Goal: Task Accomplishment & Management: Manage account settings

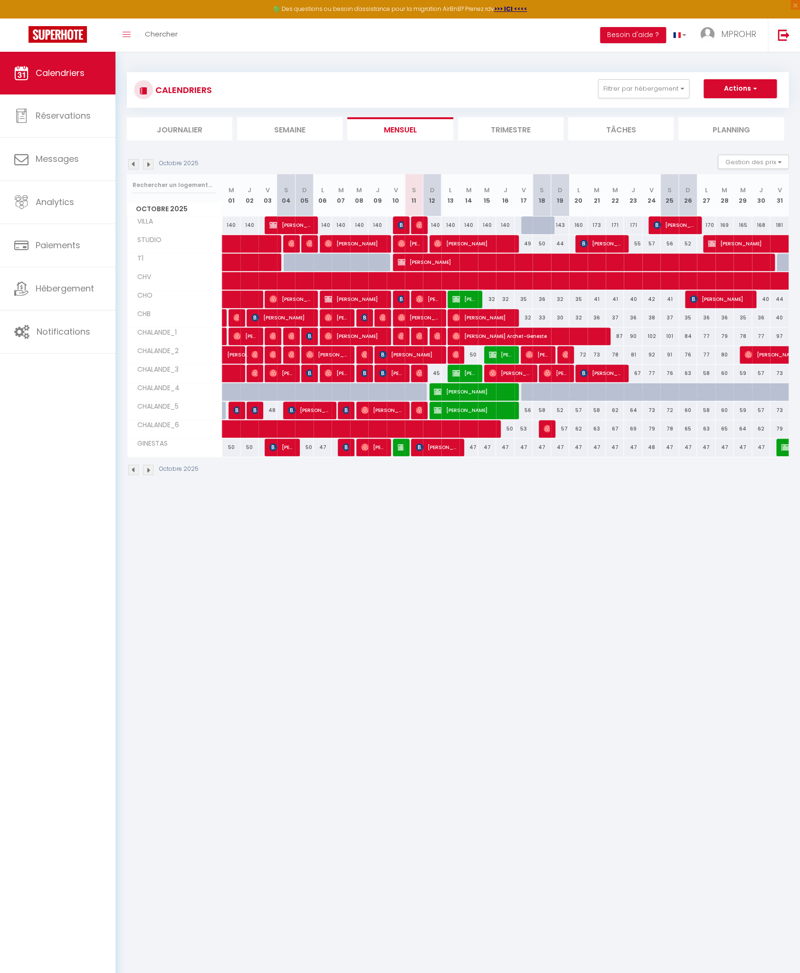
click at [133, 165] on img at bounding box center [133, 164] width 10 height 10
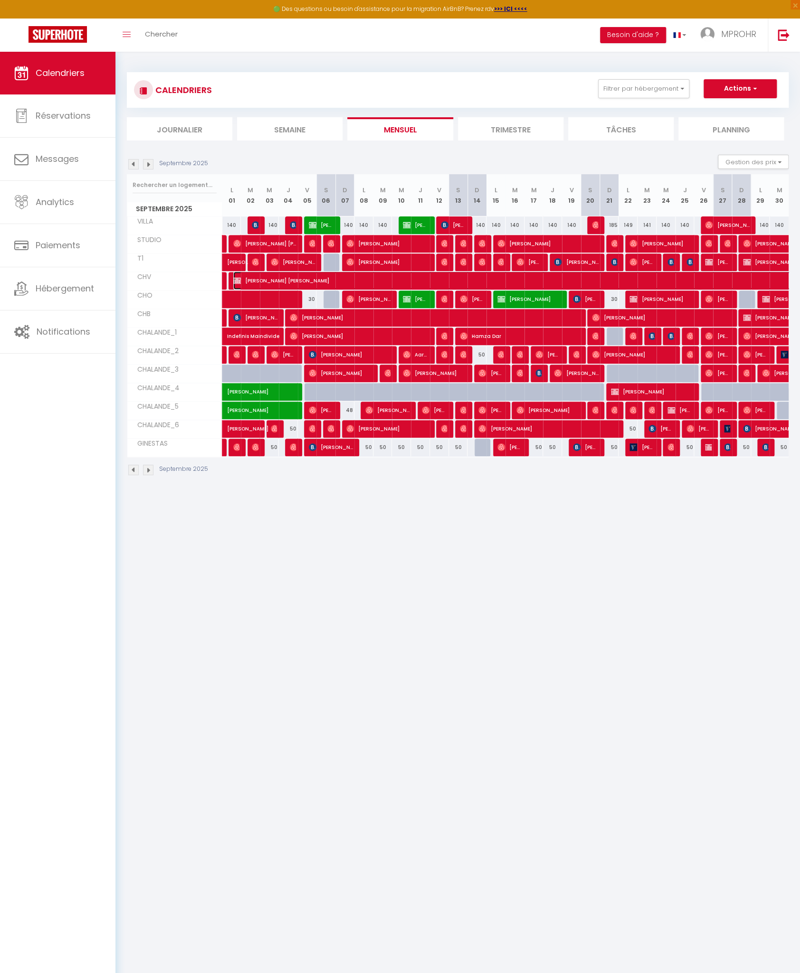
select select "OK"
select select "KO"
select select "0"
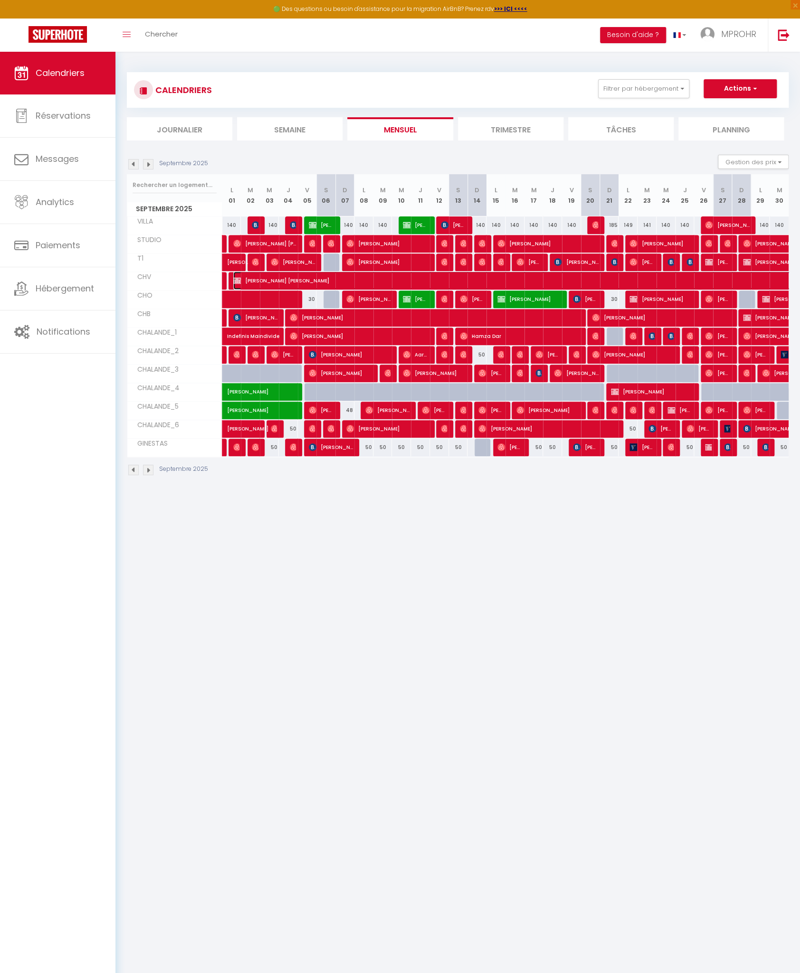
select select "1"
select select
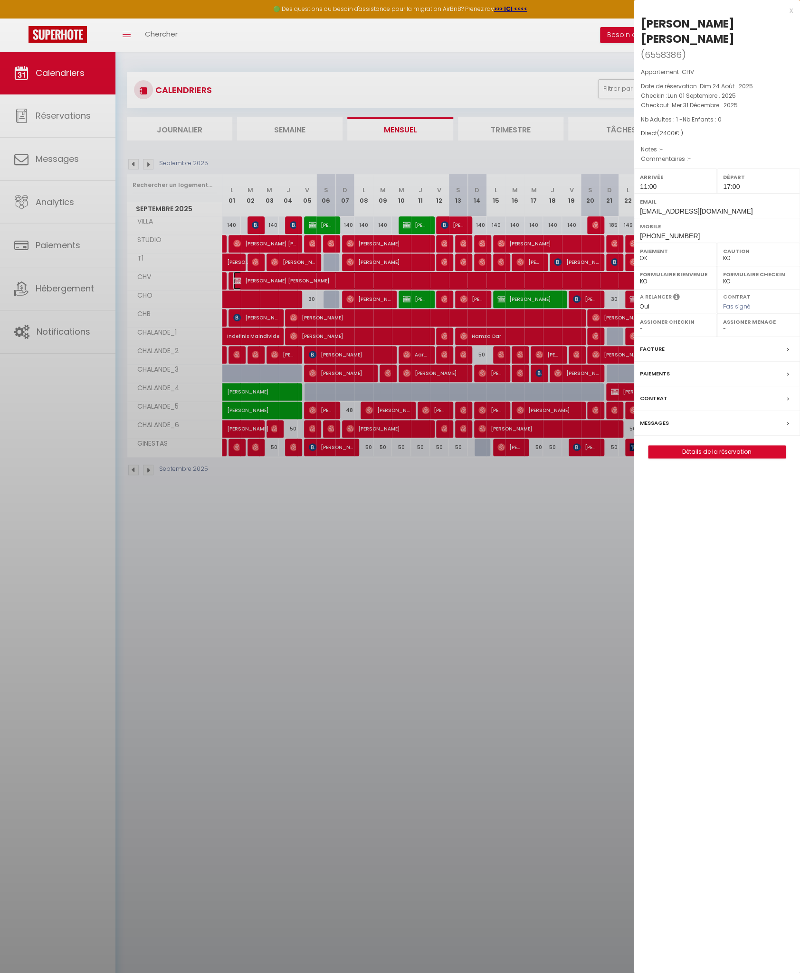
select select "9925"
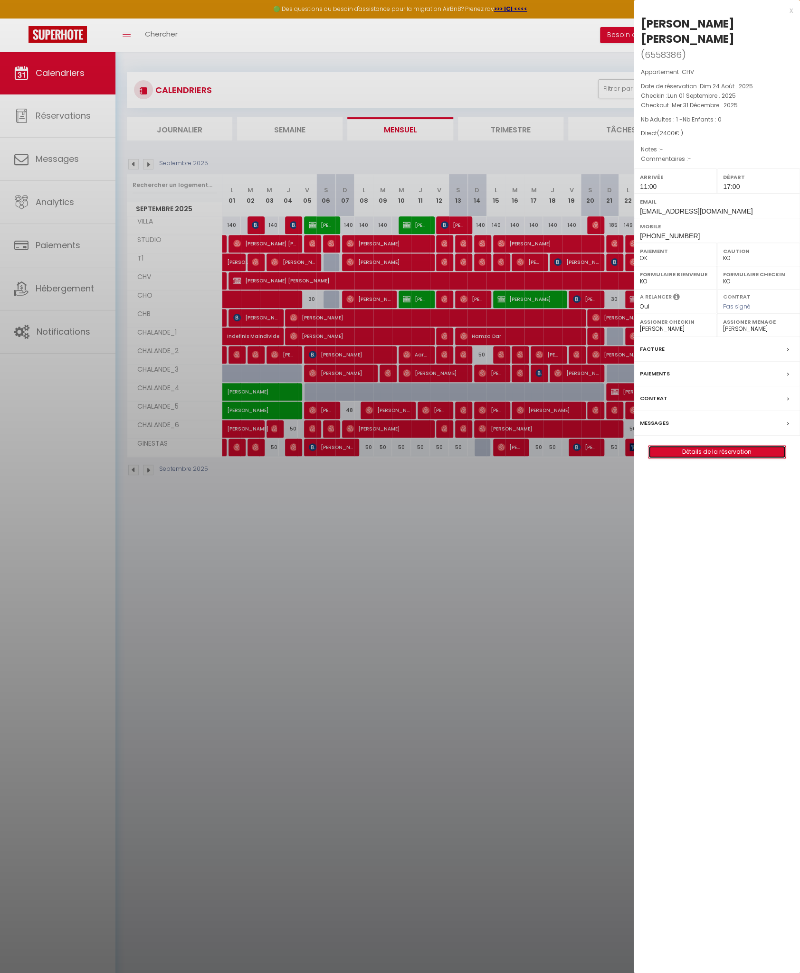
click at [698, 446] on link "Détails de la réservation" at bounding box center [716, 452] width 137 height 12
select select
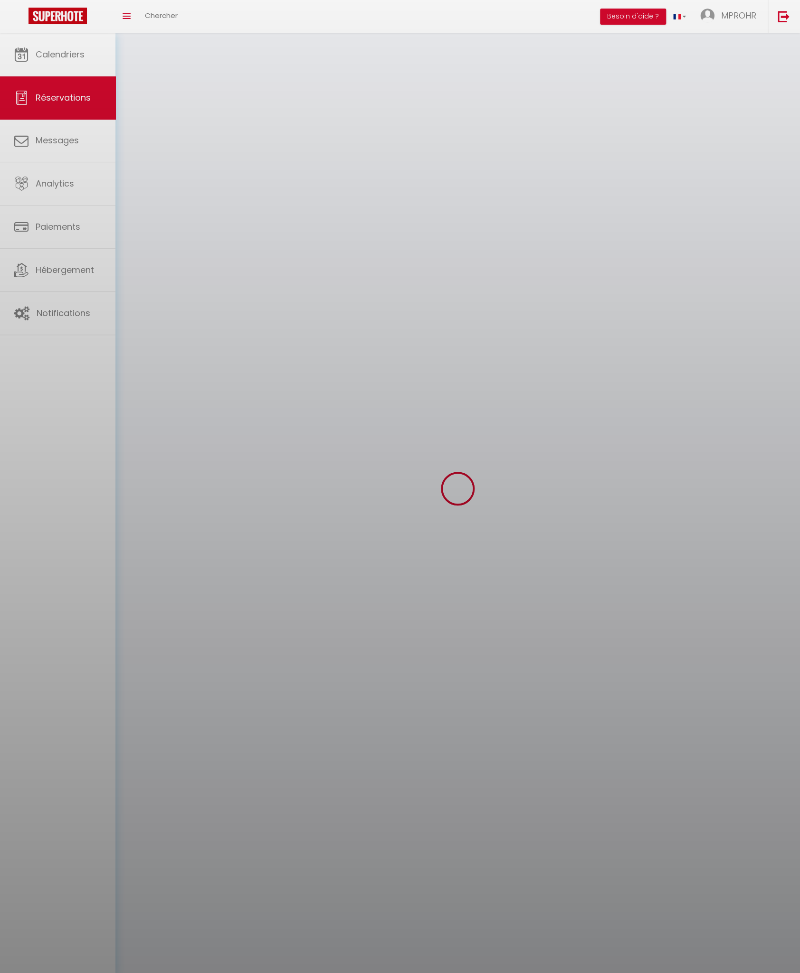
select select
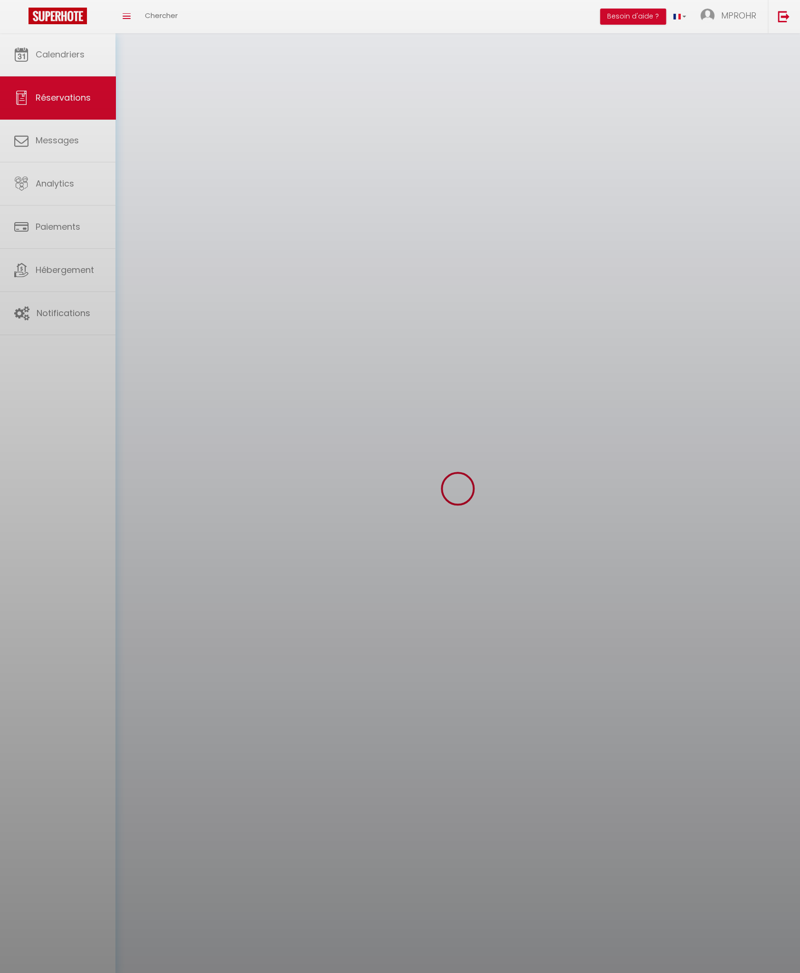
select select
checkbox input "false"
select select
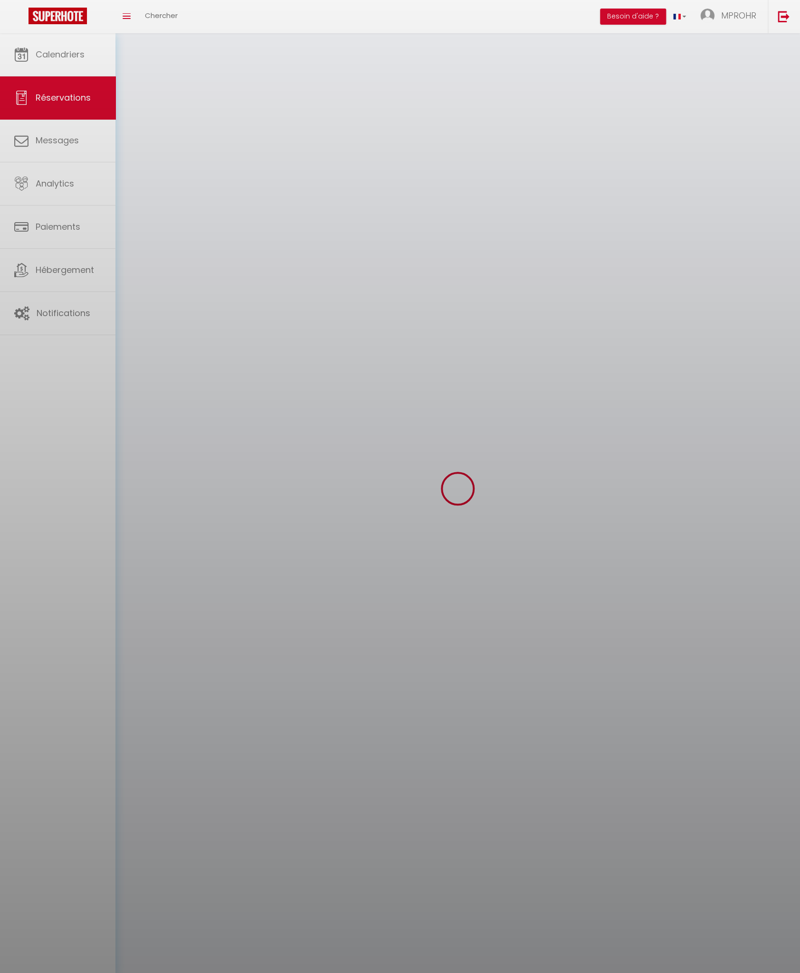
select select
checkbox input "false"
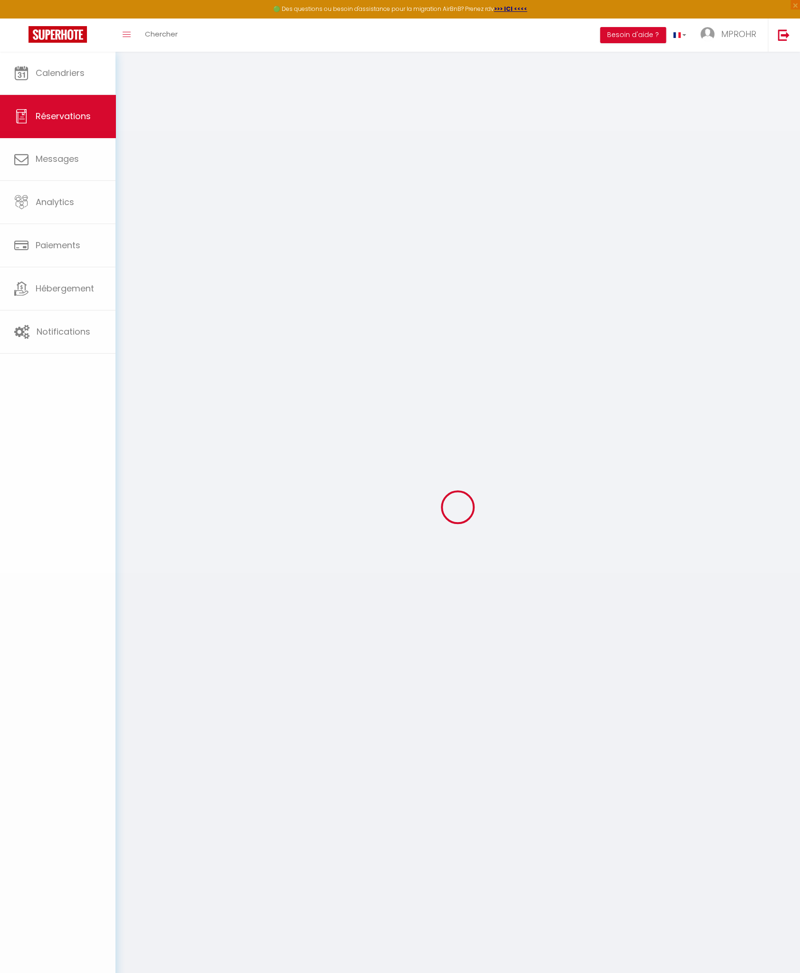
select select
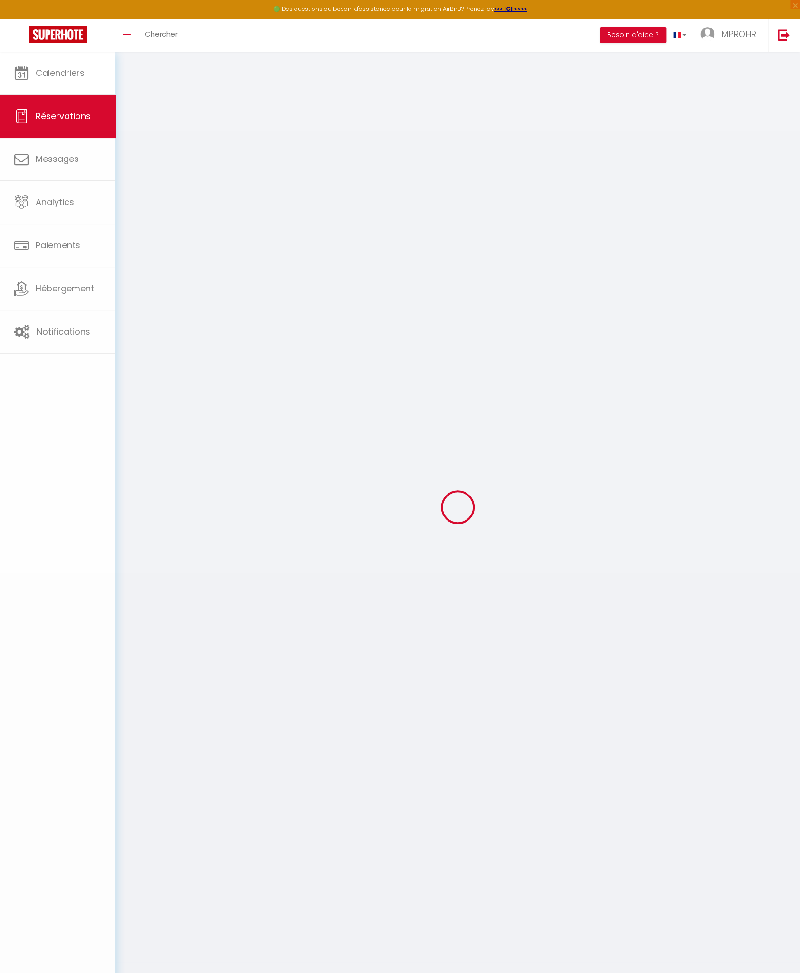
select select
checkbox input "false"
select select
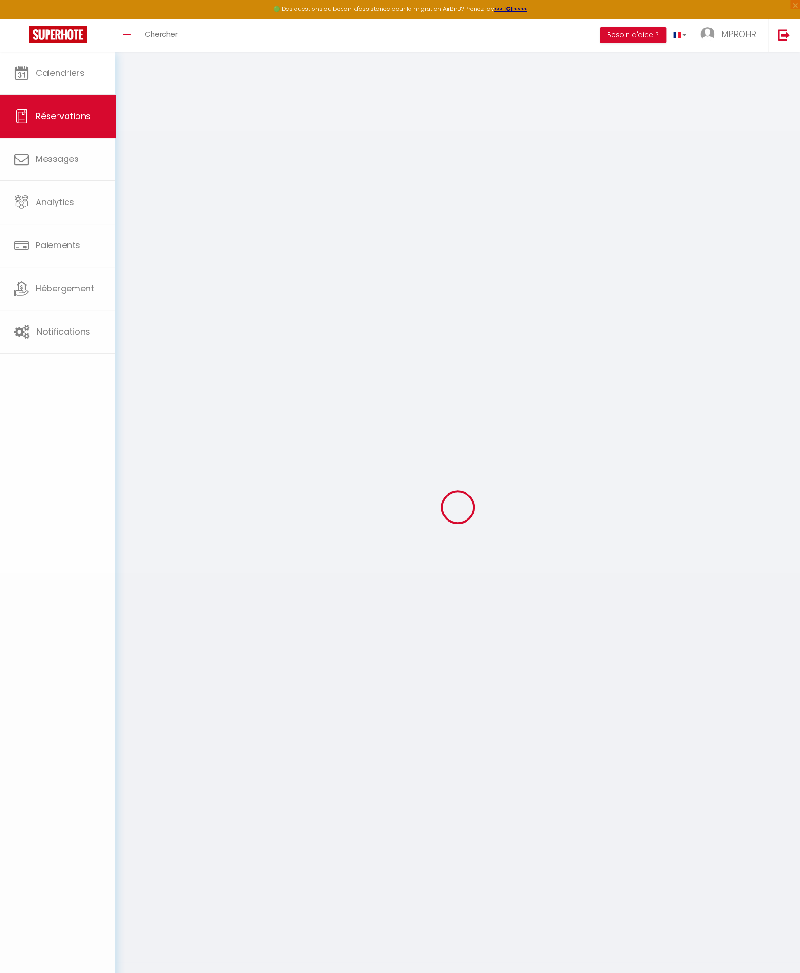
select select
checkbox input "false"
select select
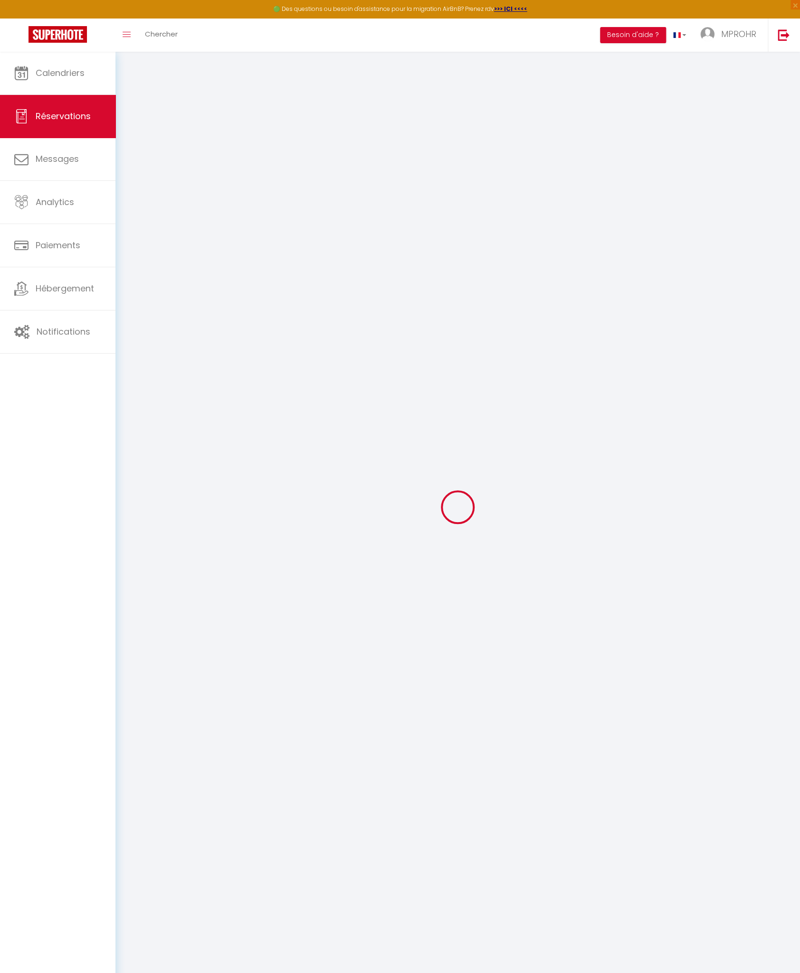
type input "[PERSON_NAME]"
type input "[PERSON_NAME] [PERSON_NAME]"
type input "[EMAIL_ADDRESS][DOMAIN_NAME]"
type input "[PHONE_NUMBER]"
select select "FR"
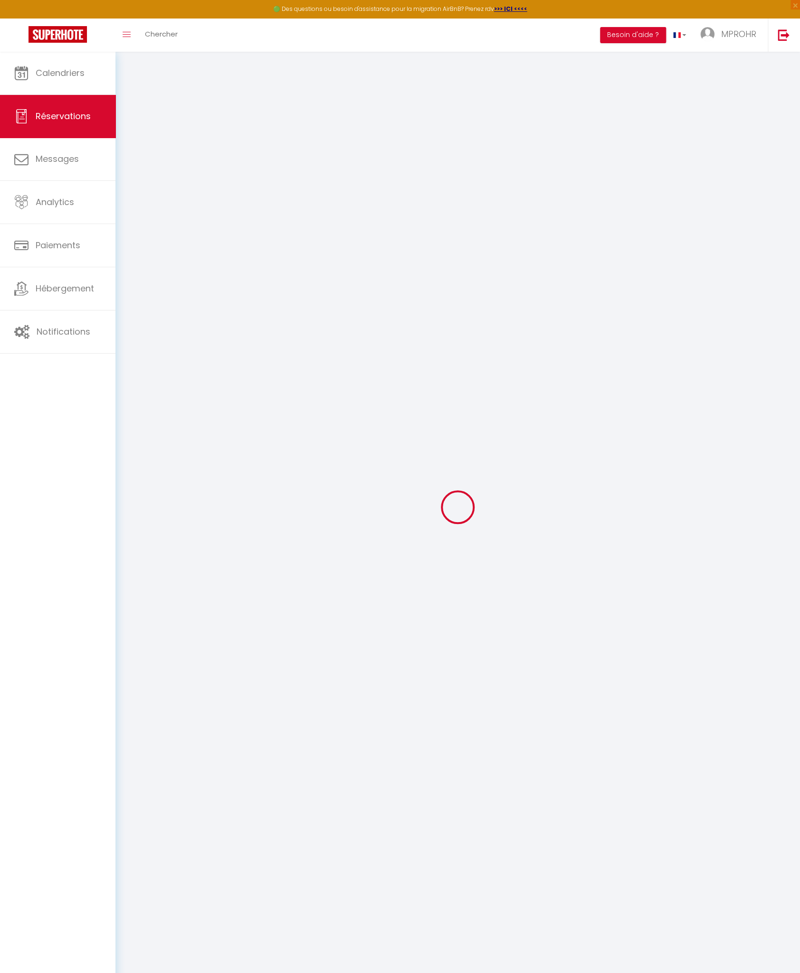
select select "15743"
select select "1"
type input "Lun 01 Septembre 2025"
select select
type input "Mer 31 Décembre 2025"
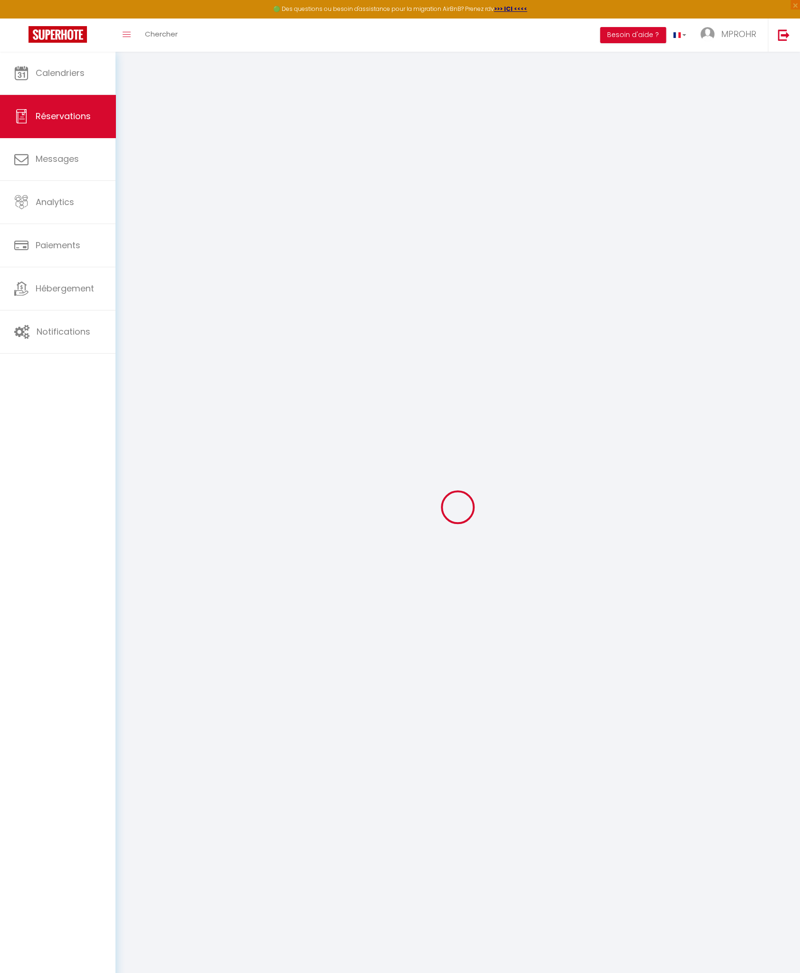
select select
type input "1"
select select "12"
select select
type input "2400"
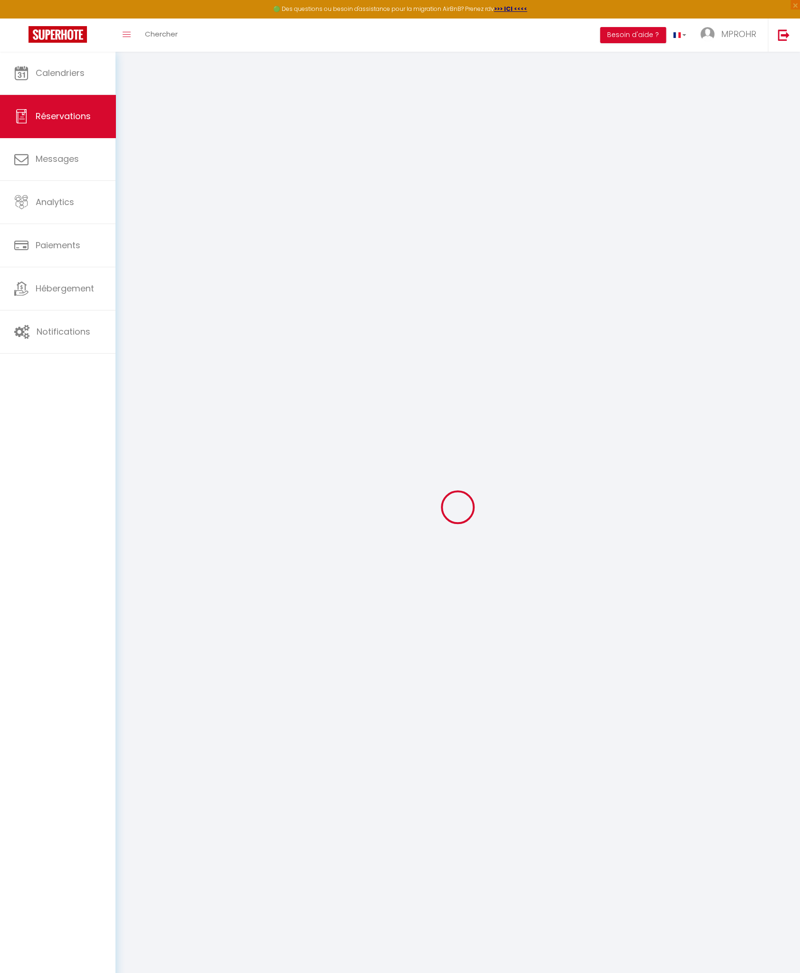
checkbox input "true"
type input "0"
type input "22"
type input "0"
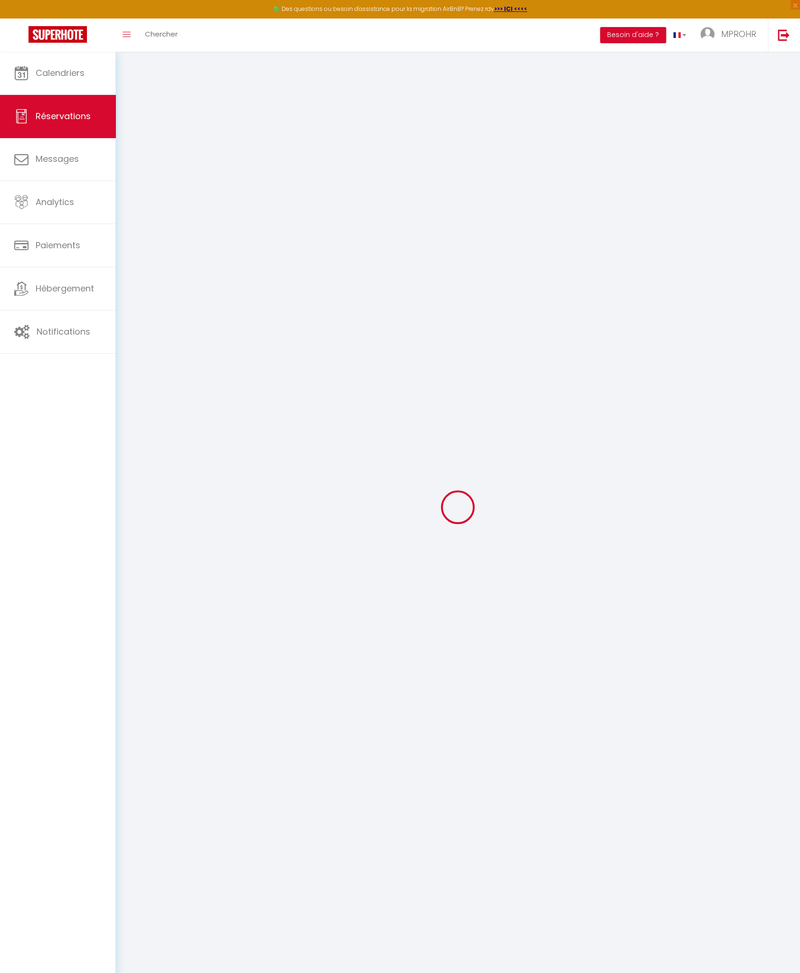
select select
select select "14"
checkbox input "true"
select select
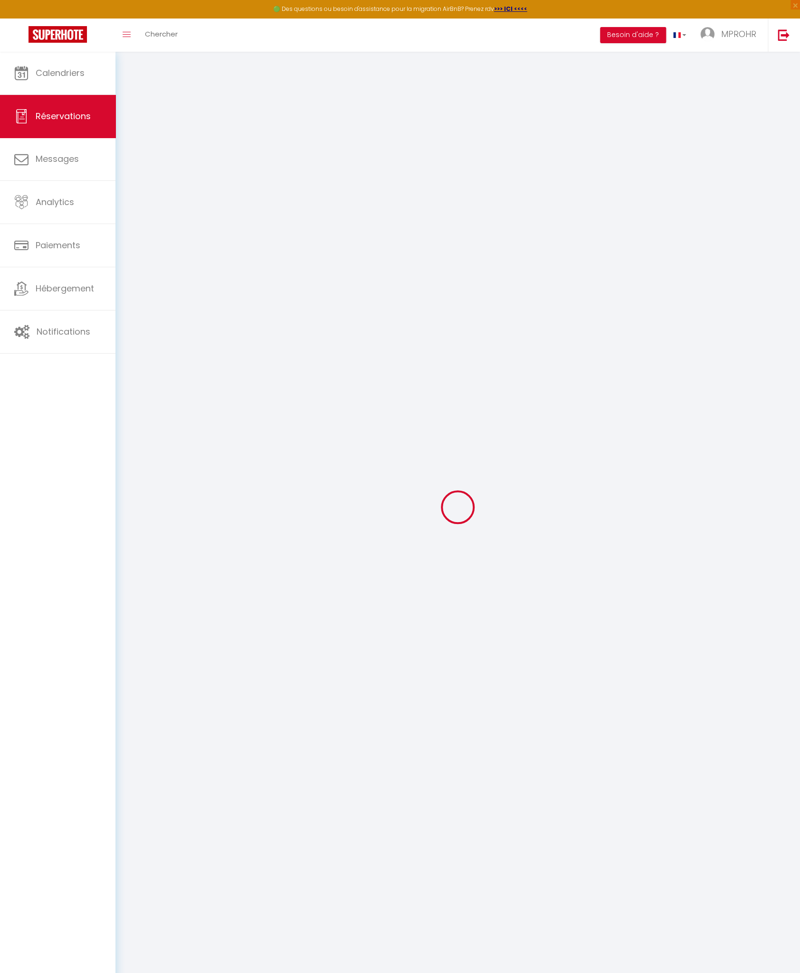
select select
checkbox input "true"
select select
checkbox input "true"
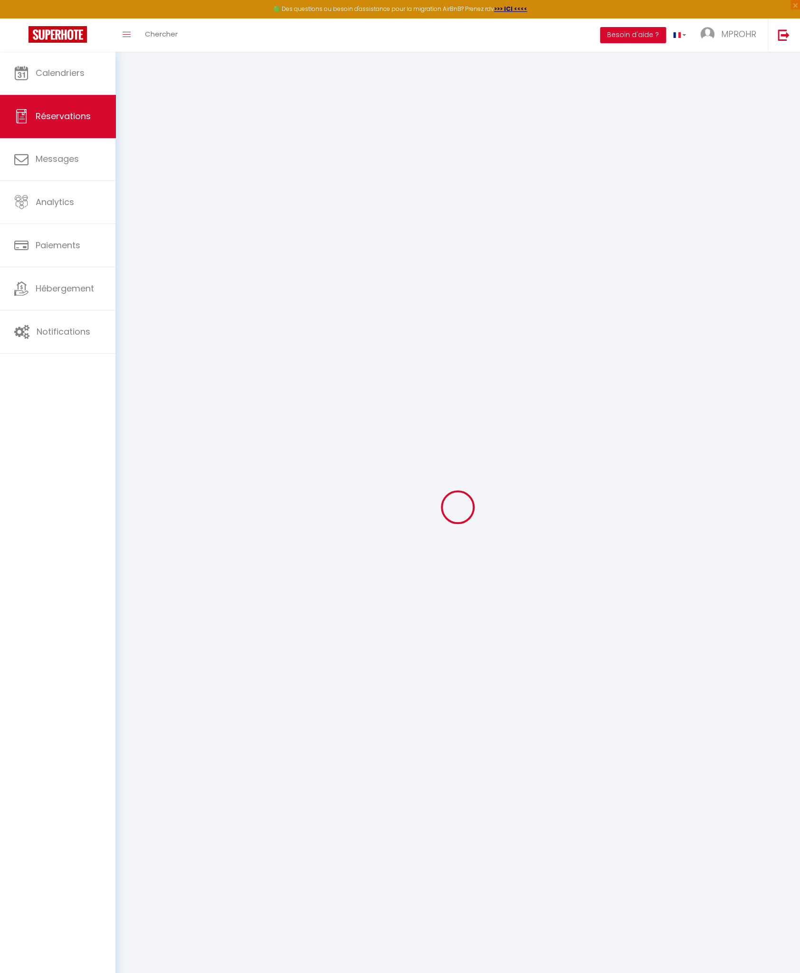
select select
checkbox input "true"
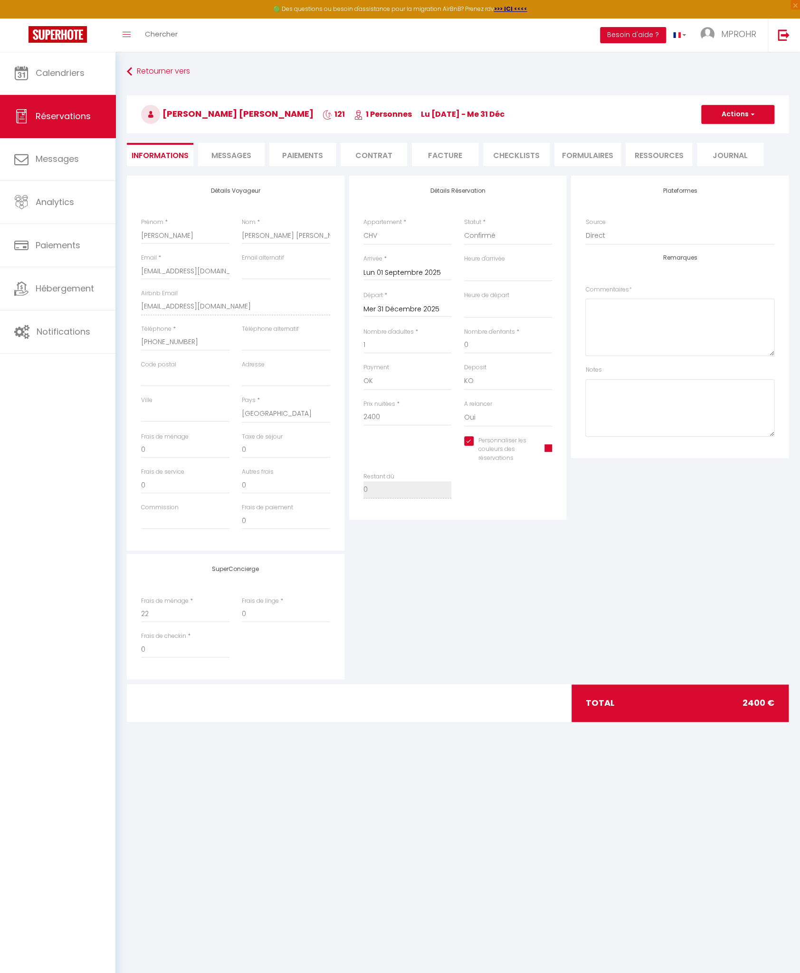
select select
checkbox input "true"
select select "11:00"
select select "17:00"
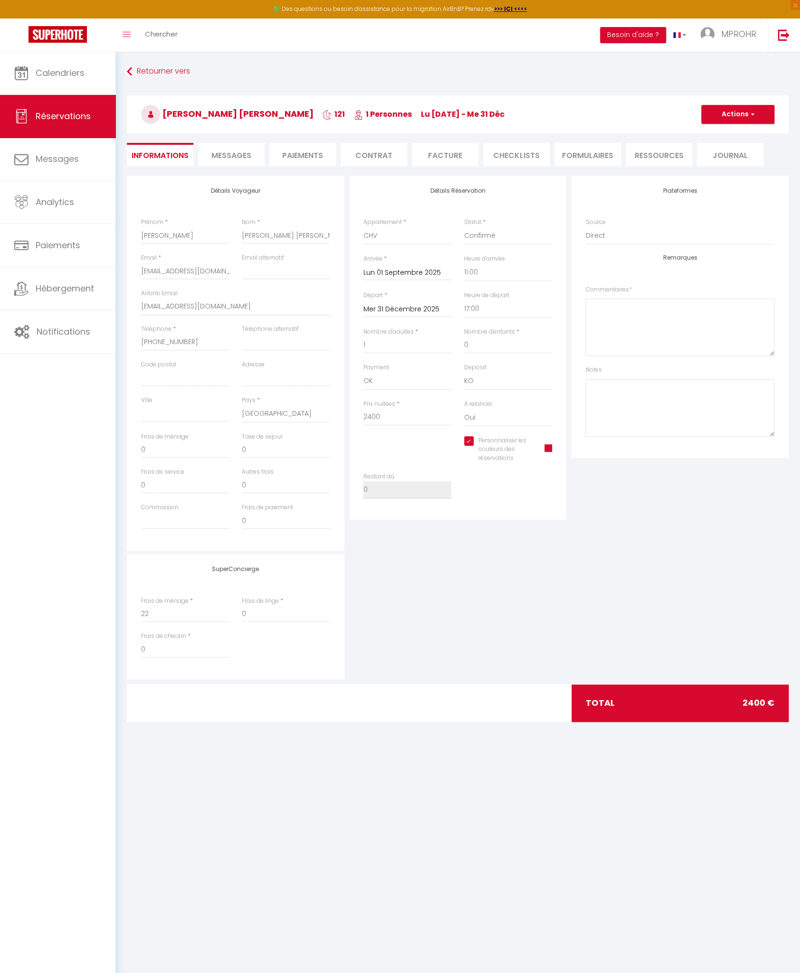
click at [548, 446] on span at bounding box center [548, 448] width 8 height 8
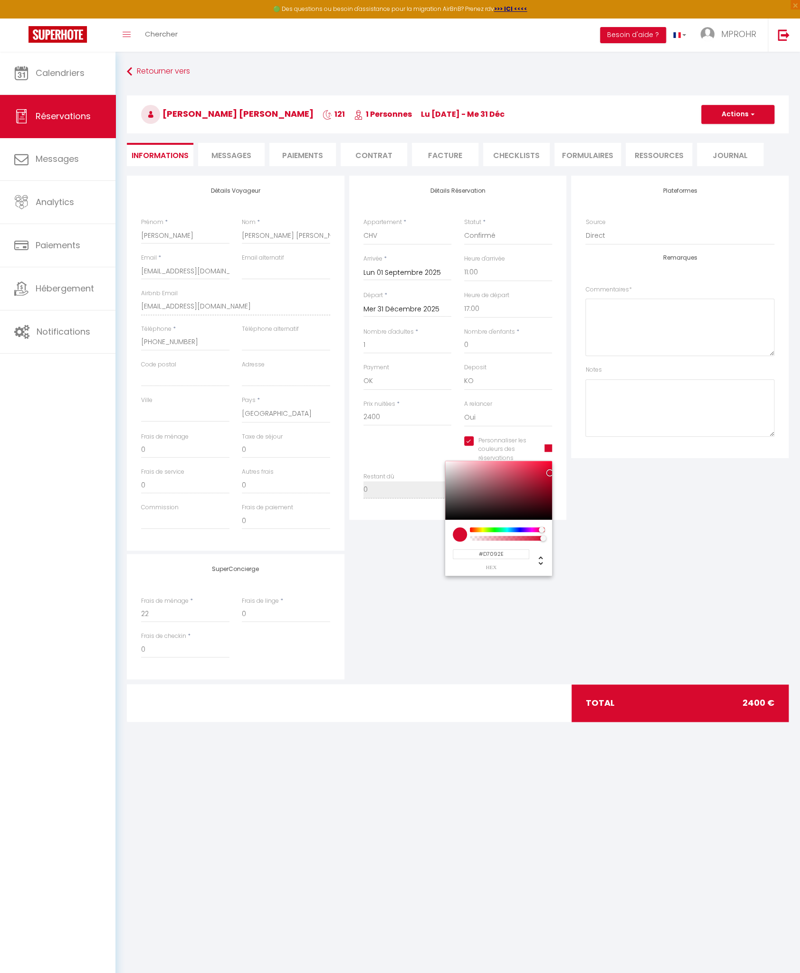
click at [504, 553] on input "#D7092E" at bounding box center [491, 554] width 76 height 10
type input "#05a014"
checkbox input "true"
type input "#05A014"
click at [644, 573] on div "SuperConcierge Frais de ménage * 22 Frais [PERSON_NAME] * 0 Frais de checkin * 0" at bounding box center [457, 616] width 666 height 125
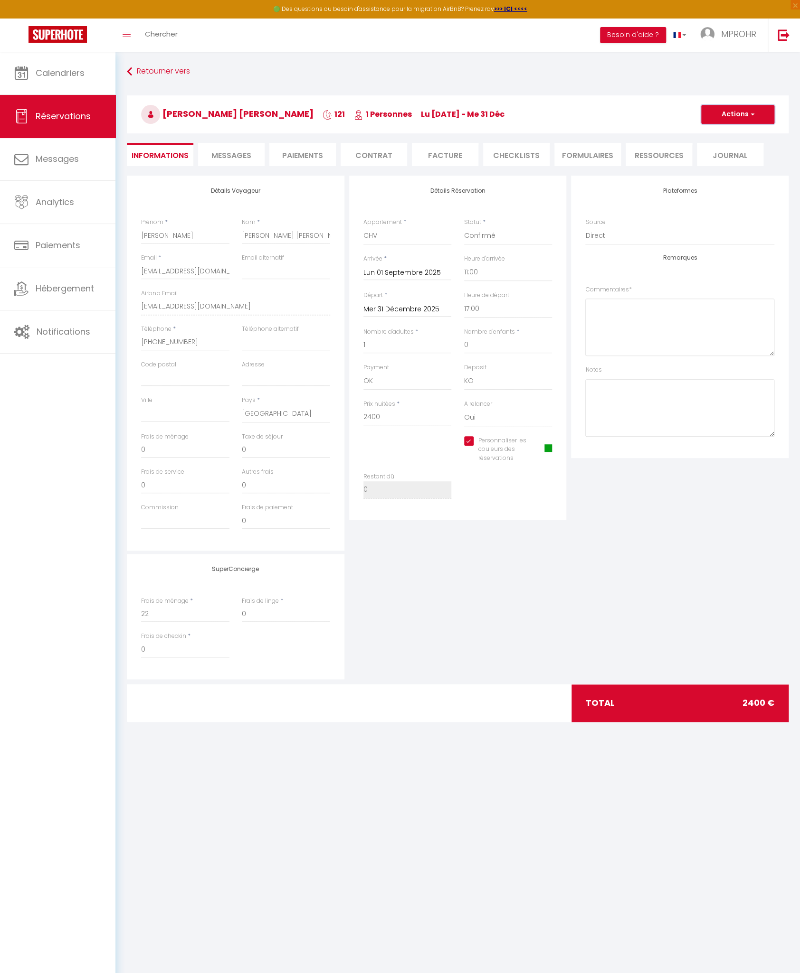
click at [723, 113] on button "Actions" at bounding box center [737, 114] width 73 height 19
click at [725, 132] on link "Enregistrer" at bounding box center [727, 135] width 75 height 12
checkbox input "true"
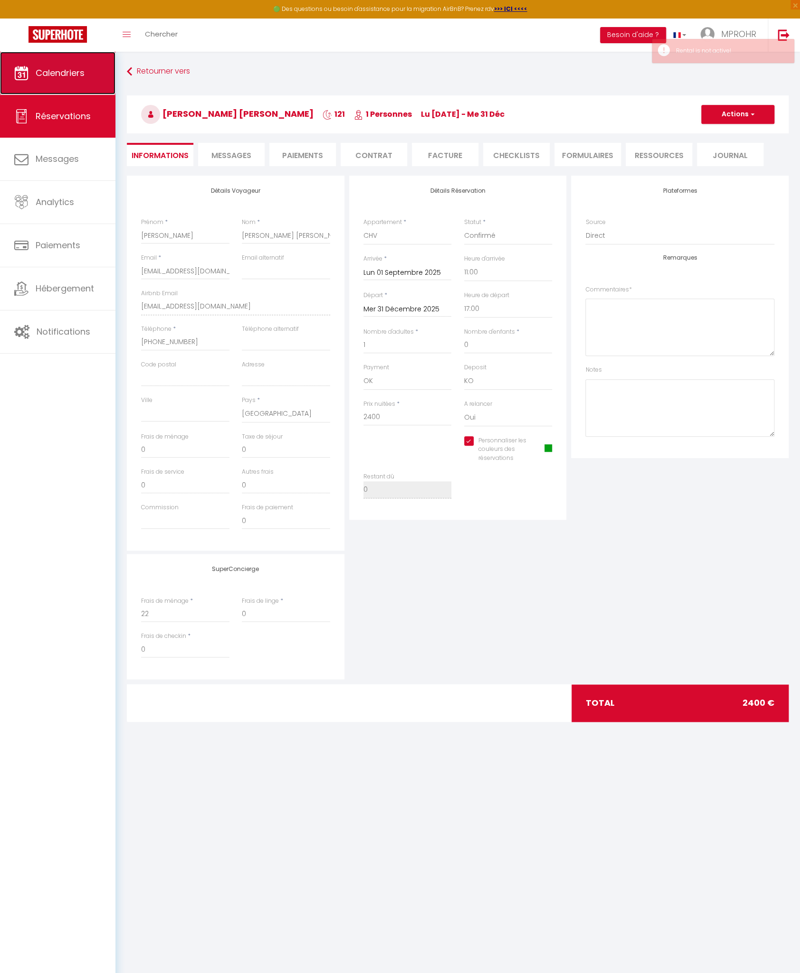
click at [63, 84] on link "Calendriers" at bounding box center [57, 73] width 115 height 43
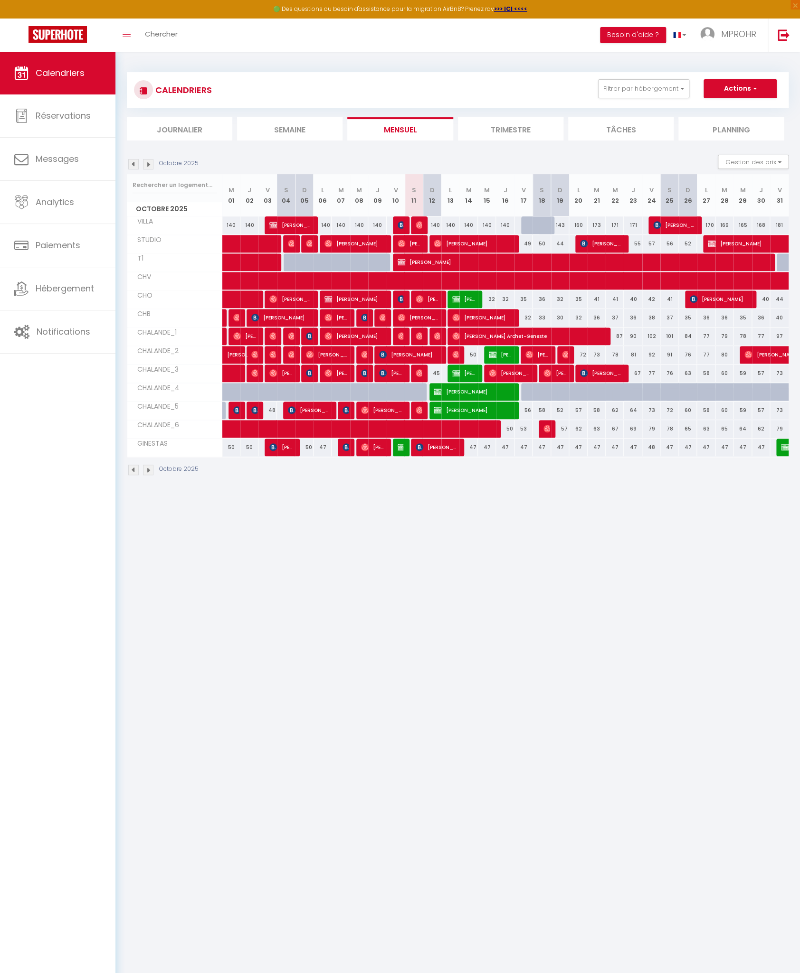
click at [136, 164] on img at bounding box center [133, 164] width 10 height 10
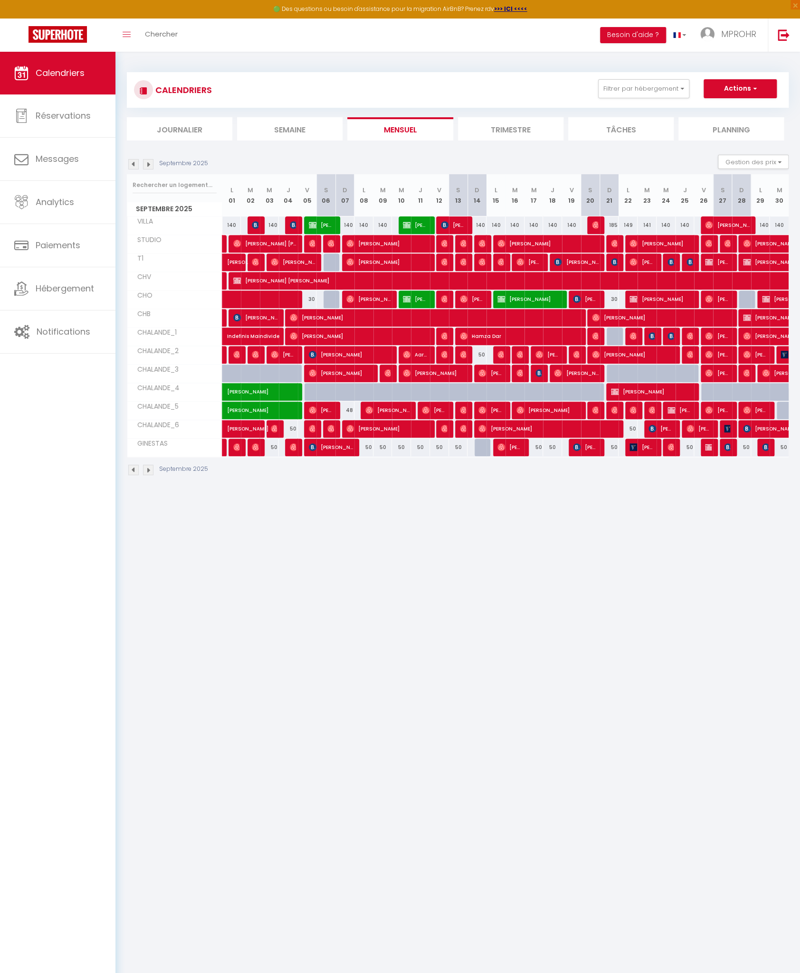
click at [133, 163] on img at bounding box center [133, 164] width 10 height 10
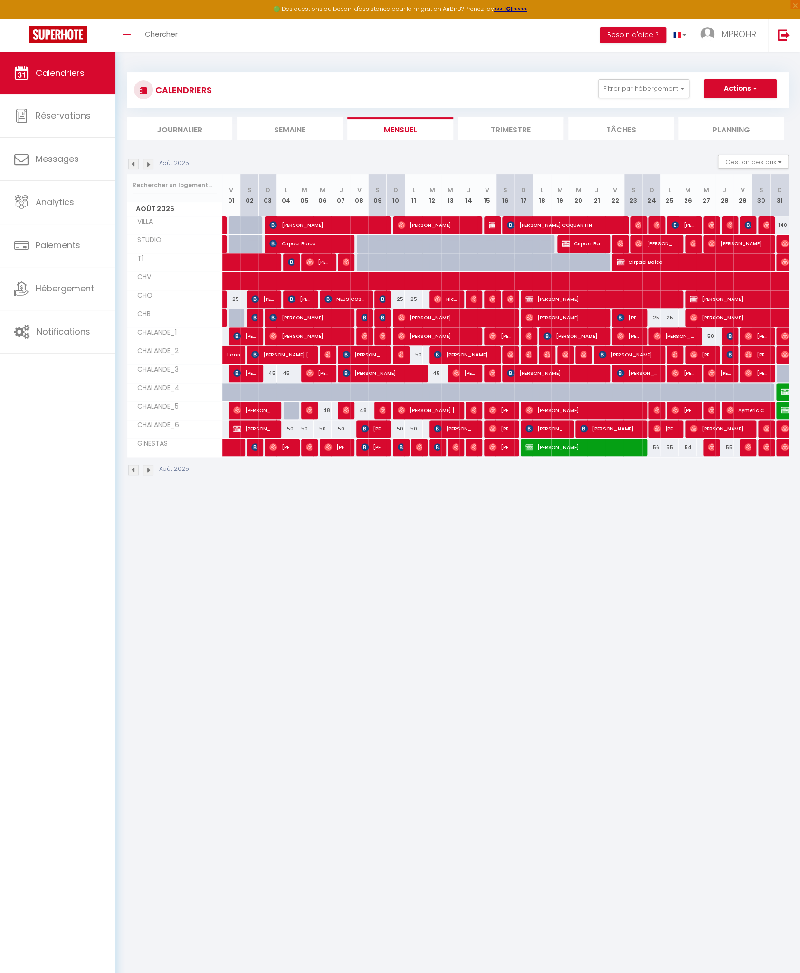
click at [133, 163] on img at bounding box center [133, 164] width 10 height 10
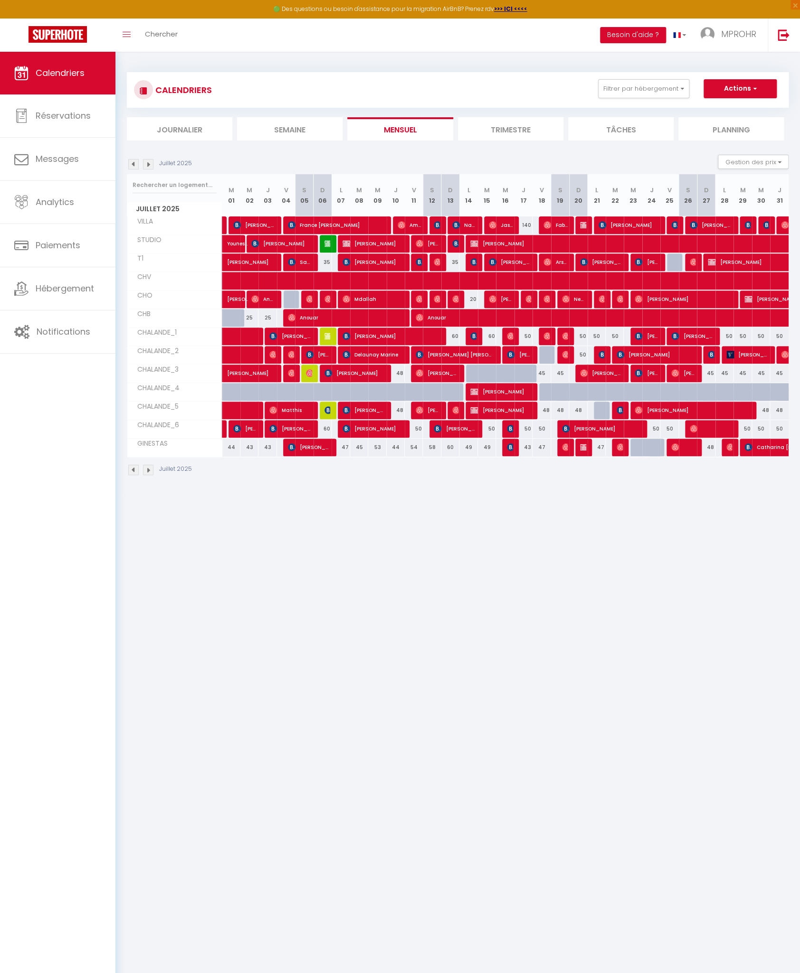
click at [133, 163] on img at bounding box center [133, 164] width 10 height 10
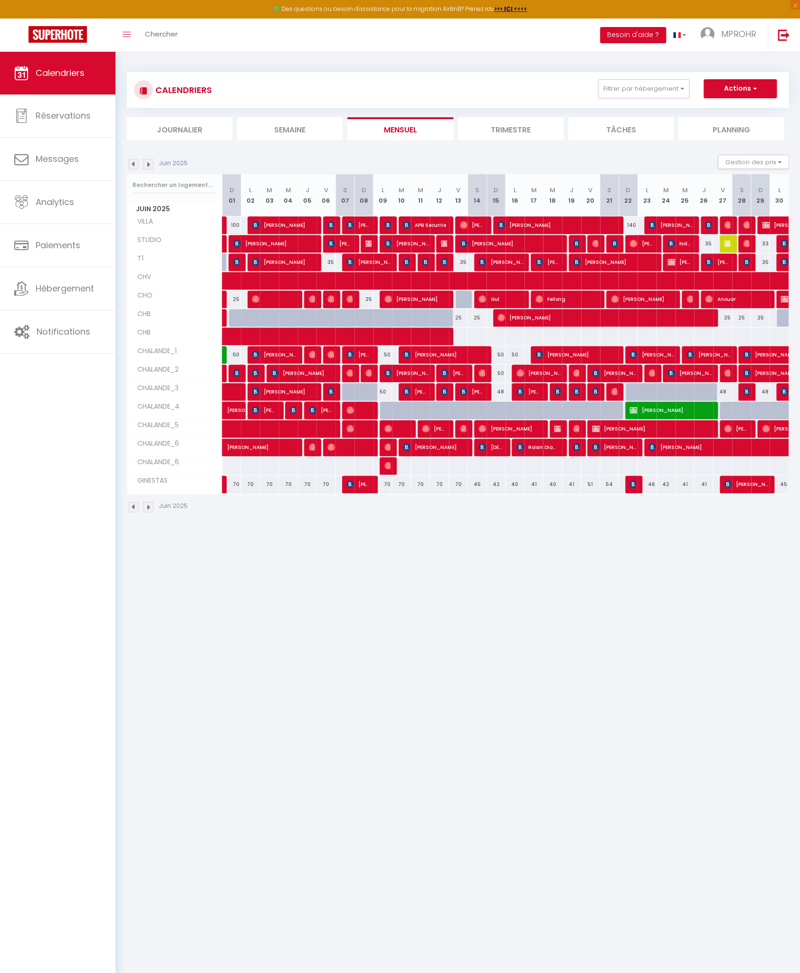
click at [134, 163] on img at bounding box center [133, 164] width 10 height 10
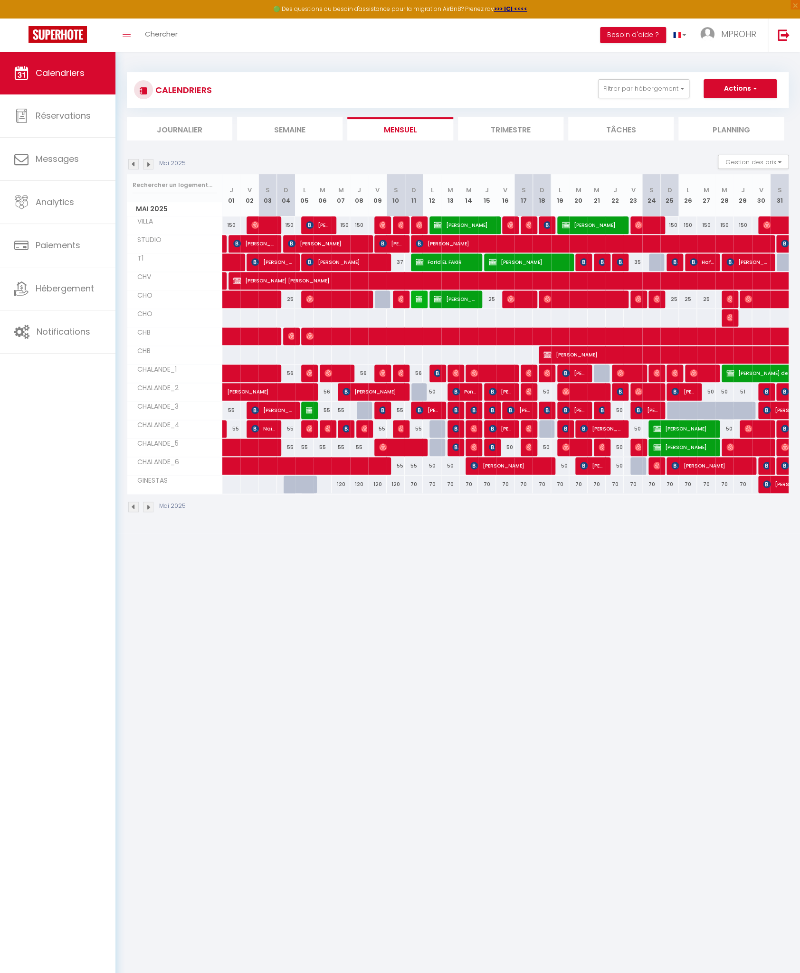
click at [148, 165] on img at bounding box center [148, 164] width 10 height 10
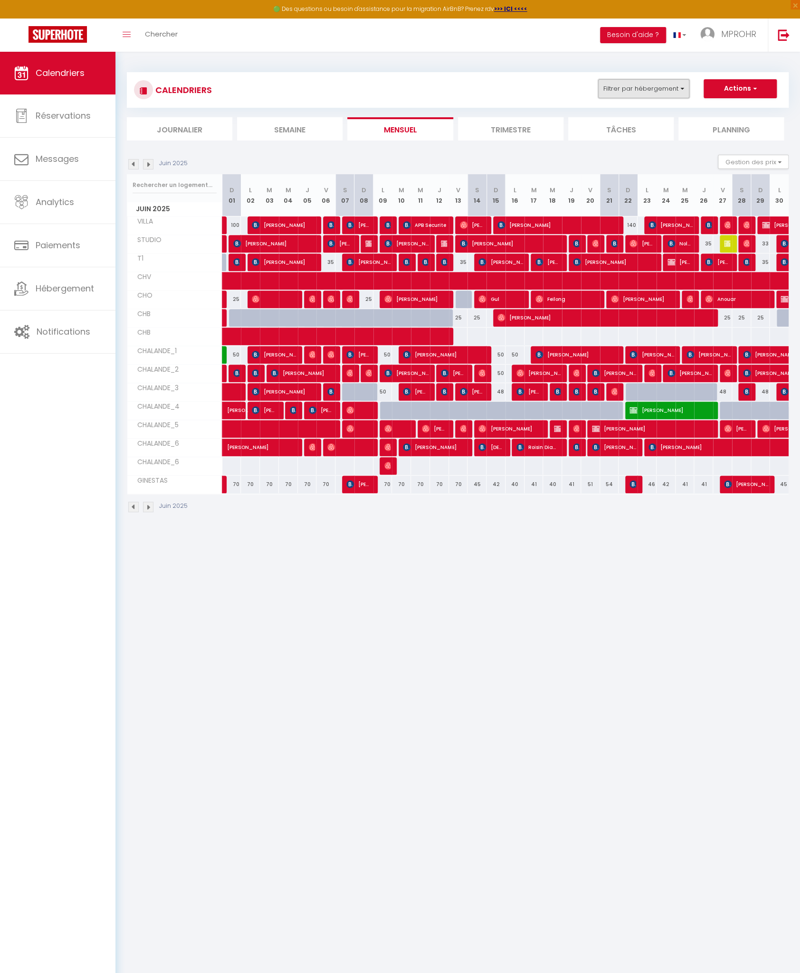
click at [682, 93] on button "Filtrer par hébergement" at bounding box center [643, 88] width 91 height 19
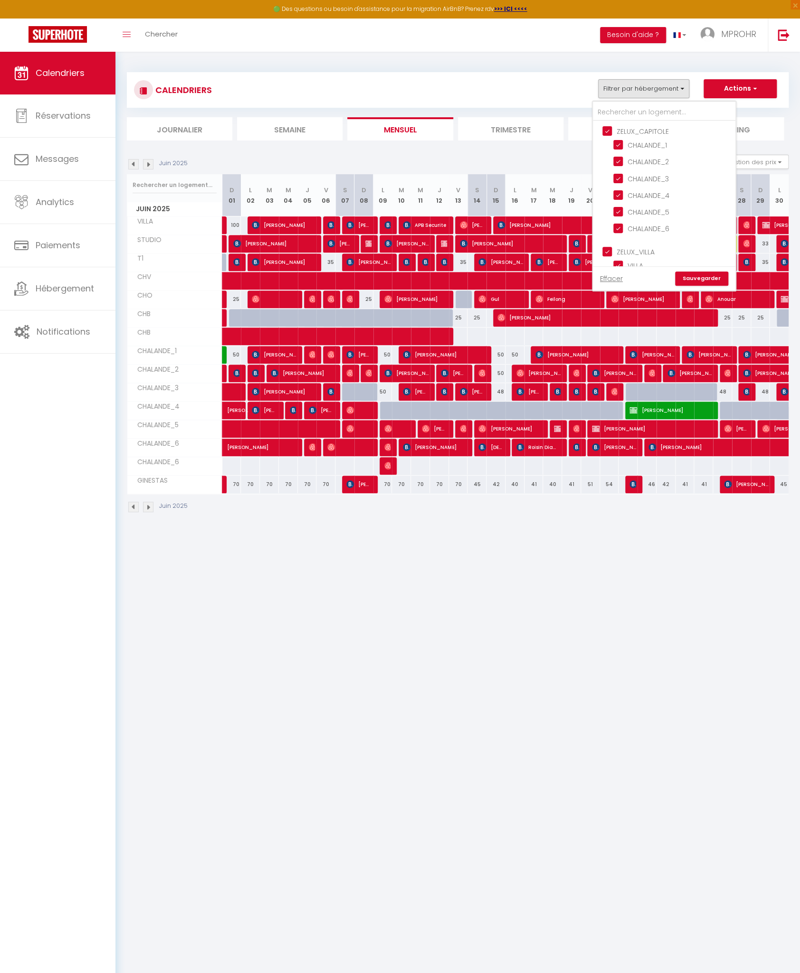
click at [624, 132] on input "ZELUX_CAPITOLE" at bounding box center [673, 130] width 142 height 9
checkbox input "false"
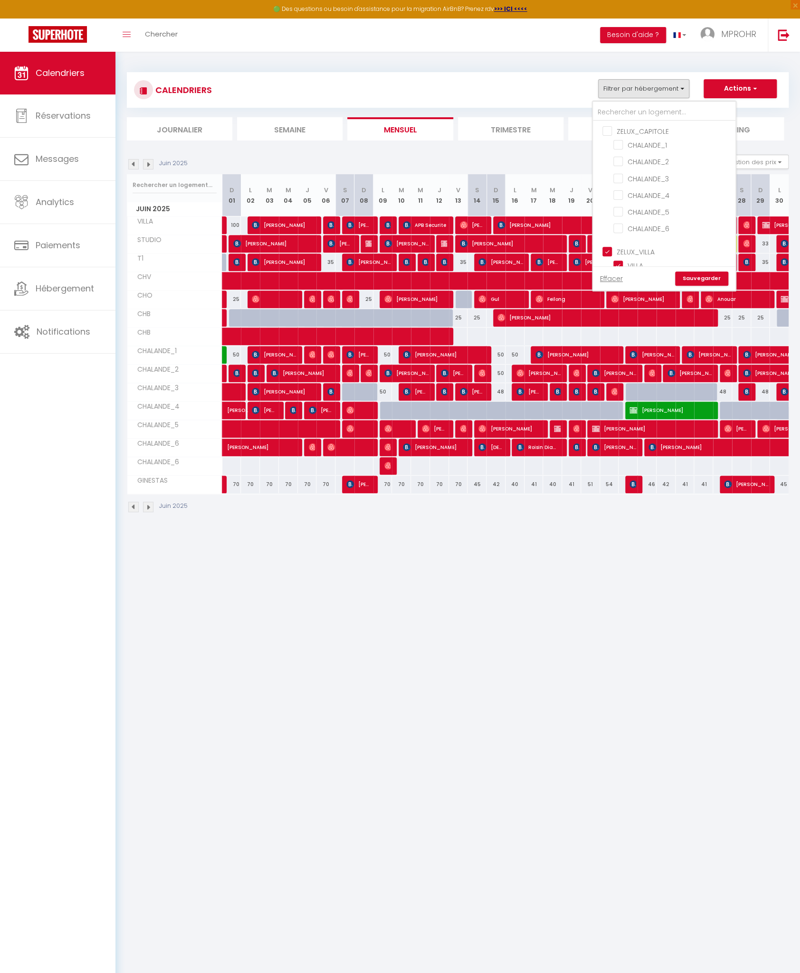
checkbox input "false"
click at [626, 143] on input "CHALANDE_1" at bounding box center [672, 144] width 119 height 9
checkbox input "true"
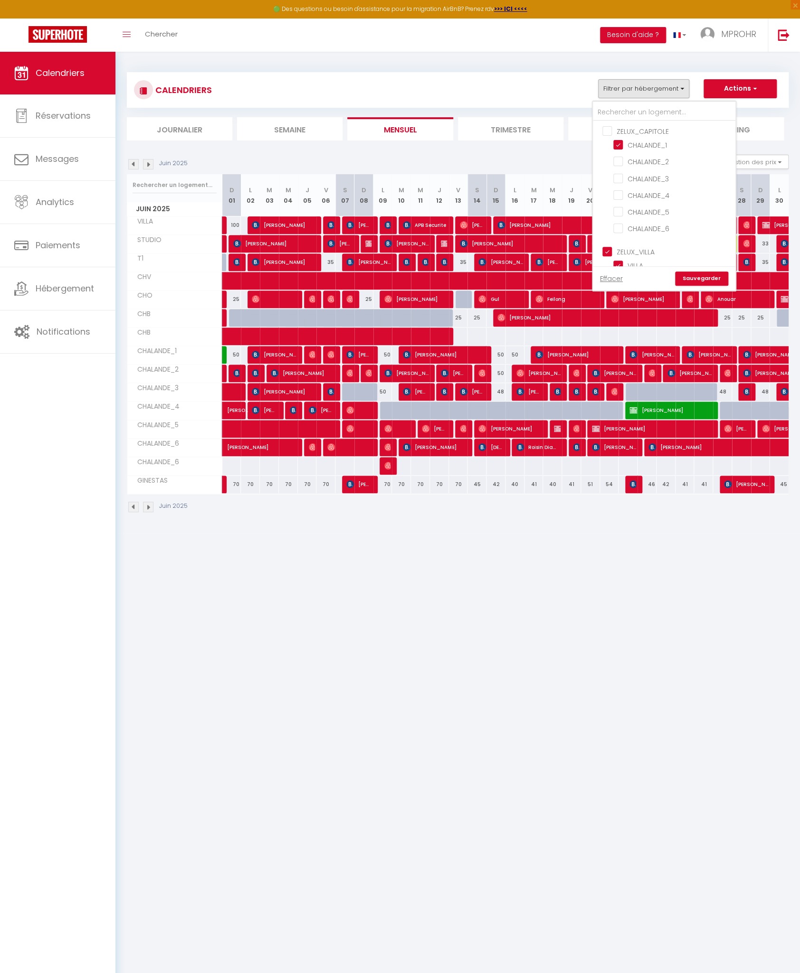
click at [609, 246] on input "ZELUX_VILLA" at bounding box center [673, 250] width 142 height 9
checkbox input "false"
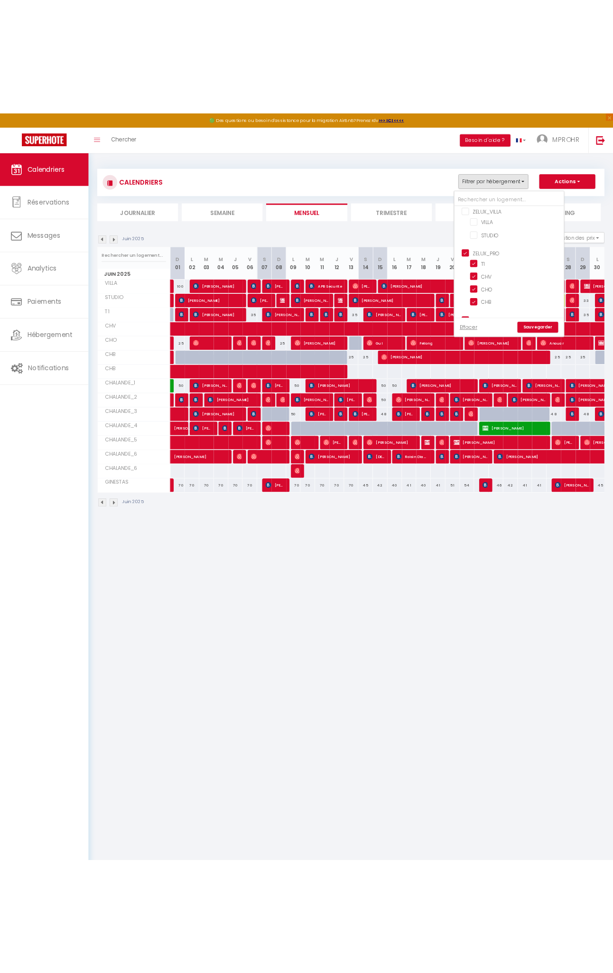
scroll to position [126, 0]
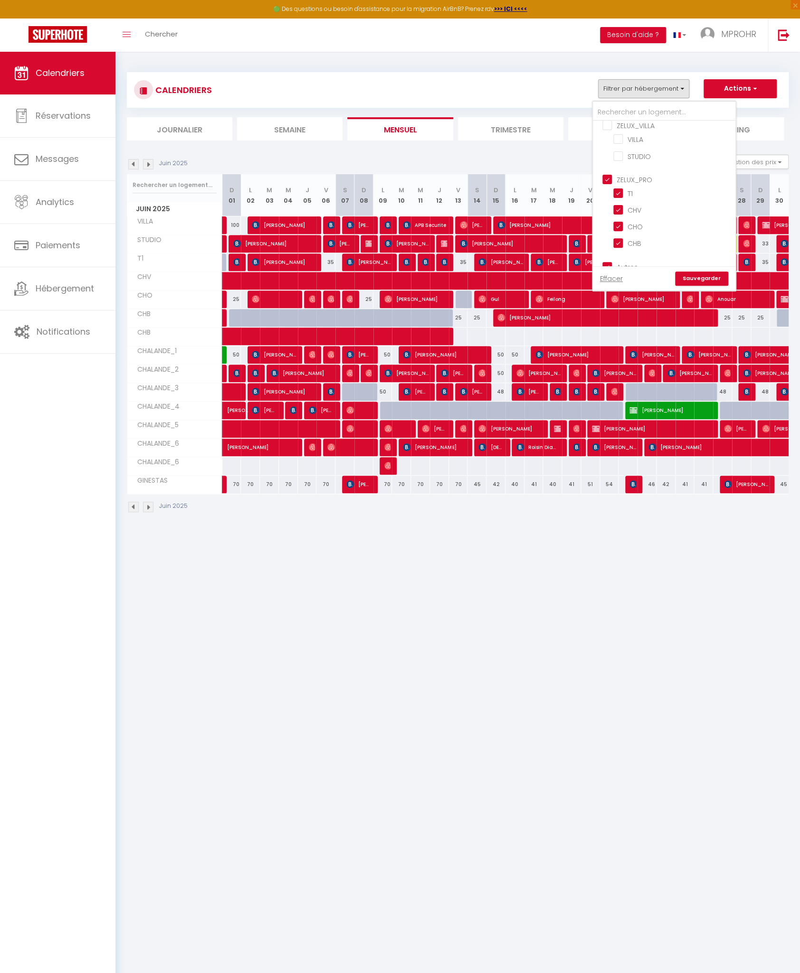
click at [609, 174] on input "ZELUX_PRO" at bounding box center [673, 178] width 142 height 9
checkbox input "false"
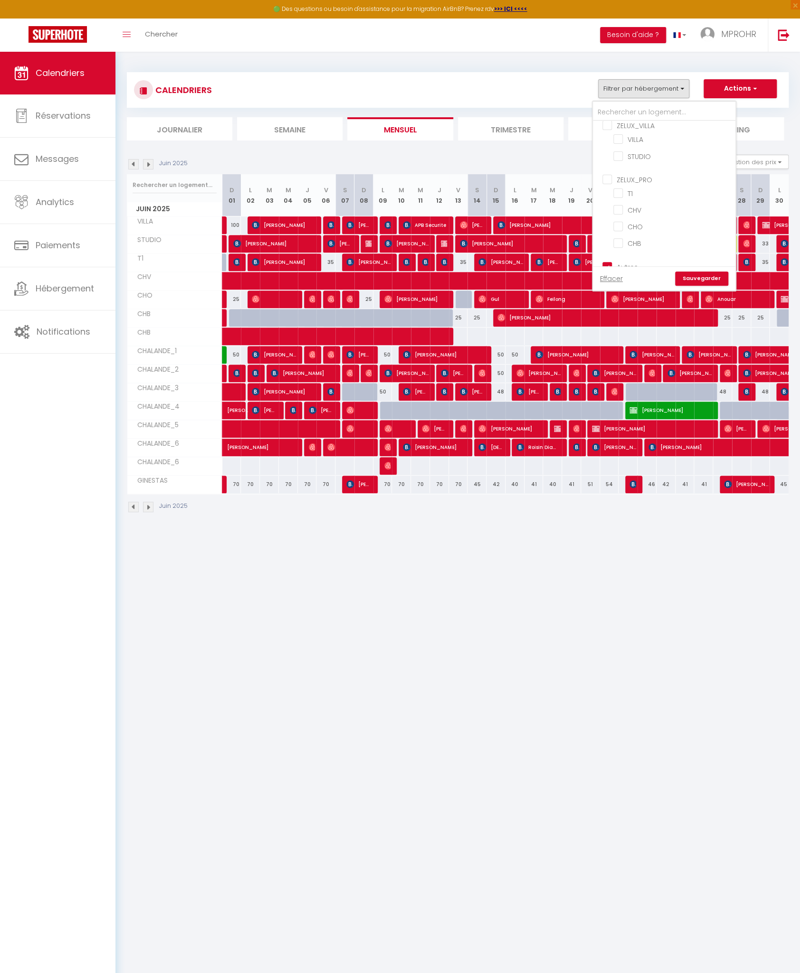
checkbox input "false"
click at [611, 261] on input "Autres" at bounding box center [673, 265] width 142 height 9
checkbox input "false"
click at [695, 275] on link "Sauvegarder" at bounding box center [701, 279] width 53 height 14
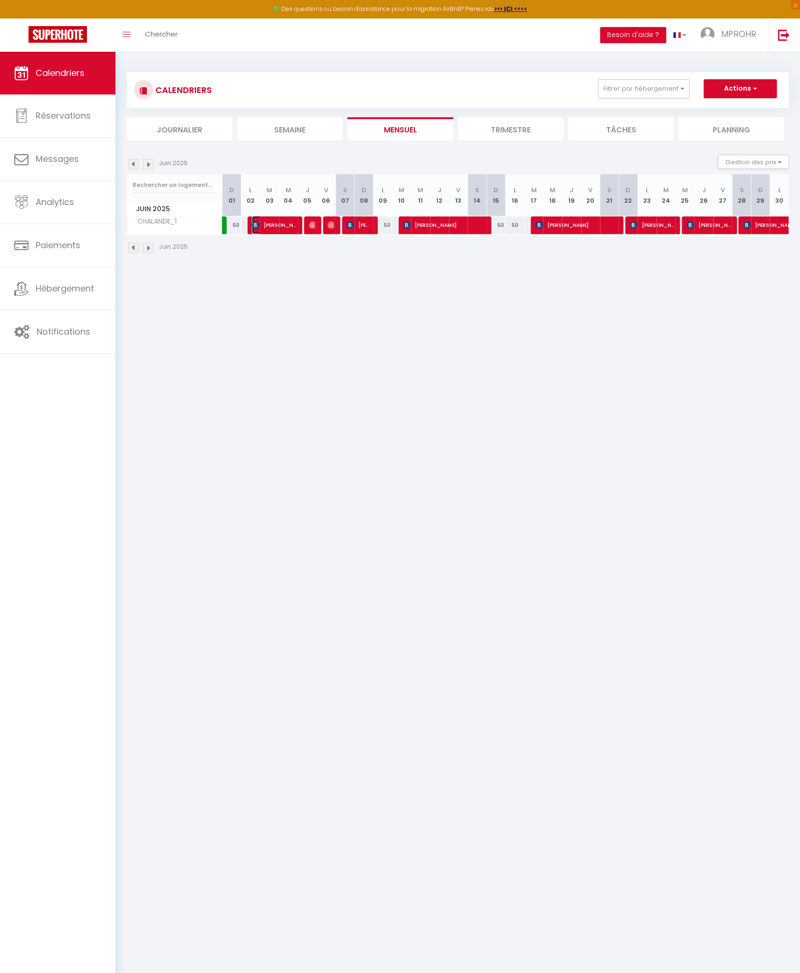
click at [255, 224] on img at bounding box center [256, 225] width 8 height 8
select select "OK"
select select "KO"
select select "0"
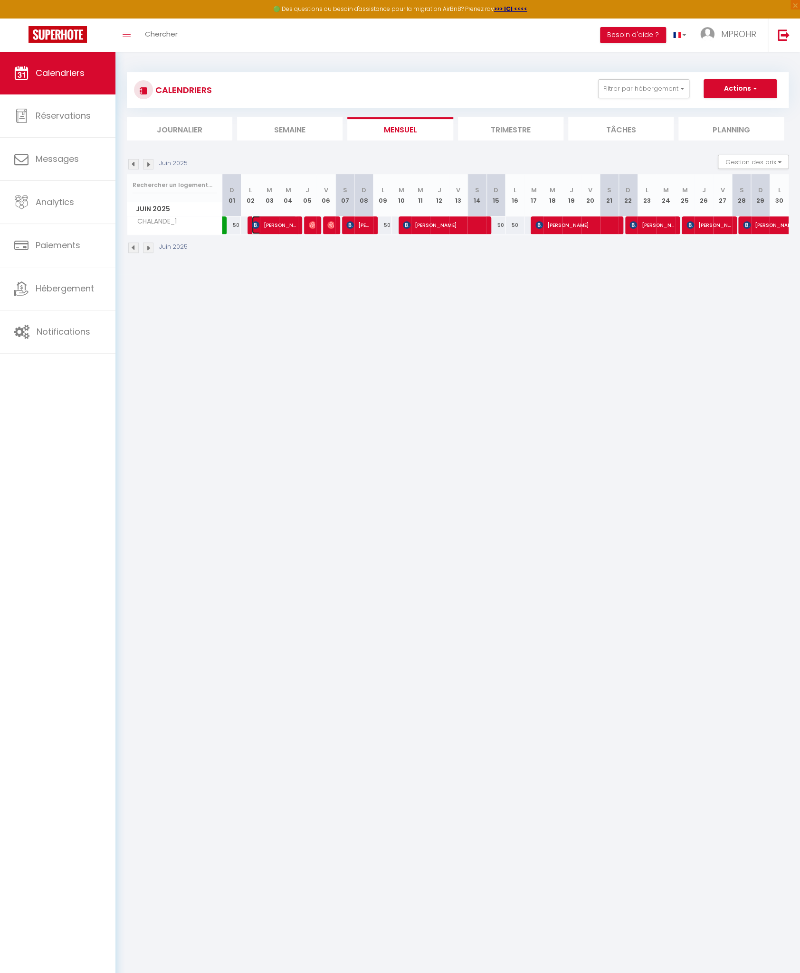
select select "1"
select select
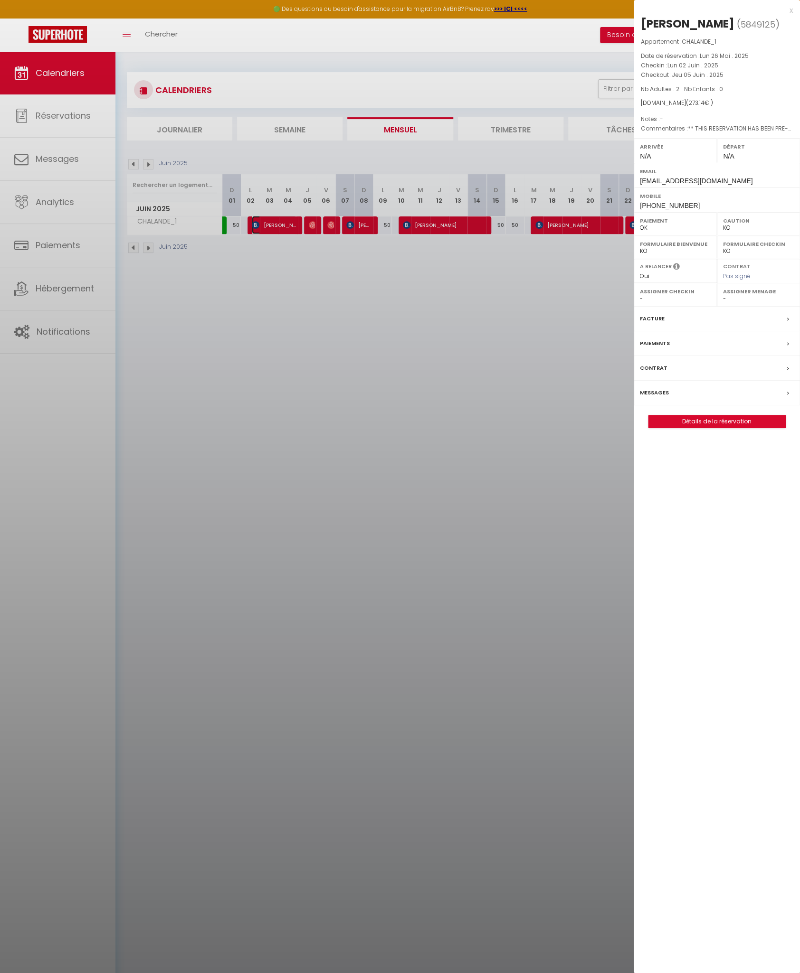
select select
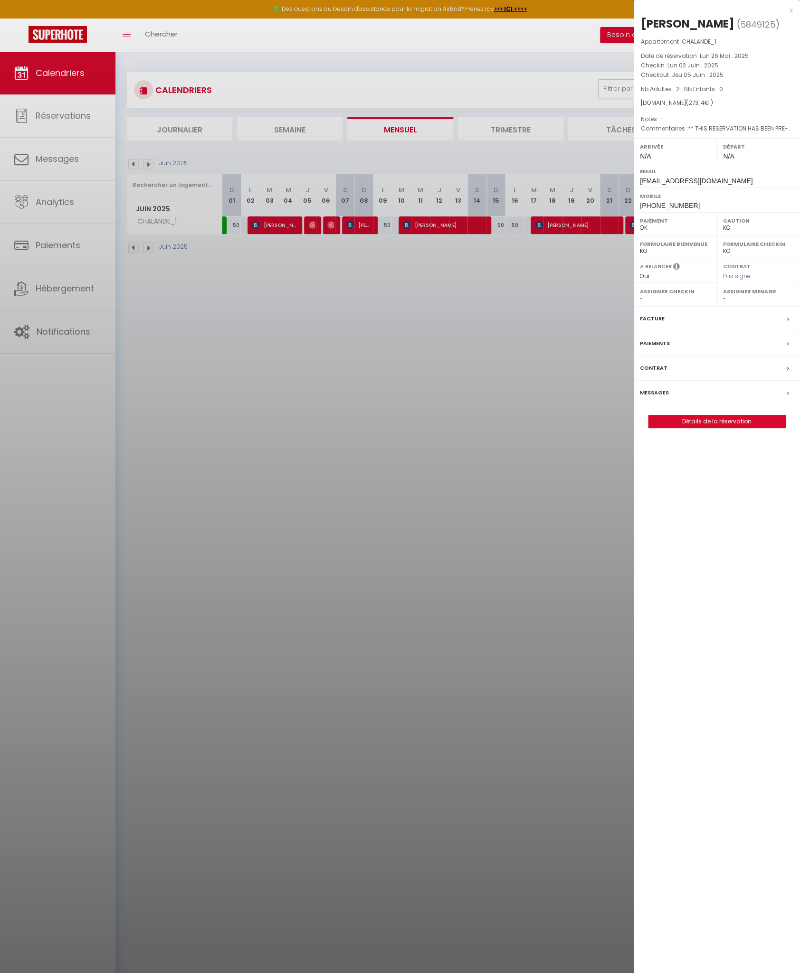
click at [315, 223] on div at bounding box center [400, 486] width 800 height 973
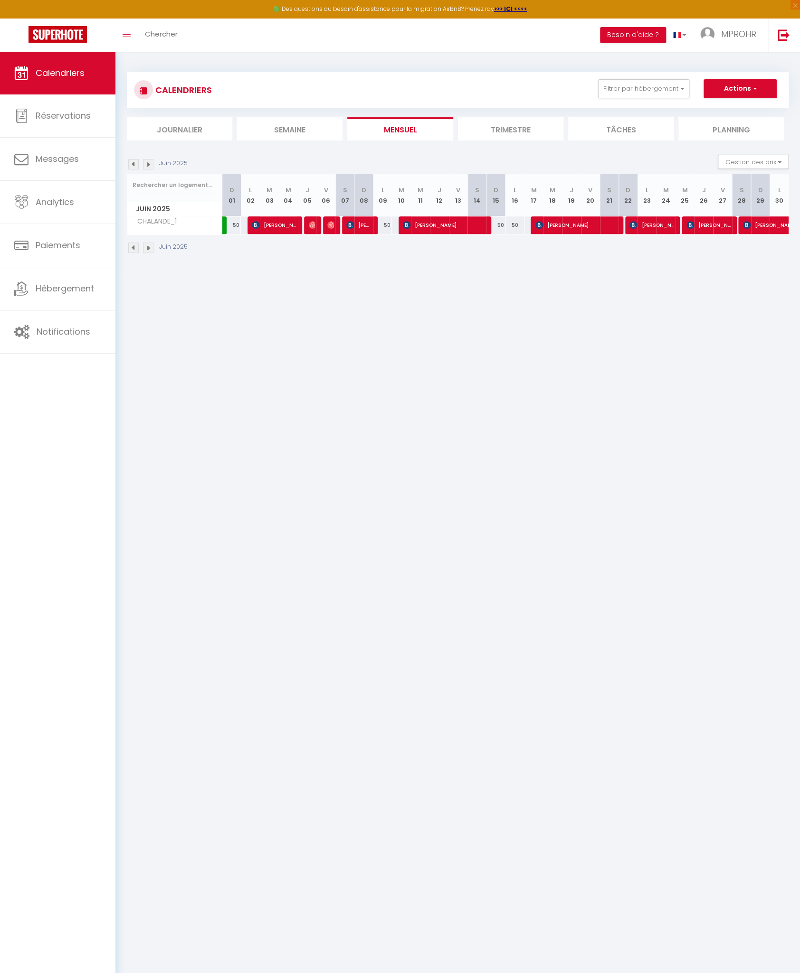
click at [315, 223] on div at bounding box center [313, 226] width 19 height 18
click at [312, 225] on img at bounding box center [313, 225] width 8 height 8
select select "OK"
select select
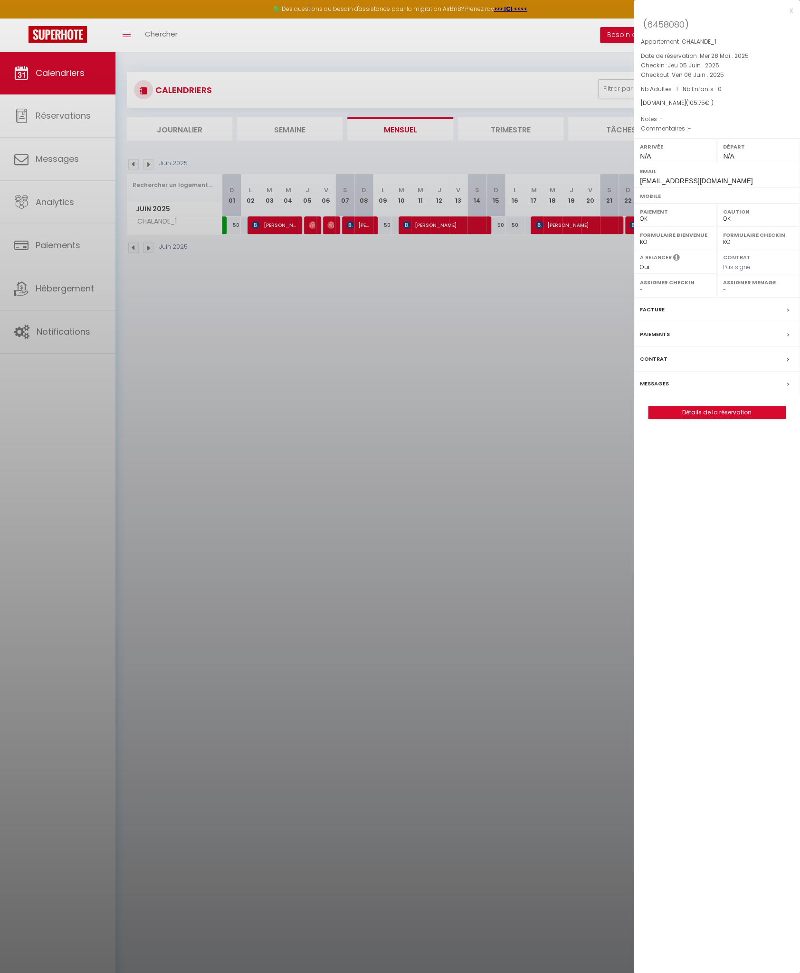
click at [330, 224] on div at bounding box center [400, 486] width 800 height 973
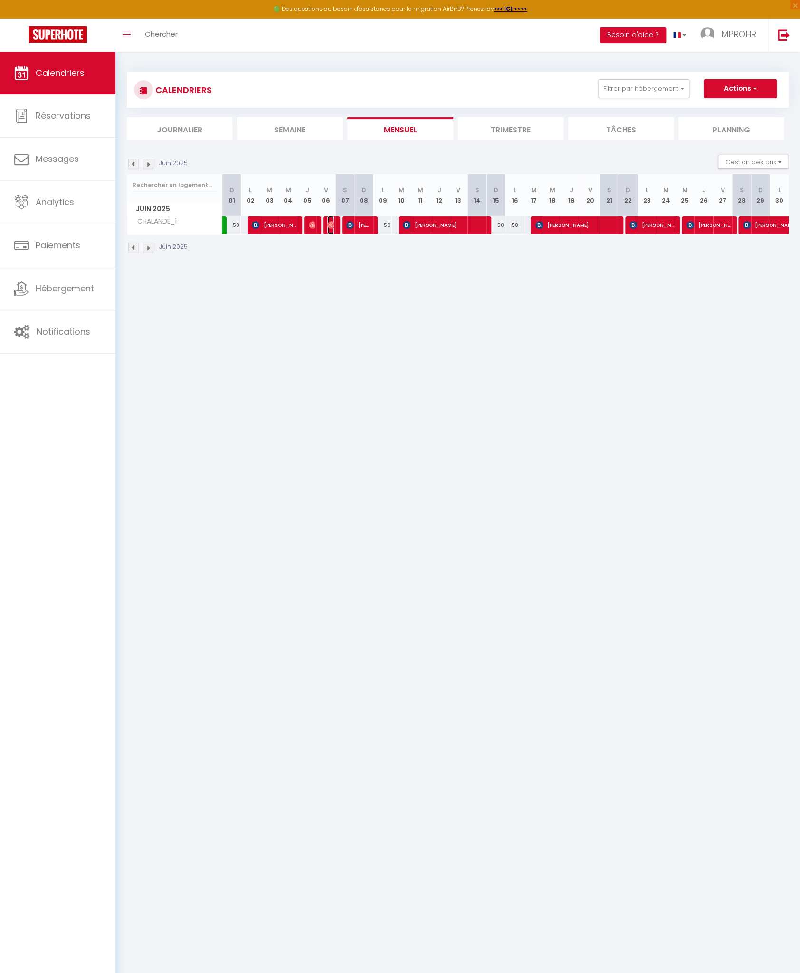
click at [330, 224] on img at bounding box center [331, 225] width 8 height 8
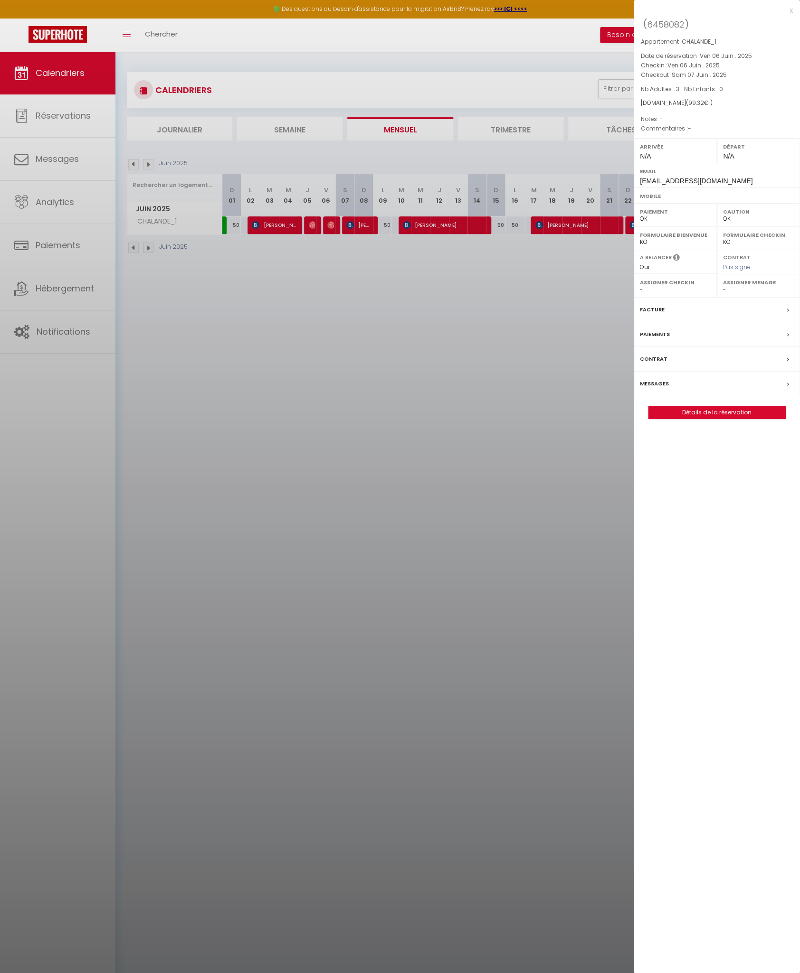
click at [348, 228] on div at bounding box center [400, 486] width 800 height 973
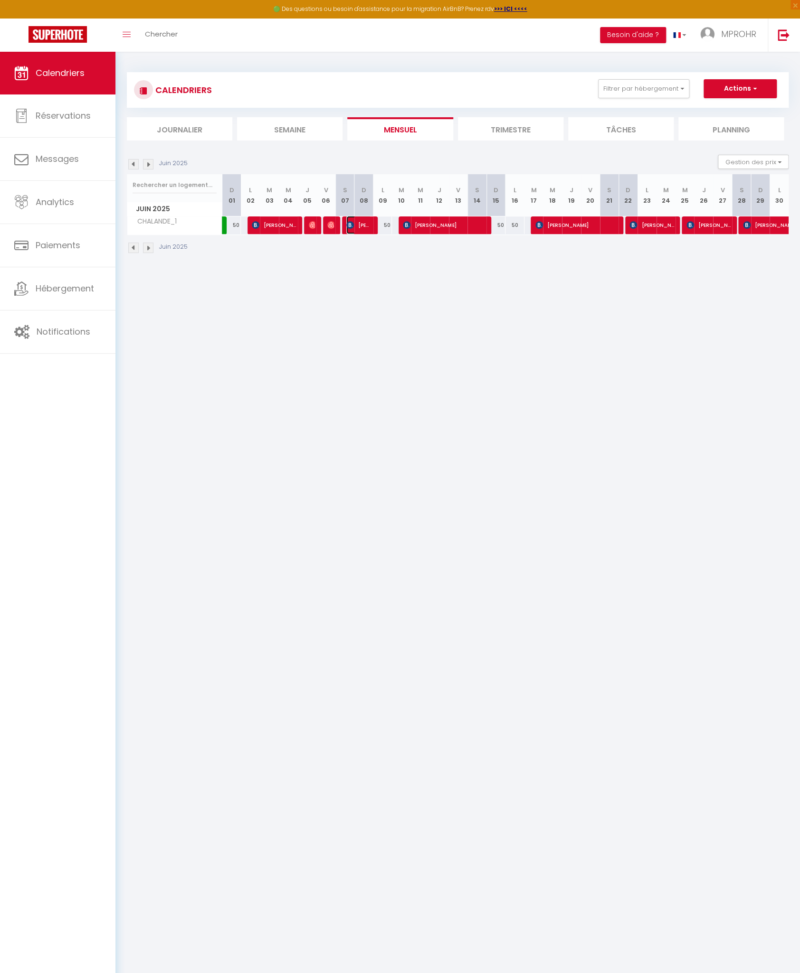
click at [348, 228] on span "[PERSON_NAME]" at bounding box center [358, 225] width 25 height 18
select select "KO"
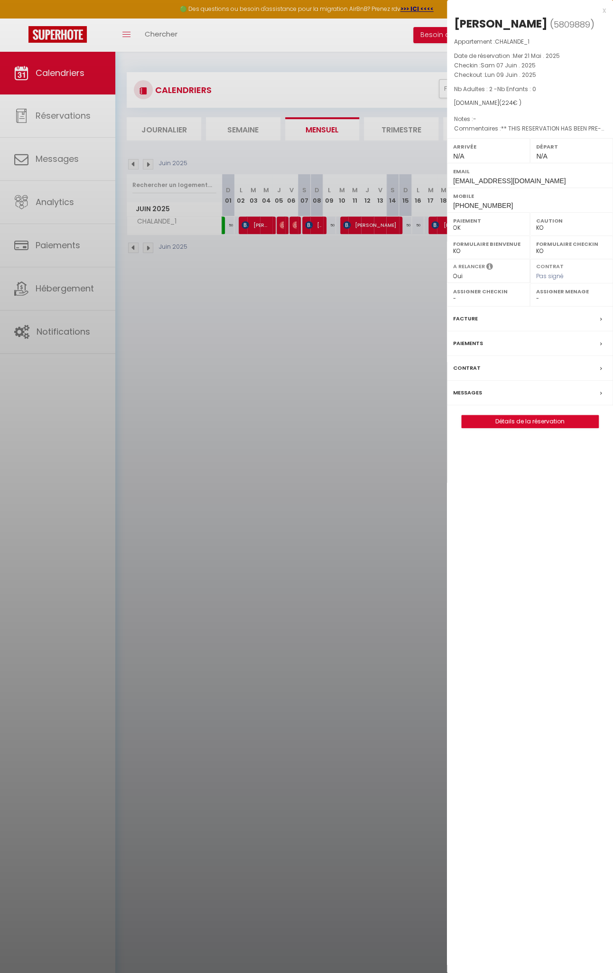
click at [604, 9] on div "x" at bounding box center [526, 10] width 159 height 11
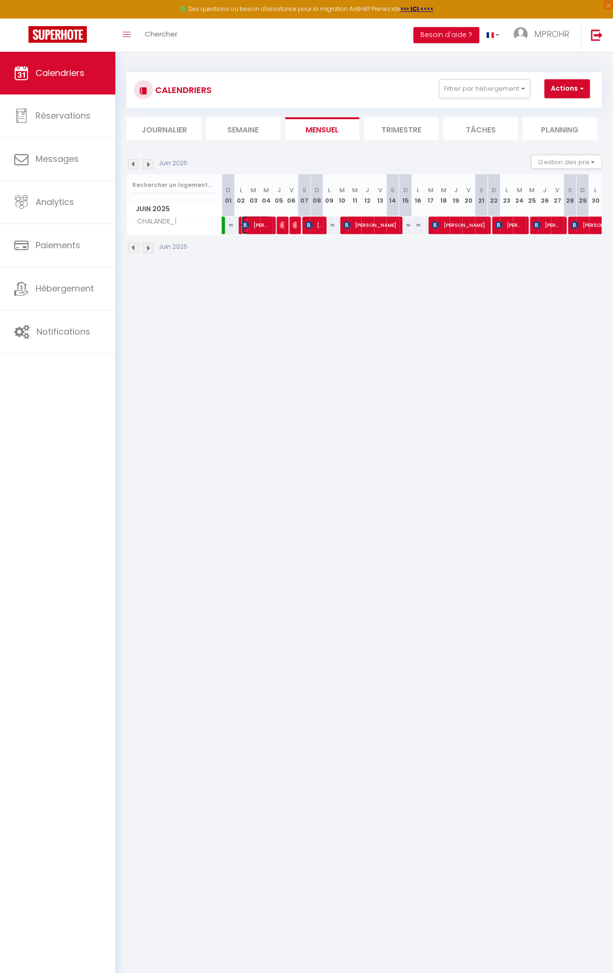
click at [245, 232] on span "[PERSON_NAME]" at bounding box center [256, 225] width 29 height 18
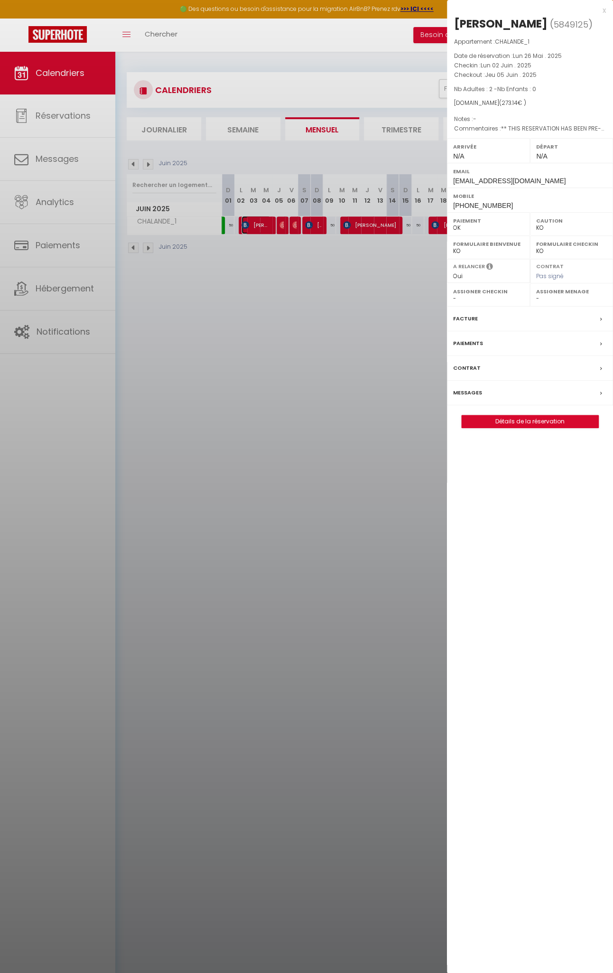
select select
click at [249, 283] on div at bounding box center [306, 486] width 613 height 973
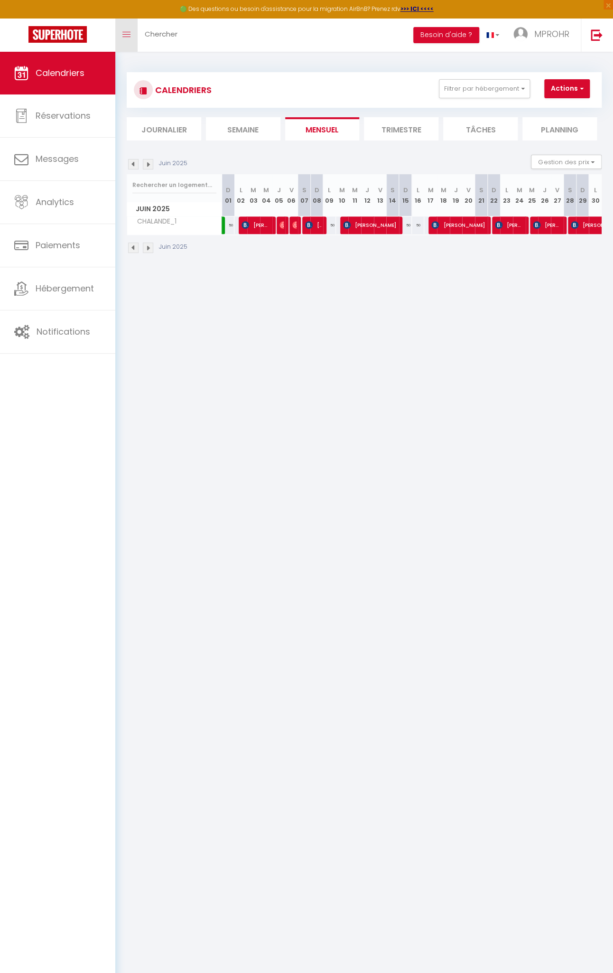
click at [125, 36] on icon "Toggle menubar" at bounding box center [127, 35] width 8 height 6
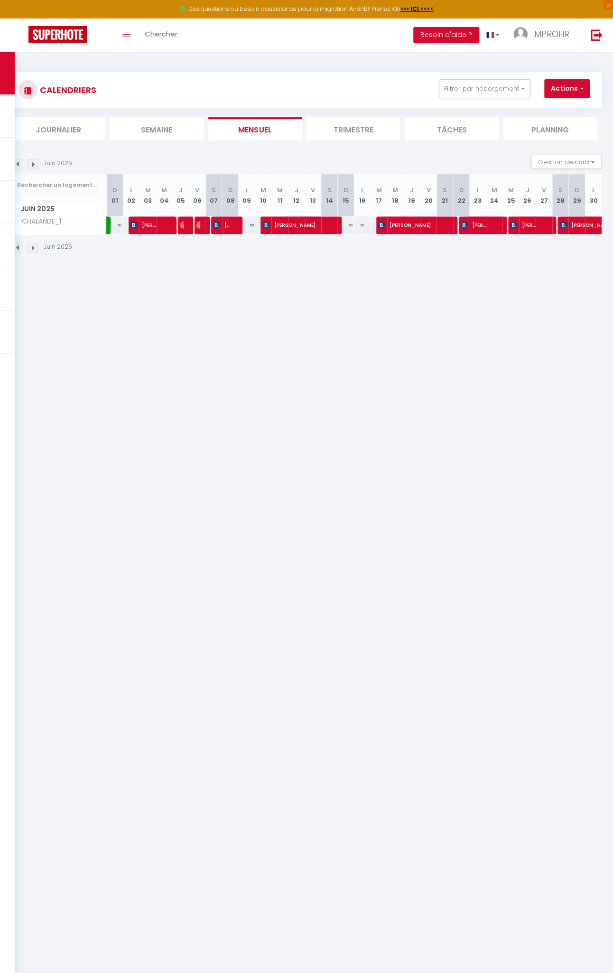
click at [34, 165] on img at bounding box center [33, 164] width 10 height 10
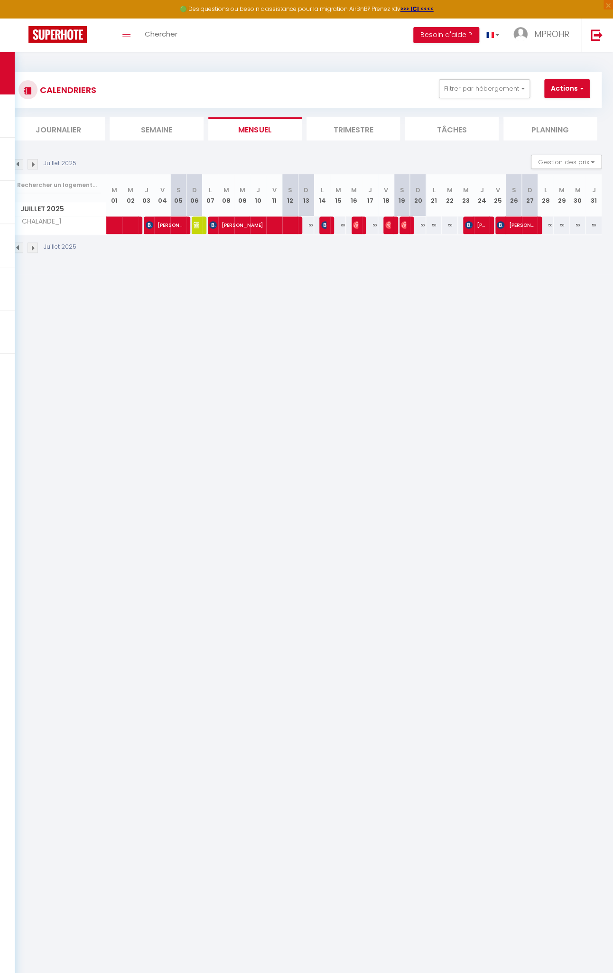
click at [34, 165] on img at bounding box center [33, 164] width 10 height 10
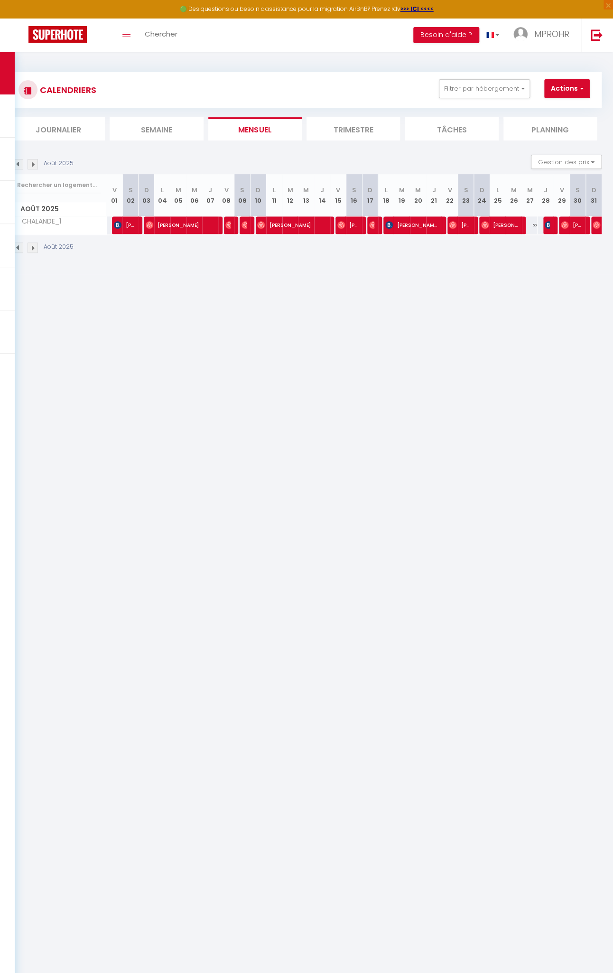
click at [34, 165] on img at bounding box center [33, 164] width 10 height 10
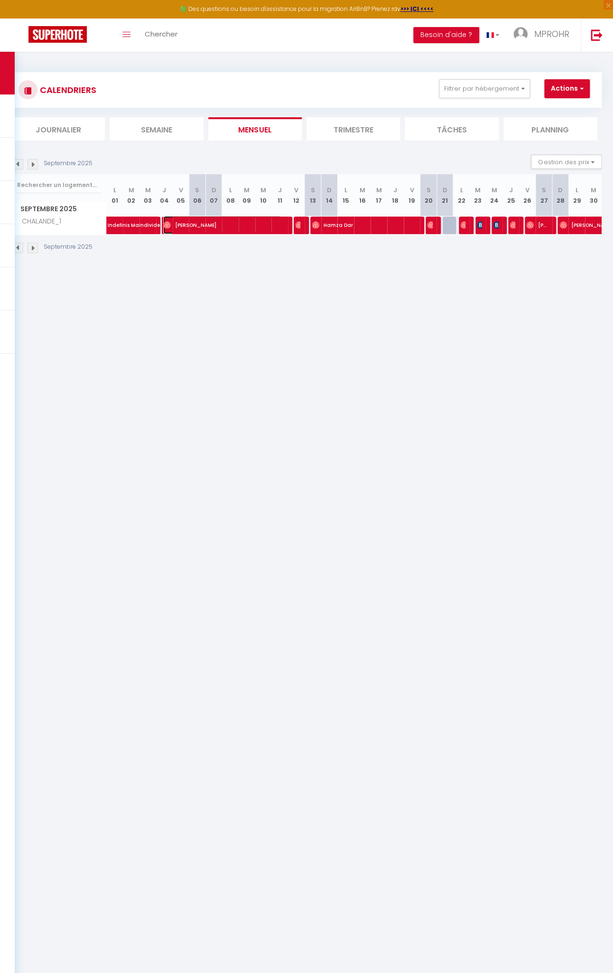
click at [167, 228] on span "[PERSON_NAME]" at bounding box center [222, 225] width 118 height 18
select select "OK"
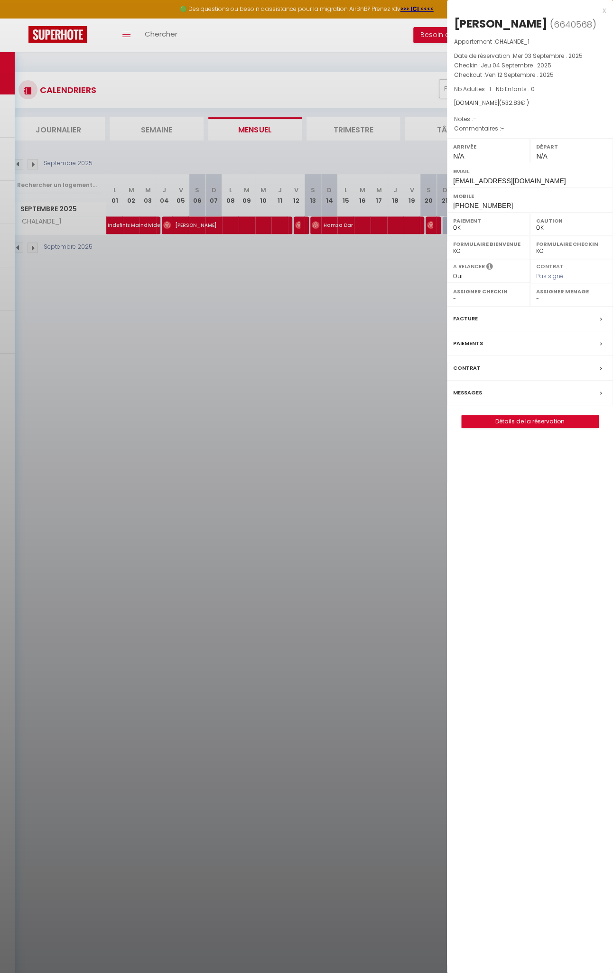
click at [296, 228] on div at bounding box center [306, 486] width 613 height 973
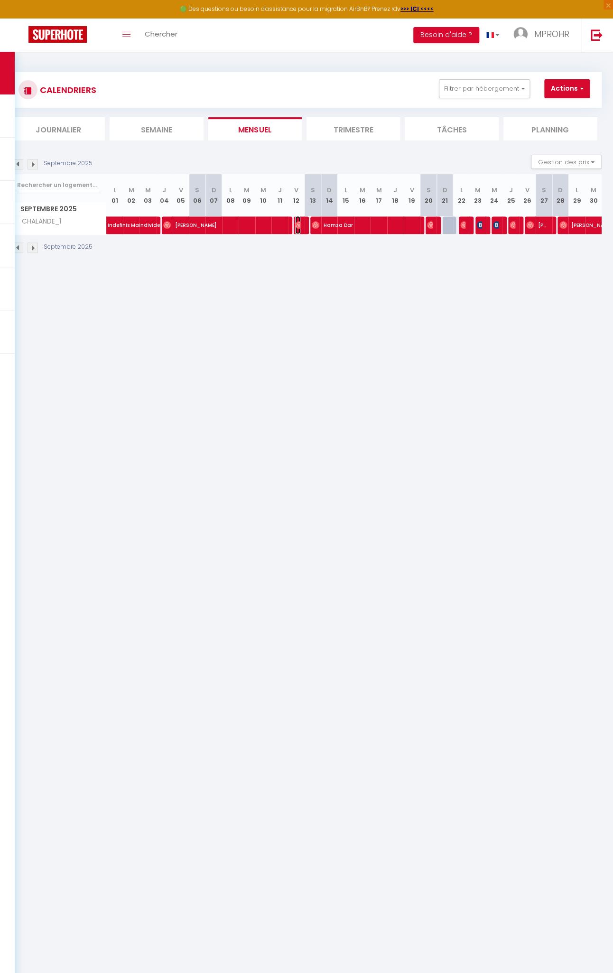
click at [296, 228] on img at bounding box center [299, 225] width 8 height 8
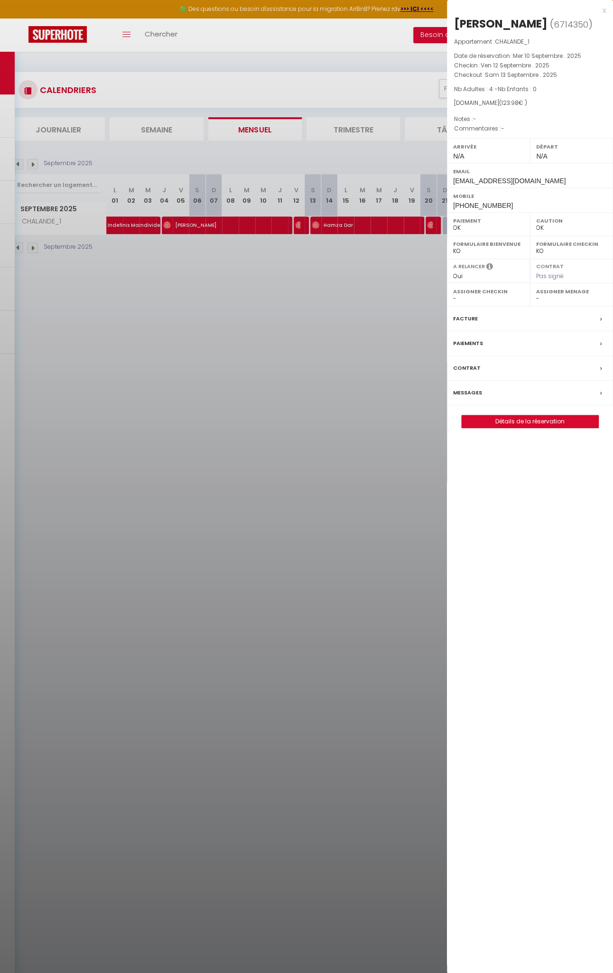
click at [311, 225] on div at bounding box center [306, 486] width 613 height 973
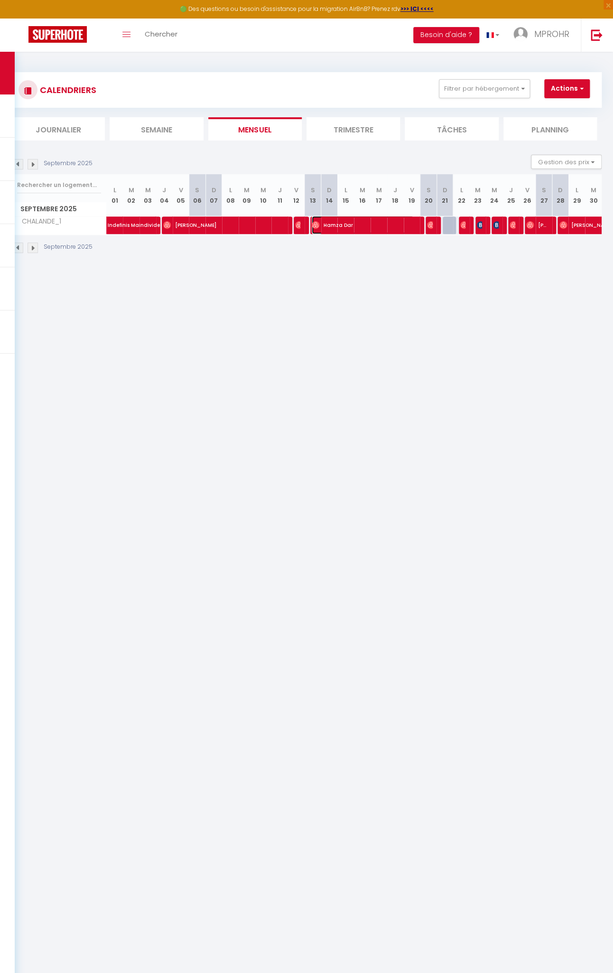
click at [312, 225] on img at bounding box center [316, 225] width 8 height 8
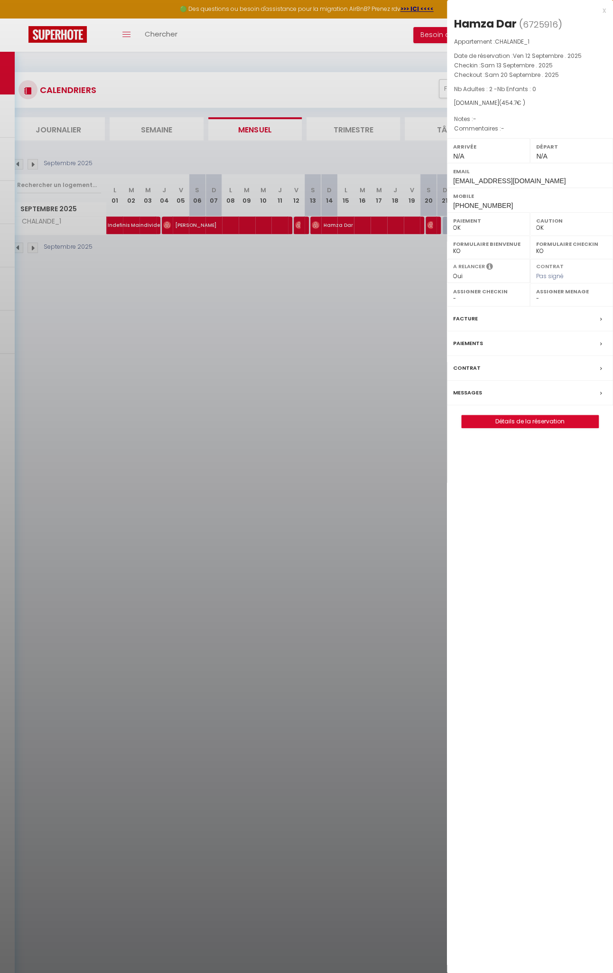
click at [424, 226] on div at bounding box center [306, 486] width 613 height 973
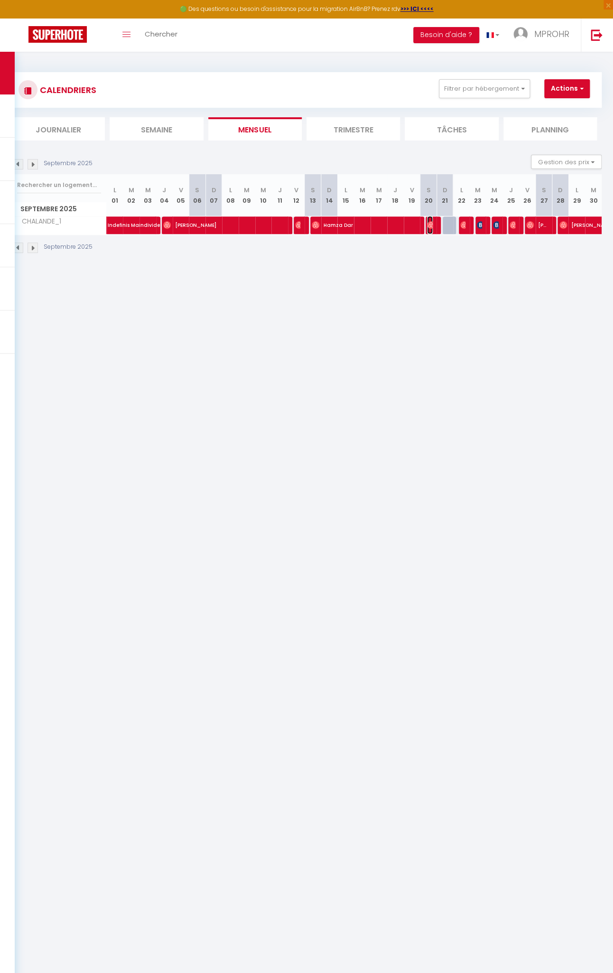
click at [427, 226] on img at bounding box center [431, 225] width 8 height 8
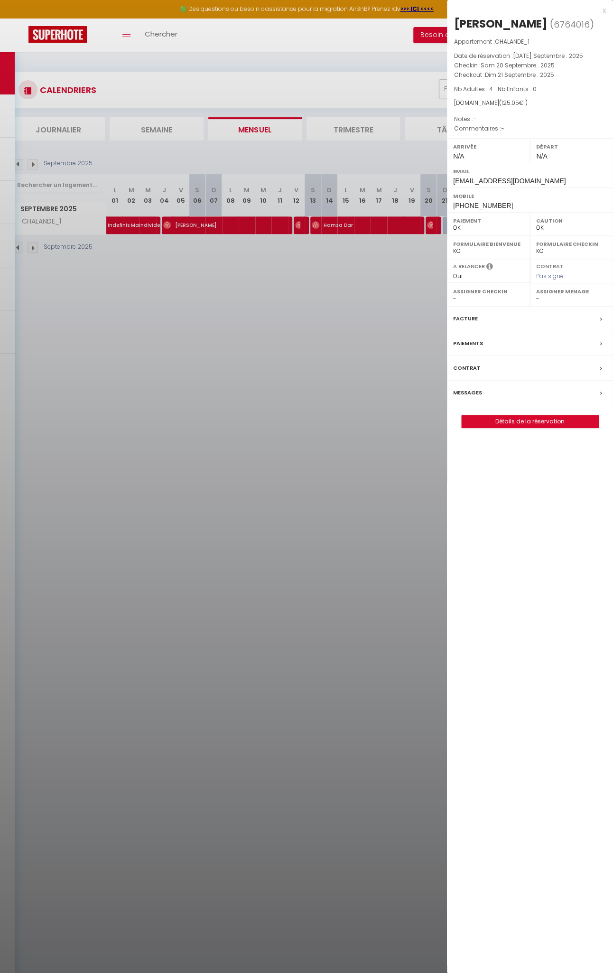
click at [387, 239] on div at bounding box center [306, 486] width 613 height 973
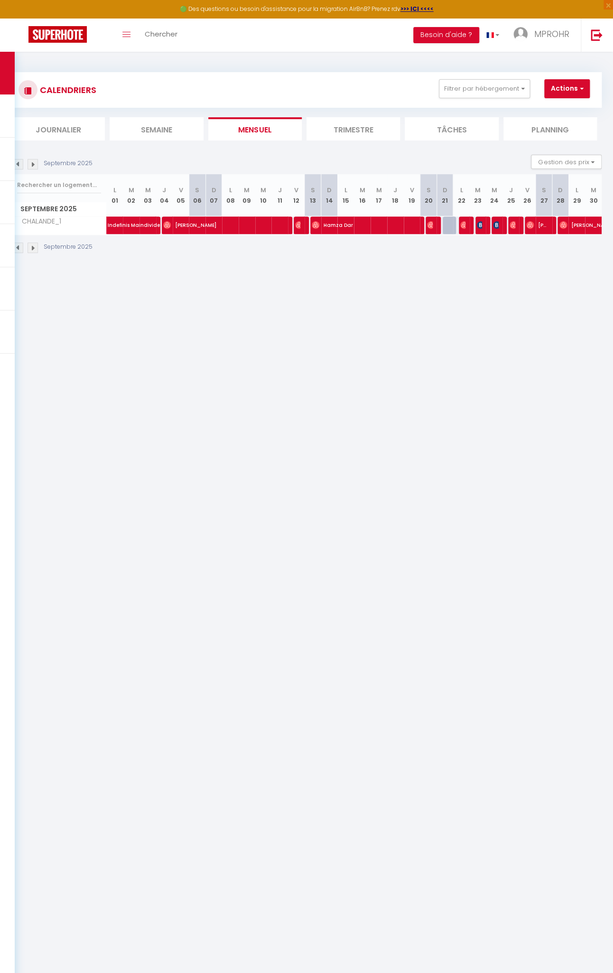
click at [459, 226] on div at bounding box center [467, 226] width 17 height 18
click at [461, 226] on img at bounding box center [465, 225] width 8 height 8
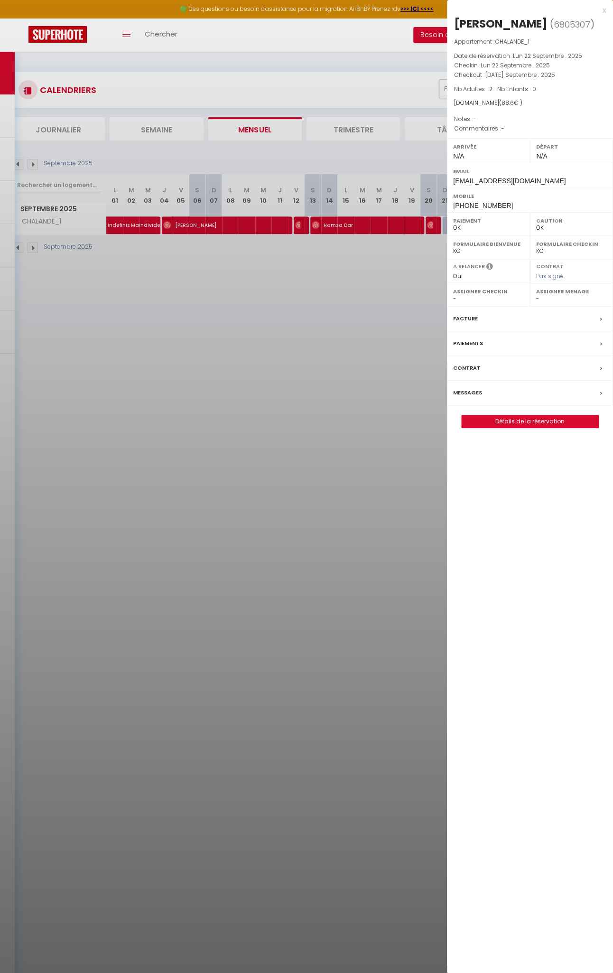
select select
click at [327, 256] on div at bounding box center [306, 486] width 613 height 973
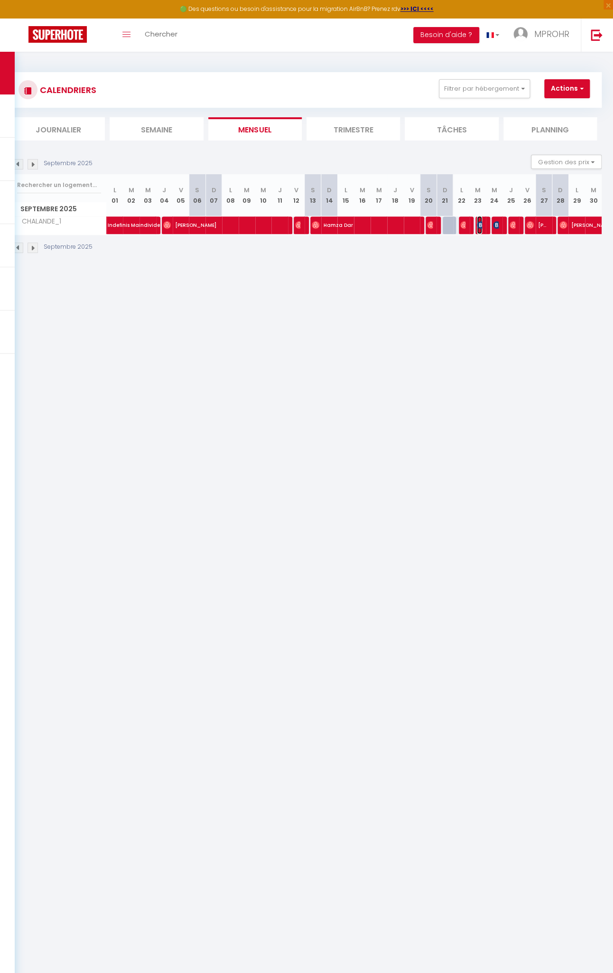
click at [477, 224] on img at bounding box center [481, 225] width 8 height 8
select select "KO"
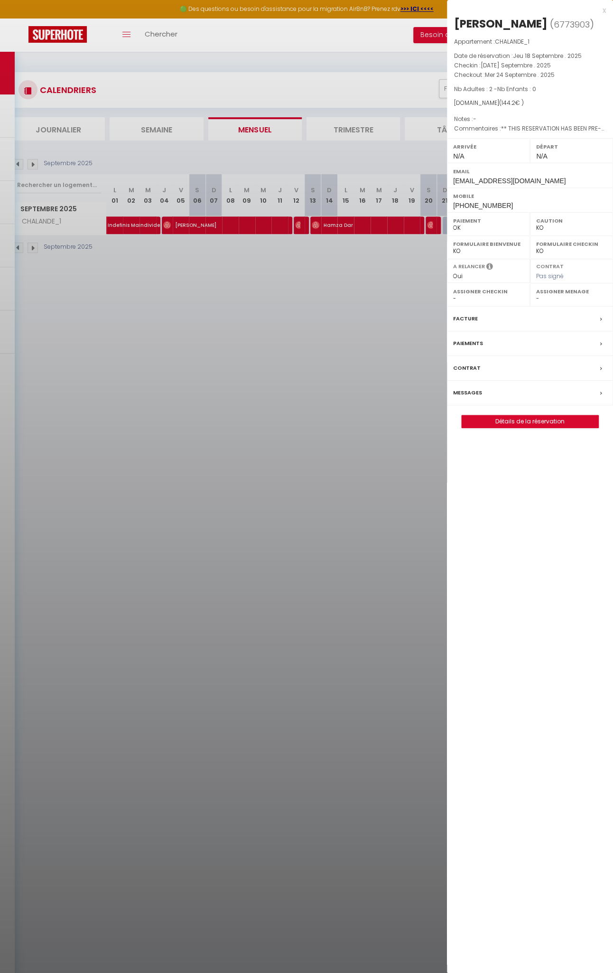
click at [387, 246] on div at bounding box center [306, 486] width 613 height 973
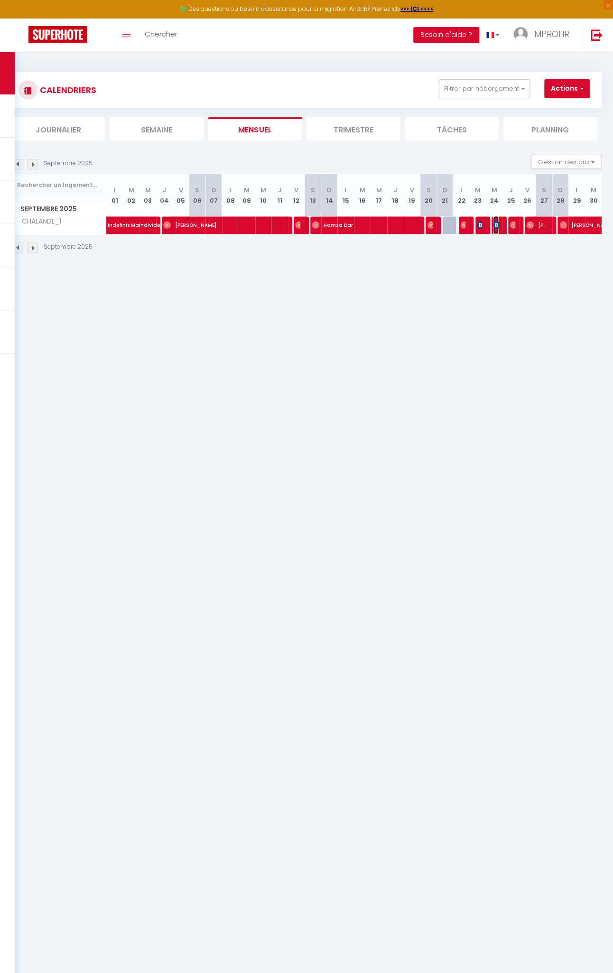
click at [493, 225] on img at bounding box center [497, 225] width 8 height 8
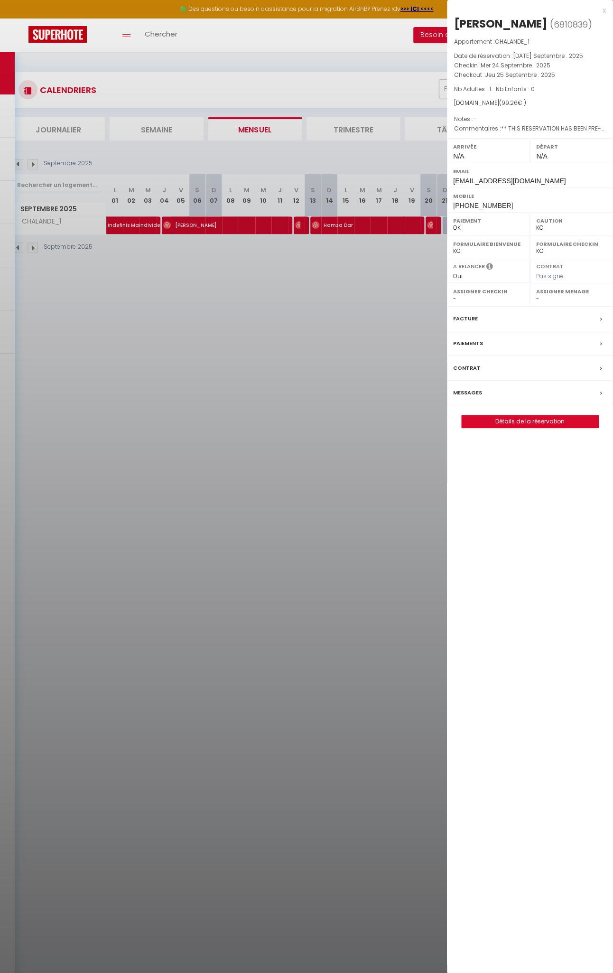
click at [412, 266] on div at bounding box center [306, 486] width 613 height 973
select select
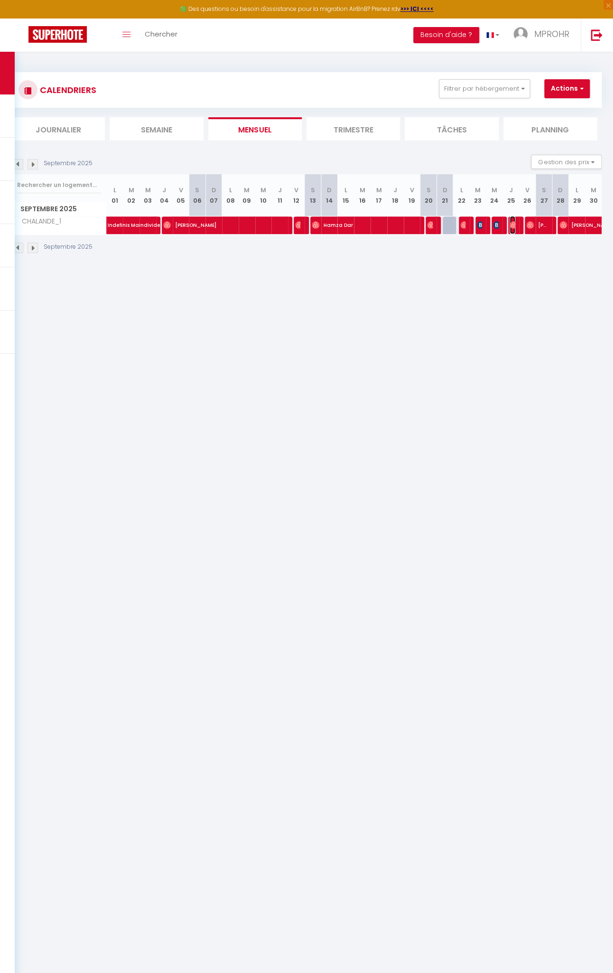
click at [510, 226] on img at bounding box center [514, 225] width 8 height 8
select select "OK"
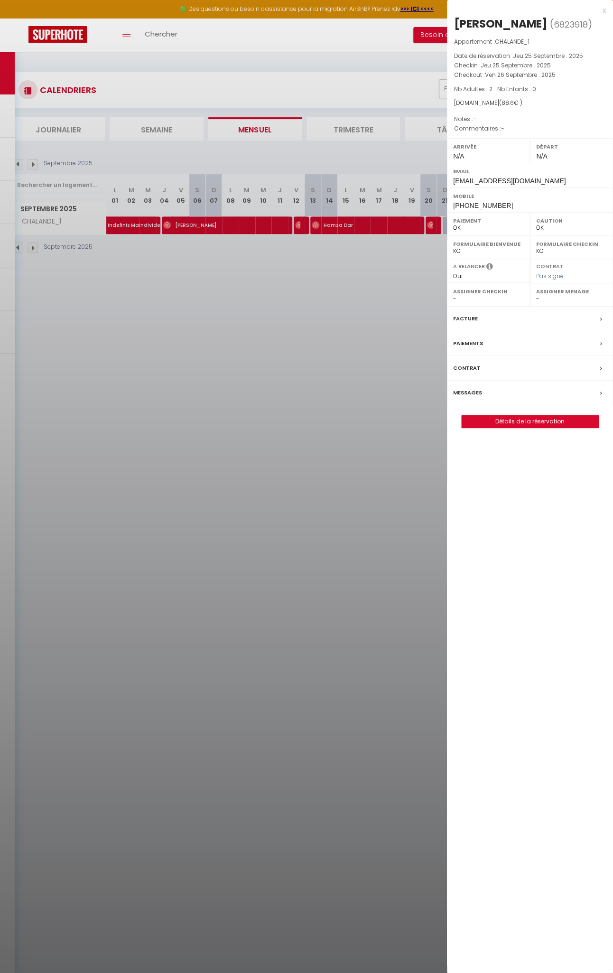
click at [362, 344] on div at bounding box center [306, 486] width 613 height 973
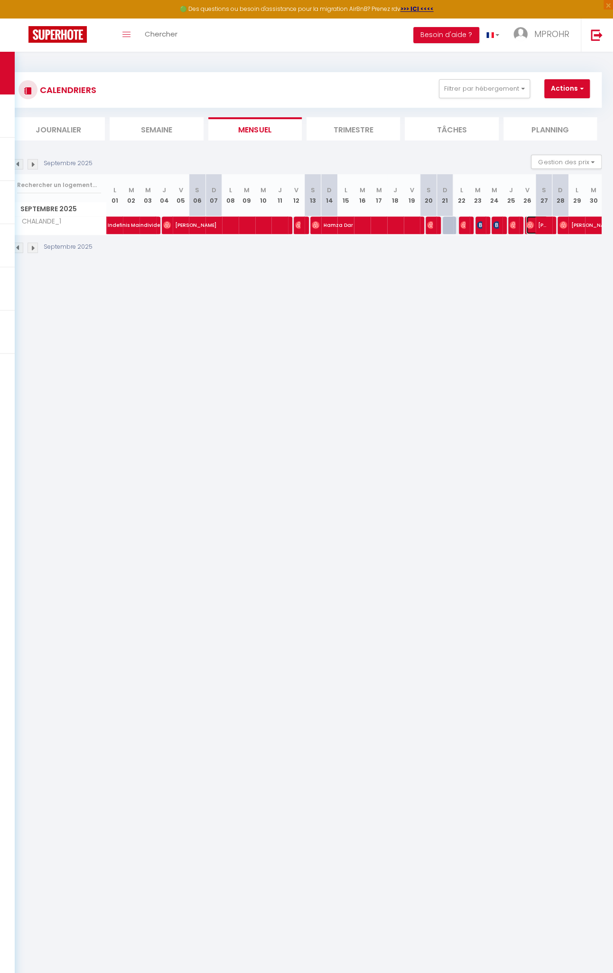
click at [527, 222] on img at bounding box center [531, 225] width 8 height 8
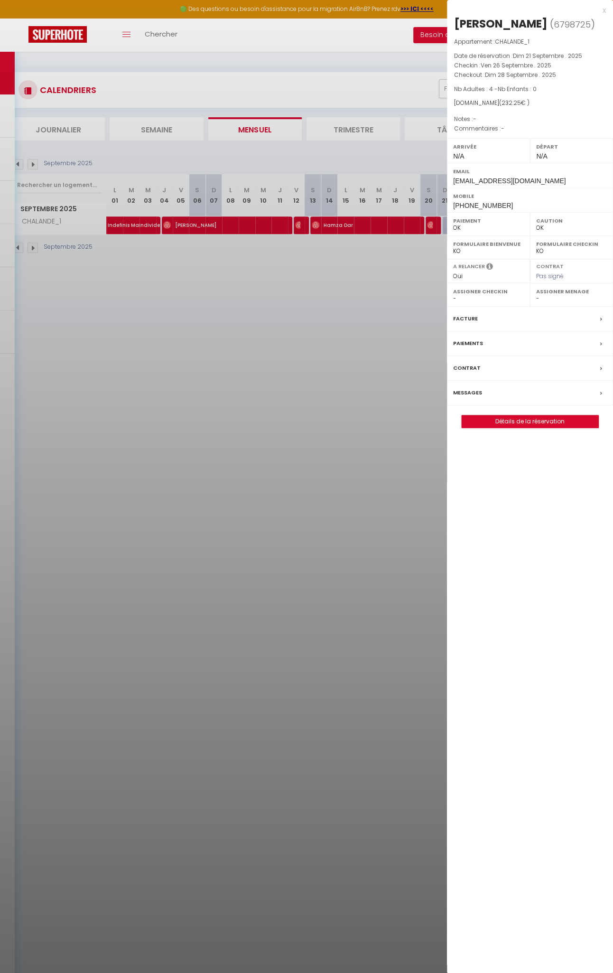
click at [386, 248] on div at bounding box center [306, 486] width 613 height 973
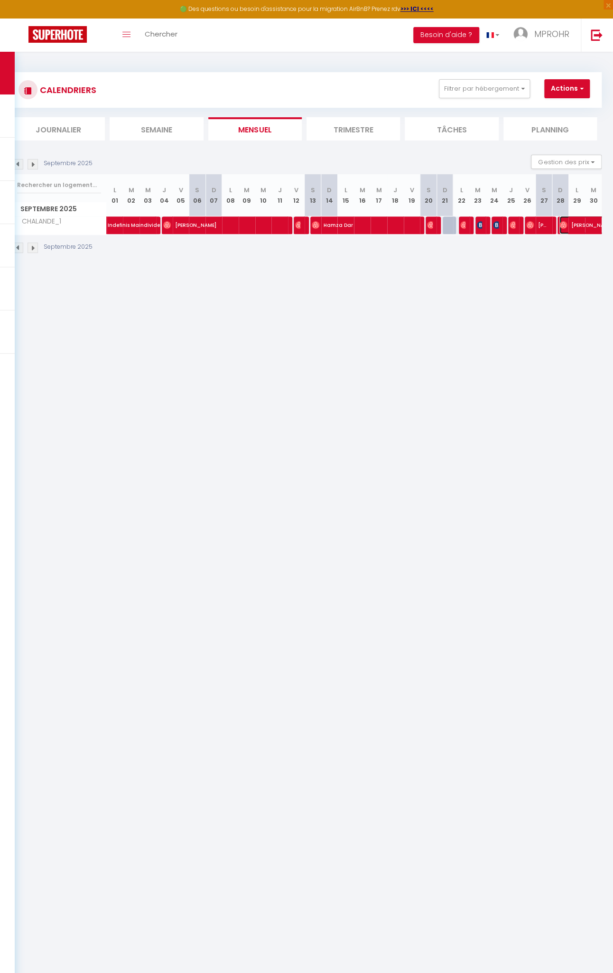
click at [560, 226] on img at bounding box center [564, 225] width 8 height 8
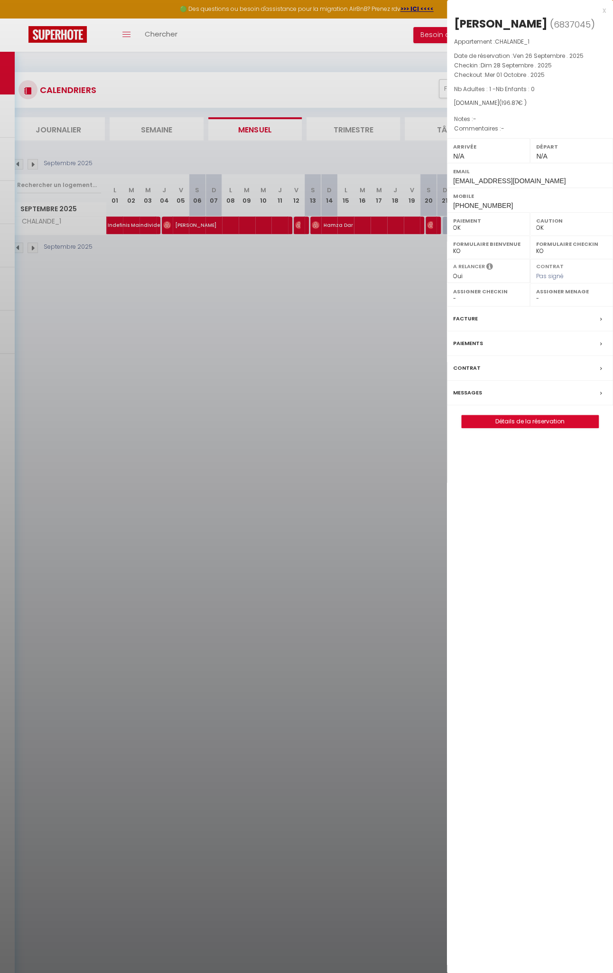
select select
click at [19, 164] on div at bounding box center [306, 486] width 613 height 973
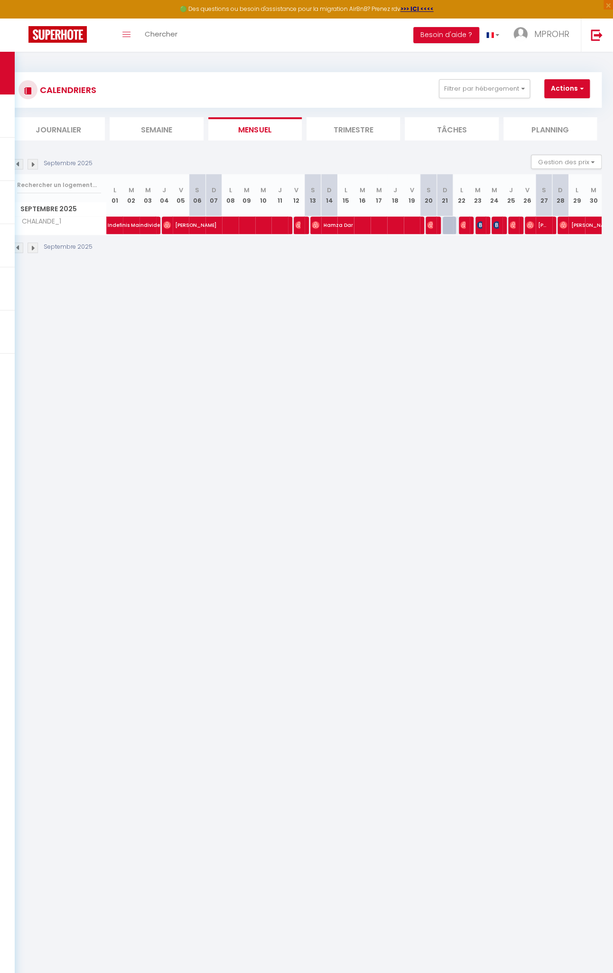
click at [19, 164] on img at bounding box center [18, 164] width 10 height 10
select select "0"
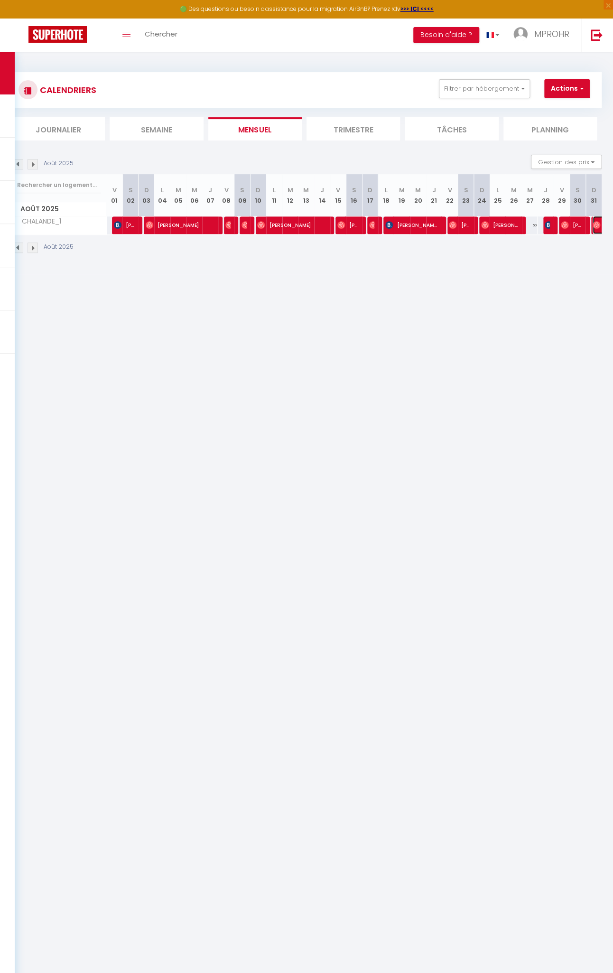
click at [593, 227] on img at bounding box center [597, 225] width 8 height 8
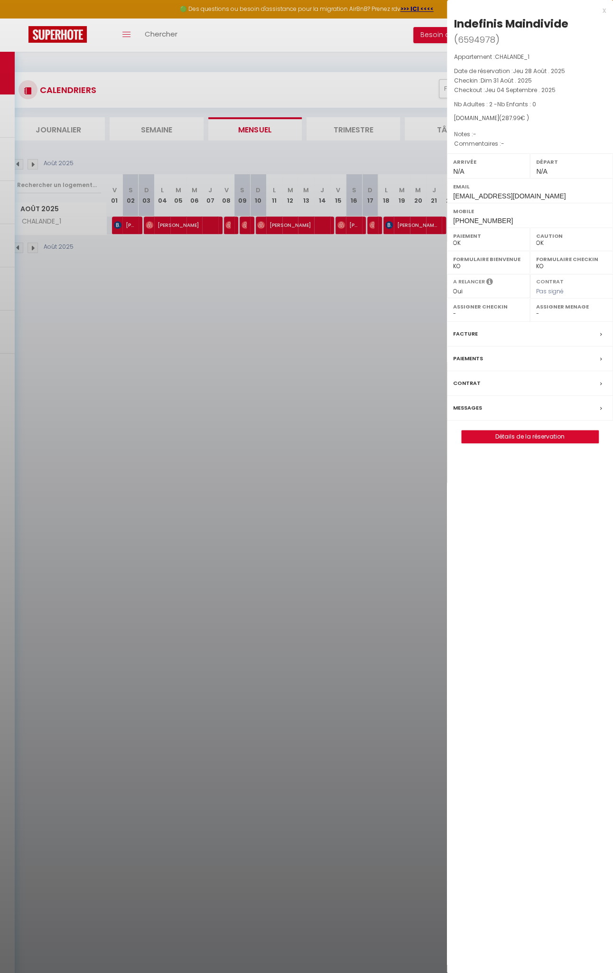
select select
click at [32, 160] on div at bounding box center [306, 486] width 613 height 973
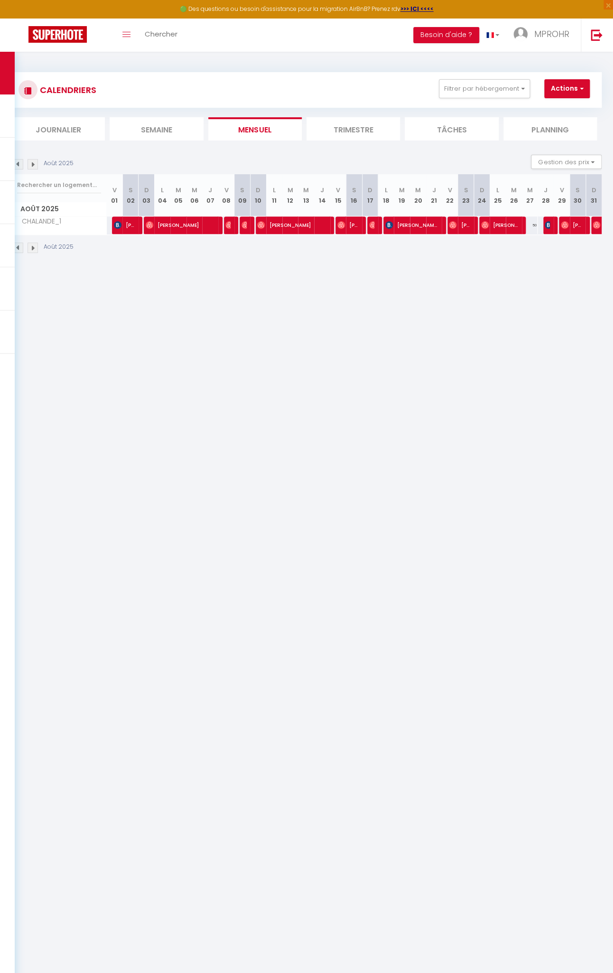
click at [32, 161] on img at bounding box center [33, 164] width 10 height 10
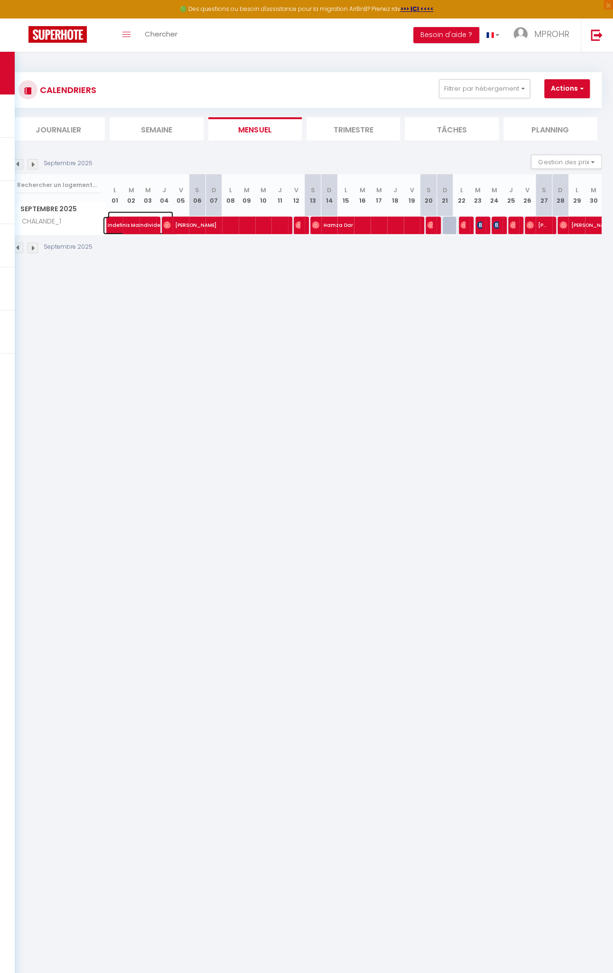
click at [136, 223] on span "Indefinis Maindivide" at bounding box center [141, 220] width 66 height 18
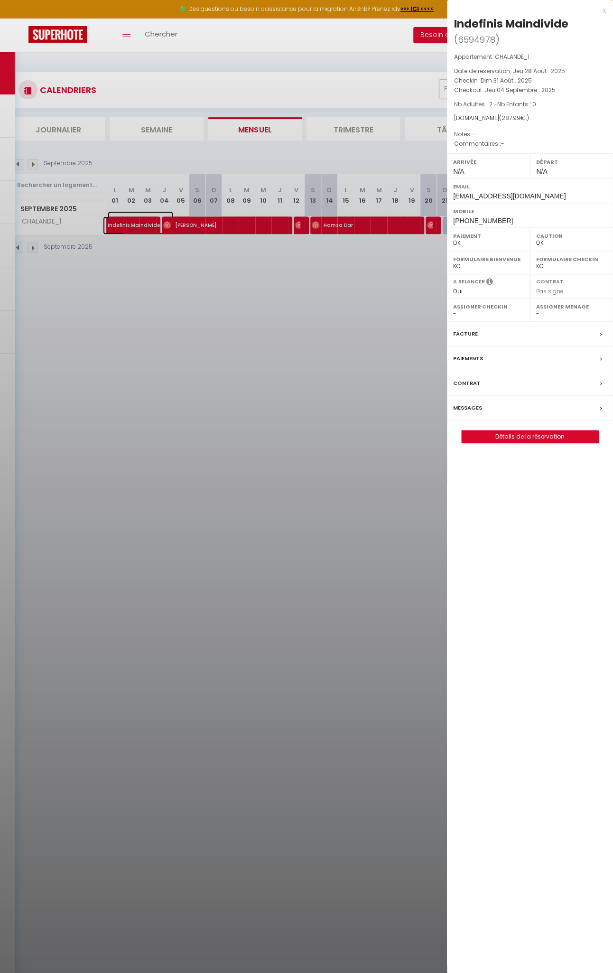
select select
click at [190, 365] on div at bounding box center [306, 486] width 613 height 973
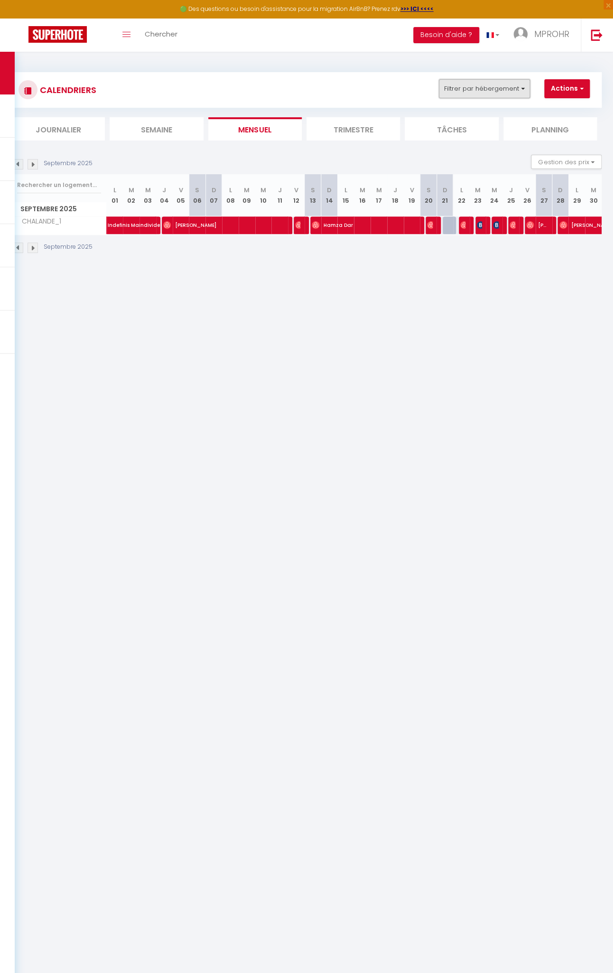
click at [505, 87] on button "Filtrer par hébergement" at bounding box center [484, 88] width 91 height 19
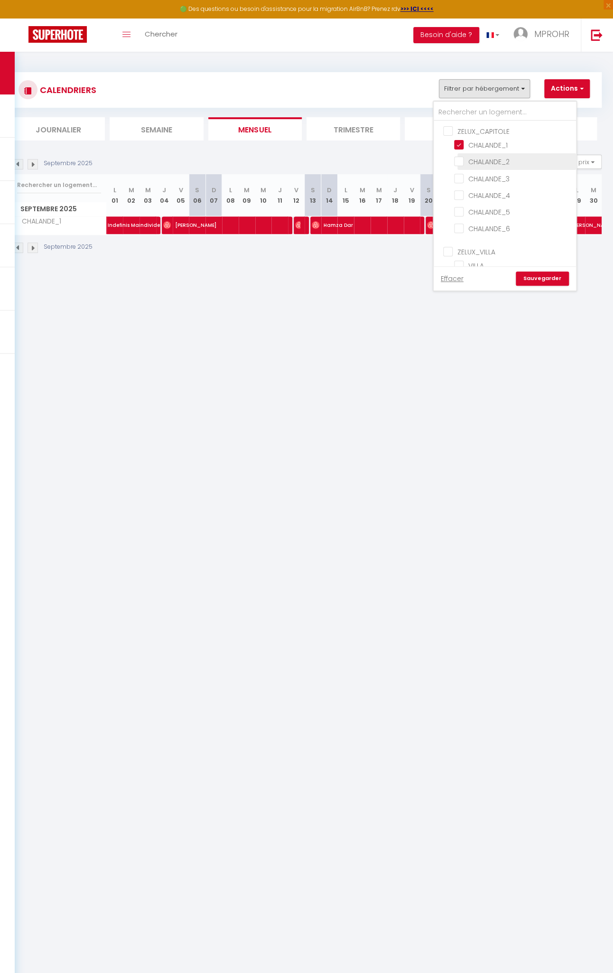
click at [462, 158] on input "CHALANDE_2" at bounding box center [513, 160] width 119 height 9
checkbox input "true"
click at [461, 145] on input "CHALANDE_1" at bounding box center [513, 144] width 119 height 9
checkbox input "false"
click at [546, 279] on link "Sauvegarder" at bounding box center [542, 279] width 53 height 14
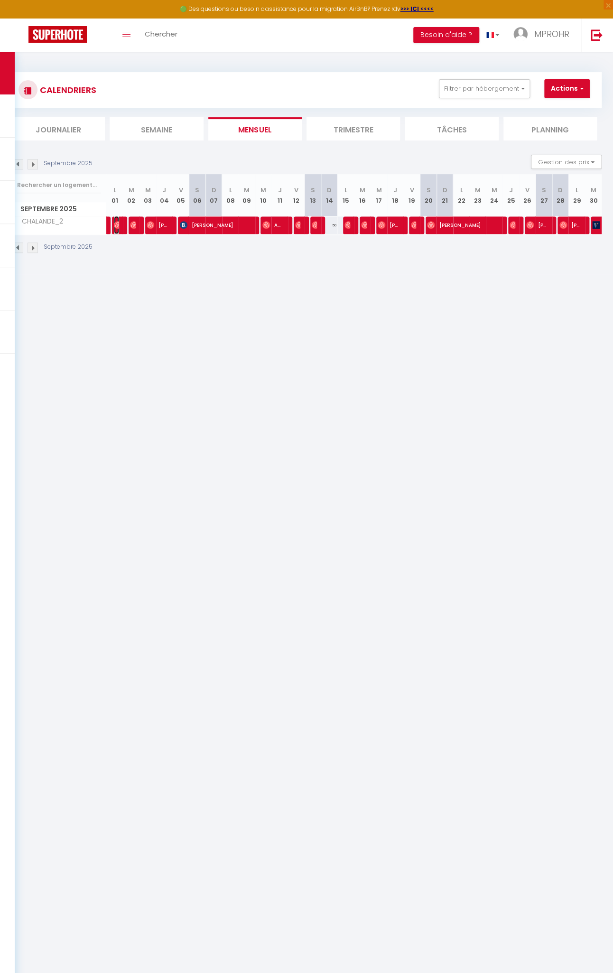
click at [118, 227] on img at bounding box center [118, 225] width 8 height 8
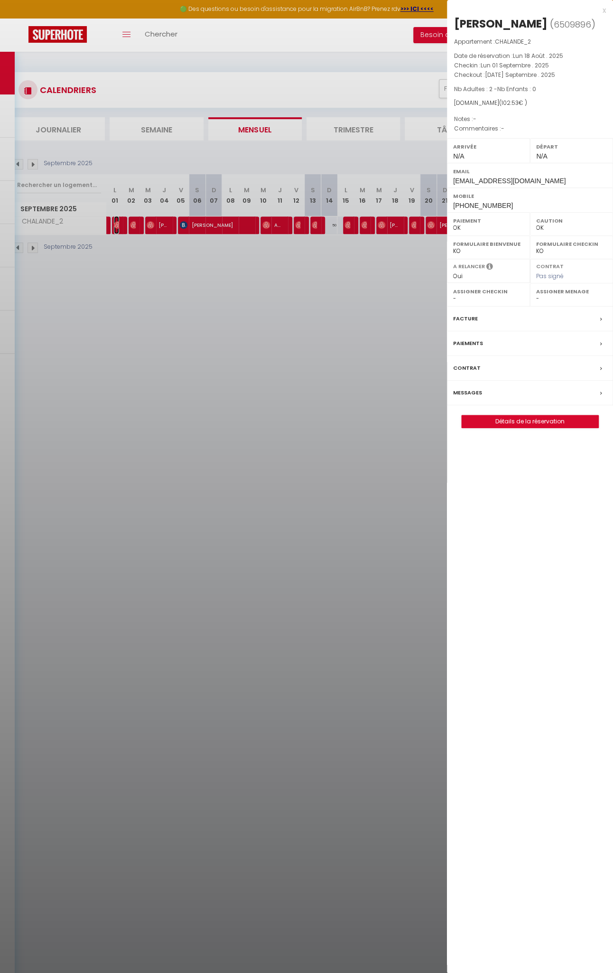
click at [103, 221] on link "[PERSON_NAME]" at bounding box center [103, 227] width 0 height 13
click at [136, 226] on div at bounding box center [306, 486] width 613 height 973
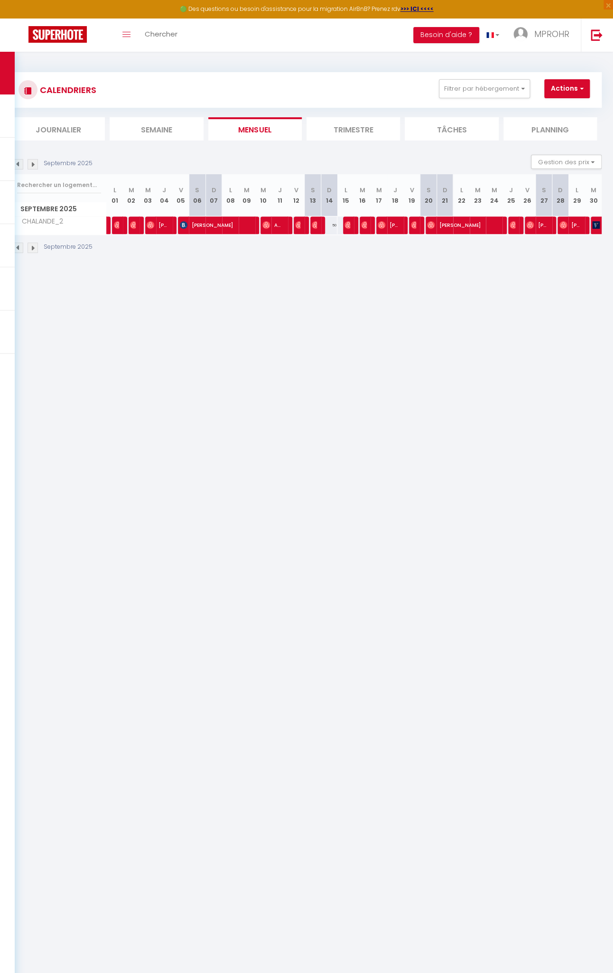
click at [136, 226] on div at bounding box center [137, 226] width 17 height 18
click at [133, 226] on img at bounding box center [134, 225] width 8 height 8
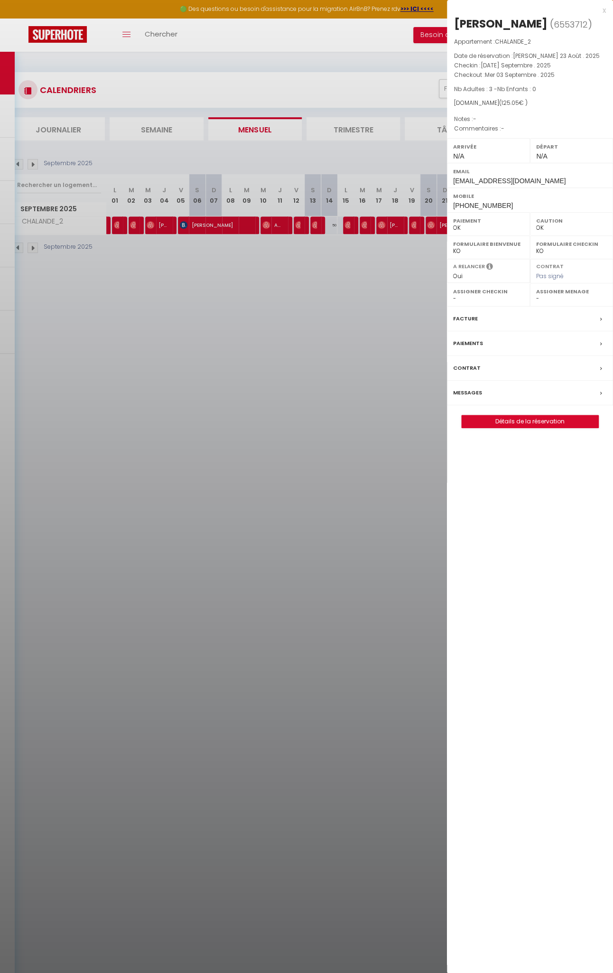
click at [120, 226] on div at bounding box center [306, 486] width 613 height 973
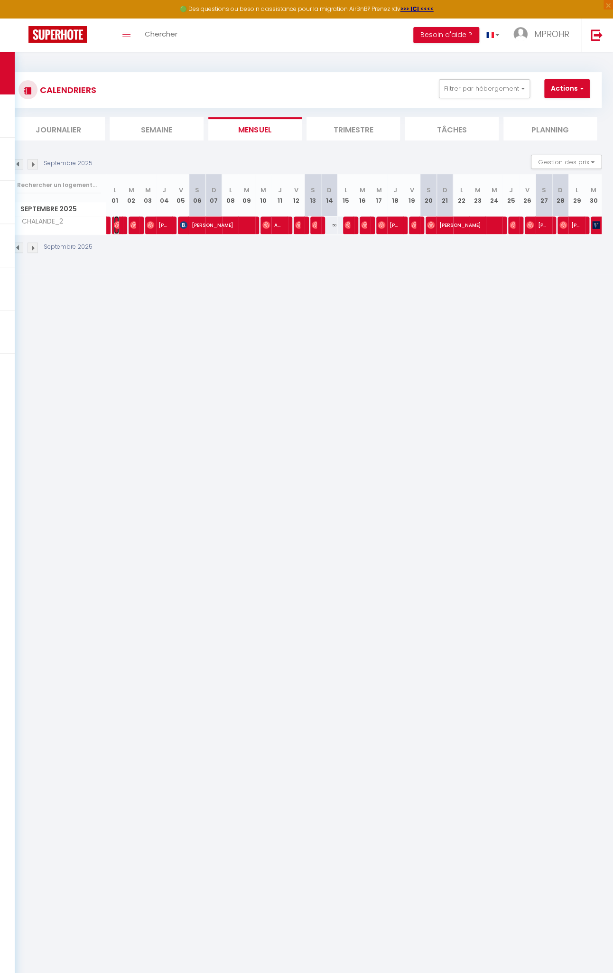
click at [118, 224] on img at bounding box center [118, 225] width 8 height 8
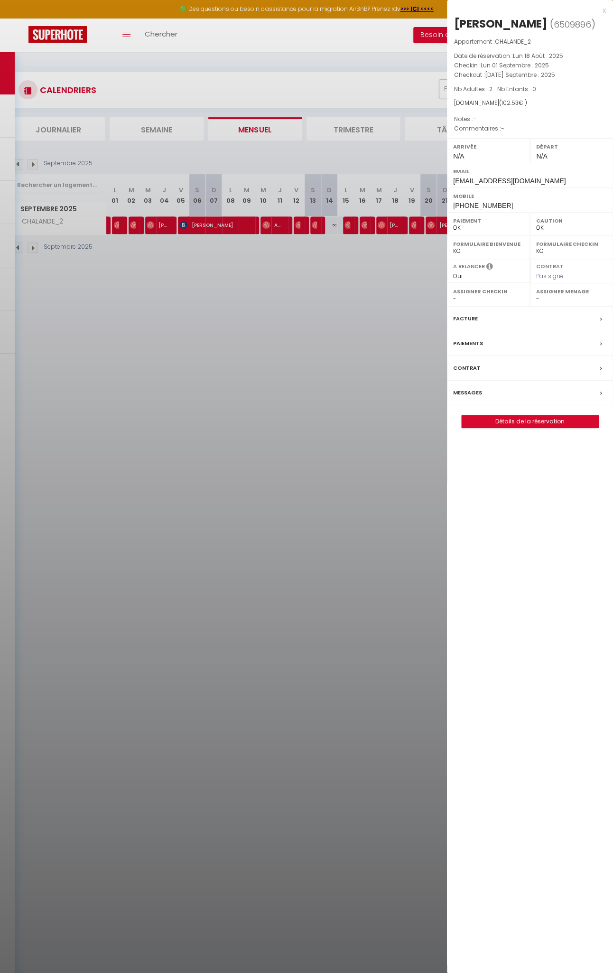
click at [151, 226] on div at bounding box center [306, 486] width 613 height 973
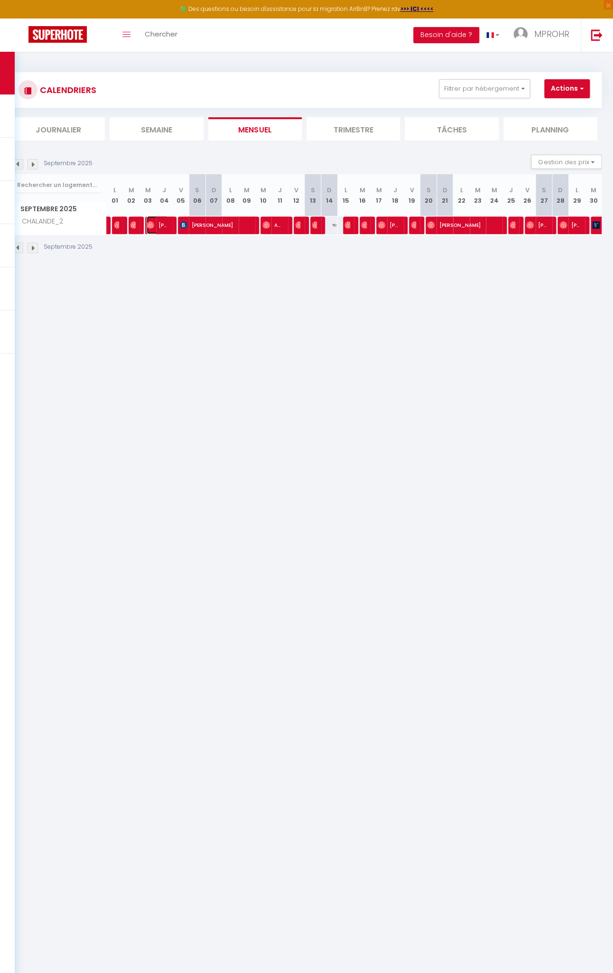
click at [151, 226] on img at bounding box center [151, 225] width 8 height 8
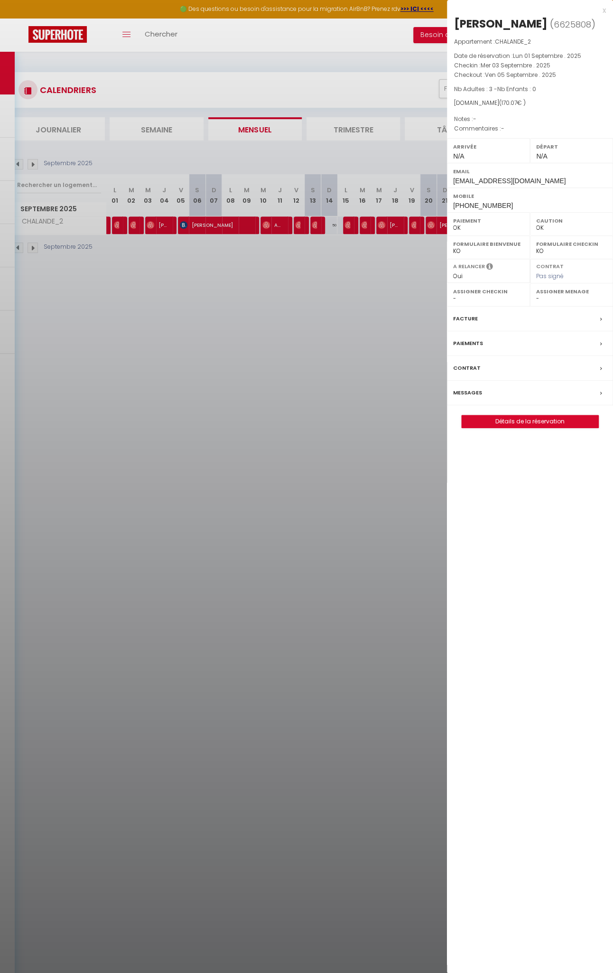
click at [182, 227] on div at bounding box center [306, 486] width 613 height 973
select select
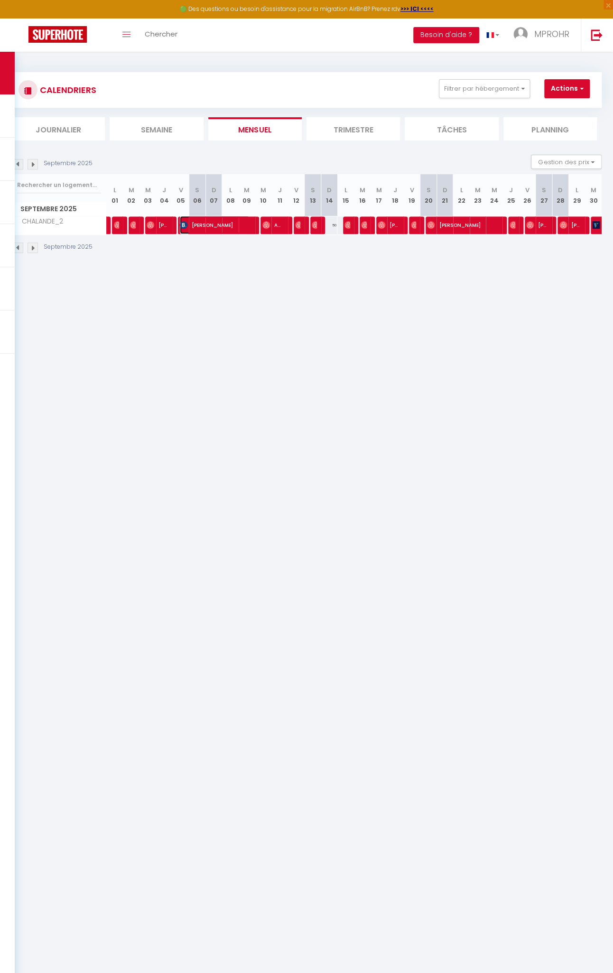
click at [182, 226] on img at bounding box center [184, 225] width 8 height 8
select select "KO"
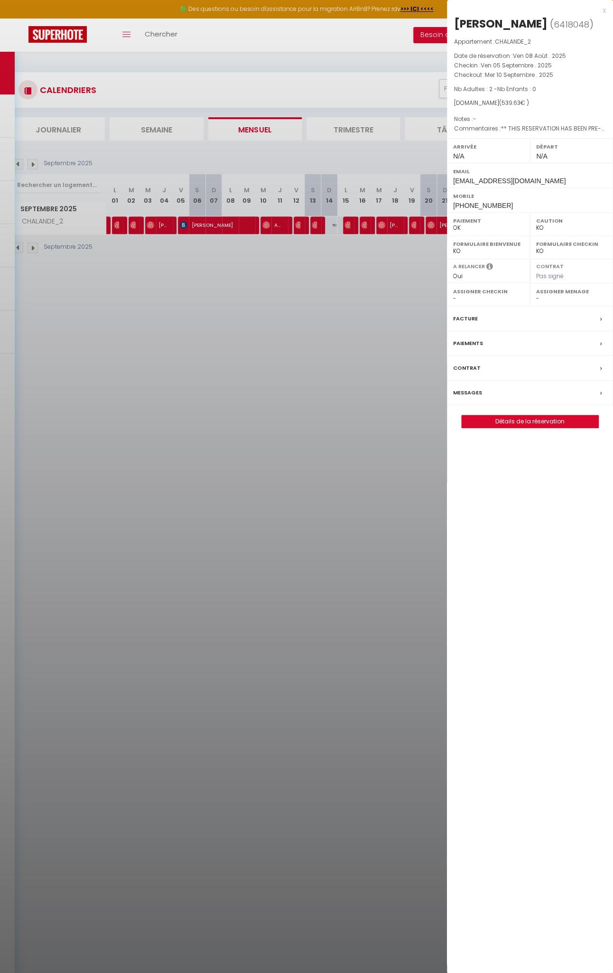
click at [264, 226] on div at bounding box center [306, 486] width 613 height 973
select select
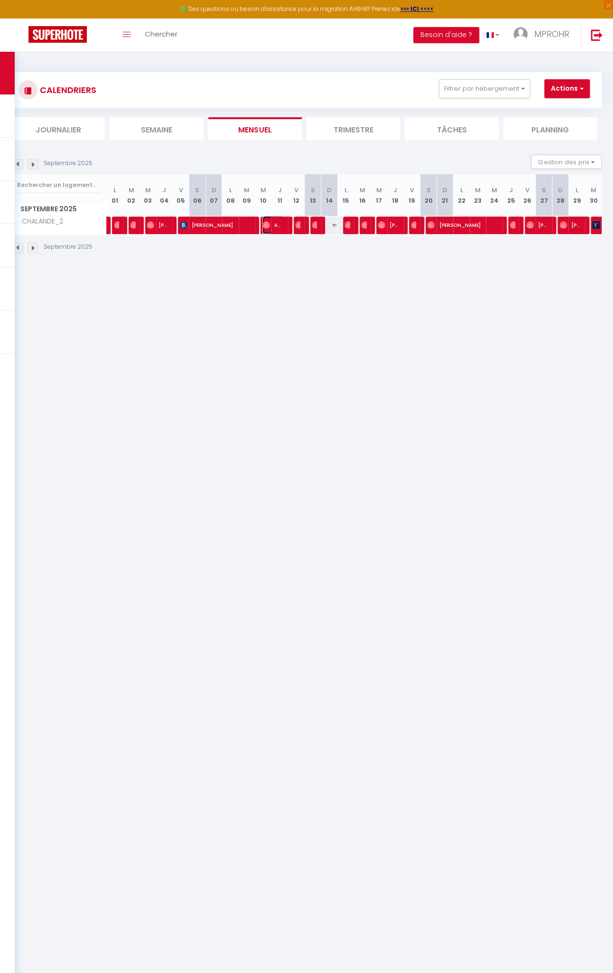
click at [263, 226] on img at bounding box center [267, 225] width 8 height 8
select select "OK"
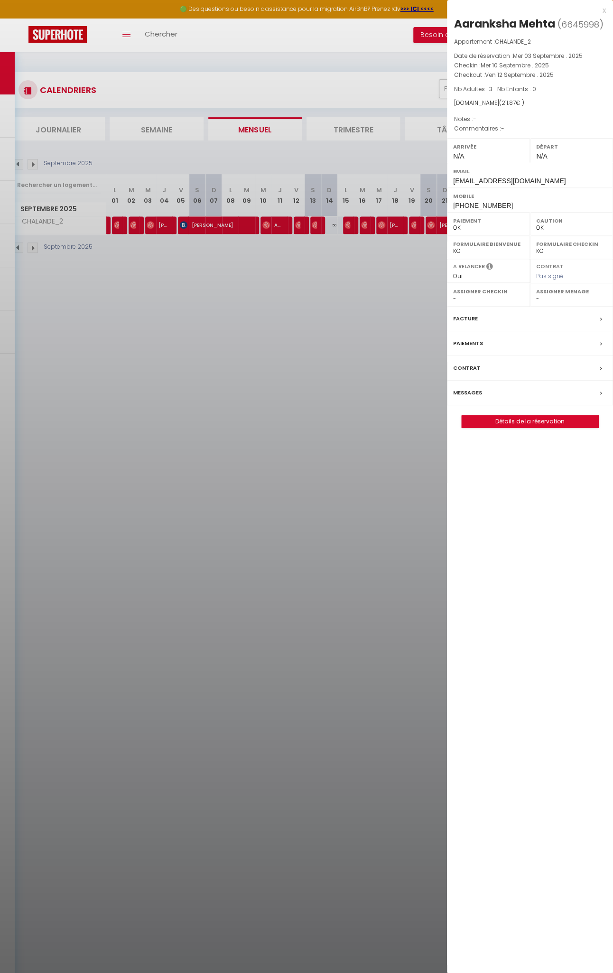
click at [295, 226] on div at bounding box center [306, 486] width 613 height 973
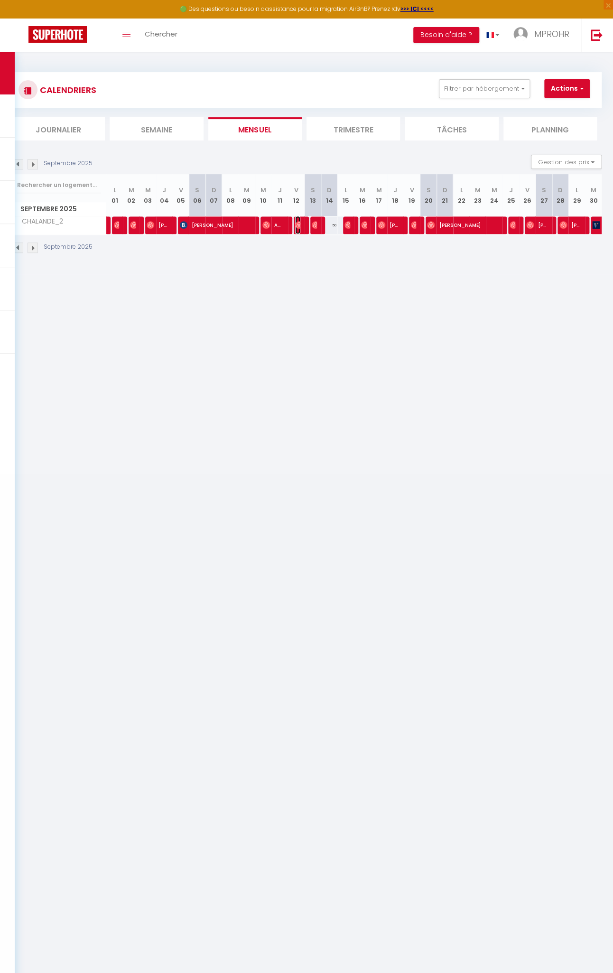
click at [295, 226] on img at bounding box center [299, 225] width 8 height 8
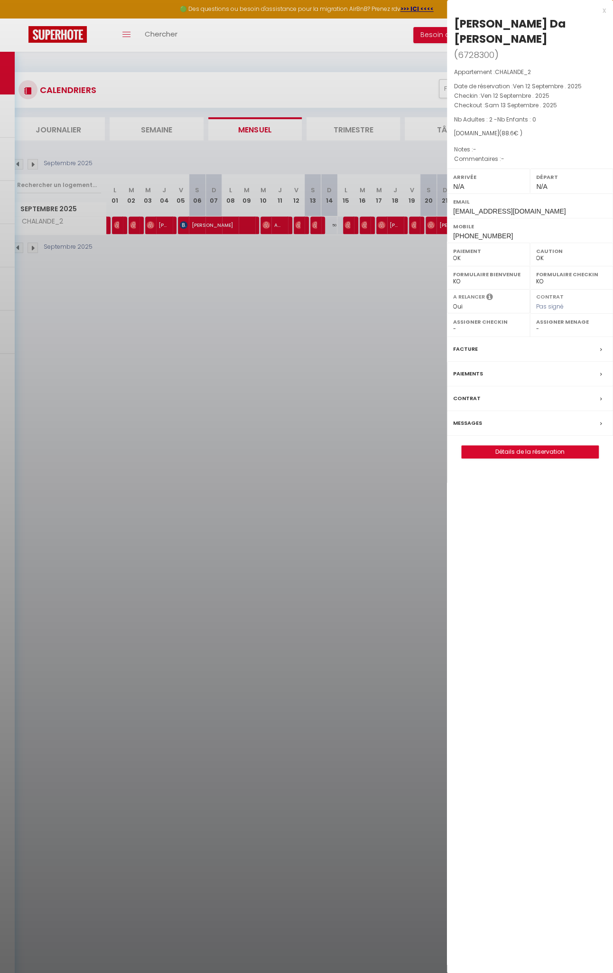
click at [311, 226] on div at bounding box center [306, 486] width 613 height 973
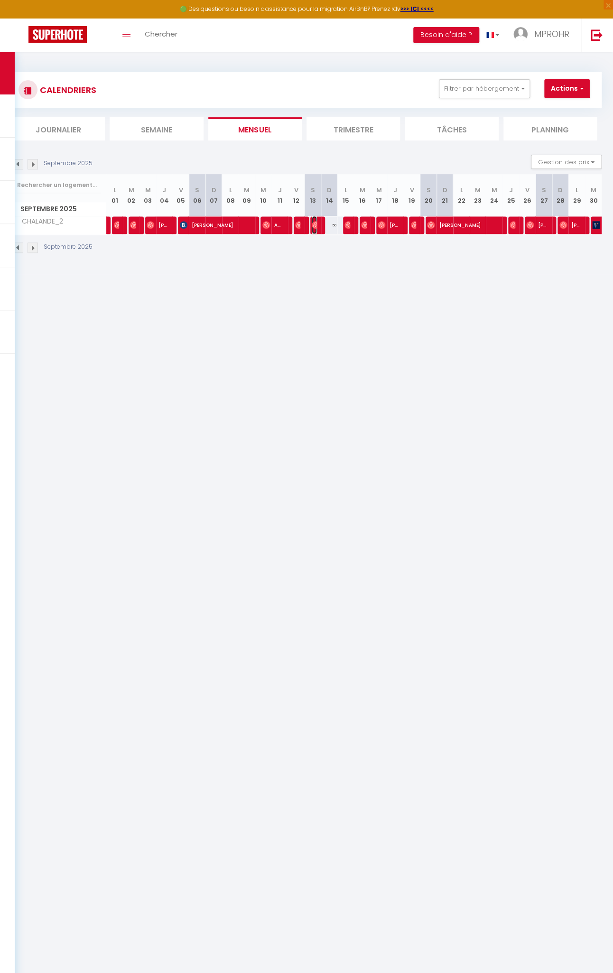
click at [312, 226] on img at bounding box center [316, 225] width 8 height 8
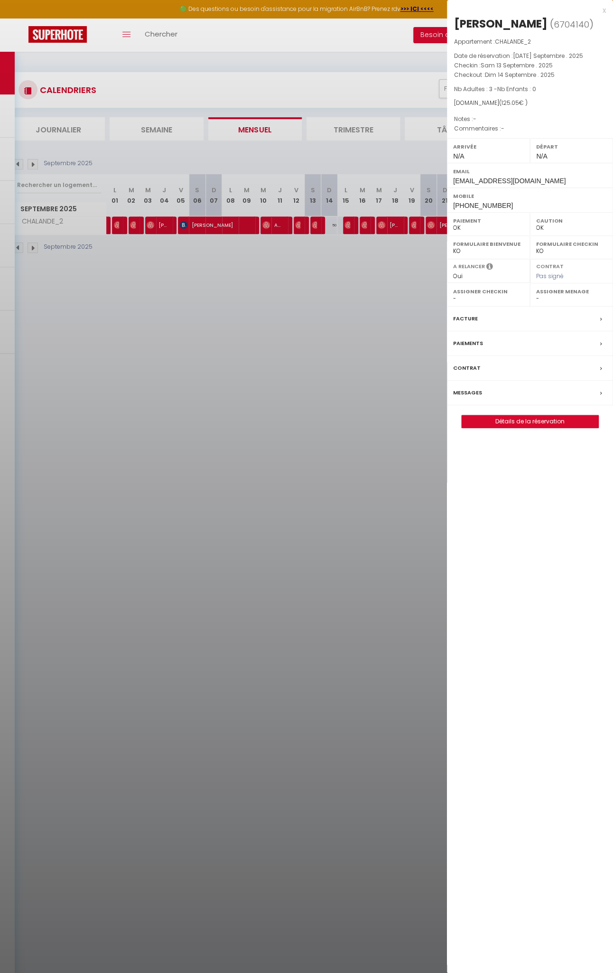
click at [343, 226] on div at bounding box center [306, 486] width 613 height 973
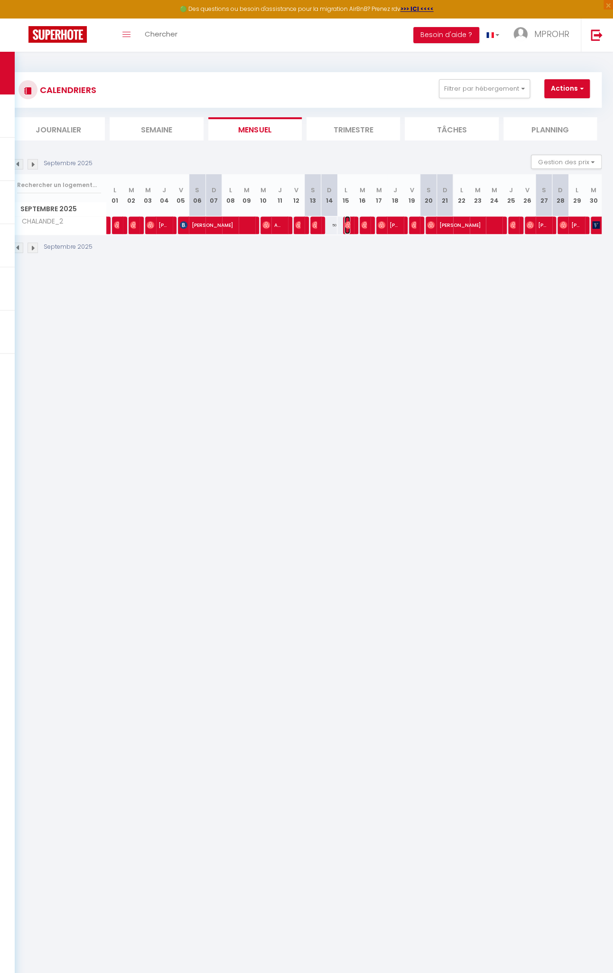
click at [345, 226] on img at bounding box center [349, 225] width 8 height 8
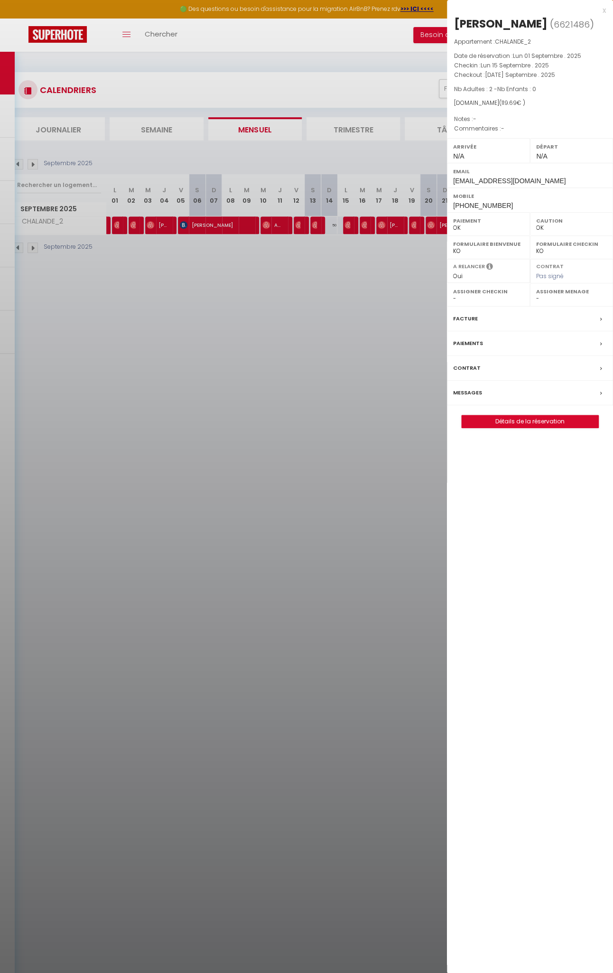
click at [357, 224] on div at bounding box center [306, 486] width 613 height 973
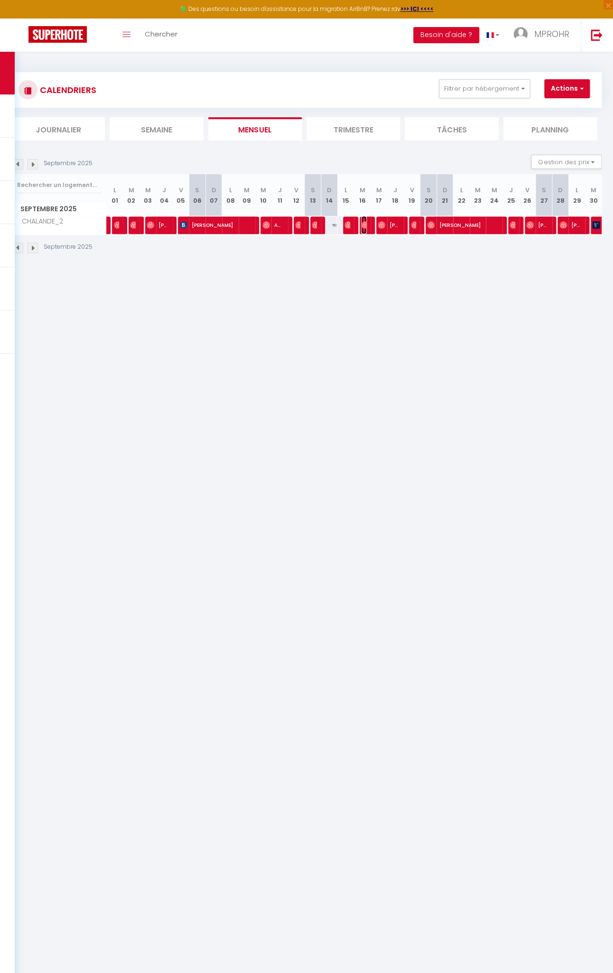
click at [361, 226] on img at bounding box center [365, 225] width 8 height 8
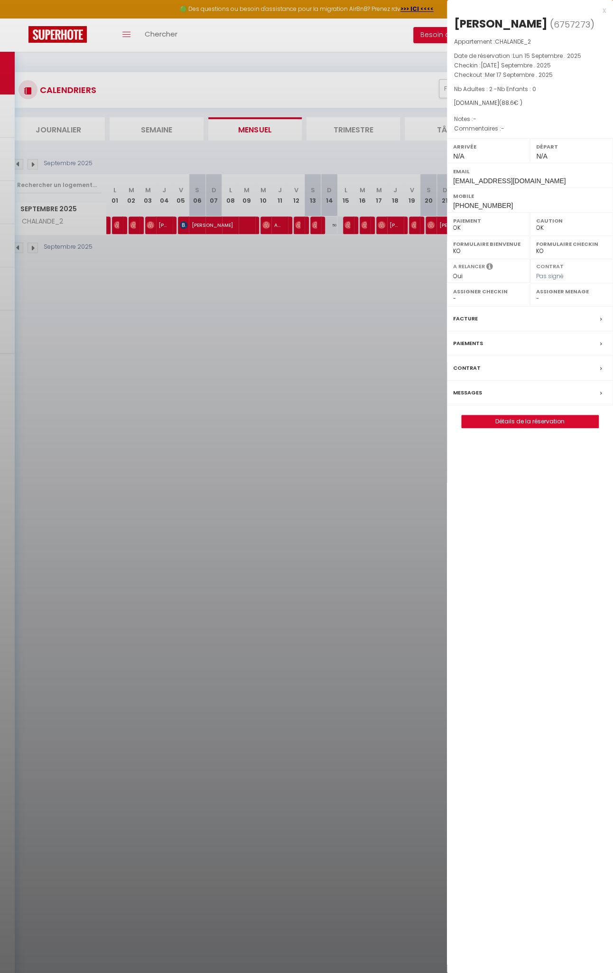
click at [378, 225] on div at bounding box center [306, 486] width 613 height 973
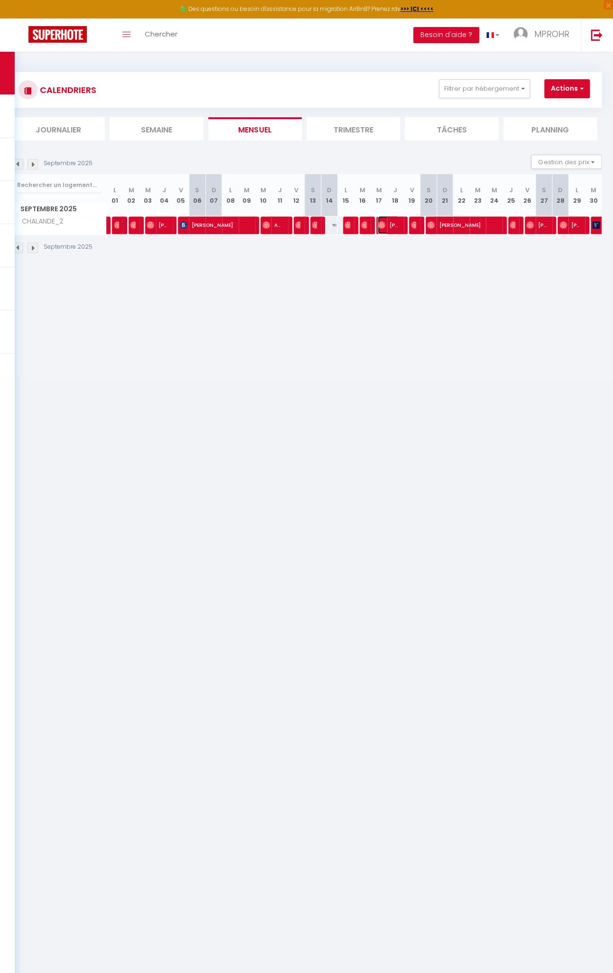
click at [378, 223] on img at bounding box center [382, 225] width 8 height 8
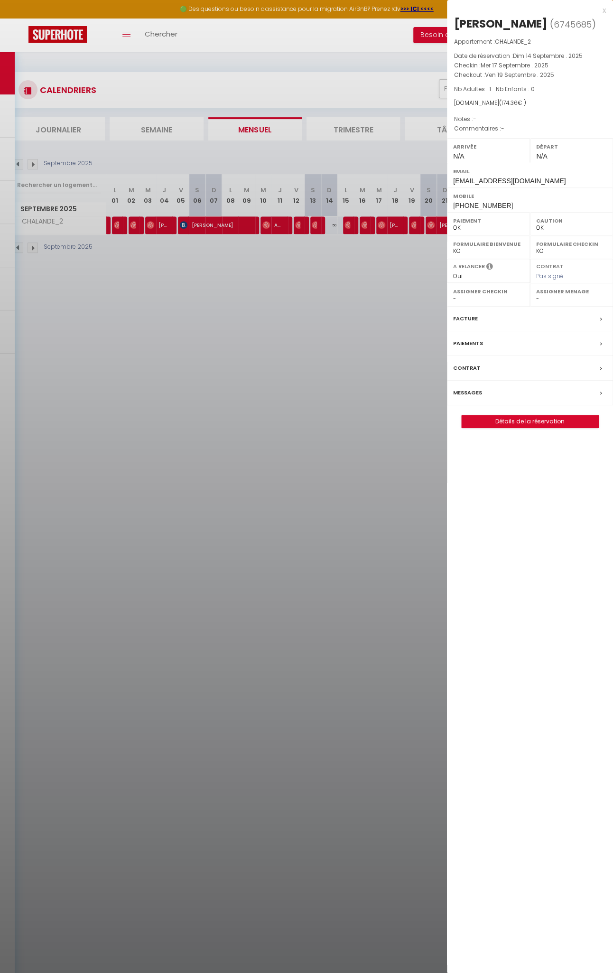
click at [407, 226] on div at bounding box center [306, 486] width 613 height 973
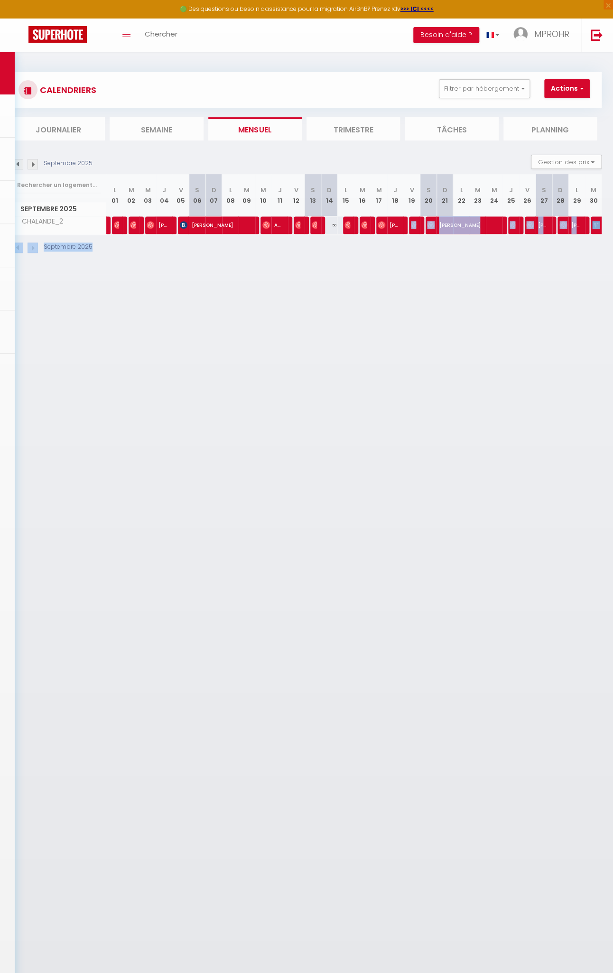
click at [408, 226] on body "🟢 Des questions ou besoin d'assistance pour la migration AirBnB? Prenez rdv >>>…" at bounding box center [306, 538] width 613 height 973
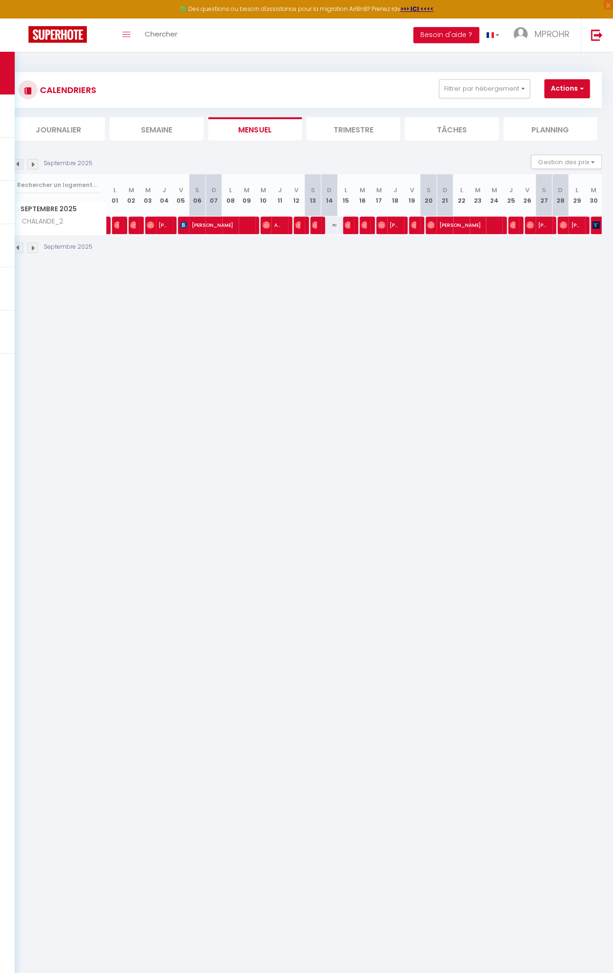
click at [413, 230] on div at bounding box center [417, 226] width 17 height 18
click at [411, 225] on img at bounding box center [415, 225] width 8 height 8
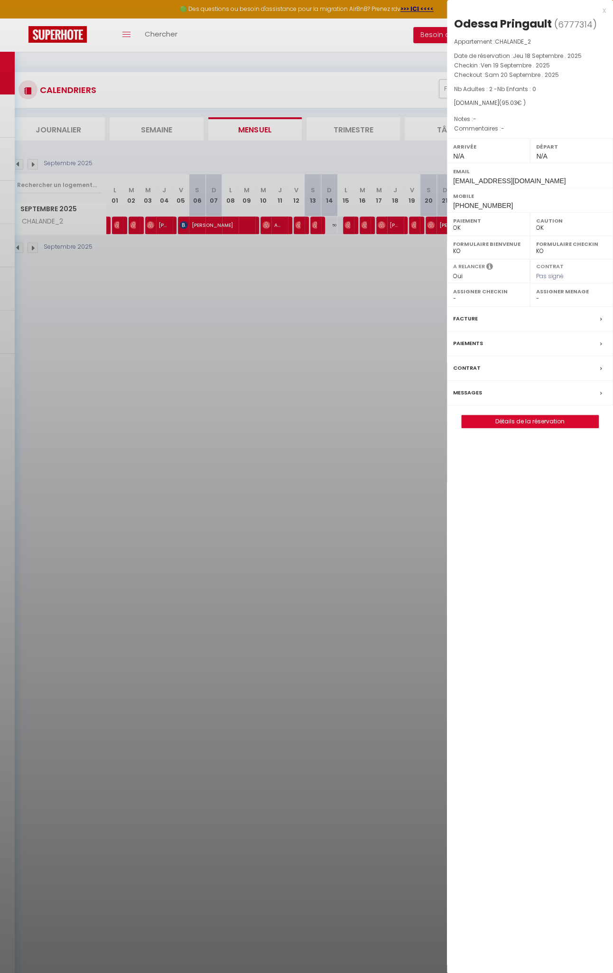
click at [424, 224] on div at bounding box center [306, 486] width 613 height 973
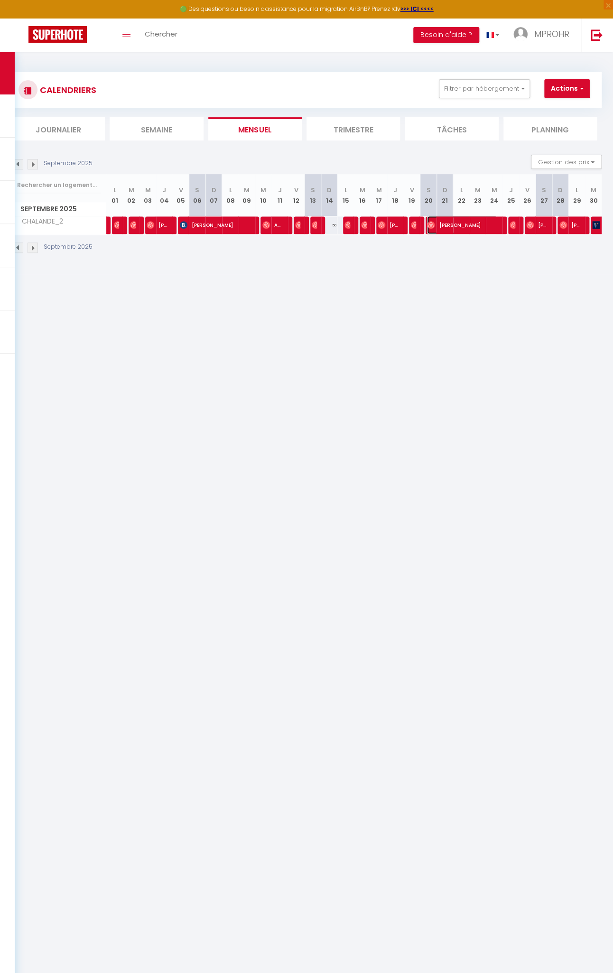
click at [427, 222] on img at bounding box center [431, 225] width 8 height 8
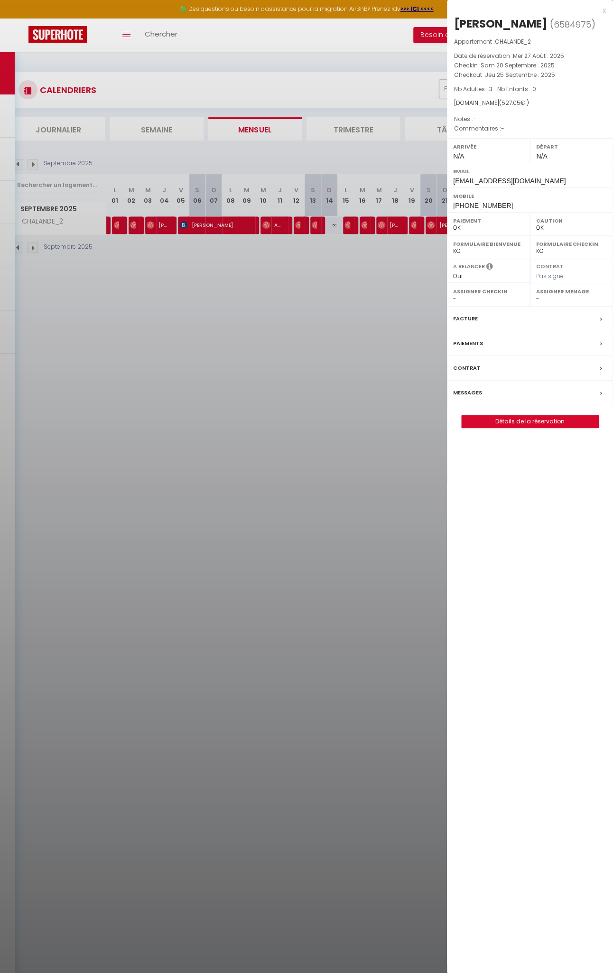
click at [414, 257] on div at bounding box center [306, 486] width 613 height 973
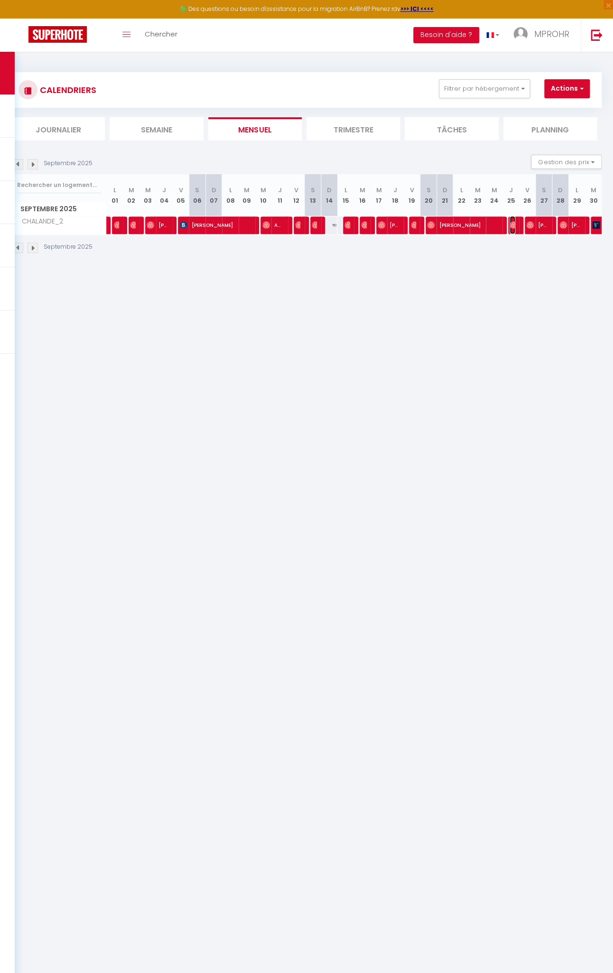
click at [510, 222] on img at bounding box center [514, 225] width 8 height 8
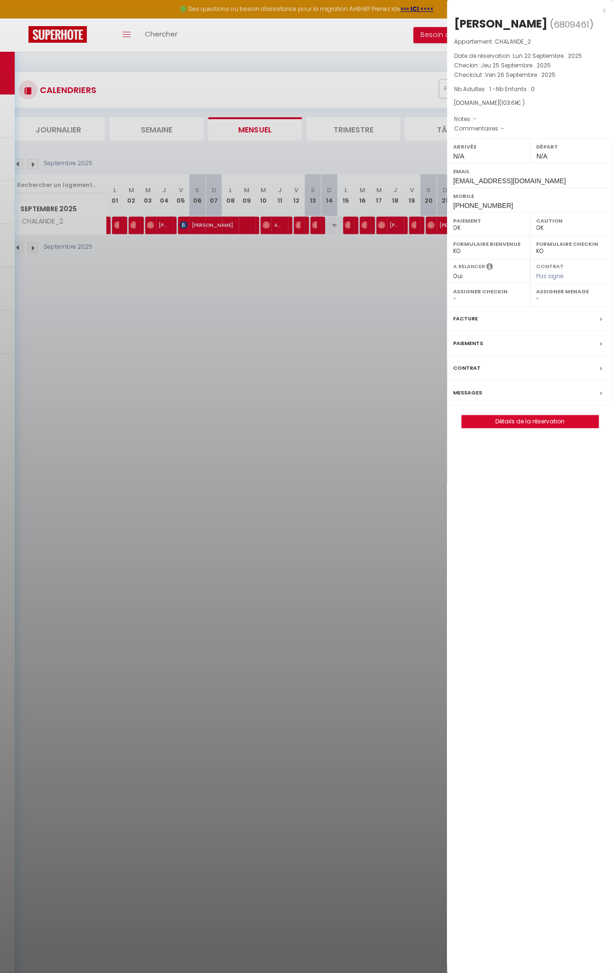
click at [390, 249] on div at bounding box center [306, 486] width 613 height 973
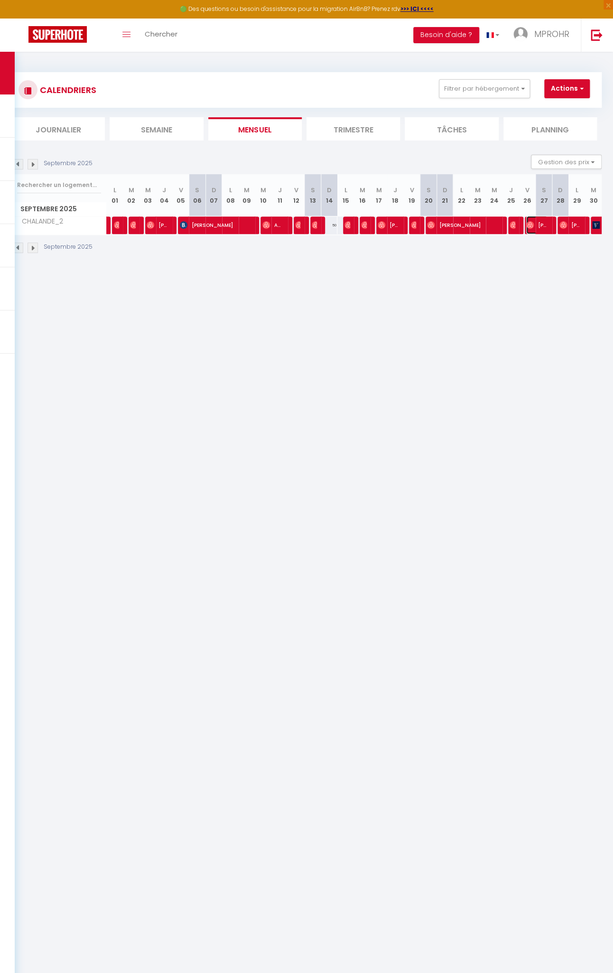
click at [527, 224] on img at bounding box center [531, 225] width 8 height 8
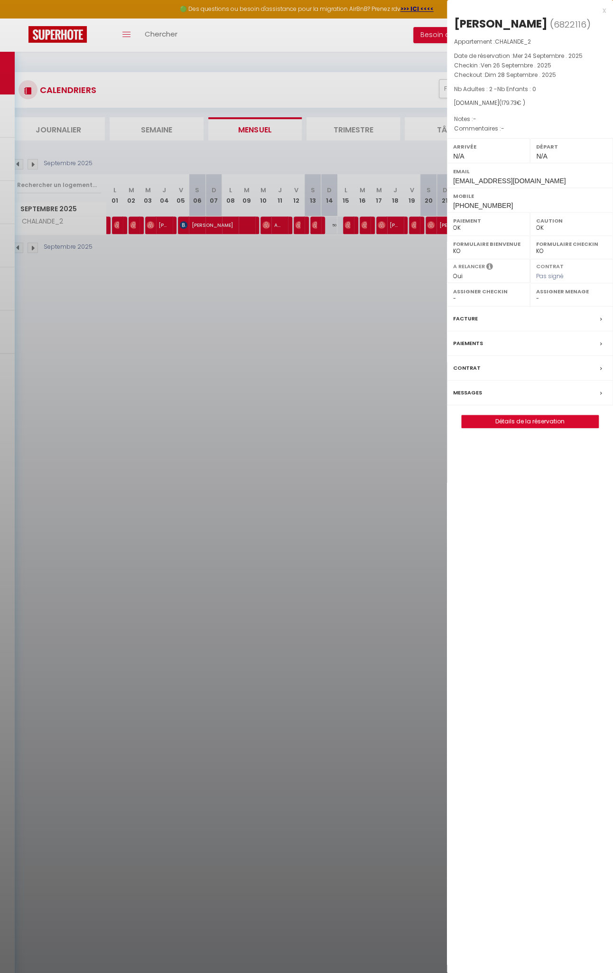
click at [255, 289] on div at bounding box center [306, 486] width 613 height 973
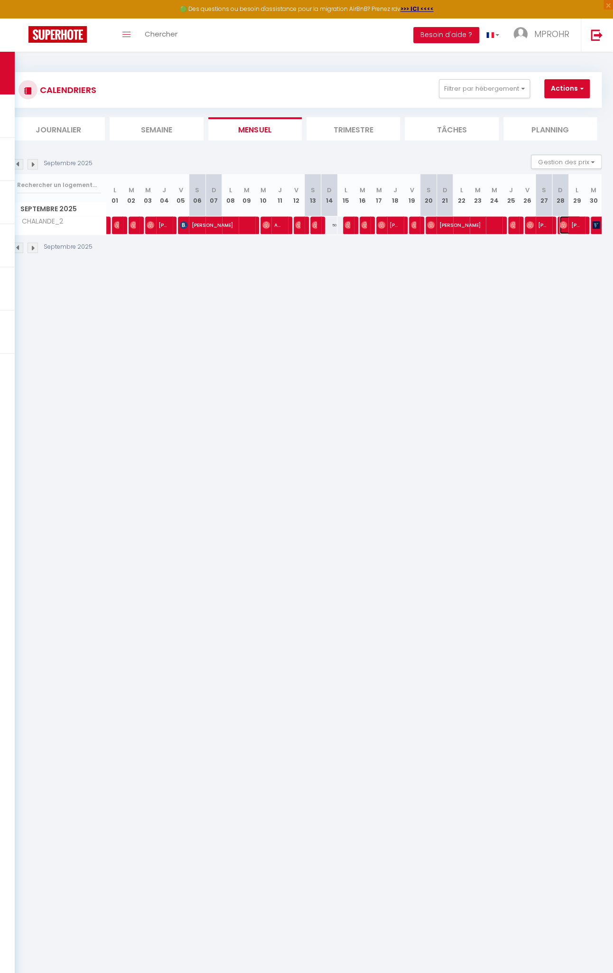
click at [560, 226] on img at bounding box center [564, 225] width 8 height 8
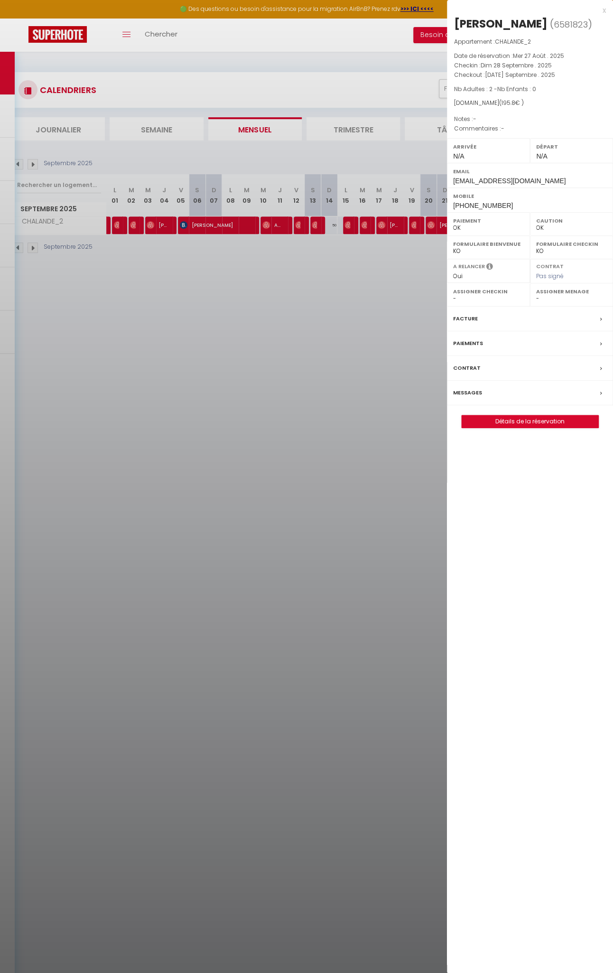
click at [409, 259] on div at bounding box center [306, 486] width 613 height 973
select select
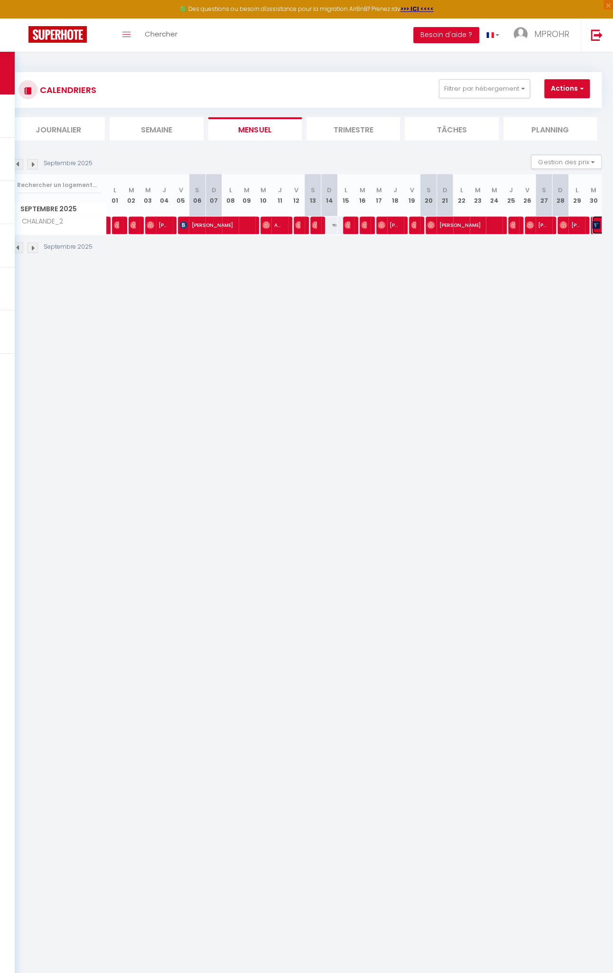
click at [593, 226] on img at bounding box center [597, 225] width 8 height 8
select select "KO"
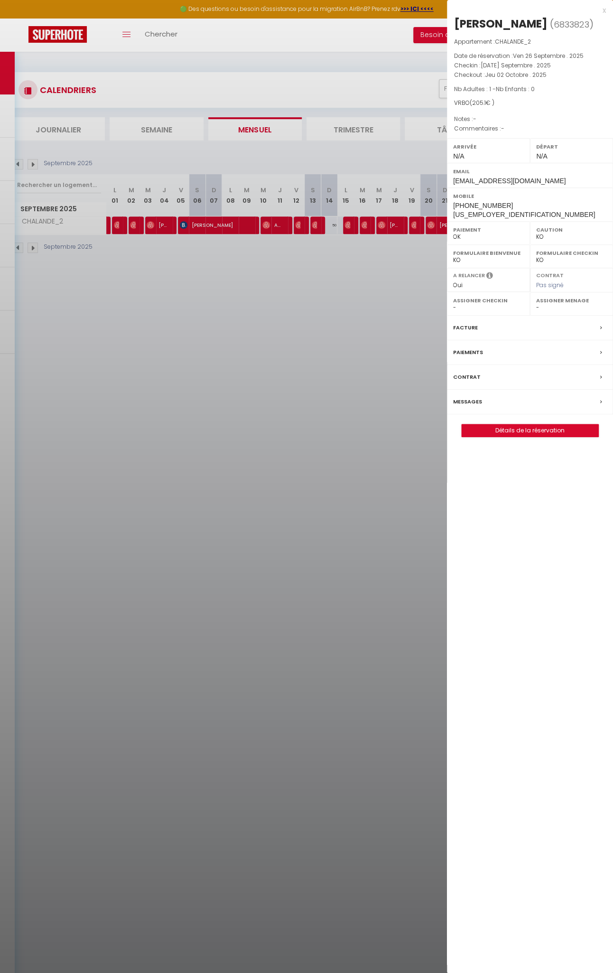
click at [378, 251] on div at bounding box center [306, 486] width 613 height 973
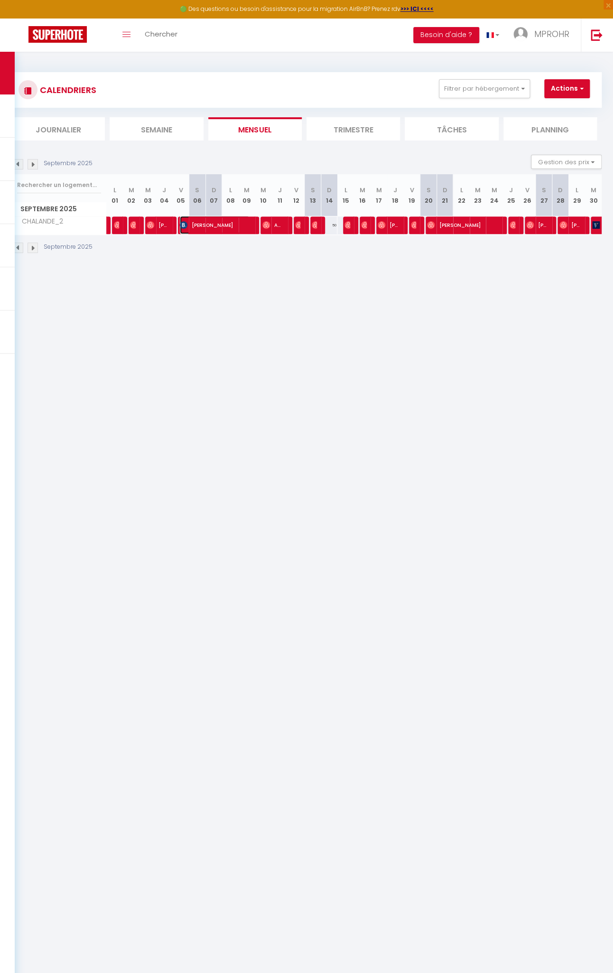
click at [186, 229] on span "[PERSON_NAME]" at bounding box center [215, 225] width 70 height 18
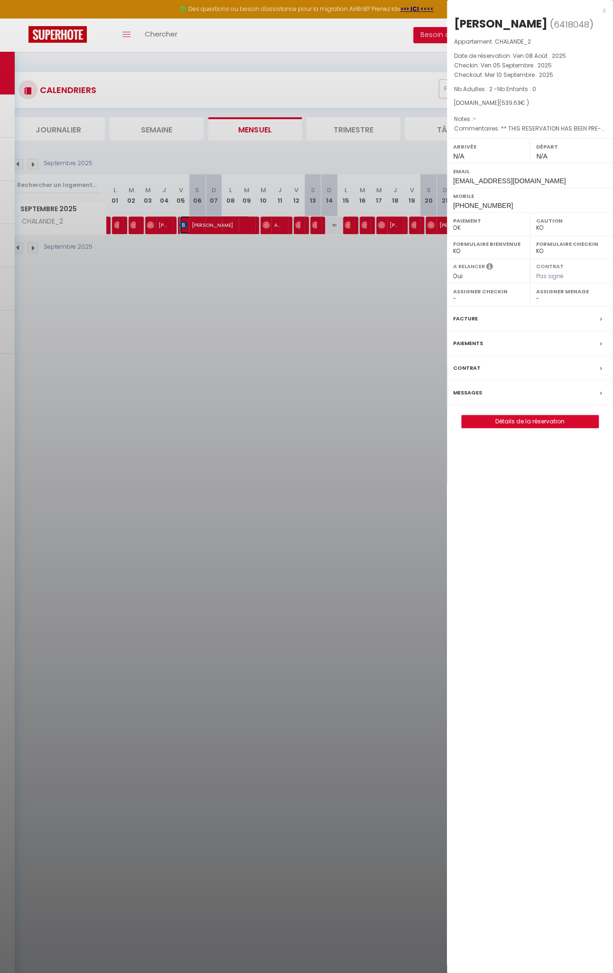
select select
click at [303, 256] on div at bounding box center [306, 486] width 613 height 973
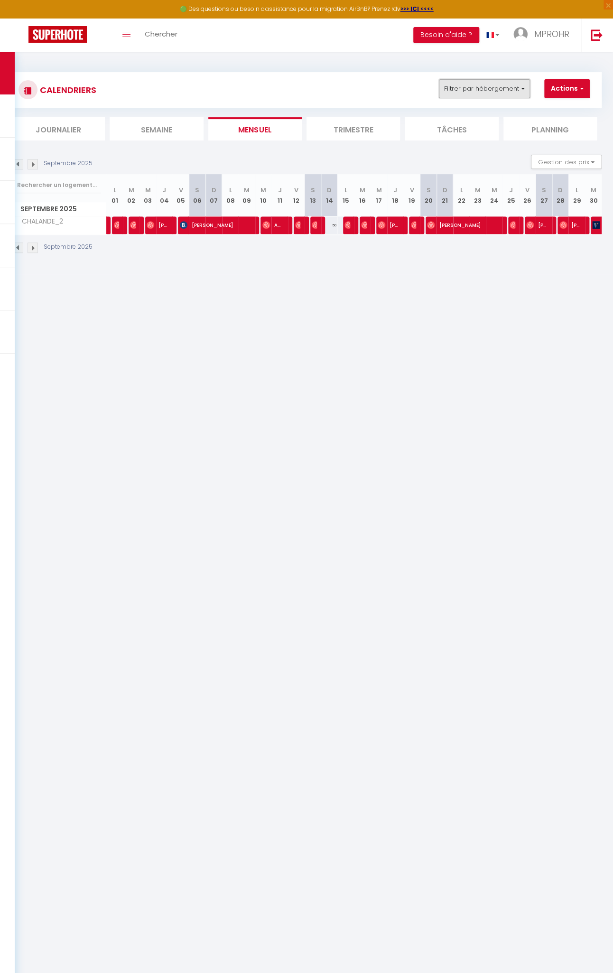
click at [506, 94] on button "Filtrer par hébergement" at bounding box center [484, 88] width 91 height 19
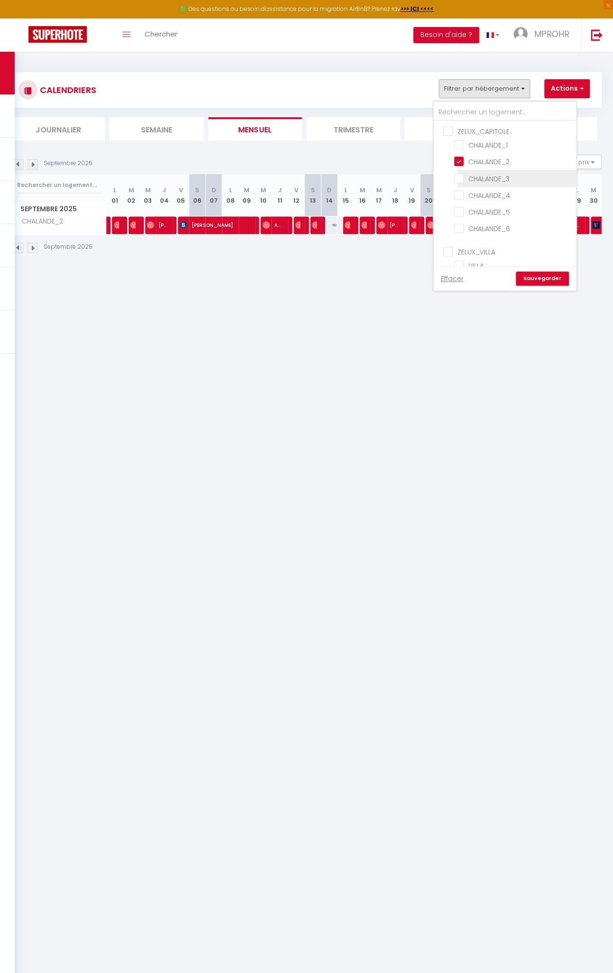
click at [485, 176] on input "CHALANDE_3" at bounding box center [513, 177] width 119 height 9
checkbox input "true"
click at [478, 160] on input "CHALANDE_2" at bounding box center [513, 160] width 119 height 9
checkbox input "false"
click at [542, 283] on link "Sauvegarder" at bounding box center [542, 279] width 53 height 14
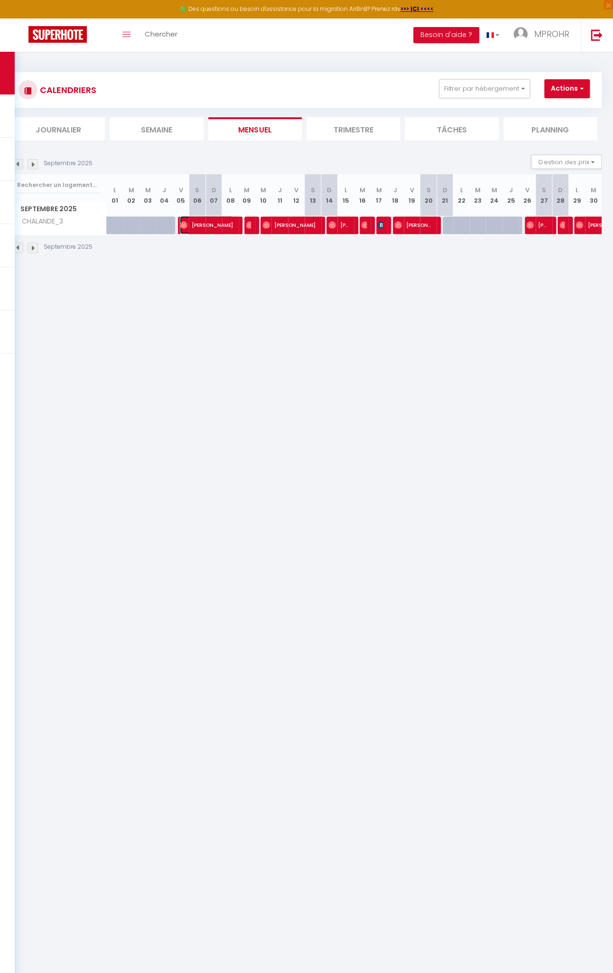
click at [181, 224] on img at bounding box center [184, 225] width 8 height 8
select select "OK"
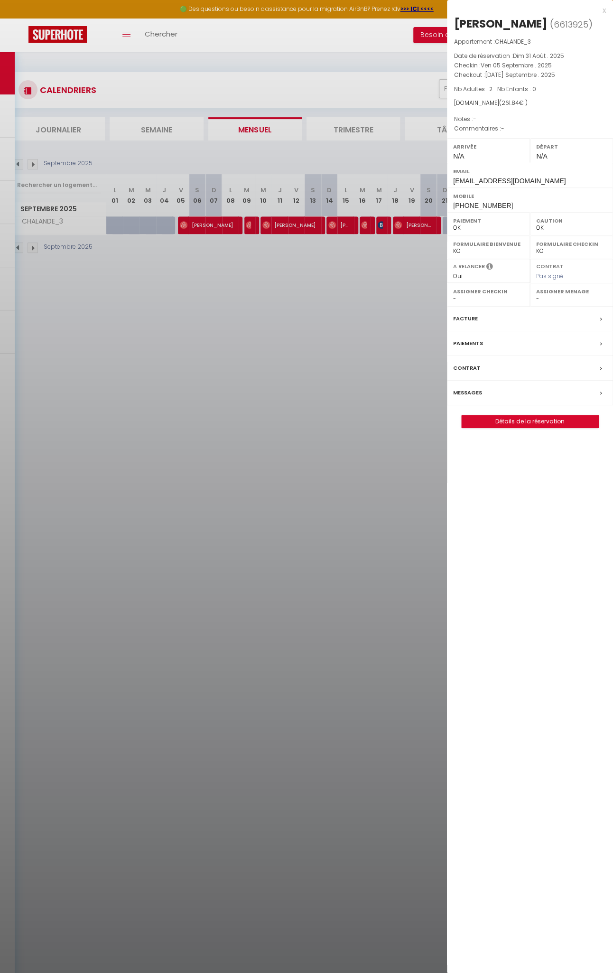
click at [247, 225] on div at bounding box center [306, 486] width 613 height 973
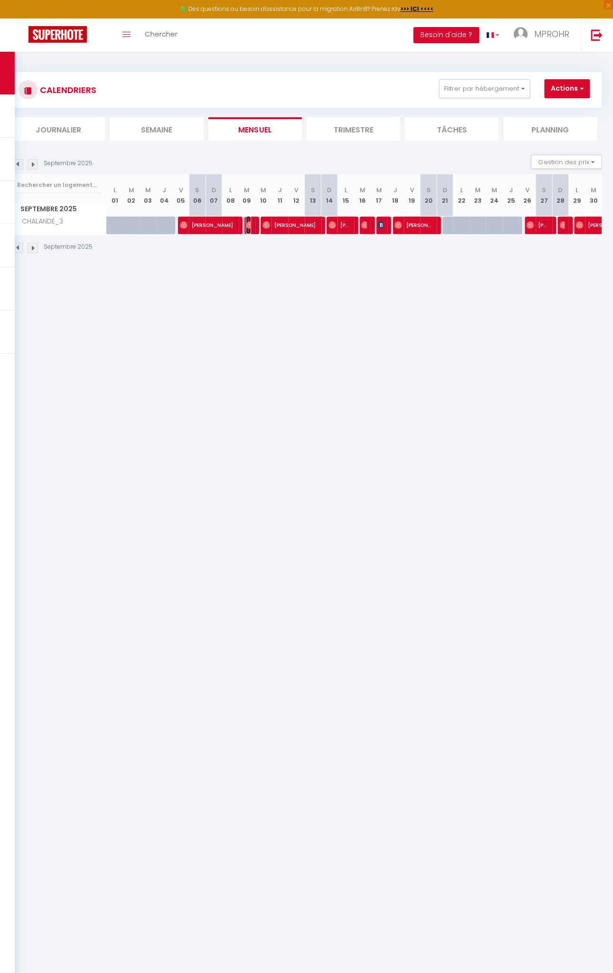
click at [246, 225] on img at bounding box center [250, 225] width 8 height 8
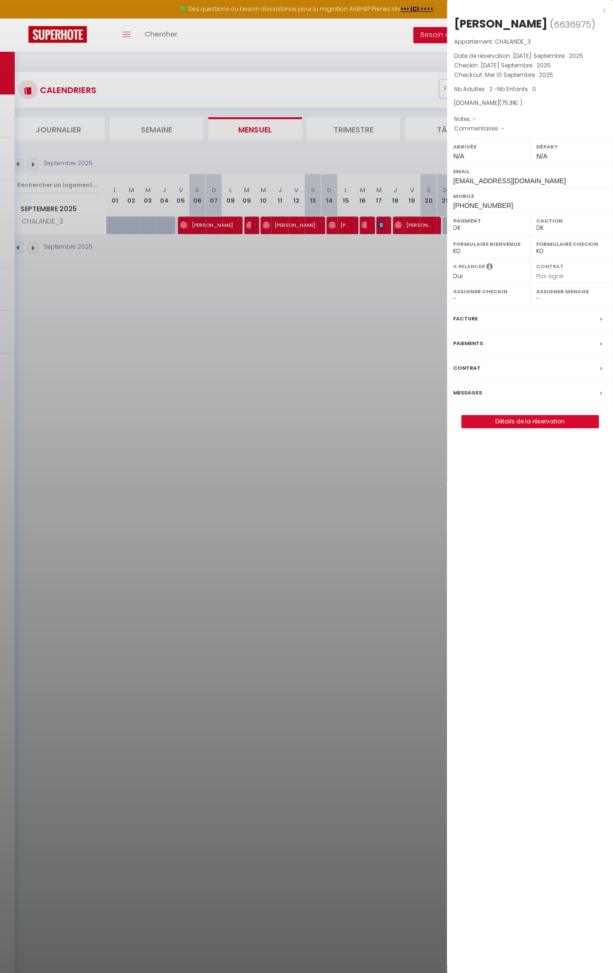
click at [264, 223] on div at bounding box center [306, 486] width 613 height 973
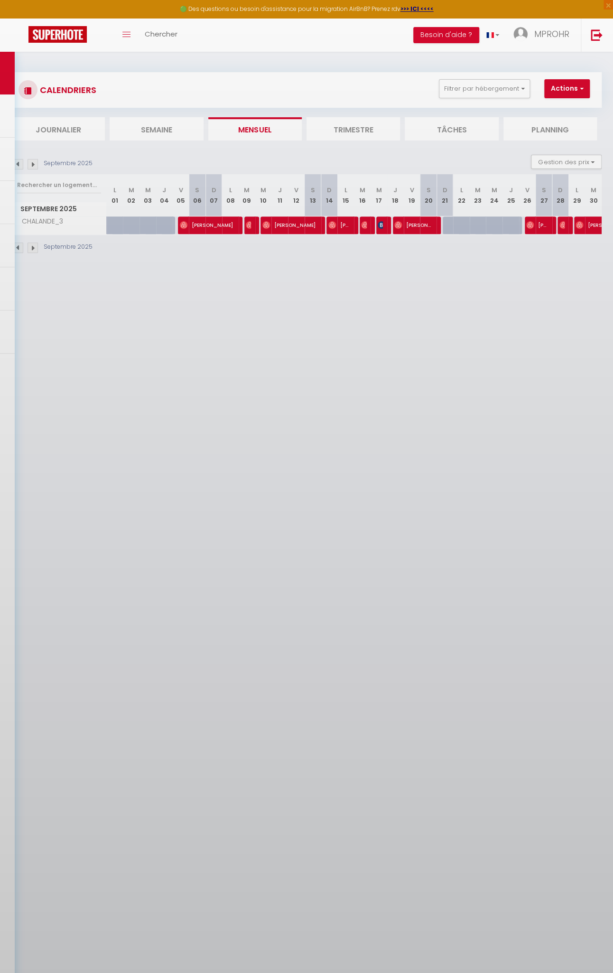
click at [263, 223] on body "🟢 Des questions ou besoin d'assistance pour la migration AirBnB? Prenez rdv >>>…" at bounding box center [306, 538] width 613 height 973
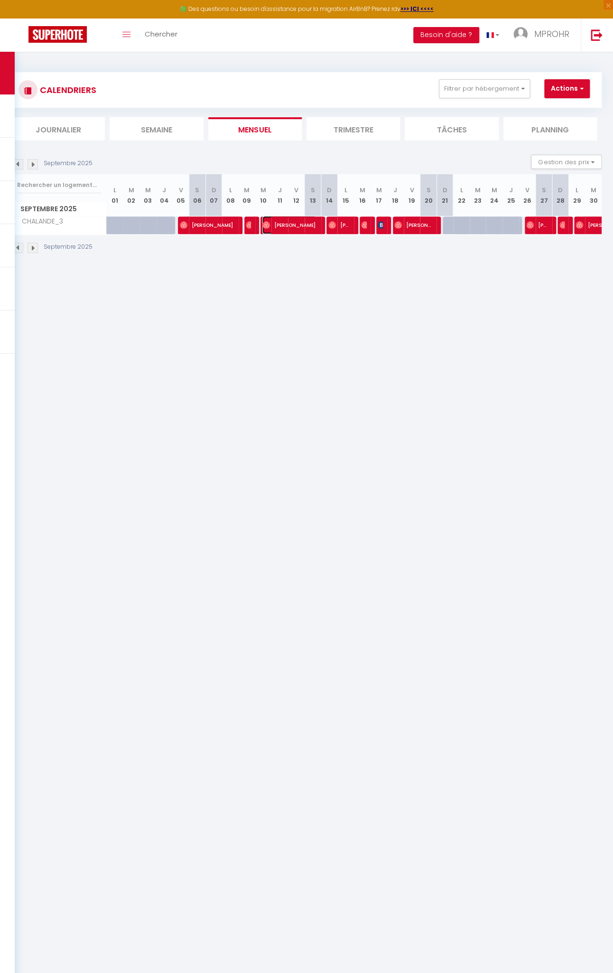
click at [265, 223] on img at bounding box center [267, 225] width 8 height 8
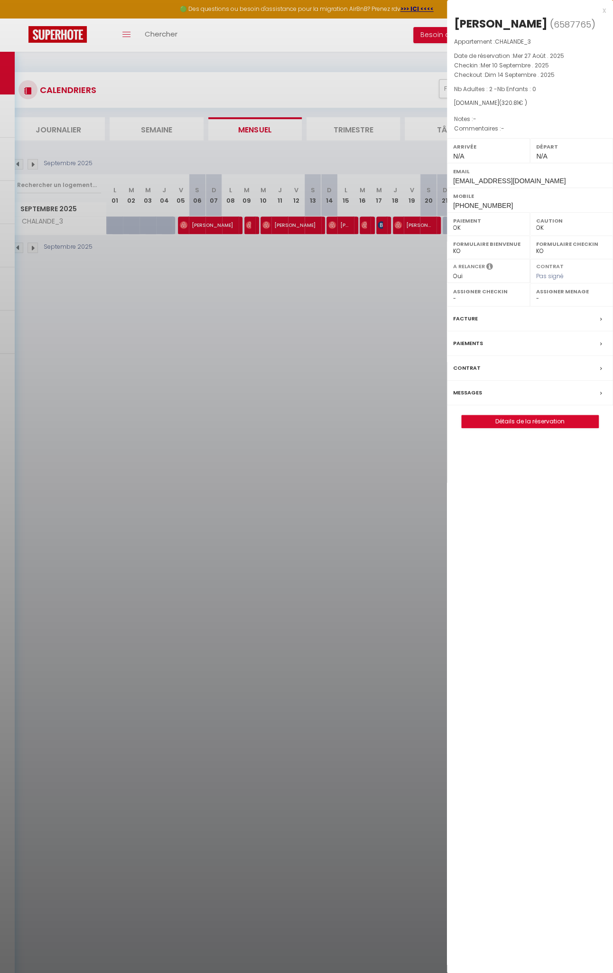
click at [328, 225] on div at bounding box center [306, 486] width 613 height 973
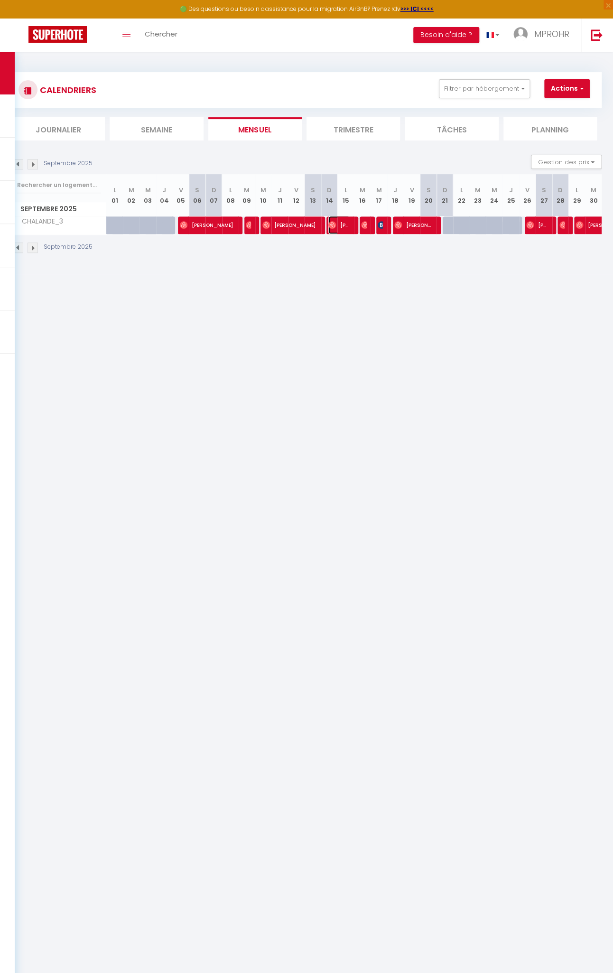
click at [329, 225] on img at bounding box center [333, 225] width 8 height 8
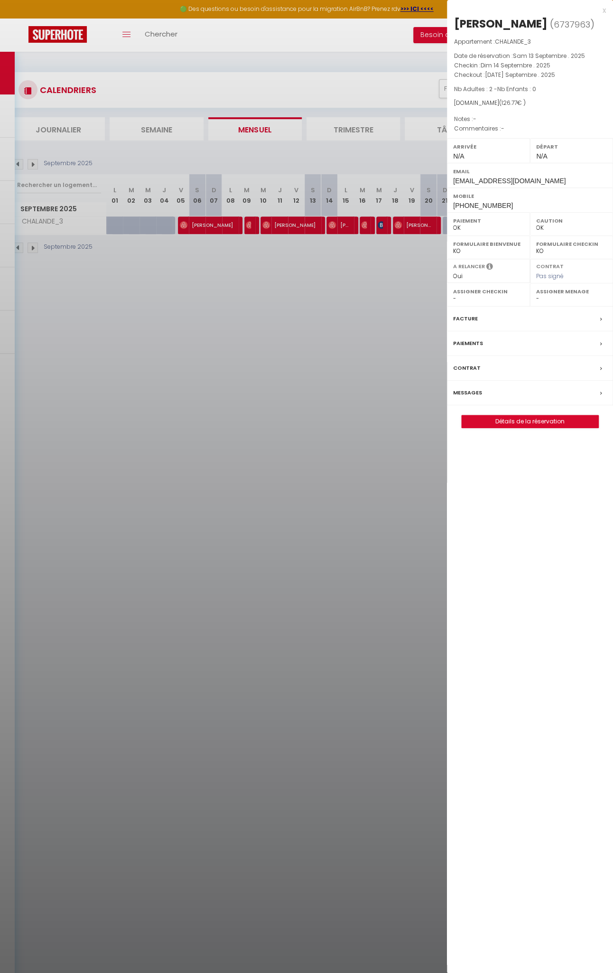
click at [358, 226] on div at bounding box center [306, 486] width 613 height 973
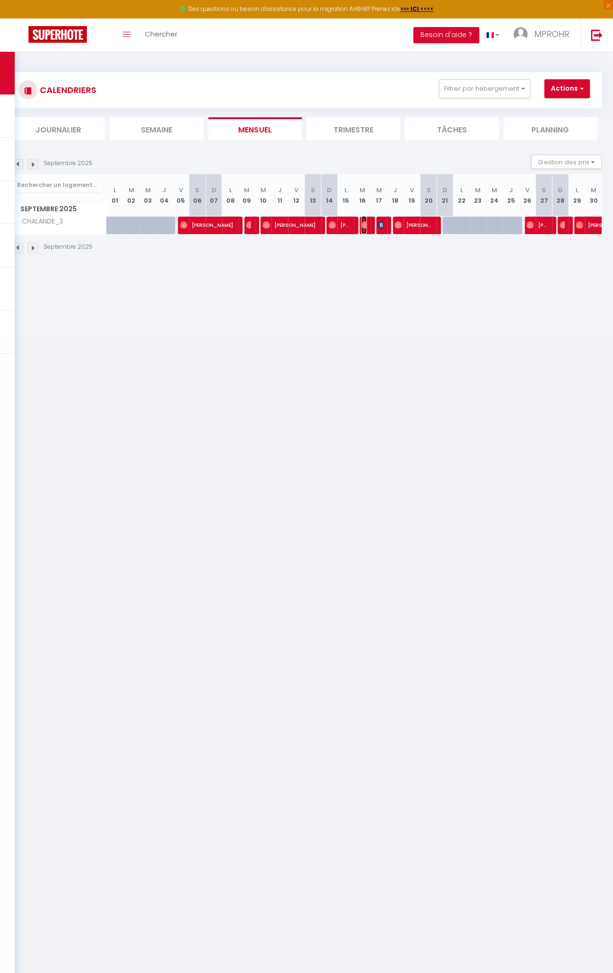
click at [361, 226] on img at bounding box center [365, 225] width 8 height 8
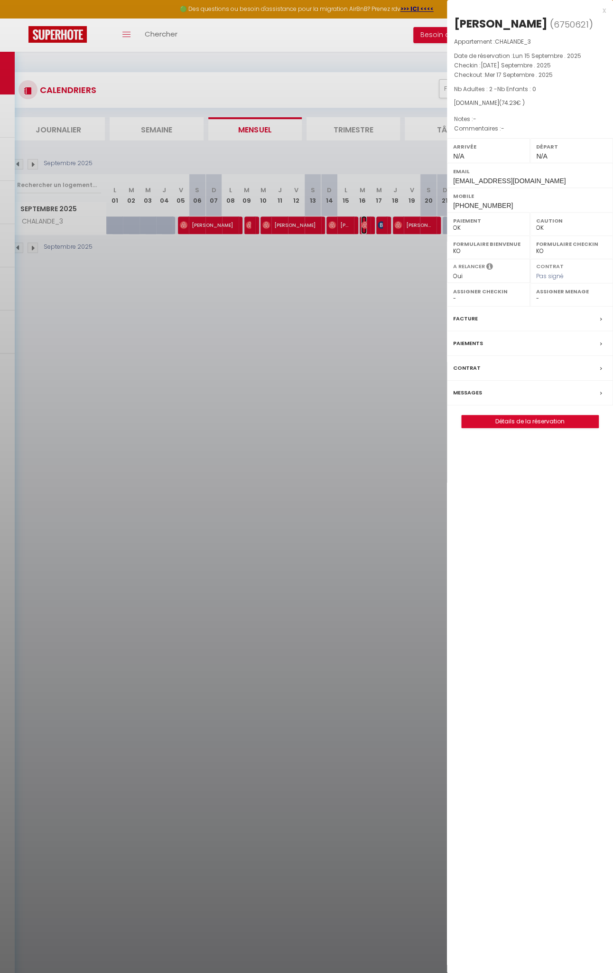
select select
click at [377, 223] on div at bounding box center [306, 486] width 613 height 973
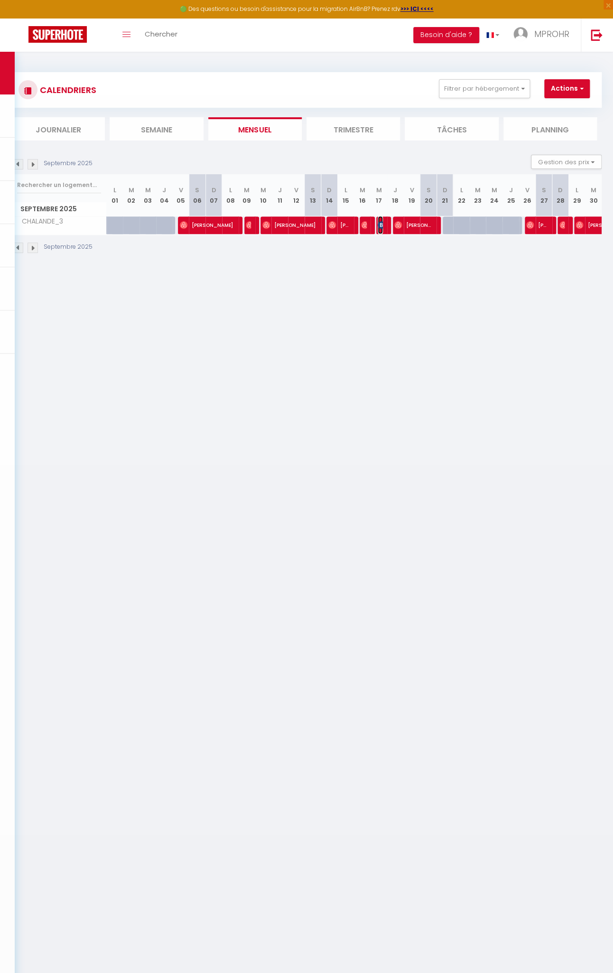
click at [378, 223] on img at bounding box center [382, 225] width 8 height 8
select select "KO"
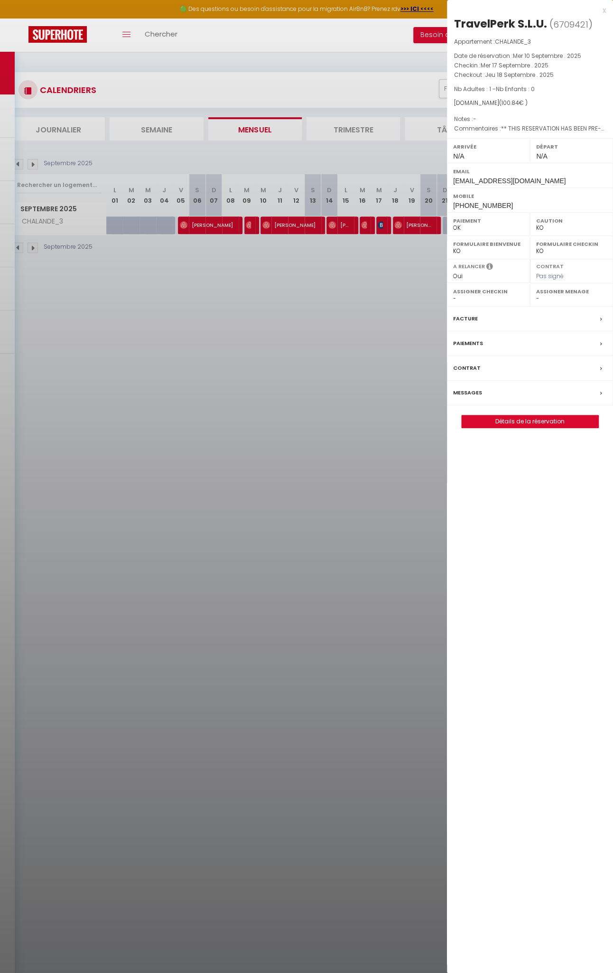
click at [393, 223] on div at bounding box center [306, 486] width 613 height 973
select select
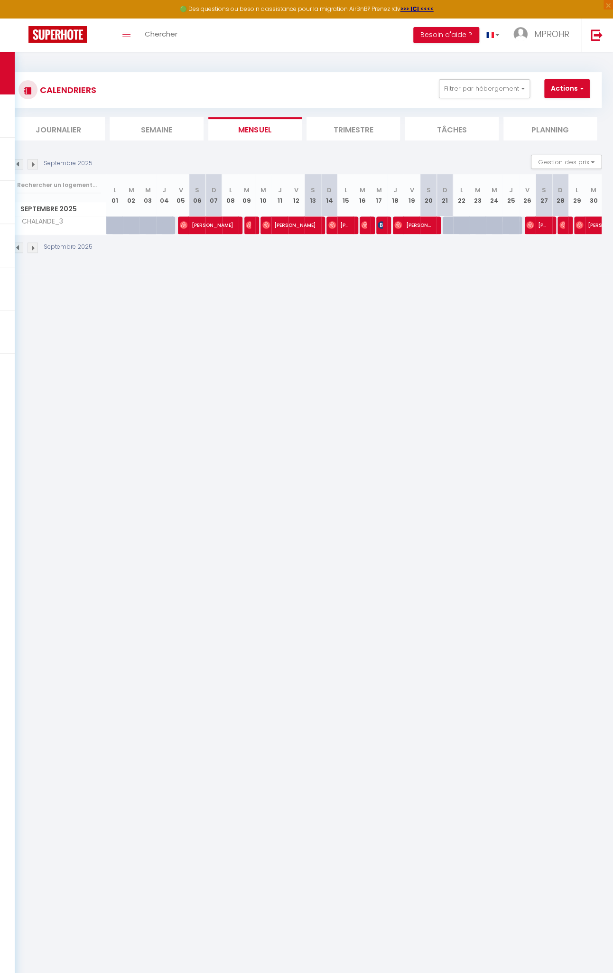
click at [393, 223] on body "🟢 Des questions ou besoin d'assistance pour la migration AirBnB? Prenez rdv >>>…" at bounding box center [306, 538] width 613 height 973
click at [395, 223] on img at bounding box center [399, 225] width 8 height 8
select select "OK"
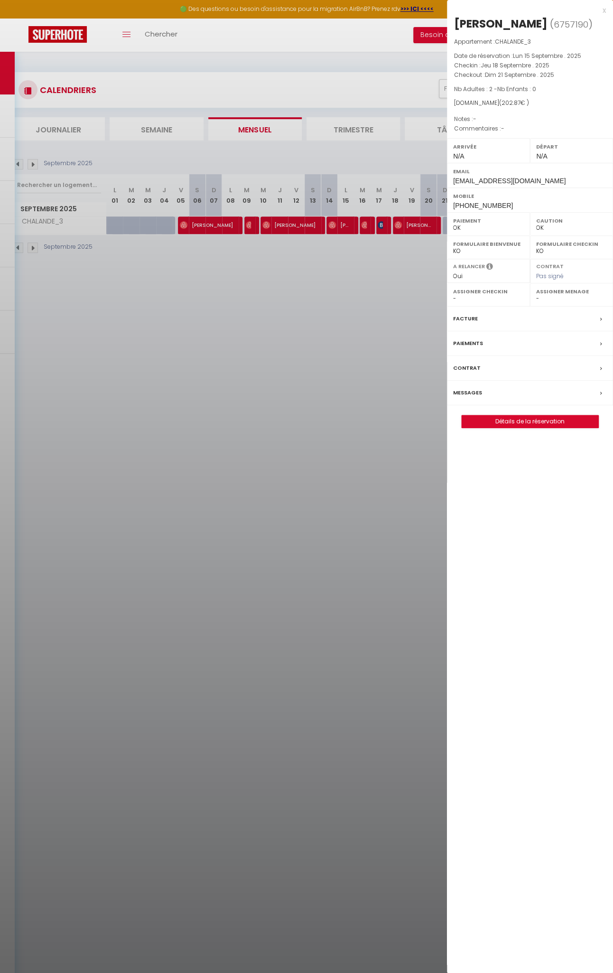
click at [429, 249] on div at bounding box center [306, 486] width 613 height 973
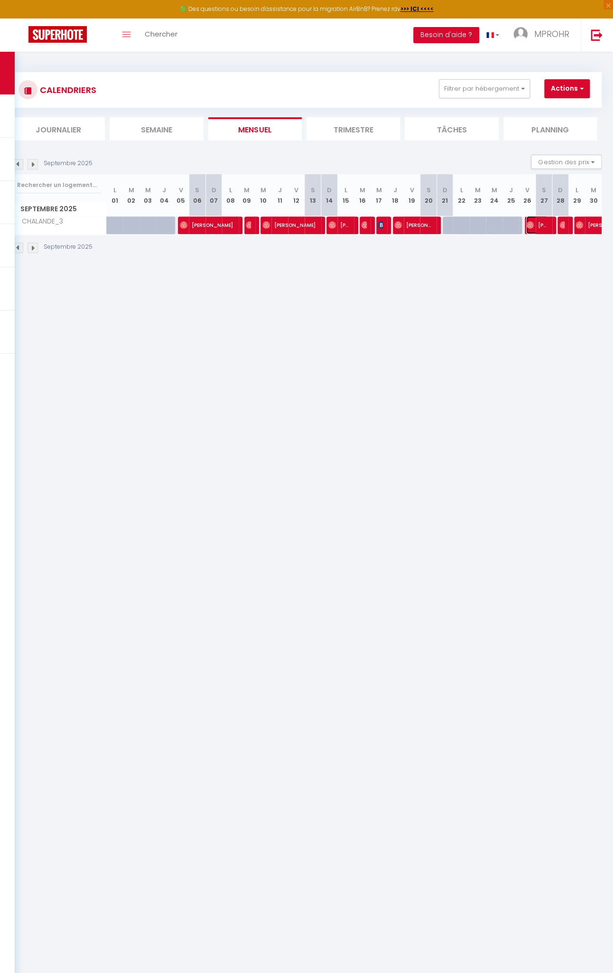
click at [527, 226] on img at bounding box center [531, 225] width 8 height 8
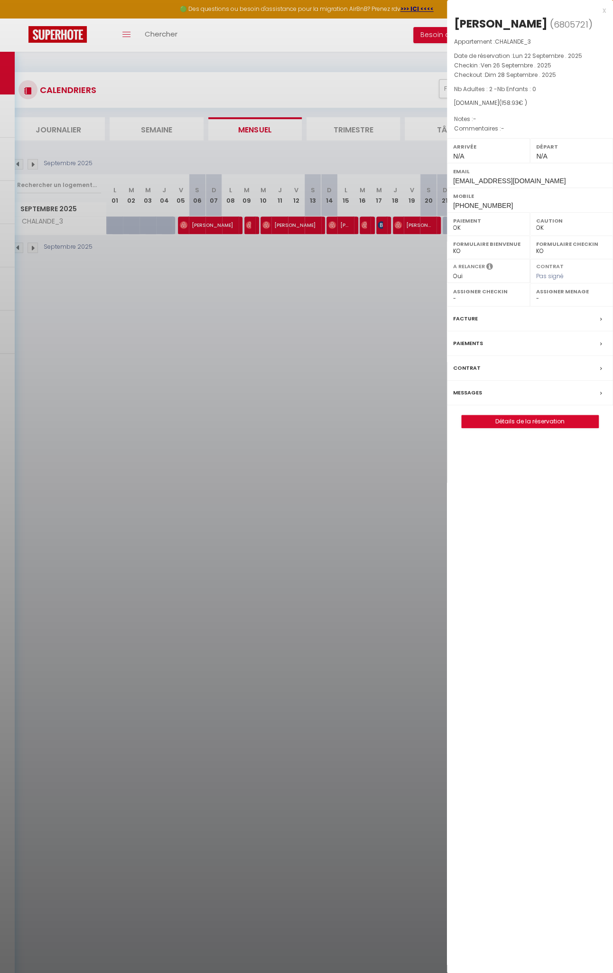
click at [433, 245] on div at bounding box center [306, 486] width 613 height 973
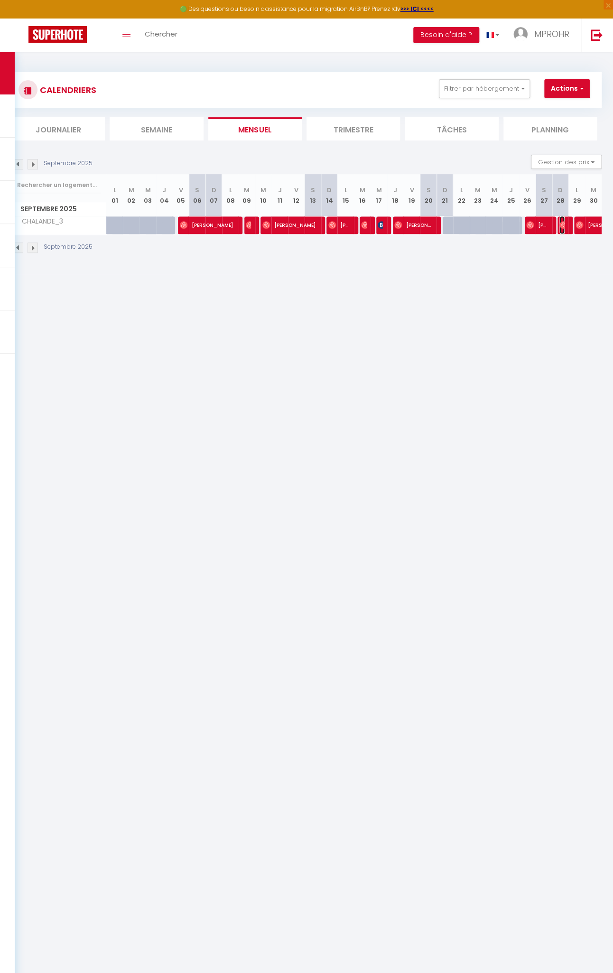
click at [560, 224] on img at bounding box center [564, 225] width 8 height 8
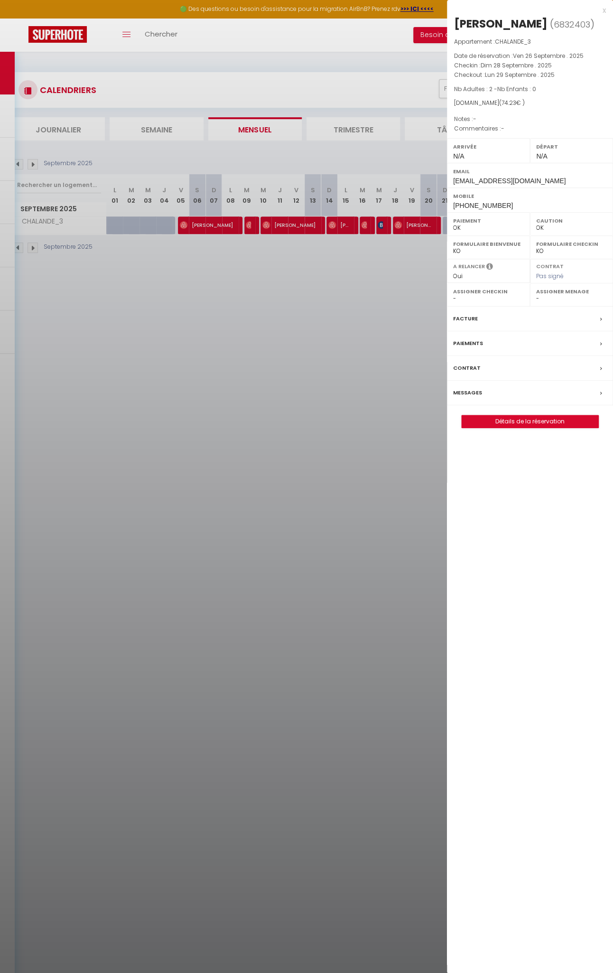
click at [289, 359] on div at bounding box center [306, 486] width 613 height 973
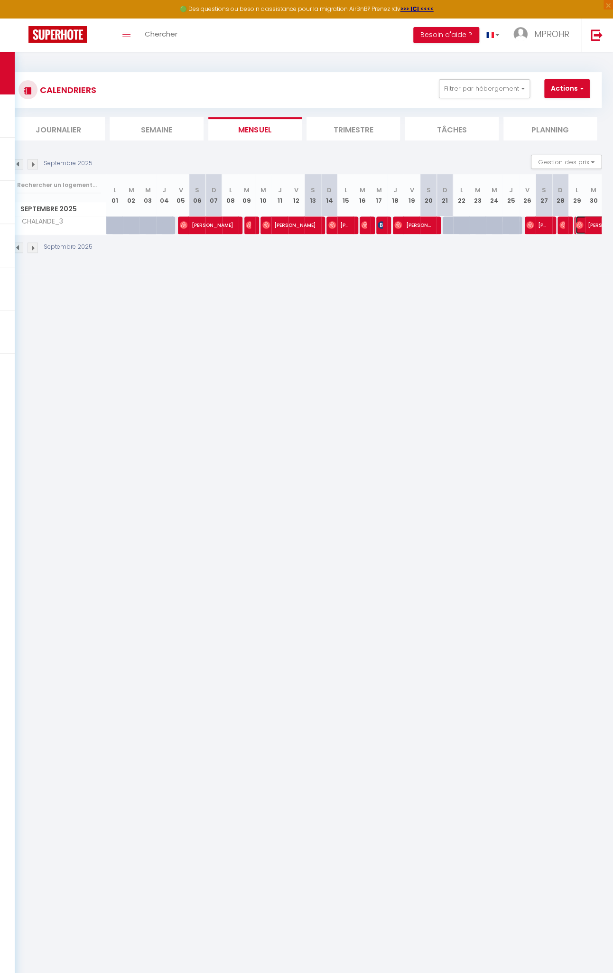
click at [576, 224] on img at bounding box center [580, 225] width 8 height 8
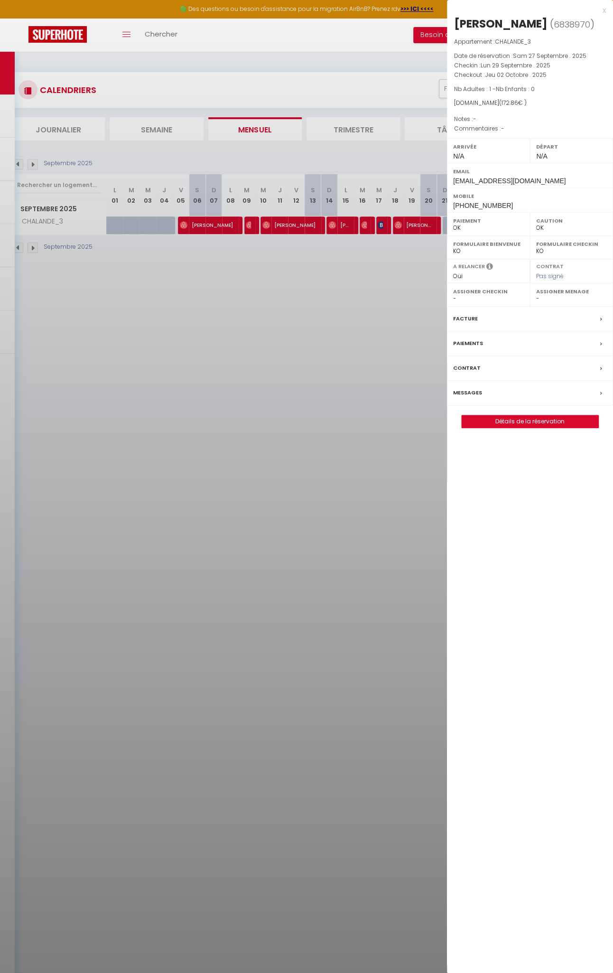
select select
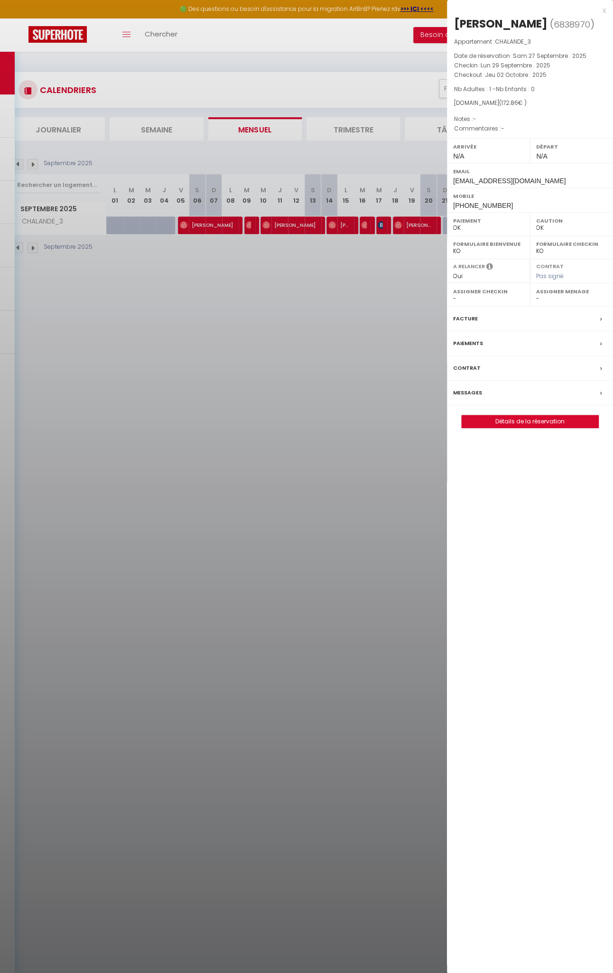
click at [371, 160] on div at bounding box center [306, 486] width 613 height 973
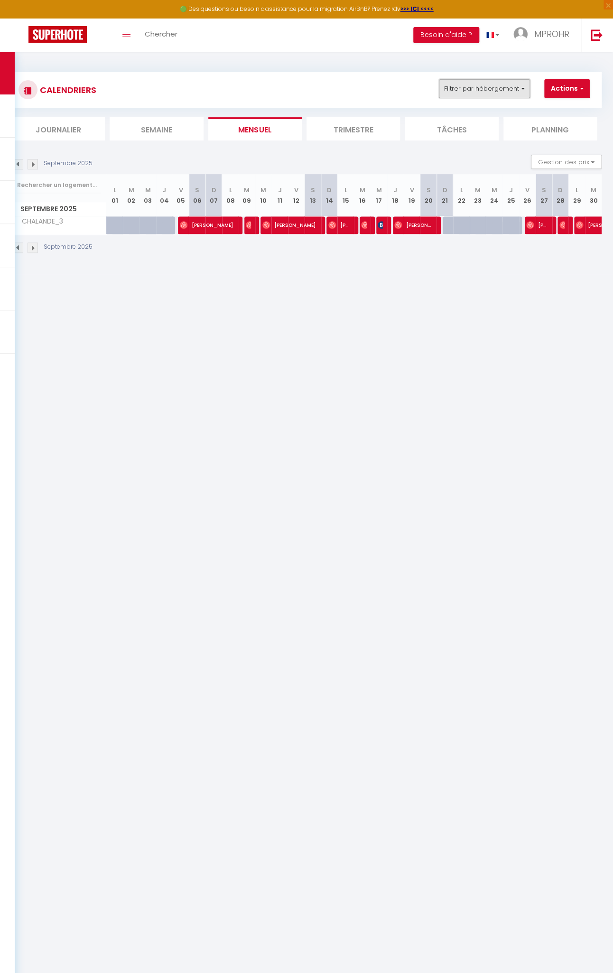
click at [498, 85] on button "Filtrer par hébergement" at bounding box center [484, 88] width 91 height 19
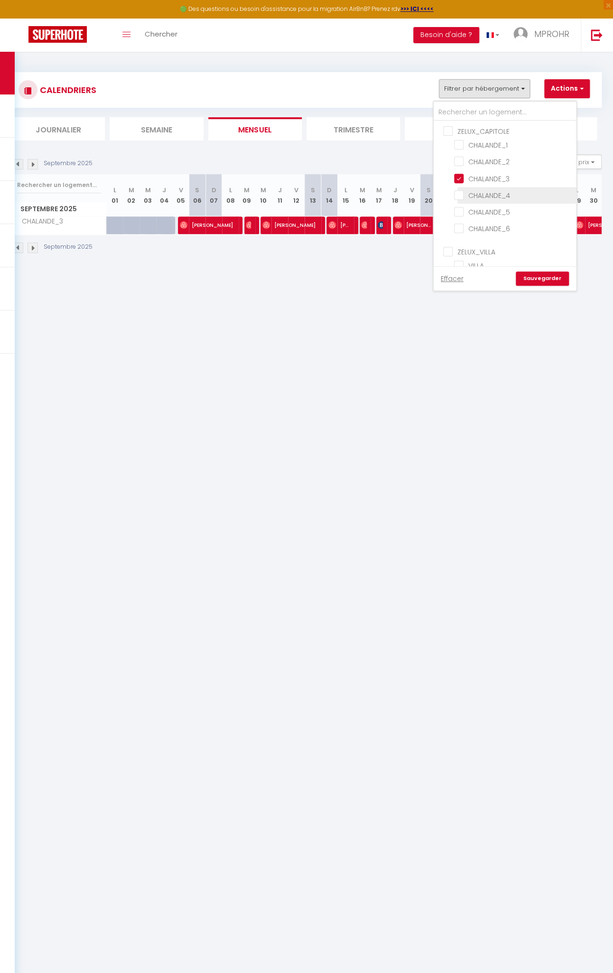
click at [481, 192] on input "CHALANDE_4" at bounding box center [513, 194] width 119 height 9
checkbox input "true"
click at [478, 179] on input "CHALANDE_3" at bounding box center [513, 177] width 119 height 9
checkbox input "false"
click at [541, 281] on link "Sauvegarder" at bounding box center [542, 279] width 53 height 14
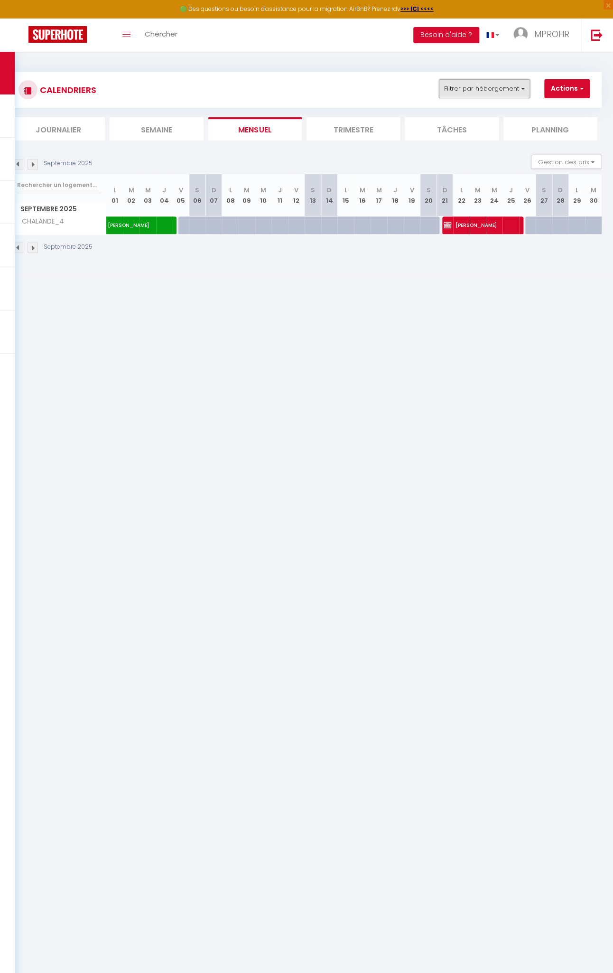
click at [520, 86] on button "Filtrer par hébergement" at bounding box center [484, 88] width 91 height 19
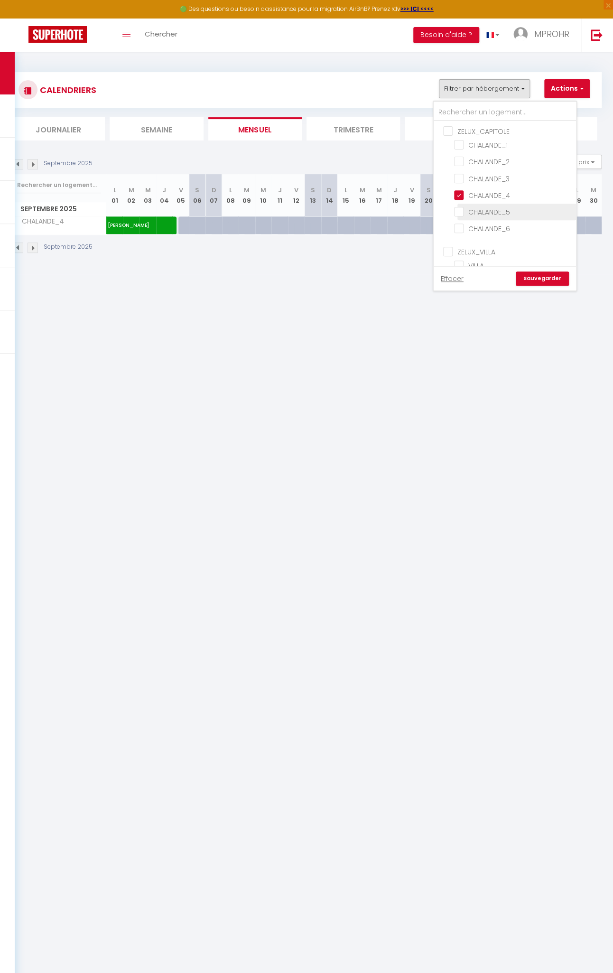
click at [460, 209] on input "CHALANDE_5" at bounding box center [513, 211] width 119 height 9
checkbox input "true"
click at [463, 194] on input "CHALANDE_4" at bounding box center [513, 194] width 119 height 9
checkbox input "false"
click at [547, 279] on link "Sauvegarder" at bounding box center [542, 279] width 53 height 14
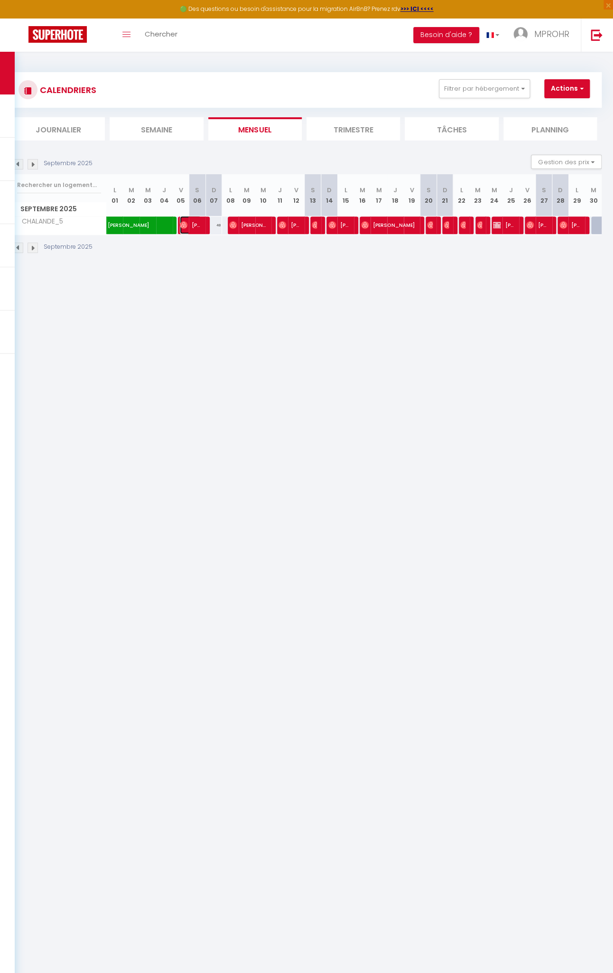
click at [180, 228] on span "[PERSON_NAME]" at bounding box center [190, 225] width 21 height 18
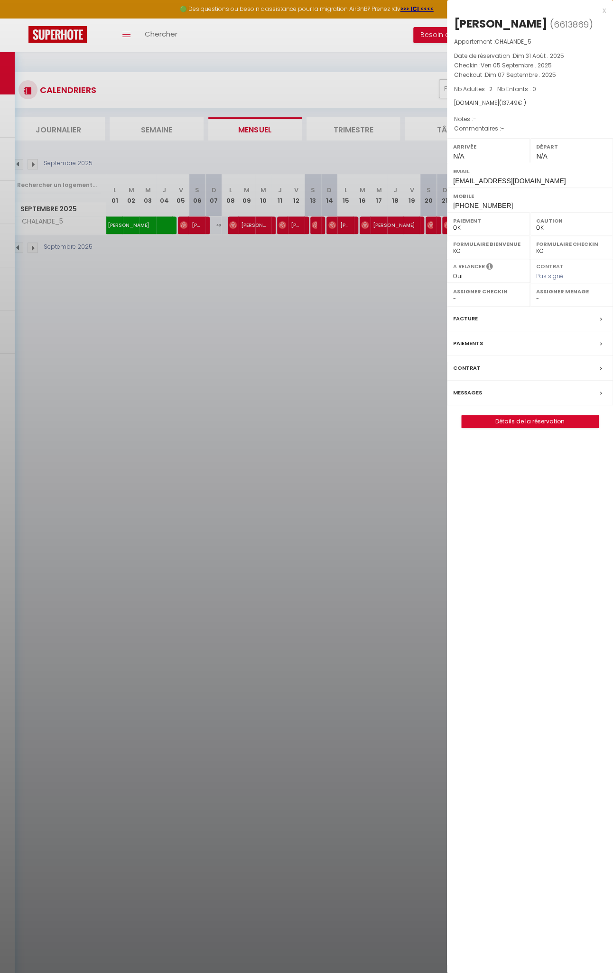
click at [230, 223] on div at bounding box center [306, 486] width 613 height 973
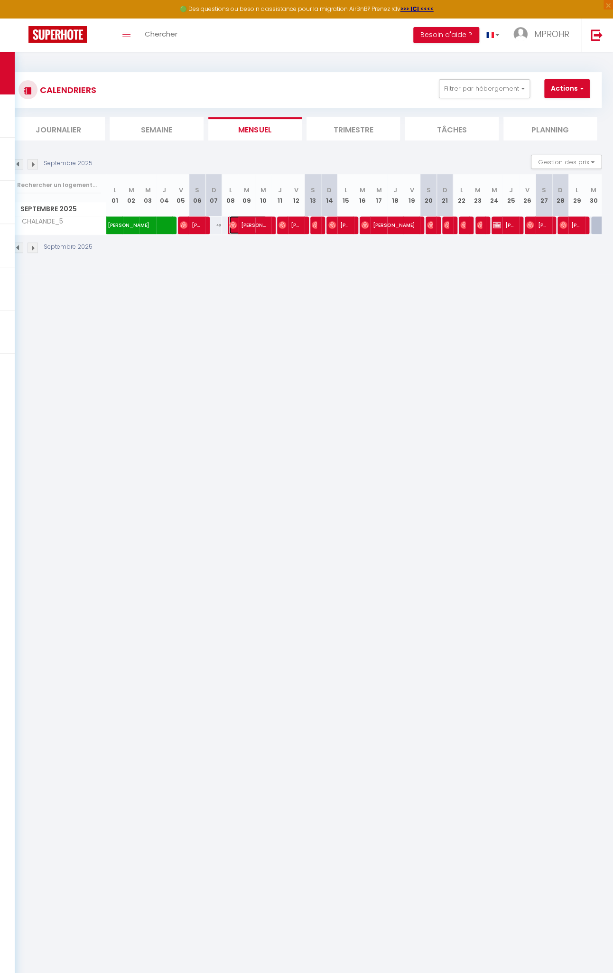
click at [230, 224] on img at bounding box center [233, 225] width 8 height 8
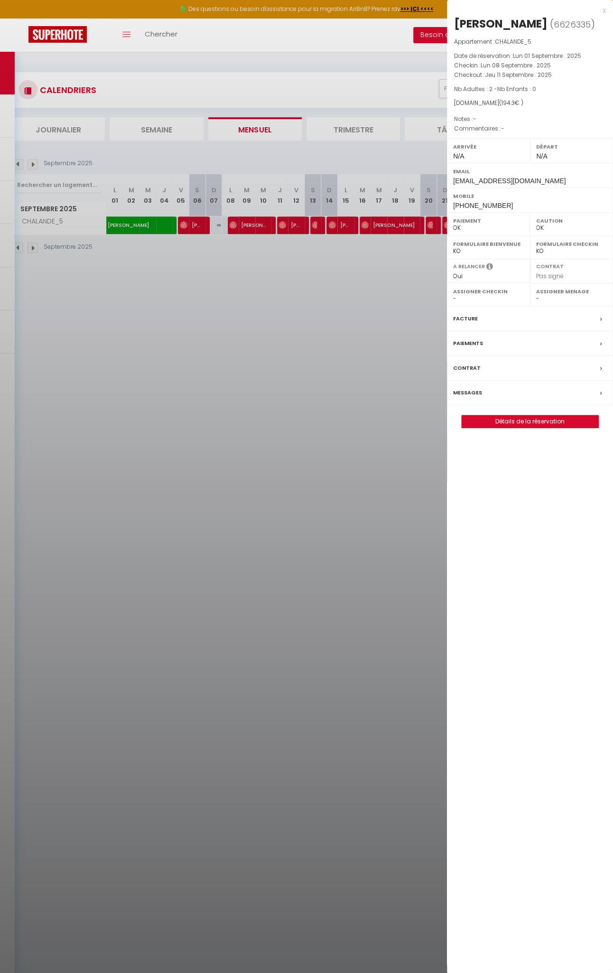
click at [279, 226] on div at bounding box center [306, 486] width 613 height 973
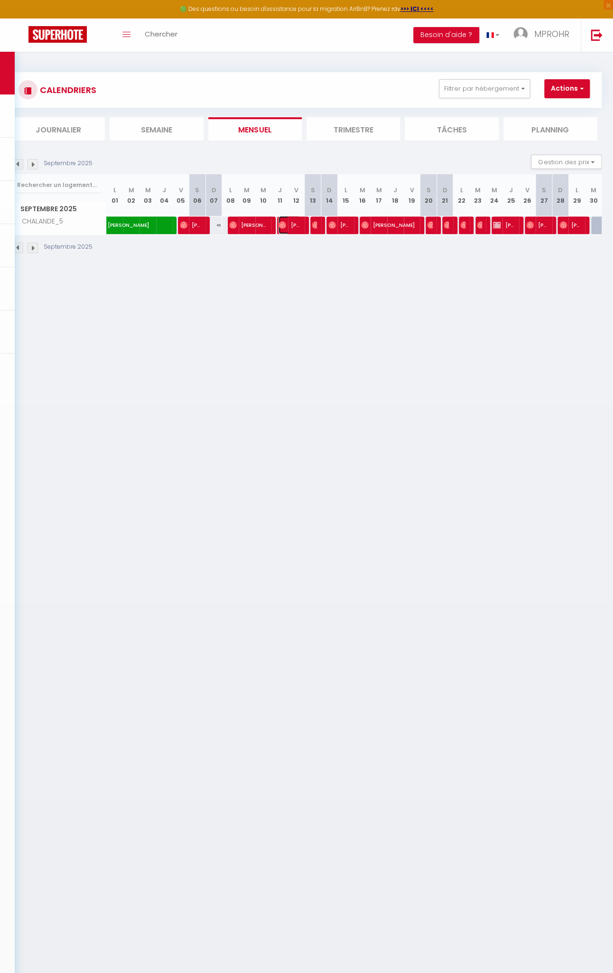
click at [279, 226] on img at bounding box center [283, 225] width 8 height 8
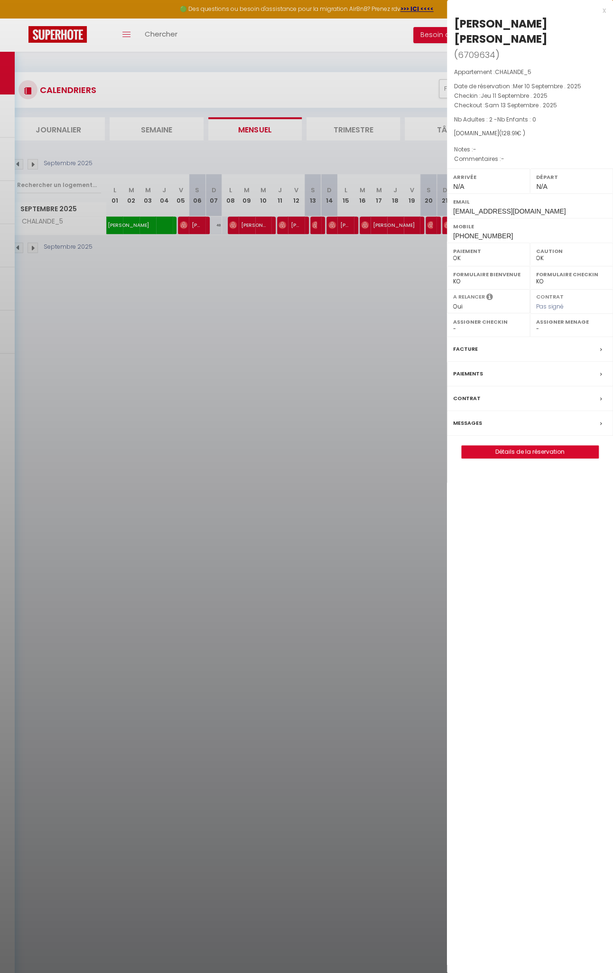
click at [310, 223] on div at bounding box center [306, 486] width 613 height 973
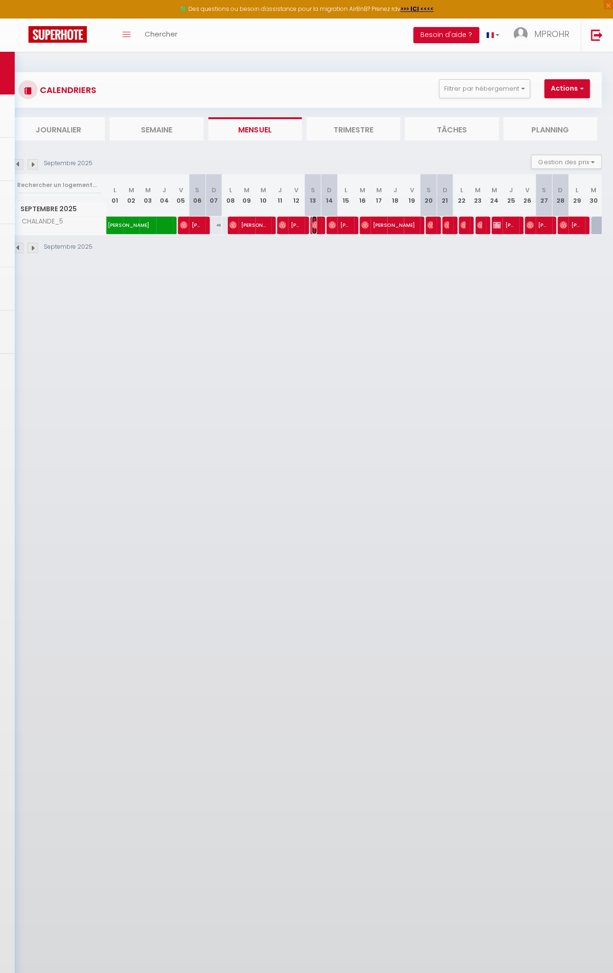
click at [312, 223] on img at bounding box center [316, 225] width 8 height 8
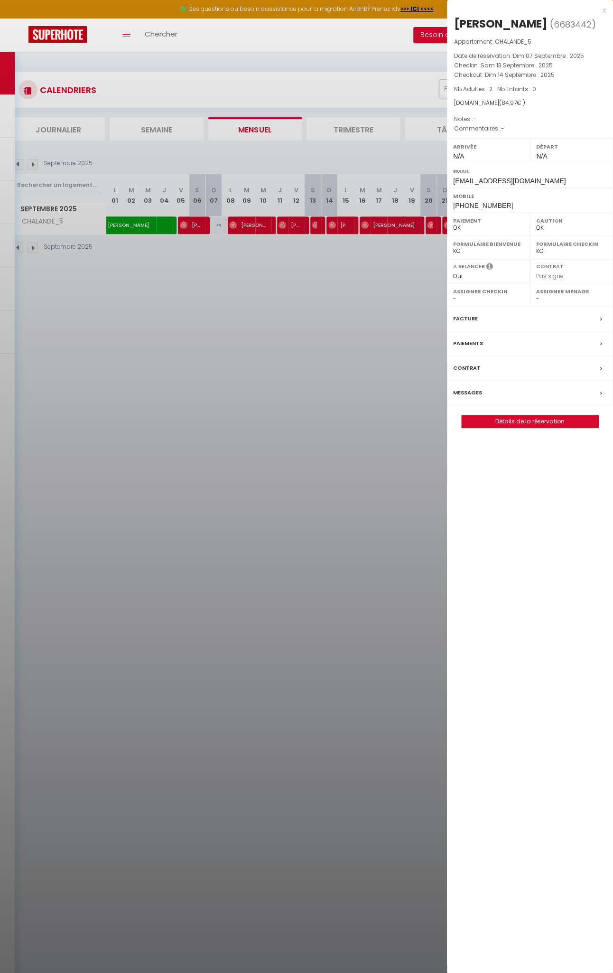
click at [327, 226] on div at bounding box center [306, 486] width 613 height 973
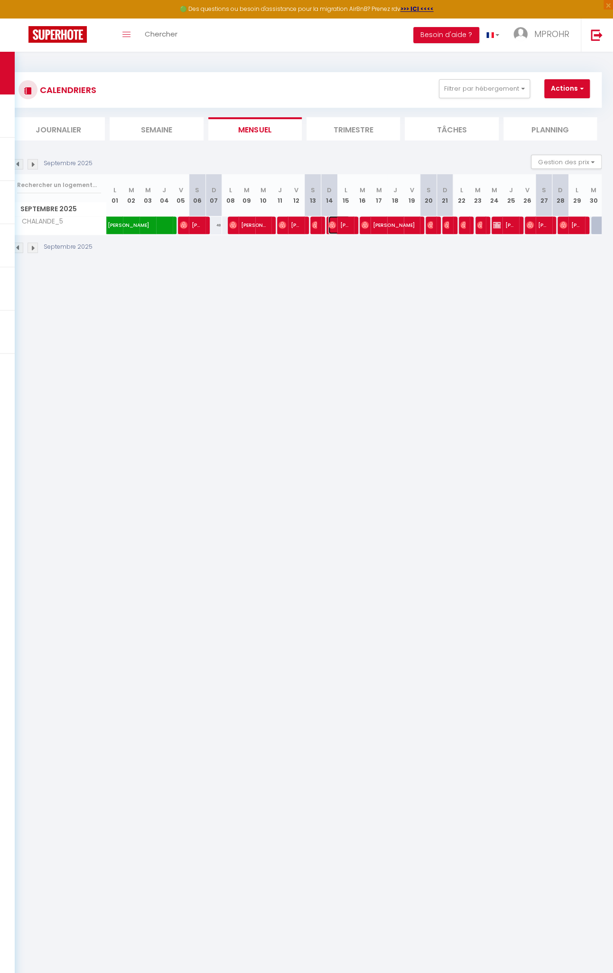
click at [329, 226] on img at bounding box center [333, 225] width 8 height 8
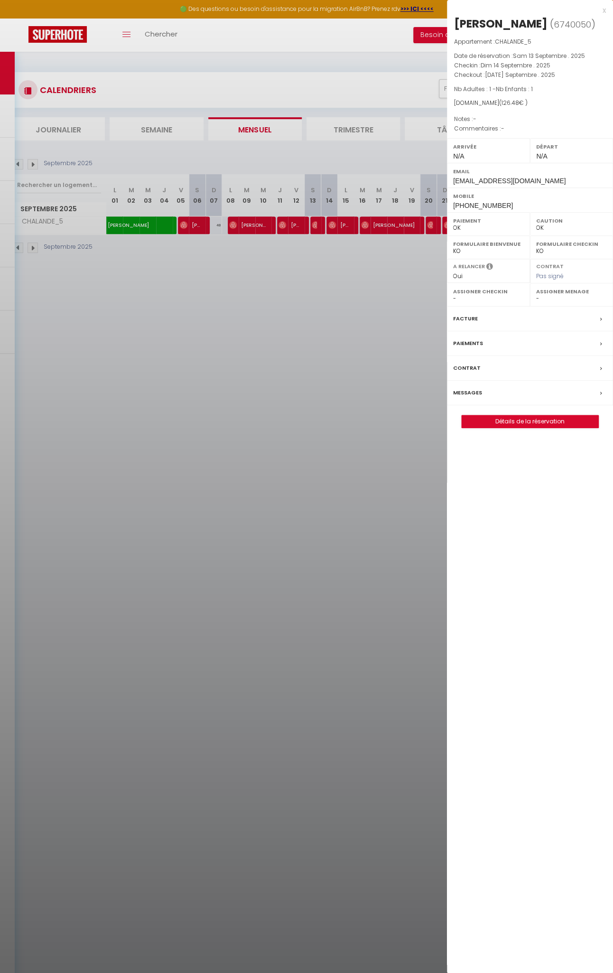
click at [361, 222] on div at bounding box center [306, 486] width 613 height 973
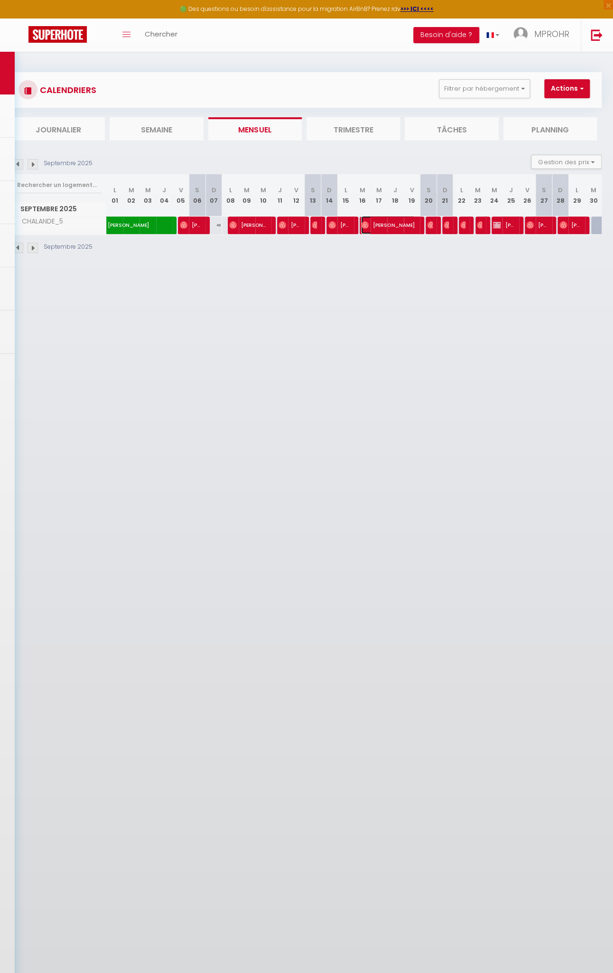
click at [361, 222] on img at bounding box center [365, 225] width 8 height 8
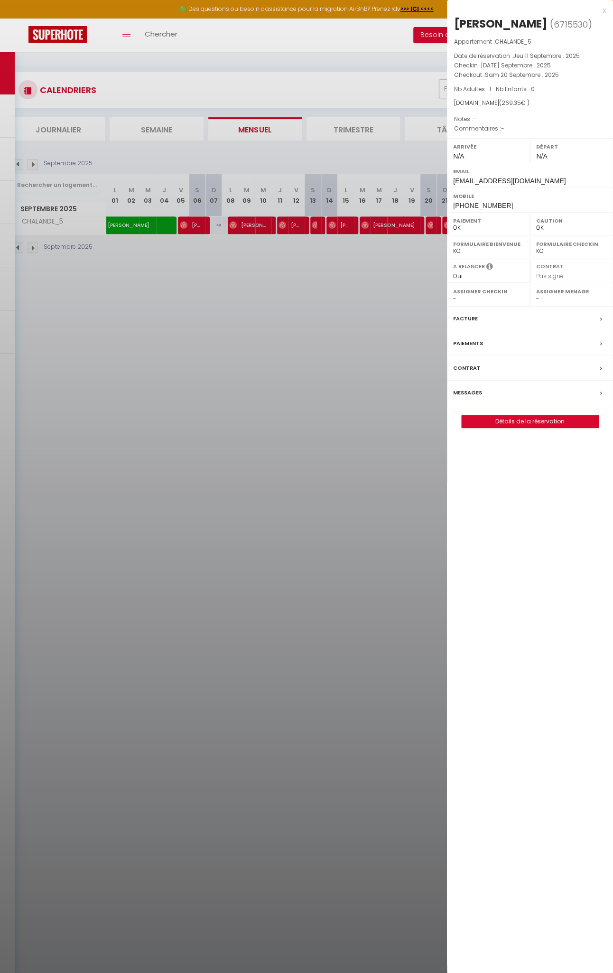
click at [426, 224] on div at bounding box center [306, 486] width 613 height 973
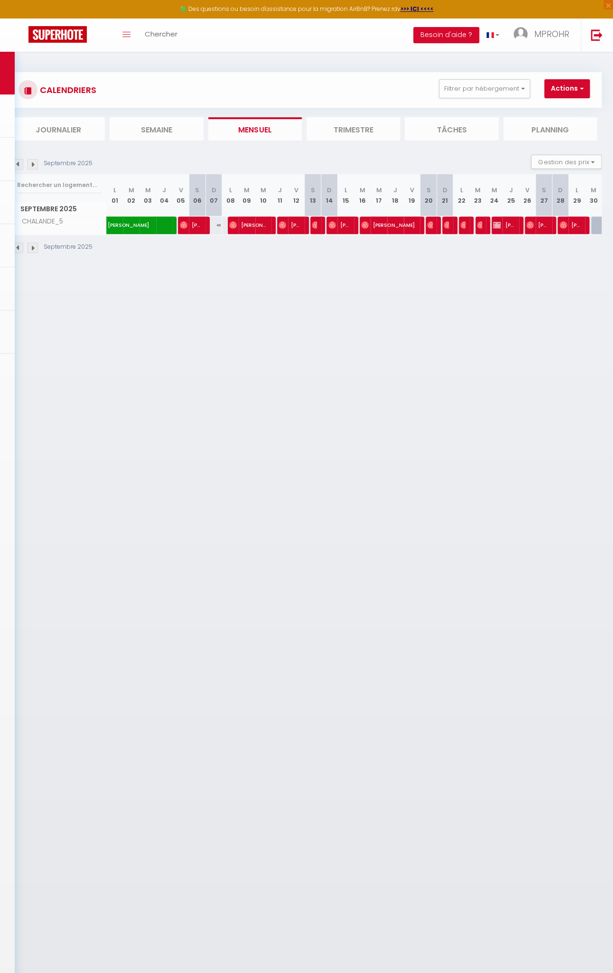
click at [426, 224] on div at bounding box center [434, 226] width 17 height 18
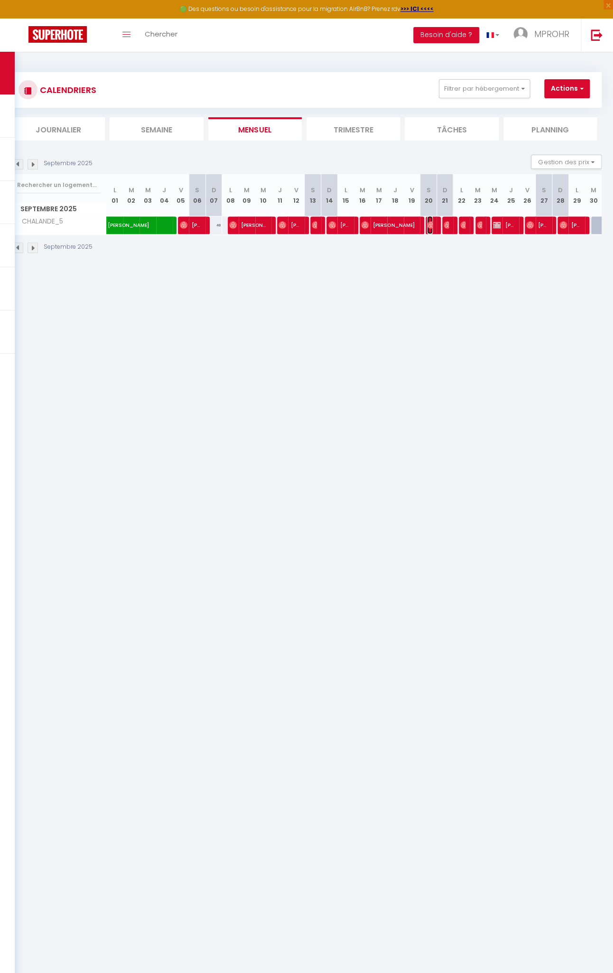
click at [427, 224] on img at bounding box center [431, 225] width 8 height 8
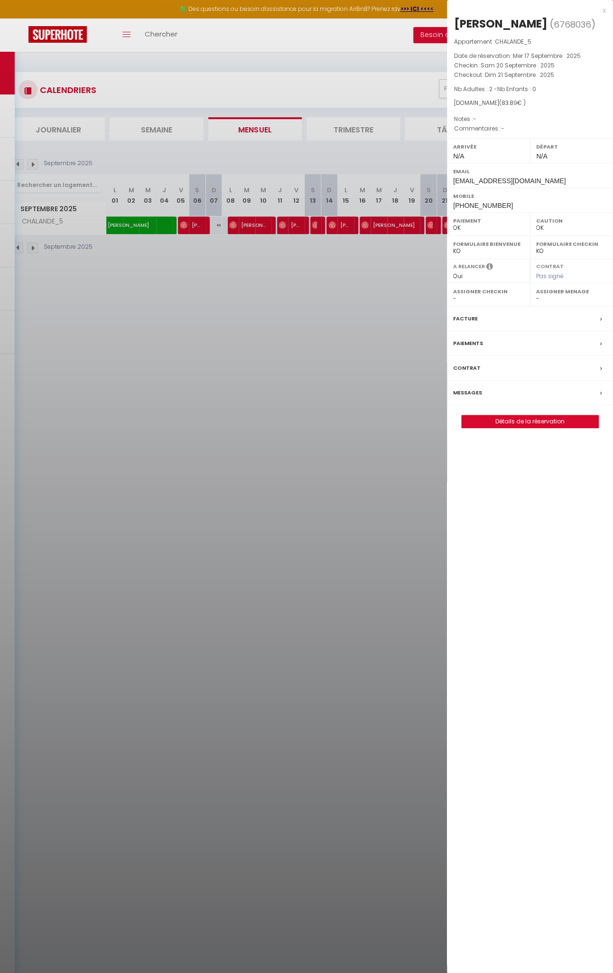
click at [441, 225] on div at bounding box center [306, 486] width 613 height 973
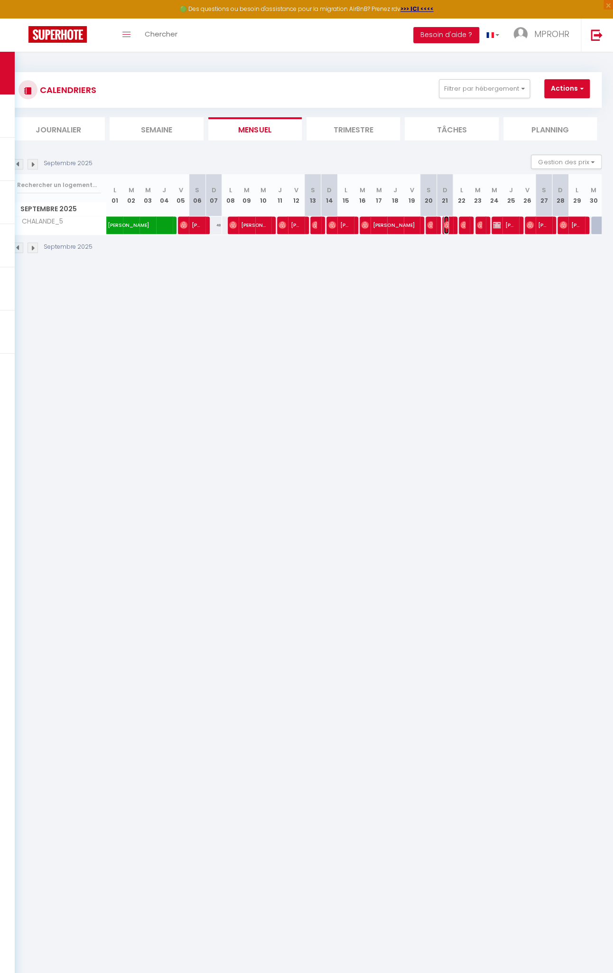
click at [444, 225] on img at bounding box center [448, 225] width 8 height 8
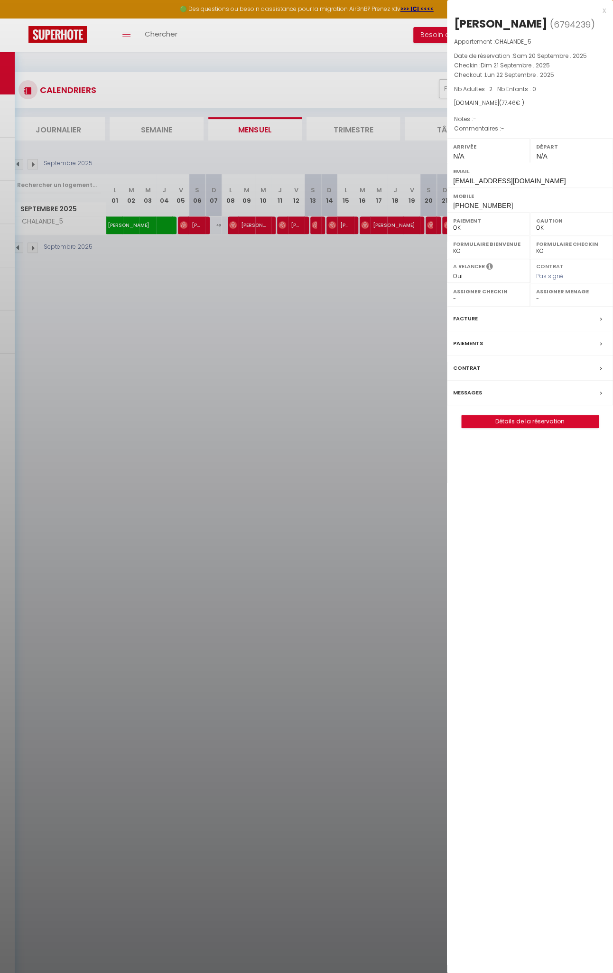
click at [337, 269] on div at bounding box center [306, 486] width 613 height 973
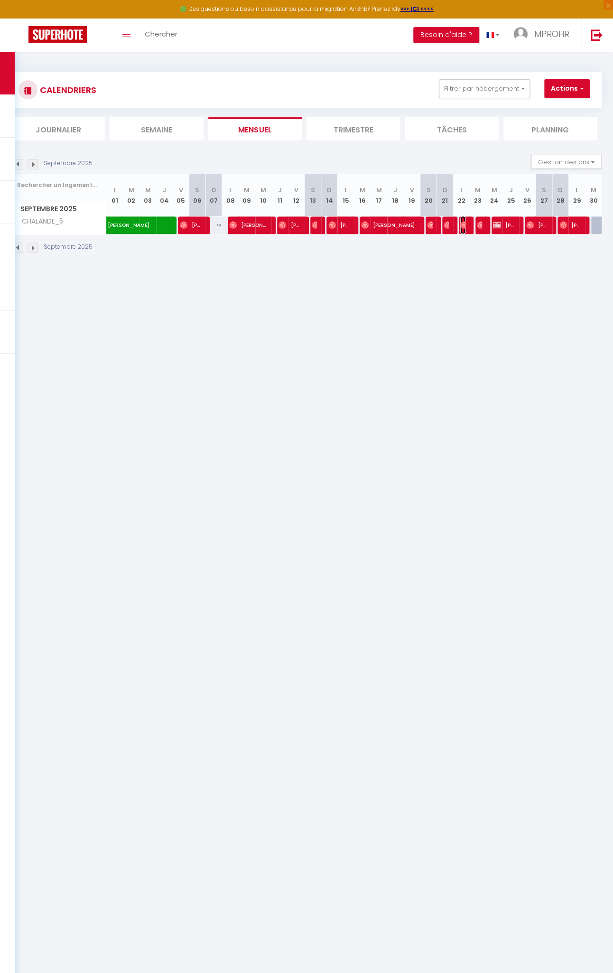
click at [461, 226] on img at bounding box center [465, 225] width 8 height 8
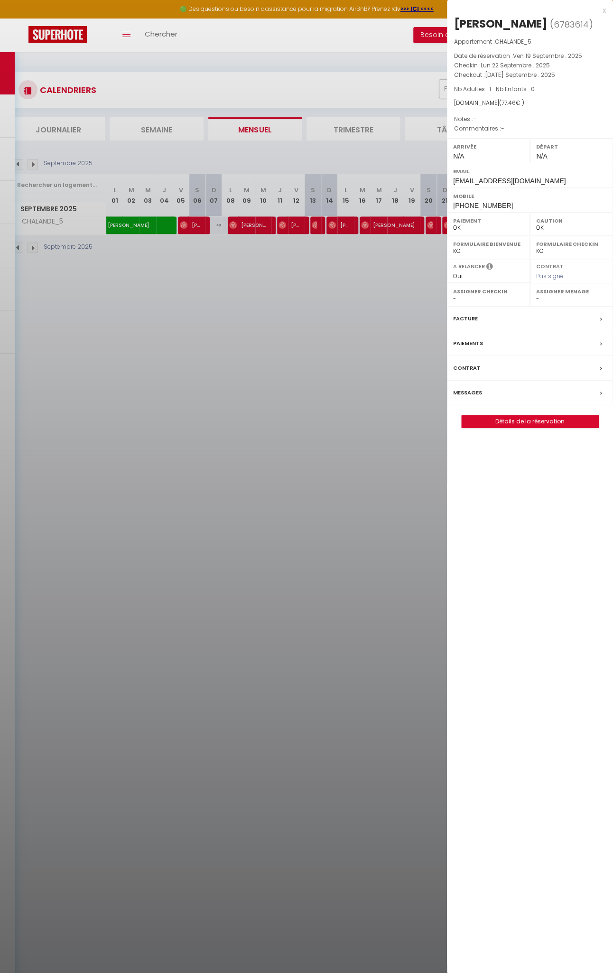
click at [388, 255] on div at bounding box center [306, 486] width 613 height 973
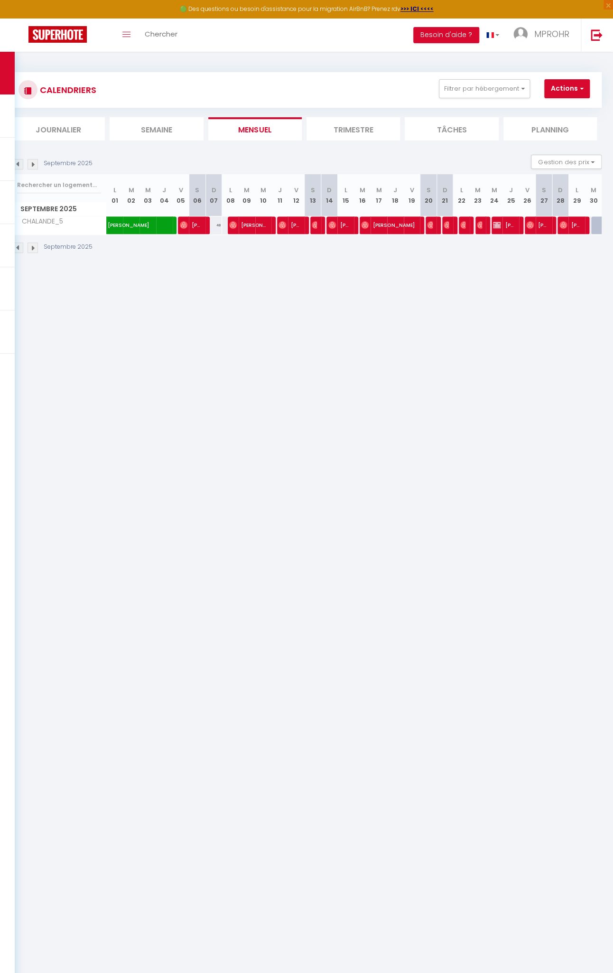
click at [476, 225] on div at bounding box center [484, 226] width 17 height 18
click at [477, 225] on img at bounding box center [481, 225] width 8 height 8
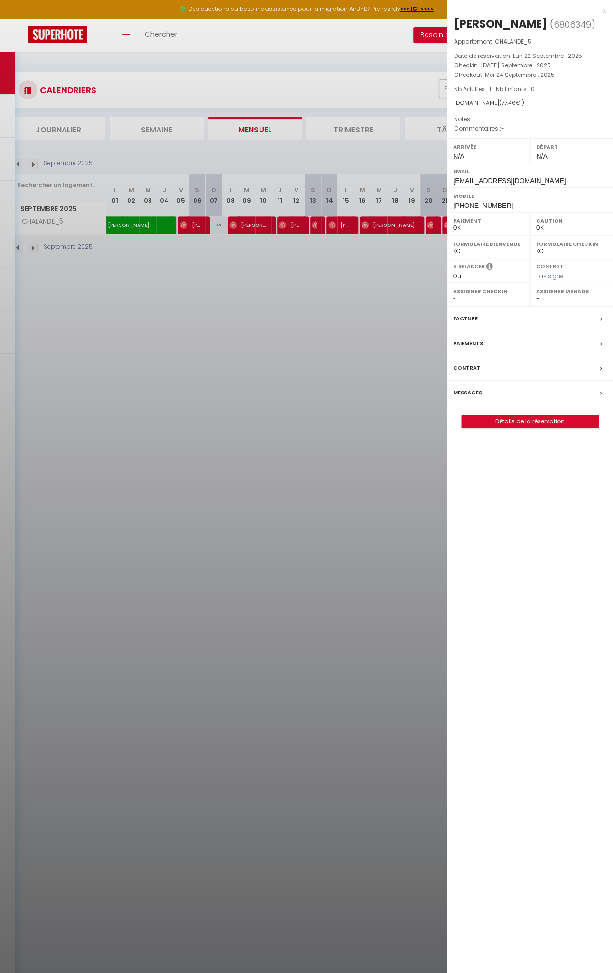
select select
click at [386, 262] on div at bounding box center [306, 486] width 613 height 973
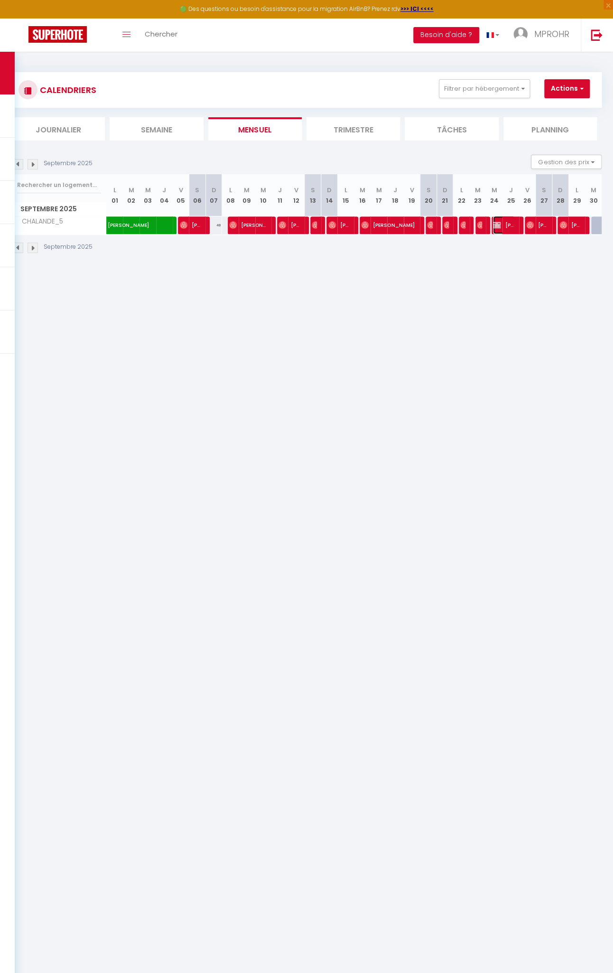
click at [493, 228] on span "[PERSON_NAME]" at bounding box center [503, 225] width 21 height 18
select select "KO"
select select
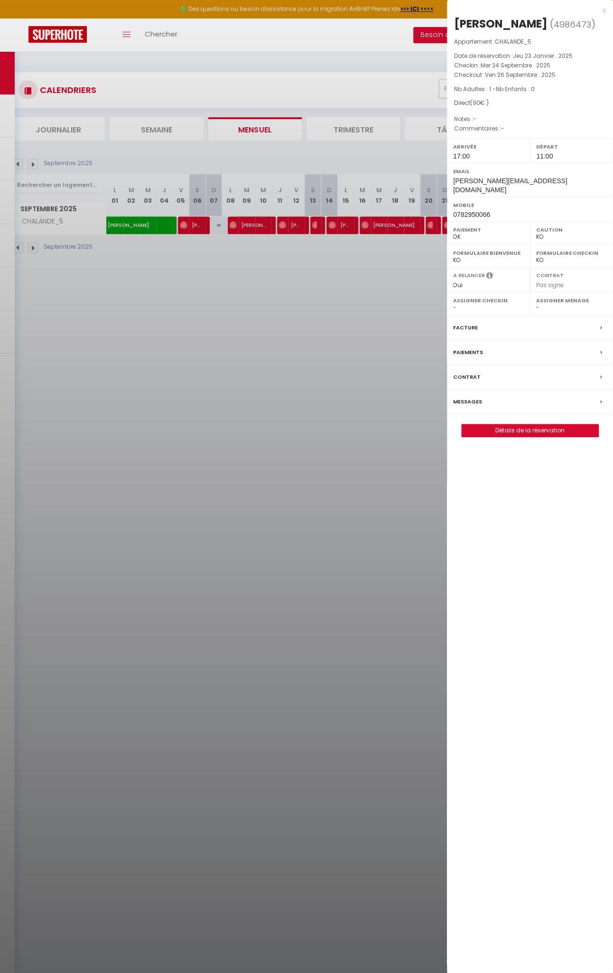
click at [413, 253] on div at bounding box center [306, 486] width 613 height 973
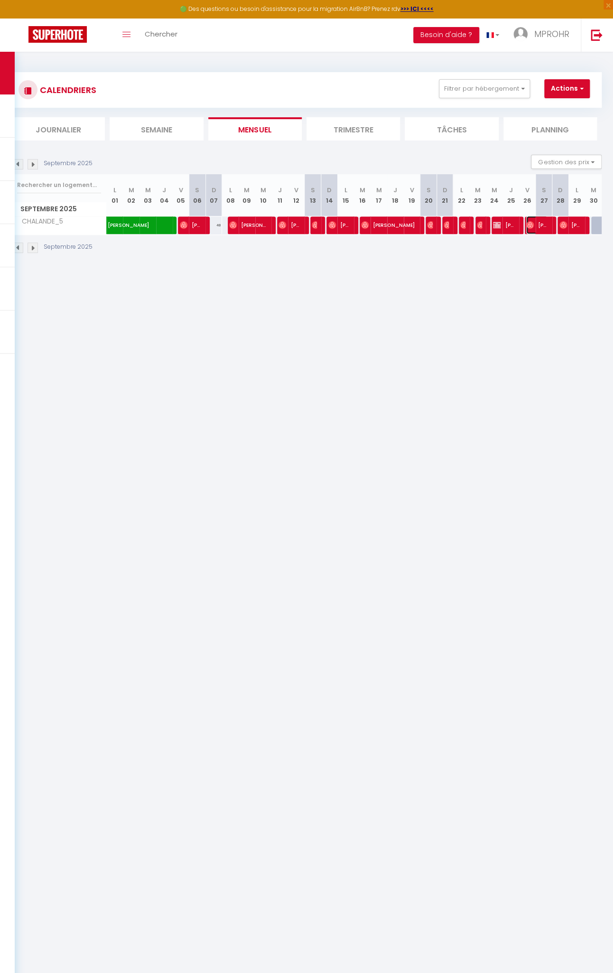
click at [527, 226] on img at bounding box center [531, 225] width 8 height 8
select select "OK"
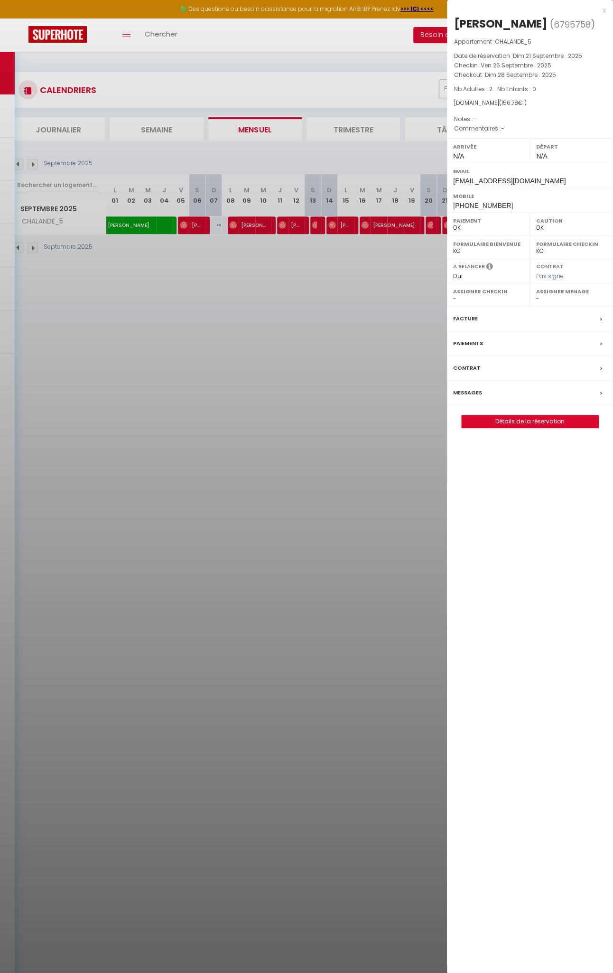
drag, startPoint x: 347, startPoint y: 283, endPoint x: 378, endPoint y: 274, distance: 32.9
click at [347, 283] on div at bounding box center [306, 486] width 613 height 973
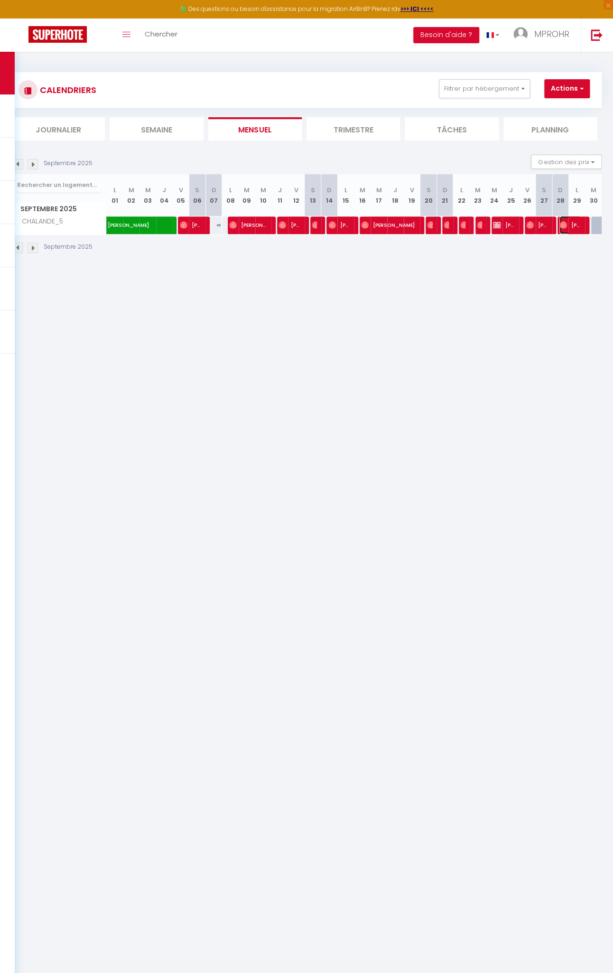
click at [560, 226] on img at bounding box center [564, 225] width 8 height 8
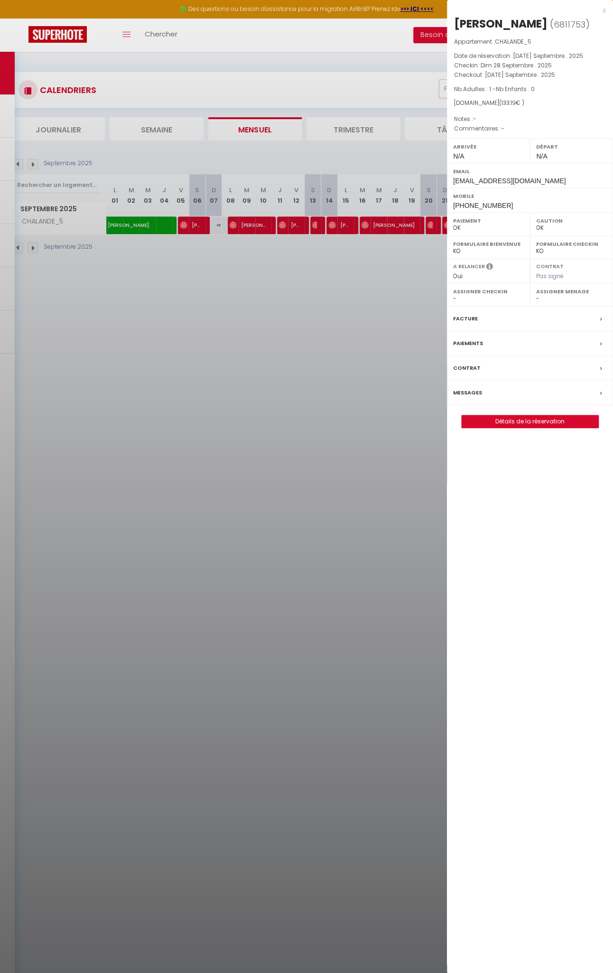
select select
click at [223, 258] on div at bounding box center [306, 486] width 613 height 973
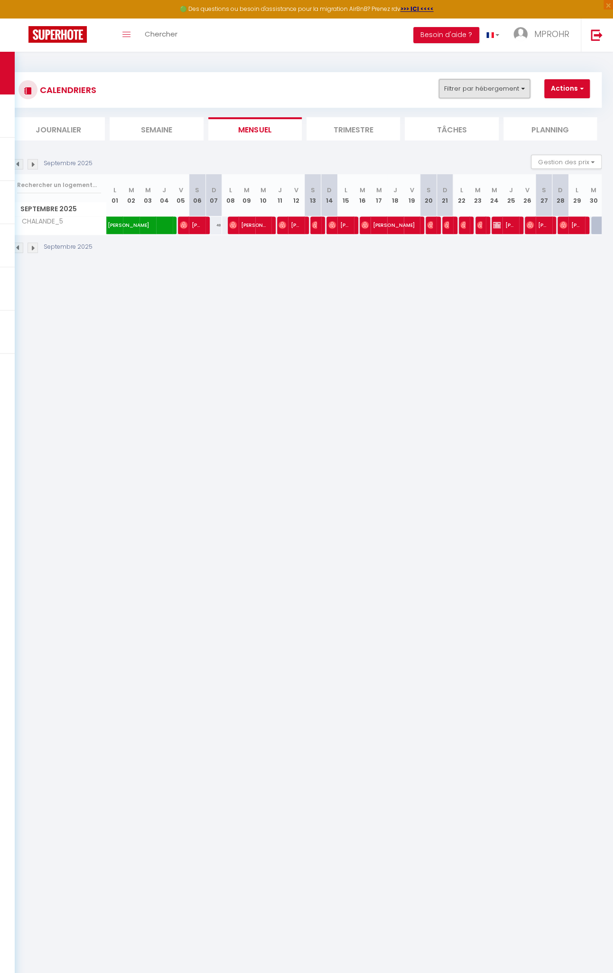
click at [500, 94] on button "Filtrer par hébergement" at bounding box center [484, 88] width 91 height 19
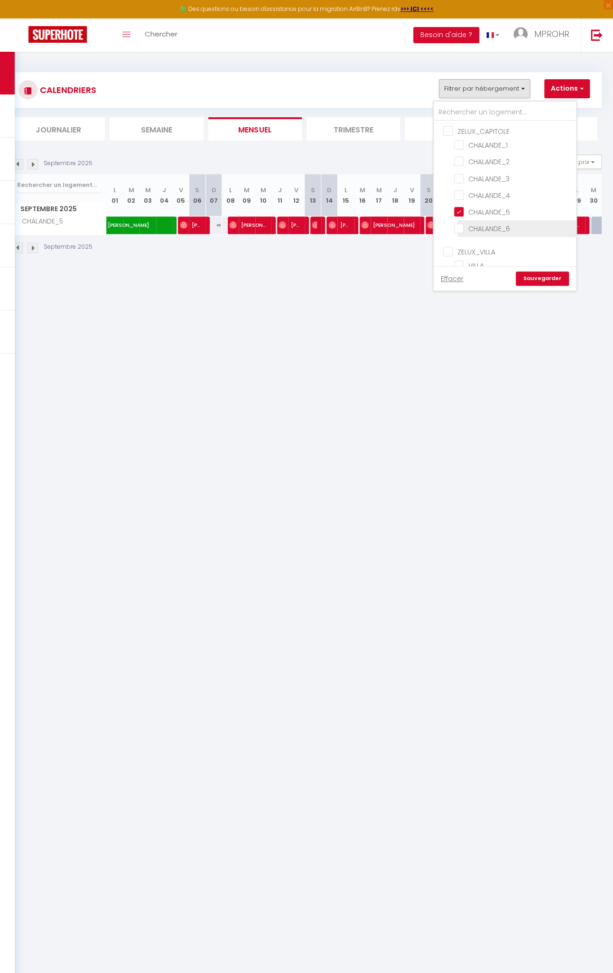
click at [460, 223] on input "CHALANDE_6" at bounding box center [513, 227] width 119 height 9
checkbox input "true"
click at [460, 210] on input "CHALANDE_5" at bounding box center [513, 211] width 119 height 9
checkbox input "false"
click at [549, 276] on link "Sauvegarder" at bounding box center [542, 279] width 53 height 14
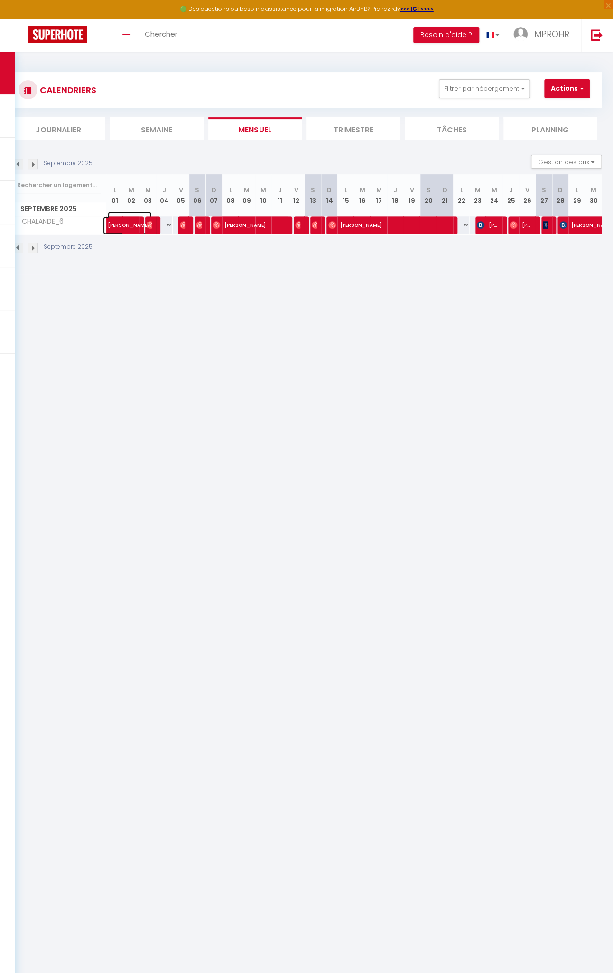
click at [113, 227] on span "[PERSON_NAME]" at bounding box center [130, 220] width 44 height 18
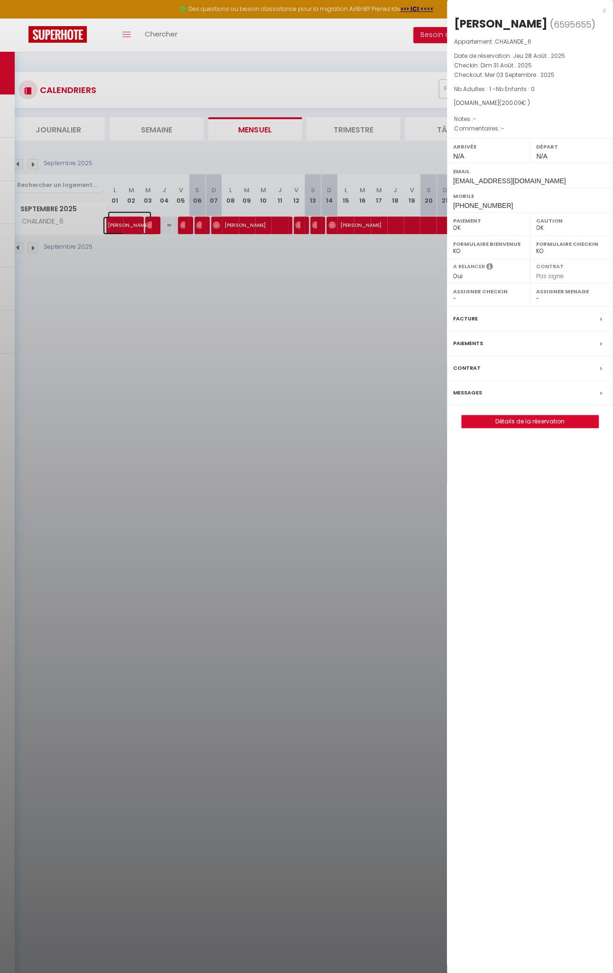
select select
click at [338, 352] on div at bounding box center [306, 486] width 613 height 973
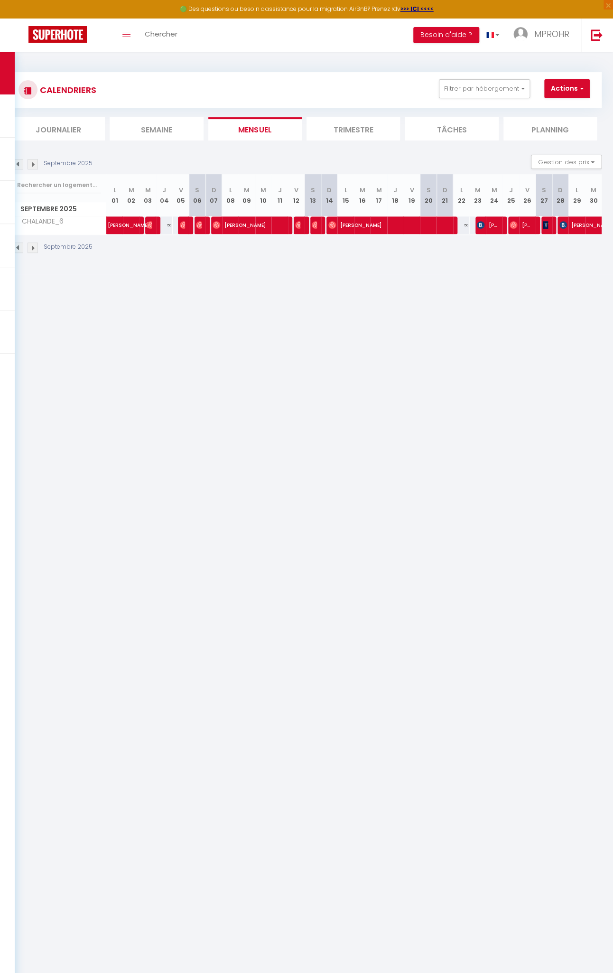
click at [17, 163] on img at bounding box center [18, 164] width 10 height 10
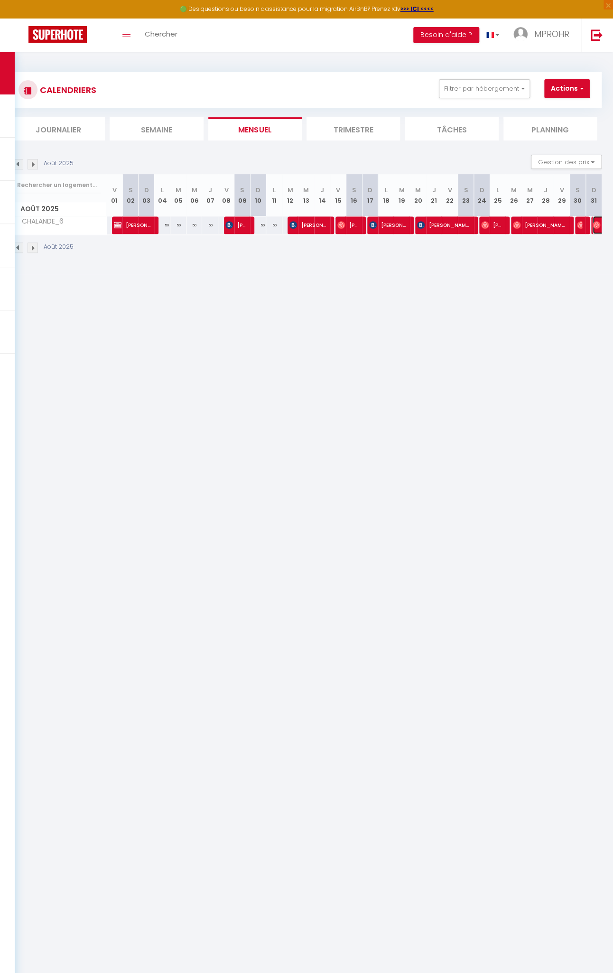
click at [593, 227] on img at bounding box center [597, 225] width 8 height 8
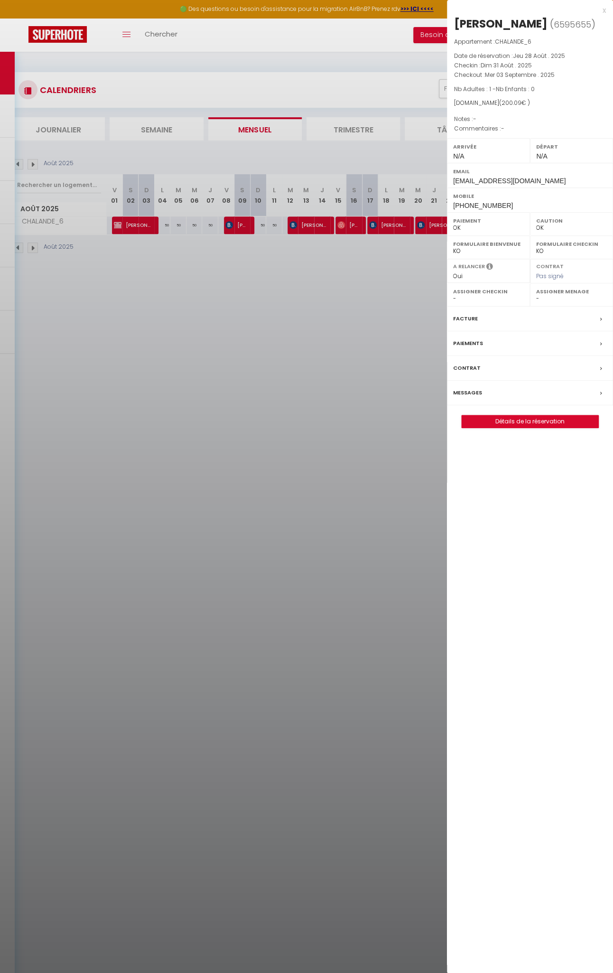
select select
click at [32, 166] on div at bounding box center [306, 486] width 613 height 973
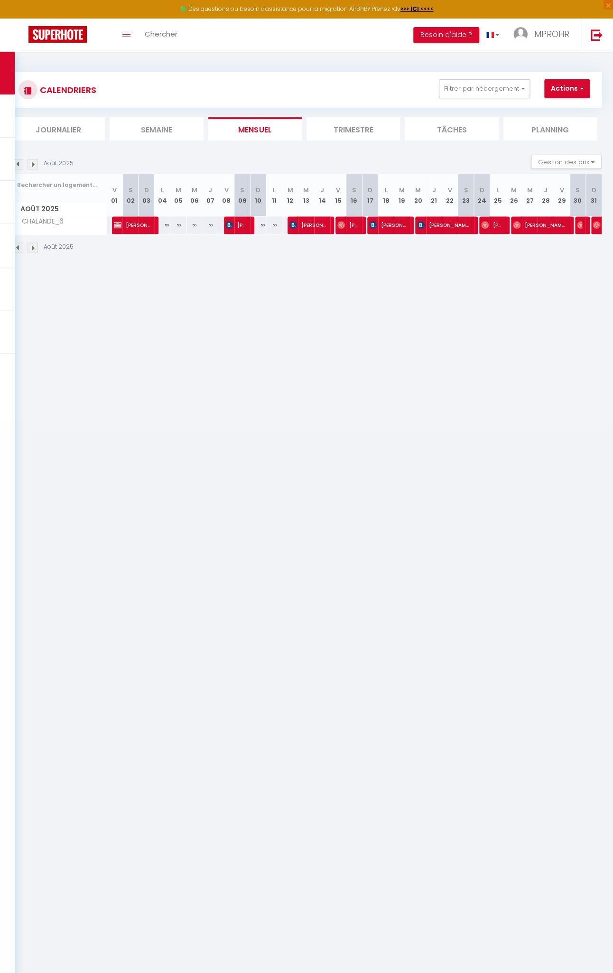
click at [32, 166] on img at bounding box center [33, 164] width 10 height 10
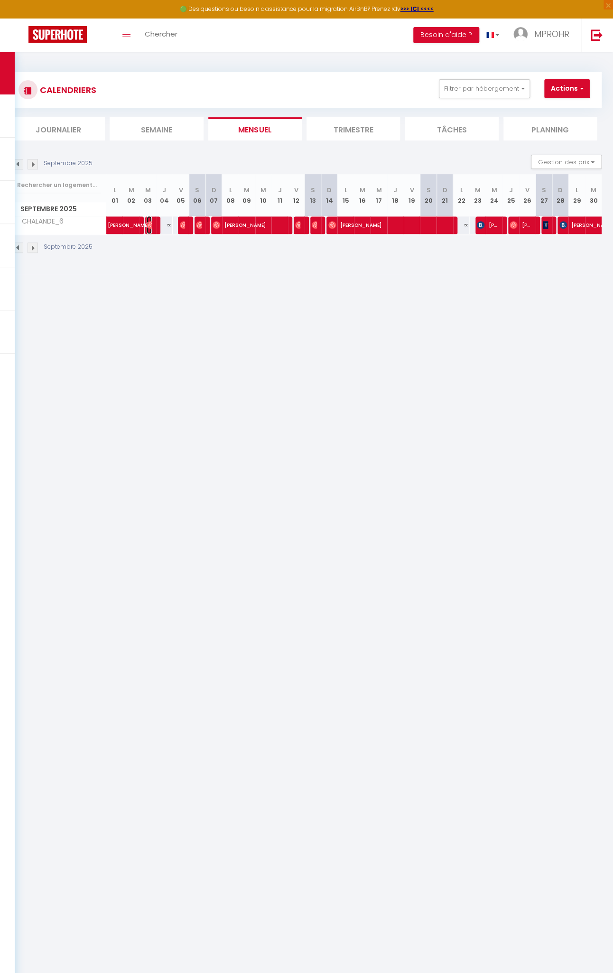
click at [151, 227] on img at bounding box center [151, 225] width 8 height 8
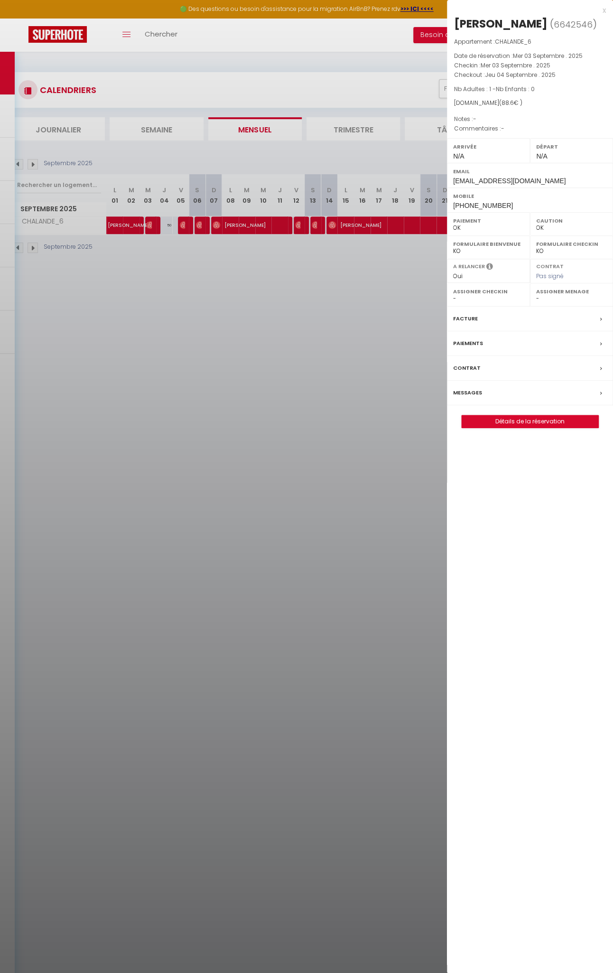
click at [182, 222] on div at bounding box center [306, 486] width 613 height 973
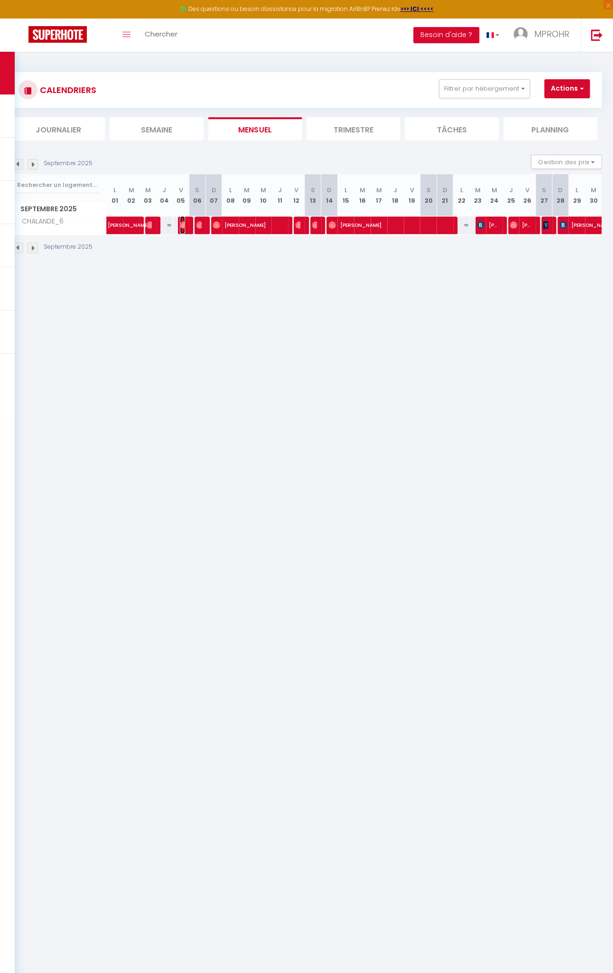
click at [182, 222] on img at bounding box center [184, 225] width 8 height 8
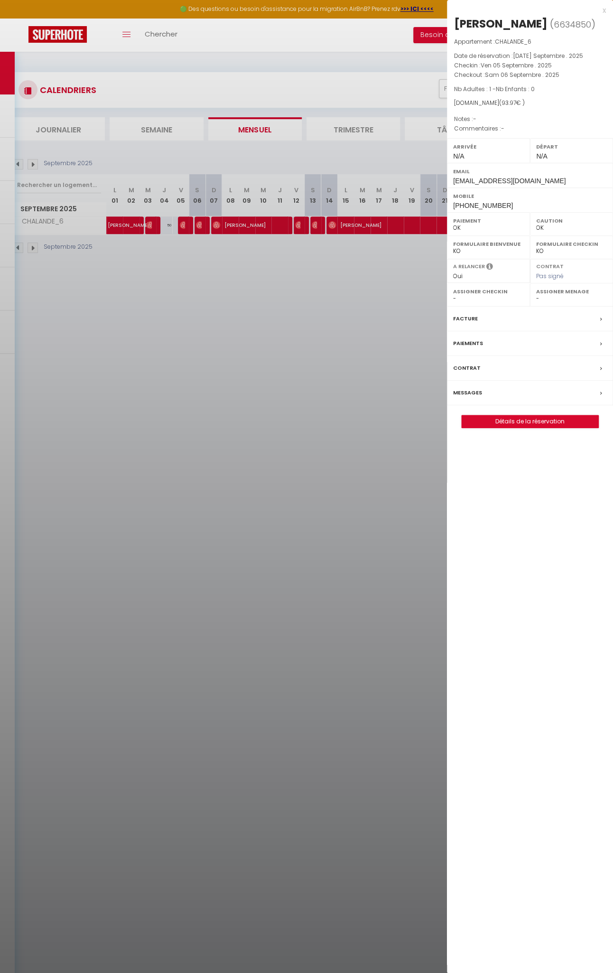
click at [199, 225] on div at bounding box center [306, 486] width 613 height 973
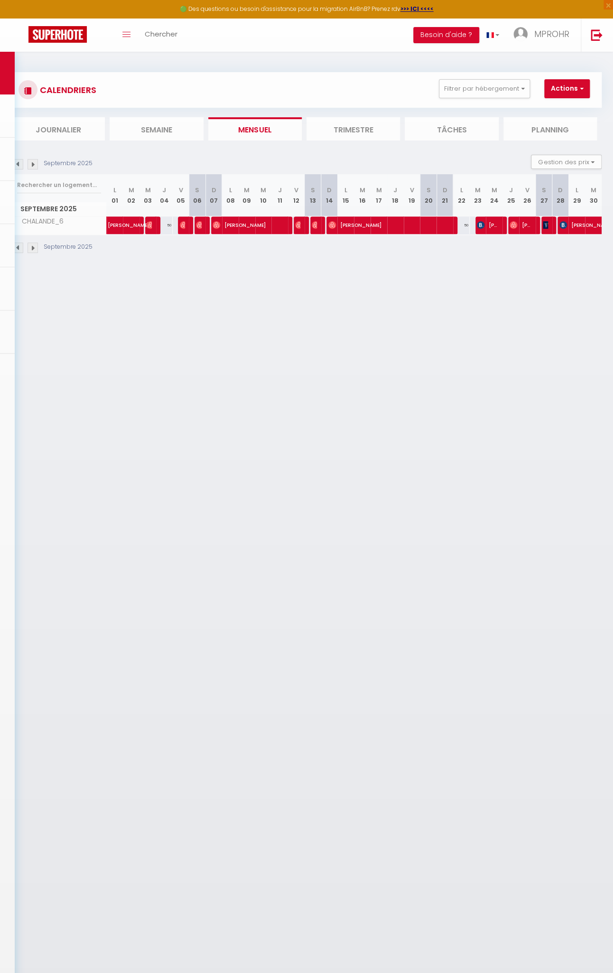
click at [199, 225] on body "🟢 Des questions ou besoin d'assistance pour la migration AirBnB? Prenez rdv >>>…" at bounding box center [306, 538] width 613 height 973
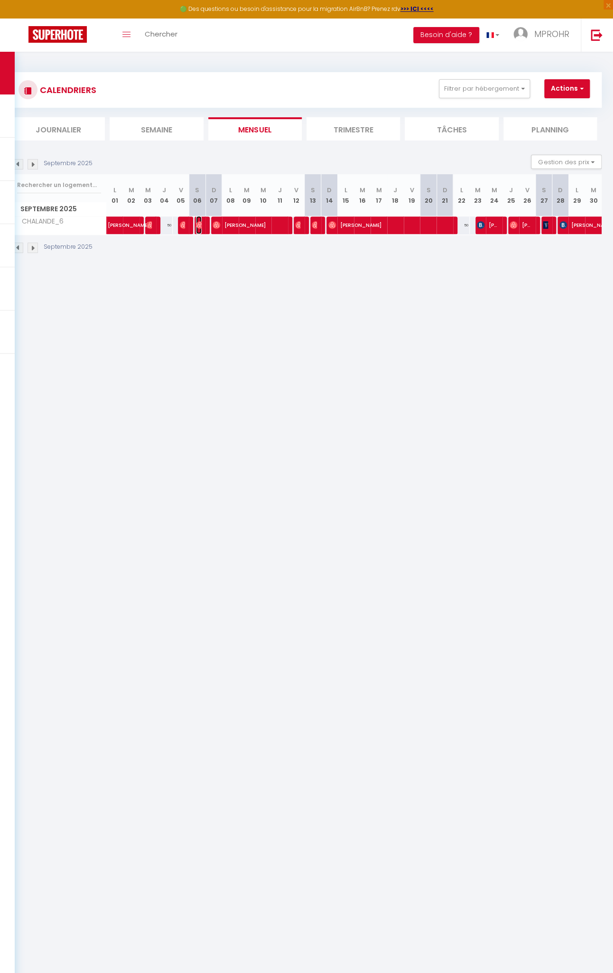
click at [199, 225] on img at bounding box center [200, 225] width 8 height 8
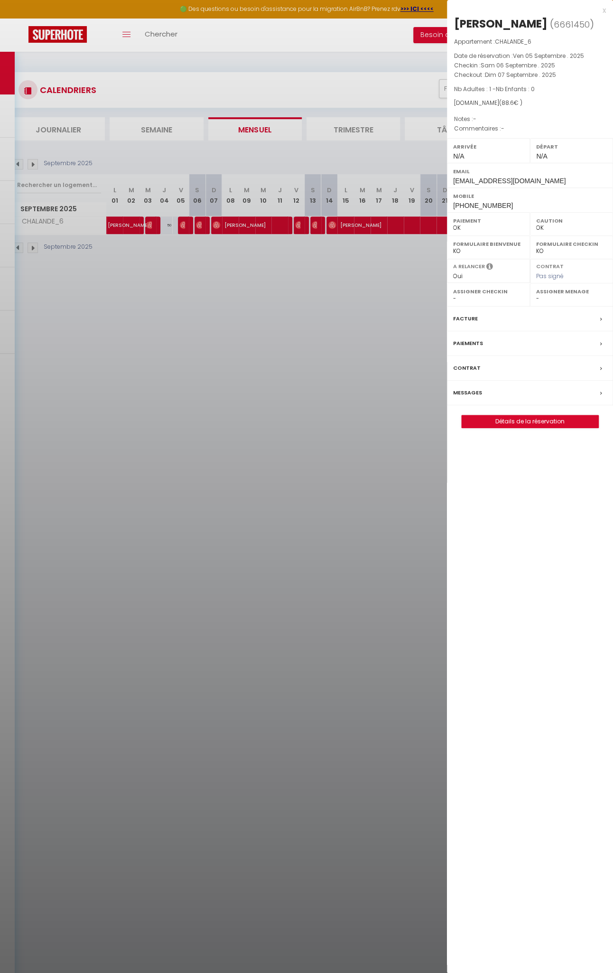
click at [215, 222] on div at bounding box center [306, 486] width 613 height 973
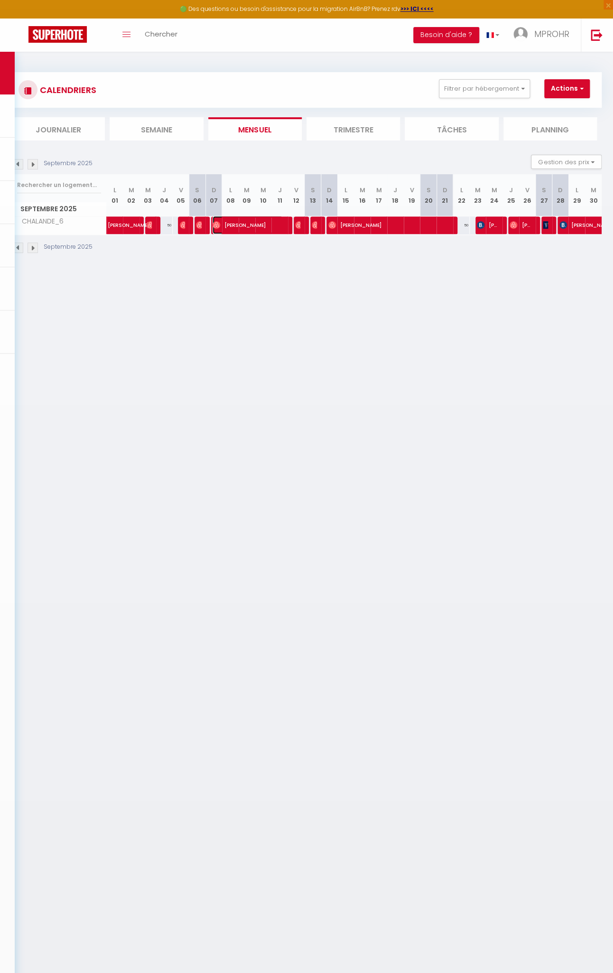
click at [215, 222] on img at bounding box center [217, 225] width 8 height 8
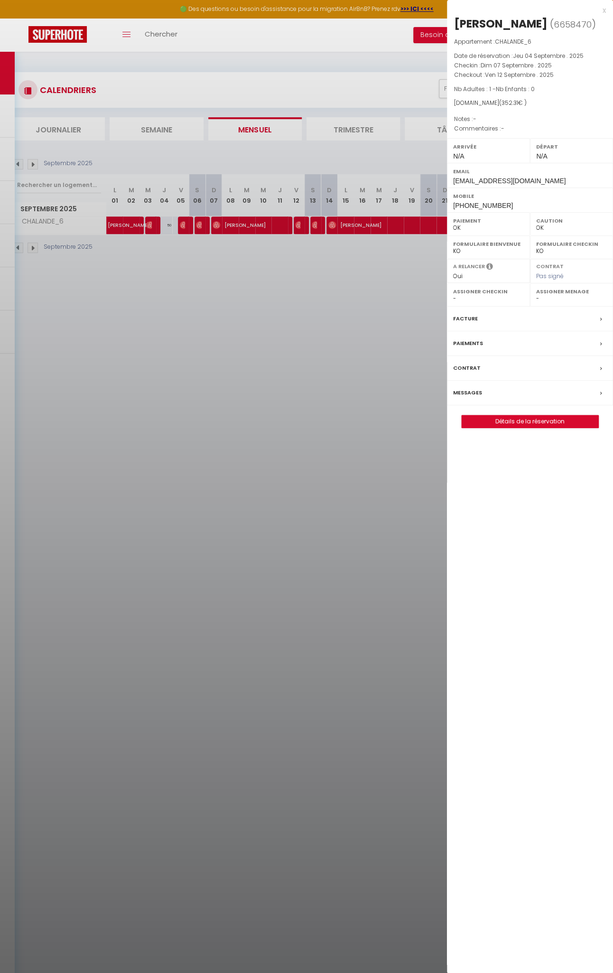
click at [295, 221] on div at bounding box center [306, 486] width 613 height 973
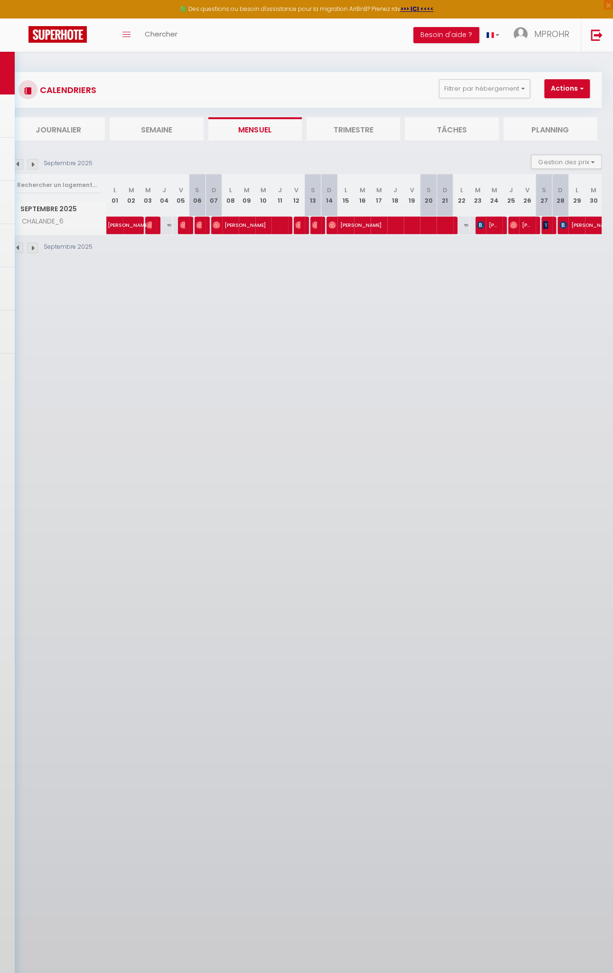
click at [297, 226] on div at bounding box center [302, 226] width 17 height 18
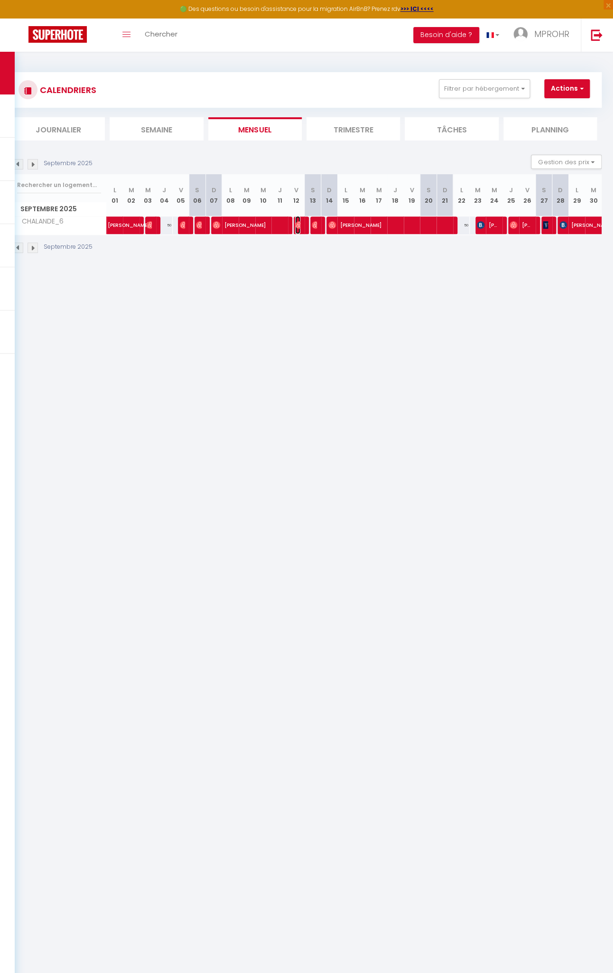
click at [295, 226] on img at bounding box center [299, 225] width 8 height 8
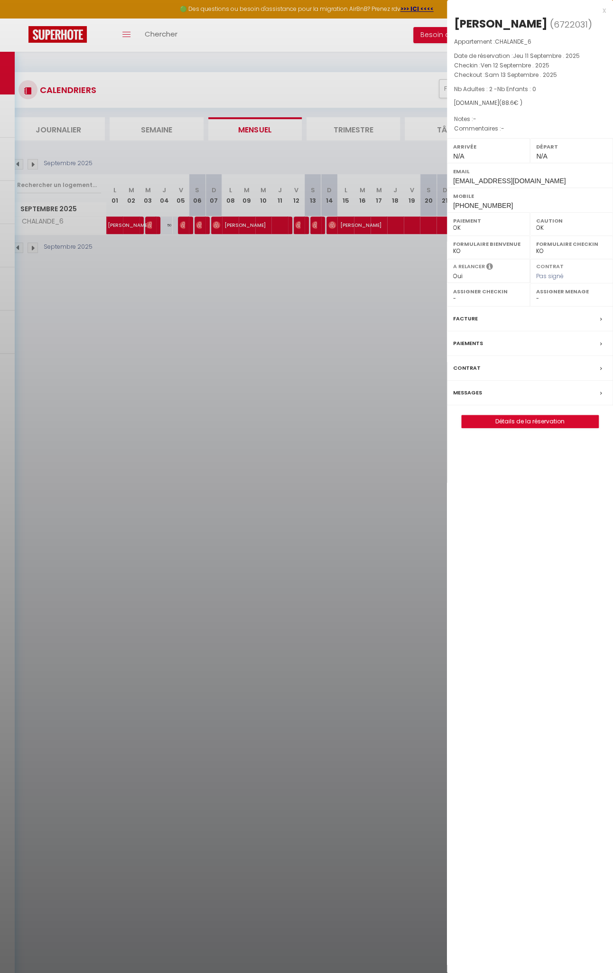
click at [312, 223] on div at bounding box center [306, 486] width 613 height 973
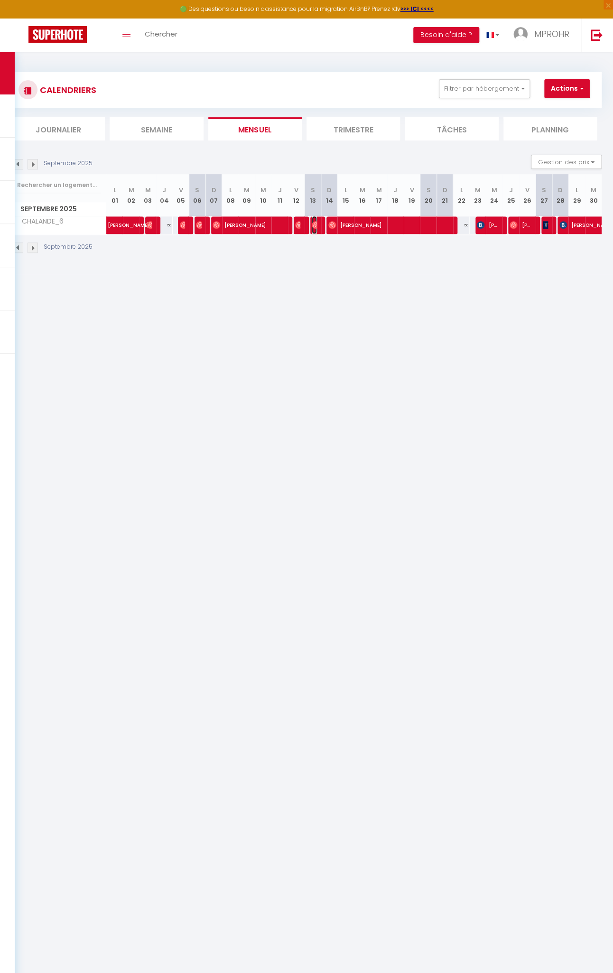
click at [312, 223] on img at bounding box center [316, 225] width 8 height 8
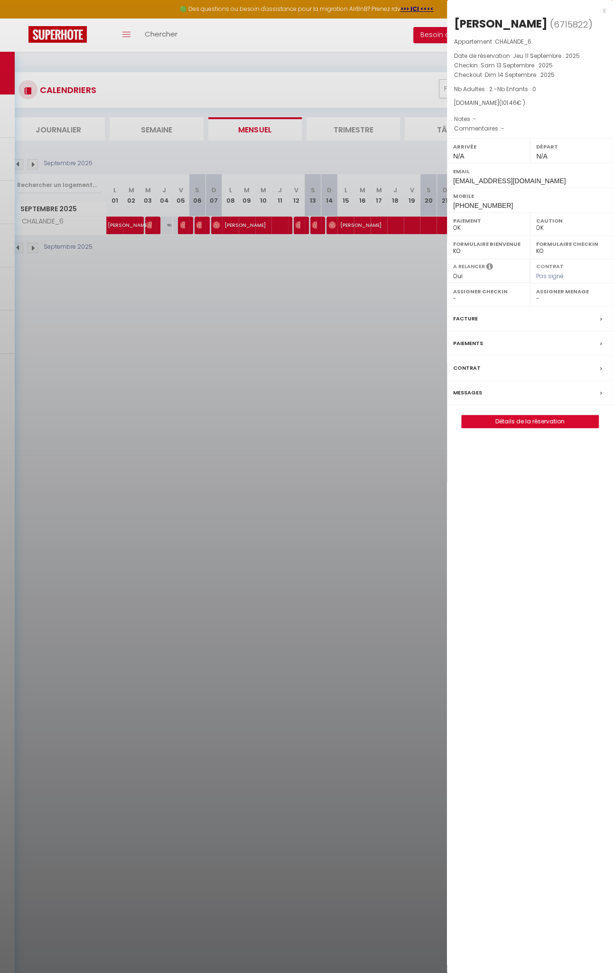
click at [330, 222] on div at bounding box center [306, 486] width 613 height 973
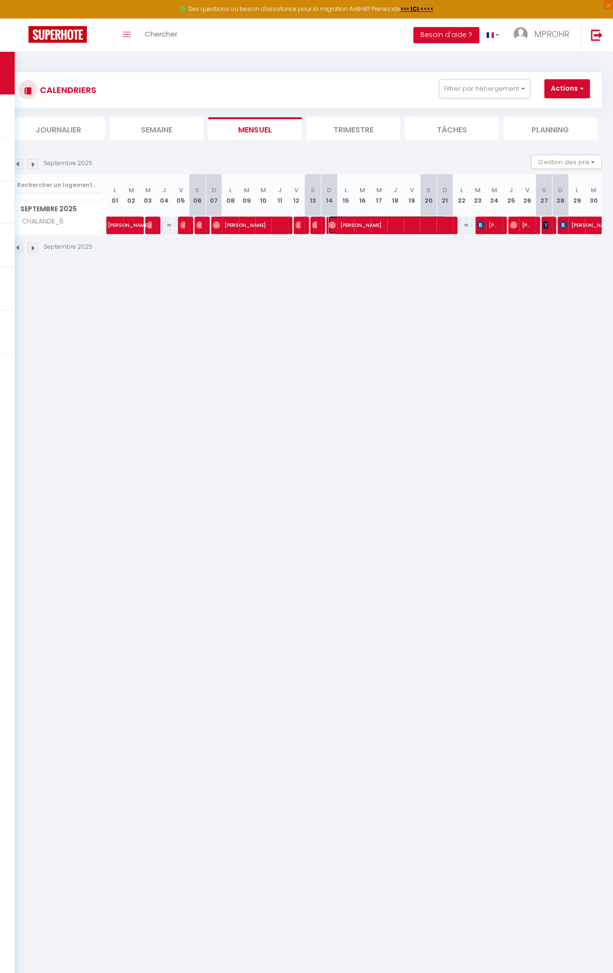
click at [329, 222] on img at bounding box center [333, 225] width 8 height 8
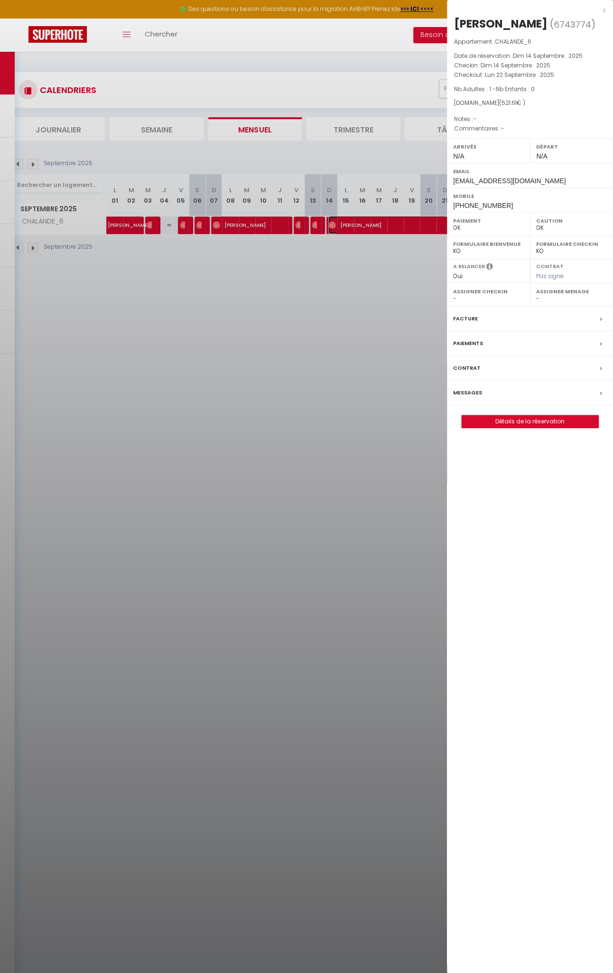
select select
click at [354, 245] on div at bounding box center [306, 486] width 613 height 973
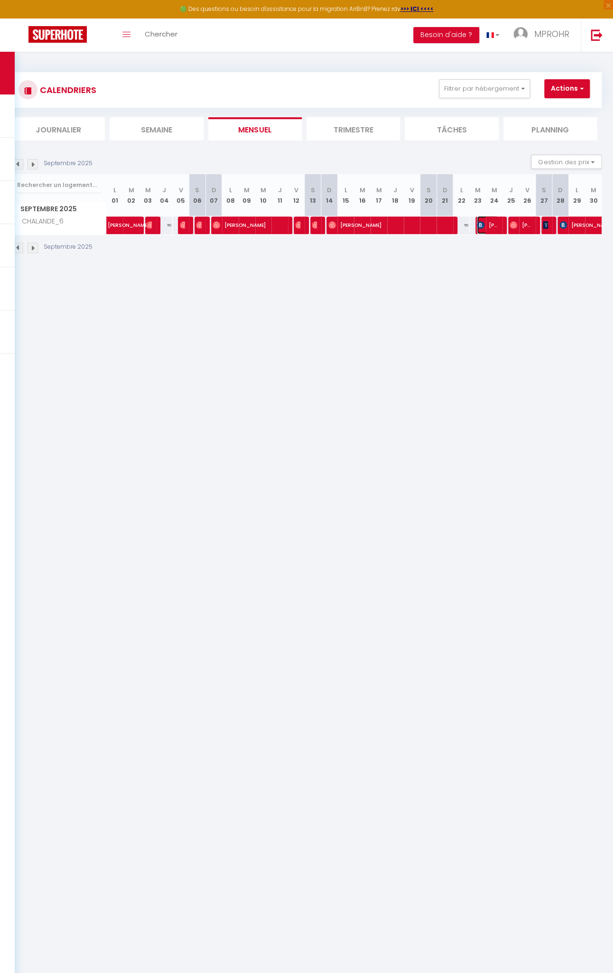
click at [477, 224] on img at bounding box center [481, 225] width 8 height 8
select select "KO"
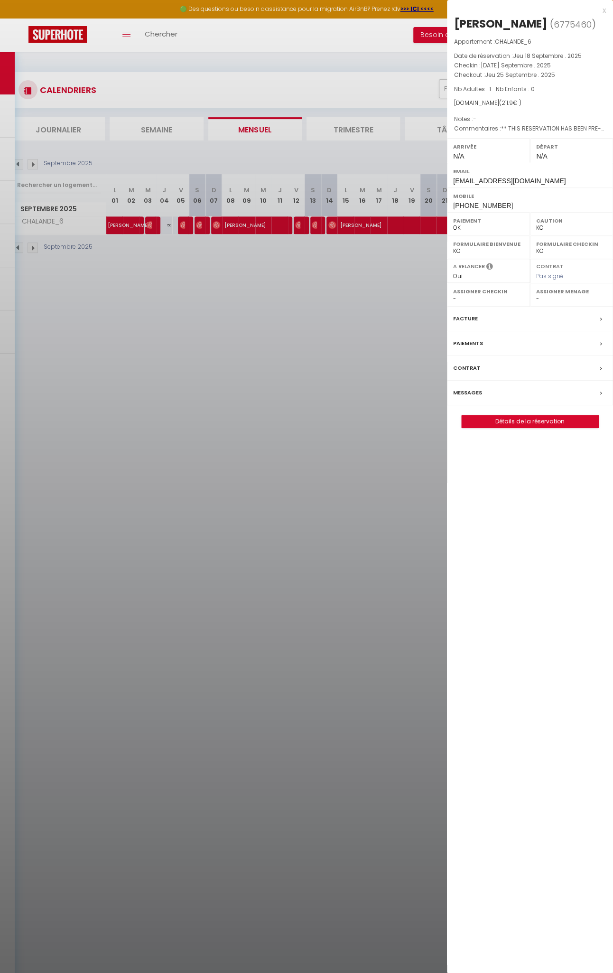
click at [420, 249] on div at bounding box center [306, 486] width 613 height 973
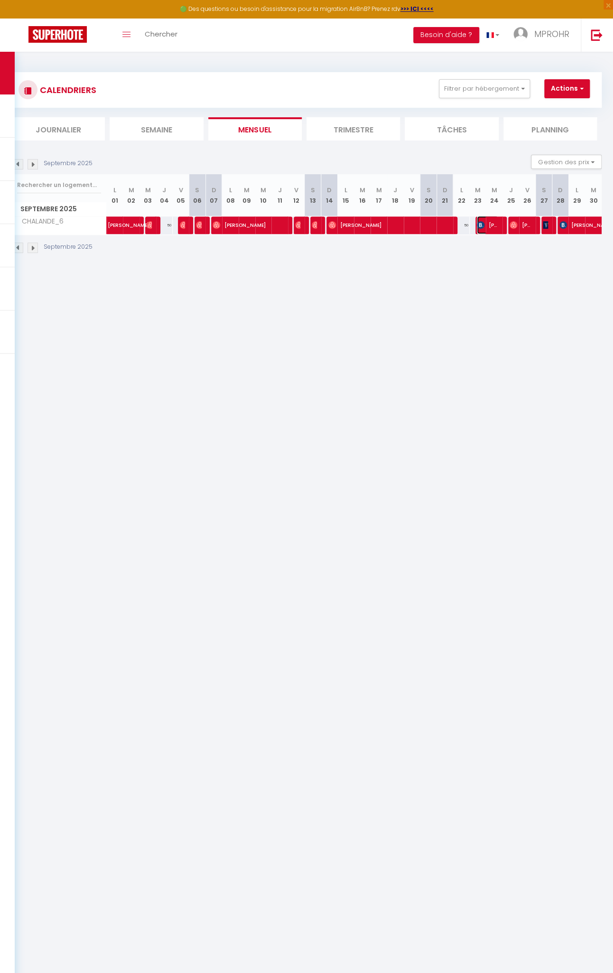
click at [477, 224] on img at bounding box center [481, 225] width 8 height 8
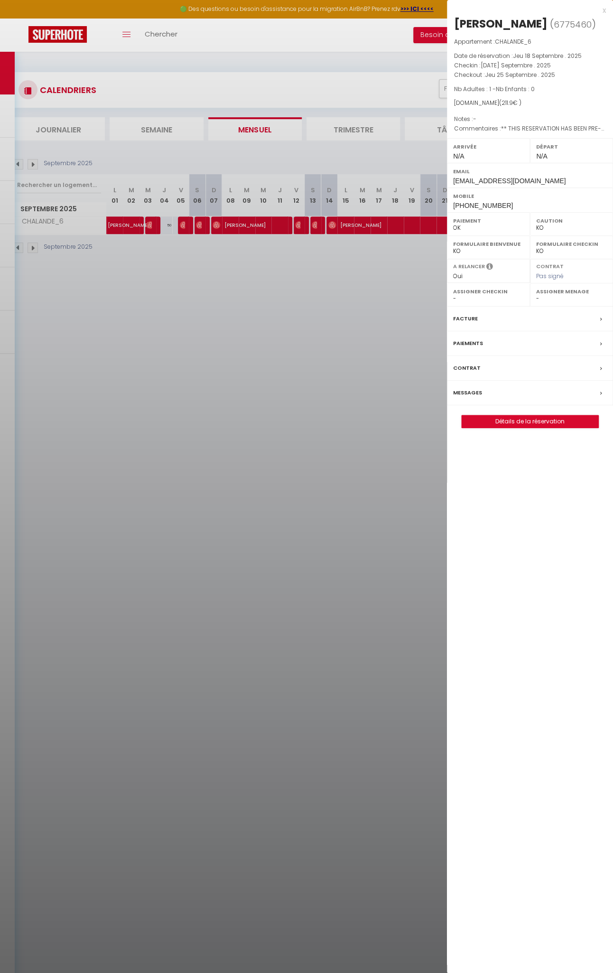
click at [390, 248] on div at bounding box center [306, 486] width 613 height 973
select select
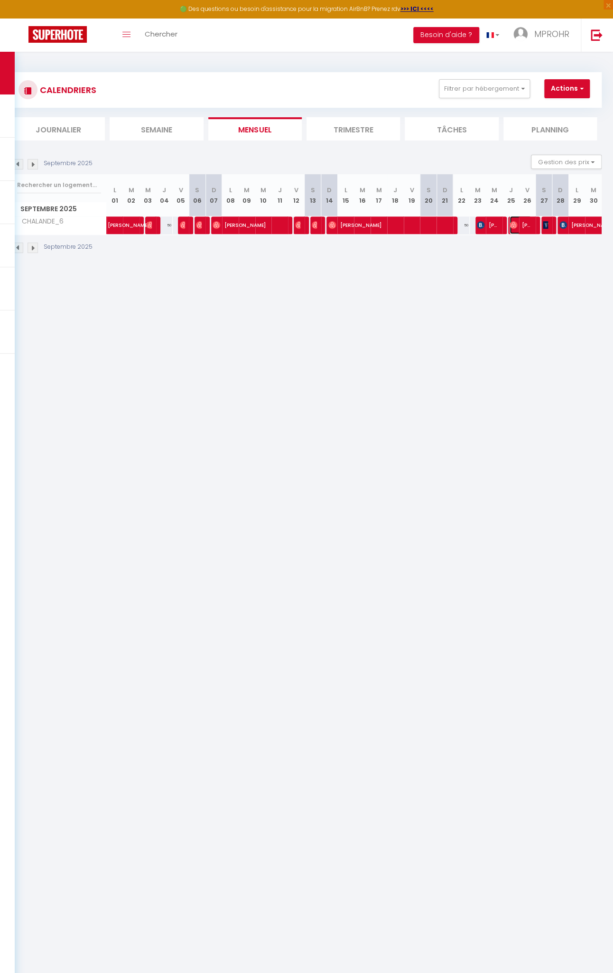
click at [510, 224] on img at bounding box center [514, 225] width 8 height 8
select select "OK"
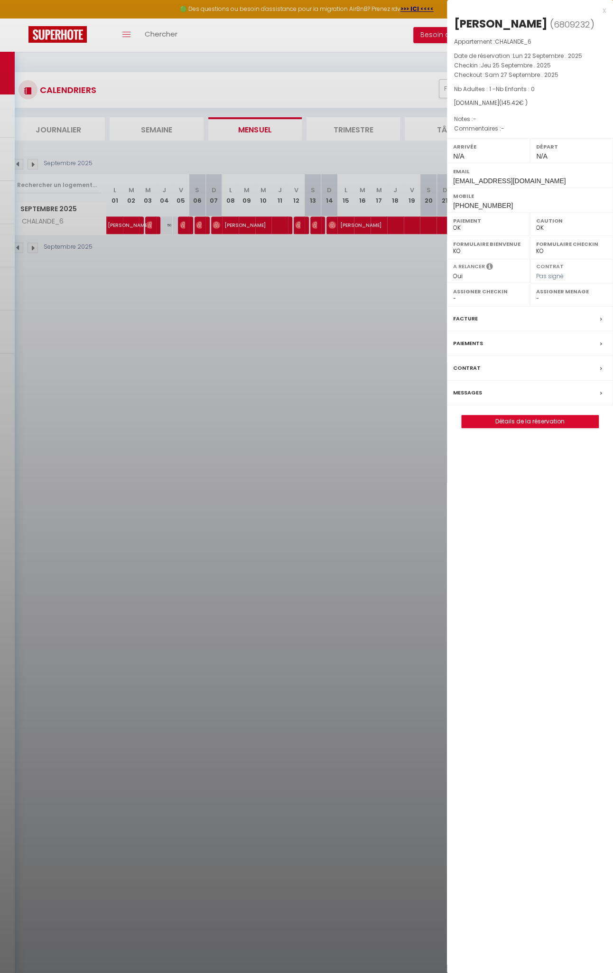
select select
click at [314, 296] on div at bounding box center [306, 486] width 613 height 973
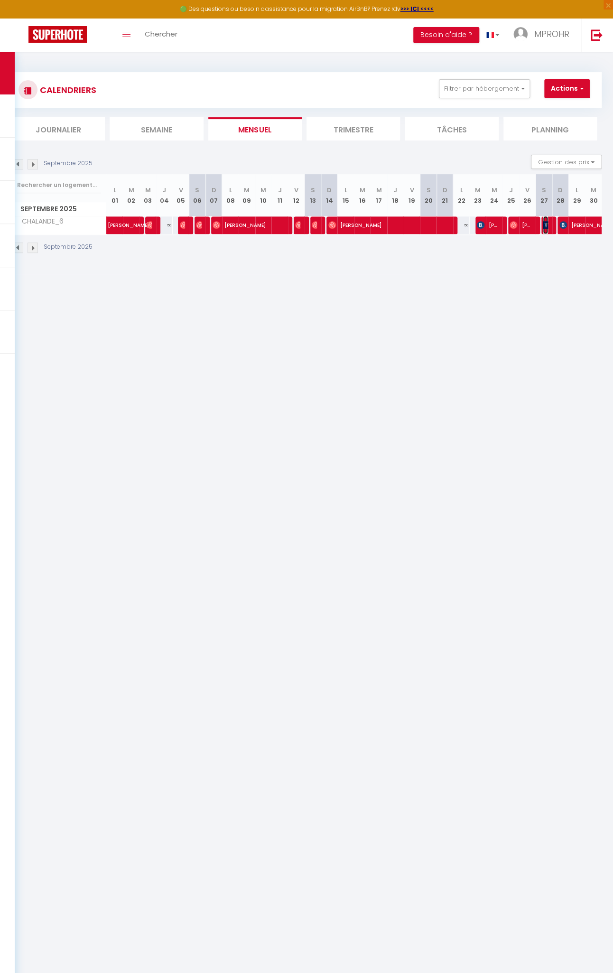
click at [543, 225] on img at bounding box center [547, 225] width 8 height 8
select select "KO"
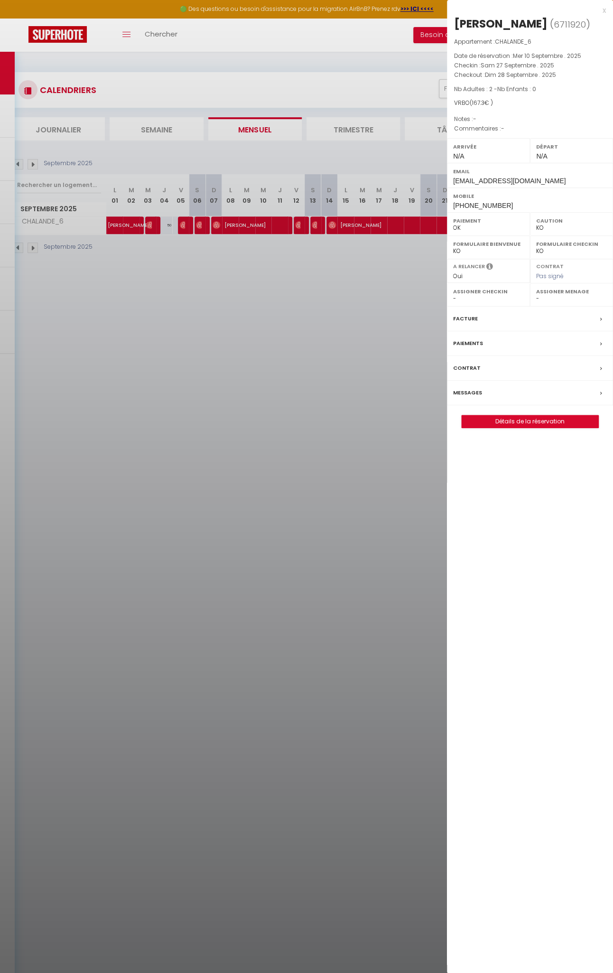
click at [295, 300] on div at bounding box center [306, 486] width 613 height 973
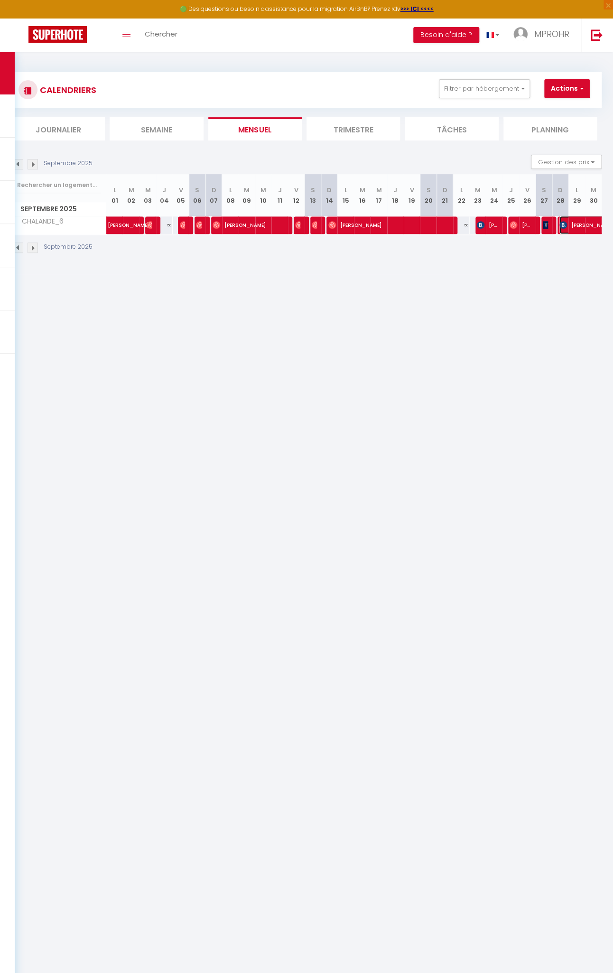
click at [560, 226] on img at bounding box center [564, 225] width 8 height 8
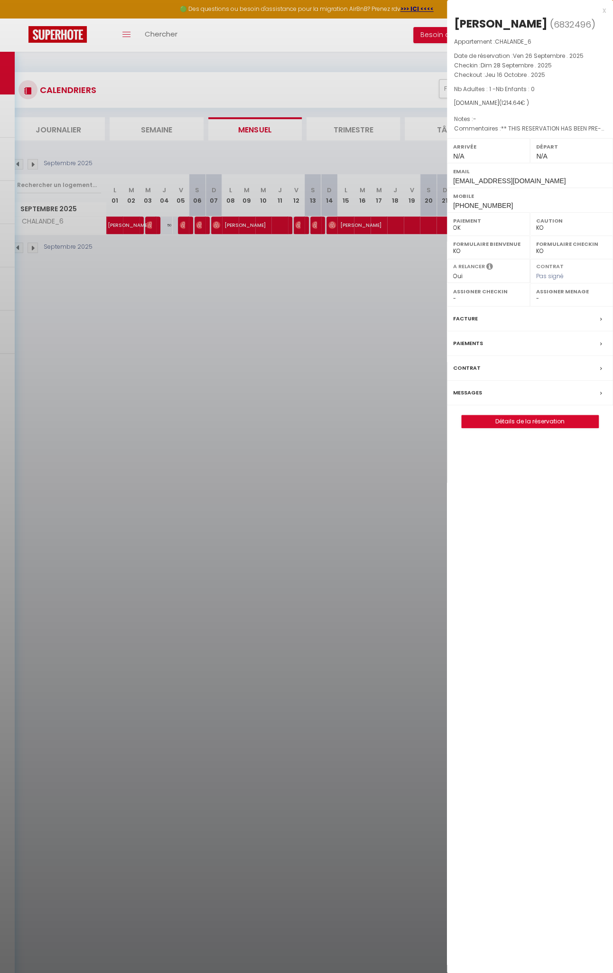
select select
click at [126, 279] on div at bounding box center [306, 486] width 613 height 973
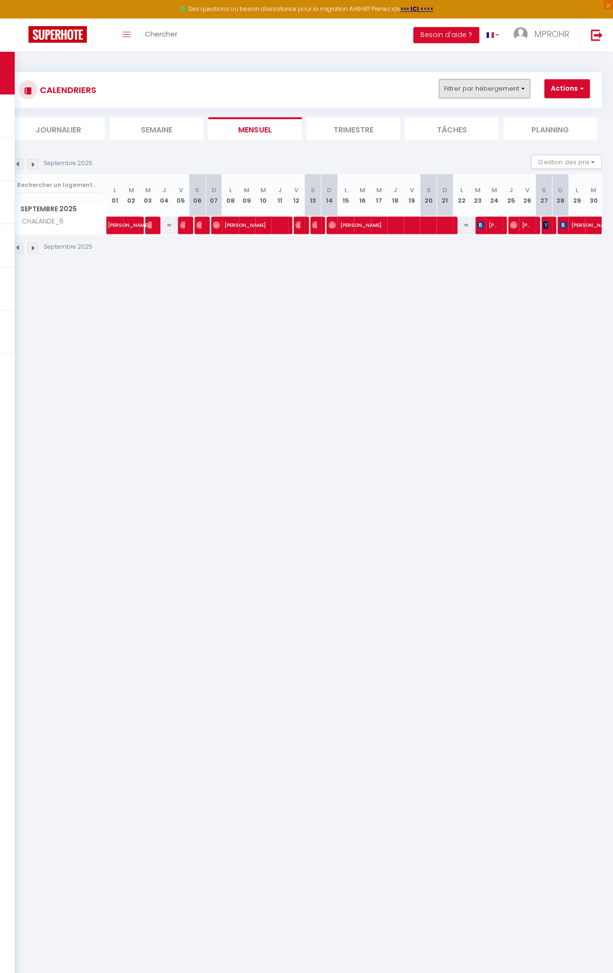
click at [499, 94] on button "Filtrer par hébergement" at bounding box center [484, 88] width 91 height 19
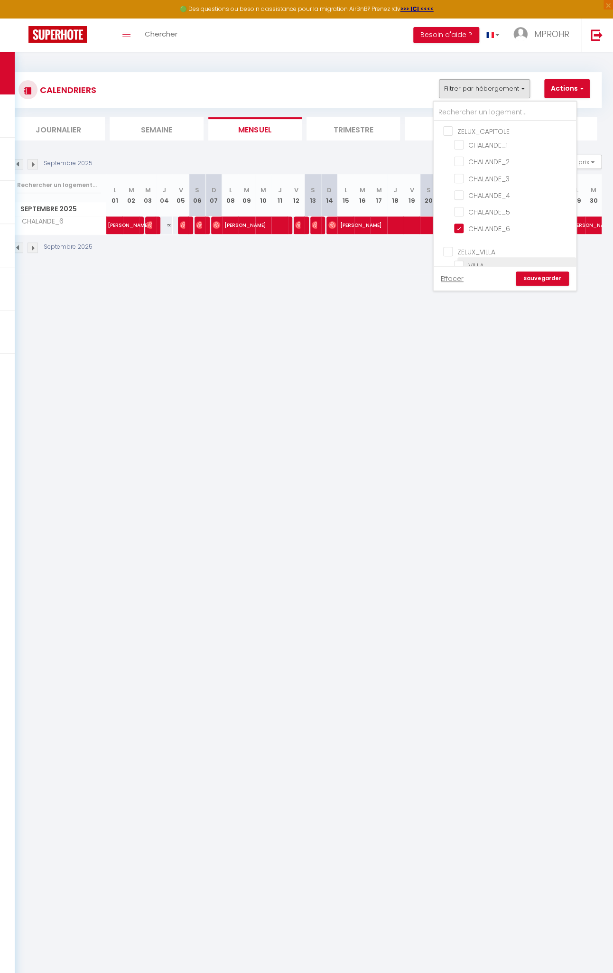
click at [460, 264] on input "VILLA" at bounding box center [513, 264] width 119 height 9
checkbox input "true"
click at [462, 226] on input "CHALANDE_6" at bounding box center [513, 227] width 119 height 9
checkbox input "false"
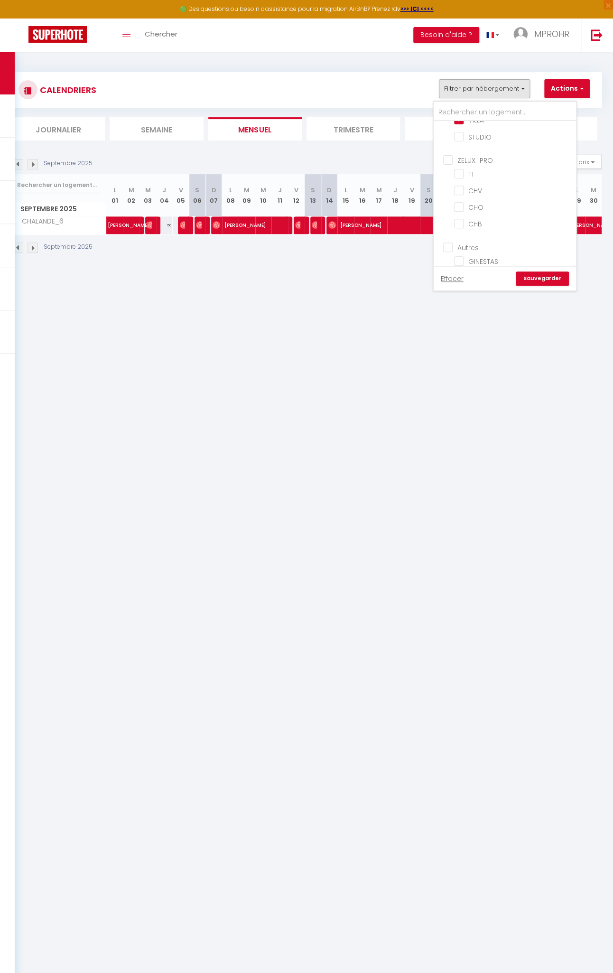
click at [543, 280] on link "Sauvegarder" at bounding box center [542, 279] width 53 height 14
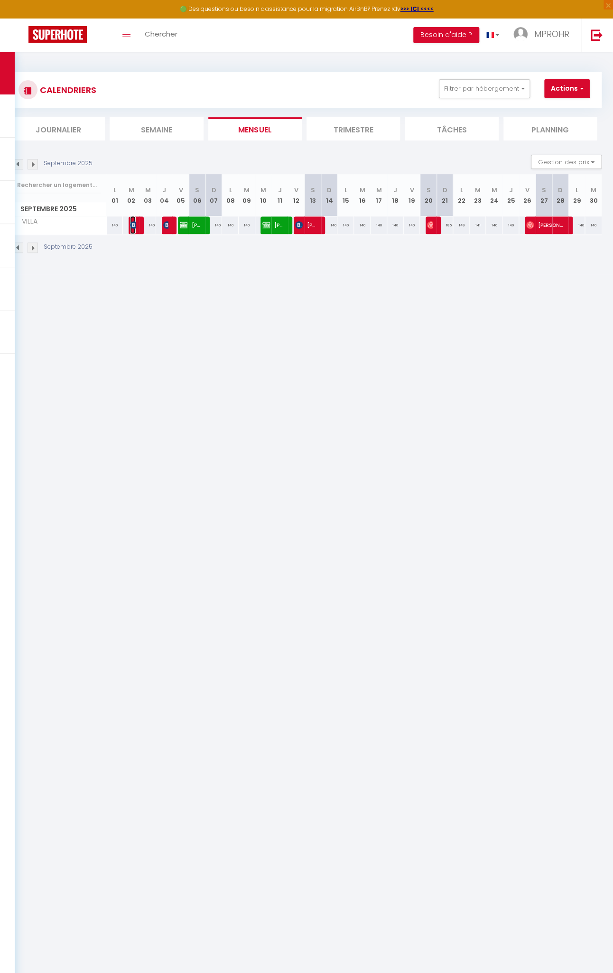
click at [133, 224] on img at bounding box center [134, 225] width 8 height 8
select select "9925"
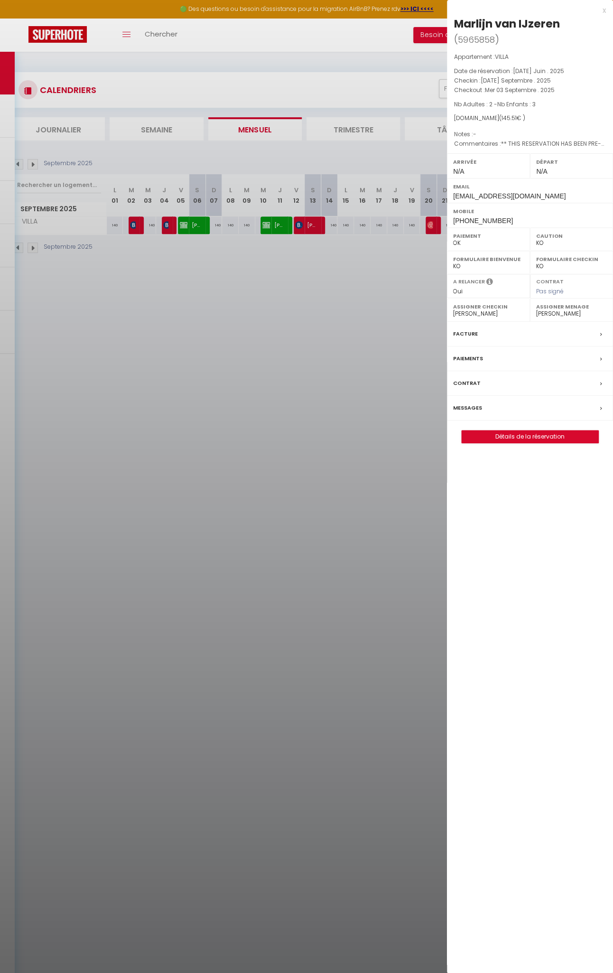
click at [164, 228] on div at bounding box center [306, 486] width 613 height 973
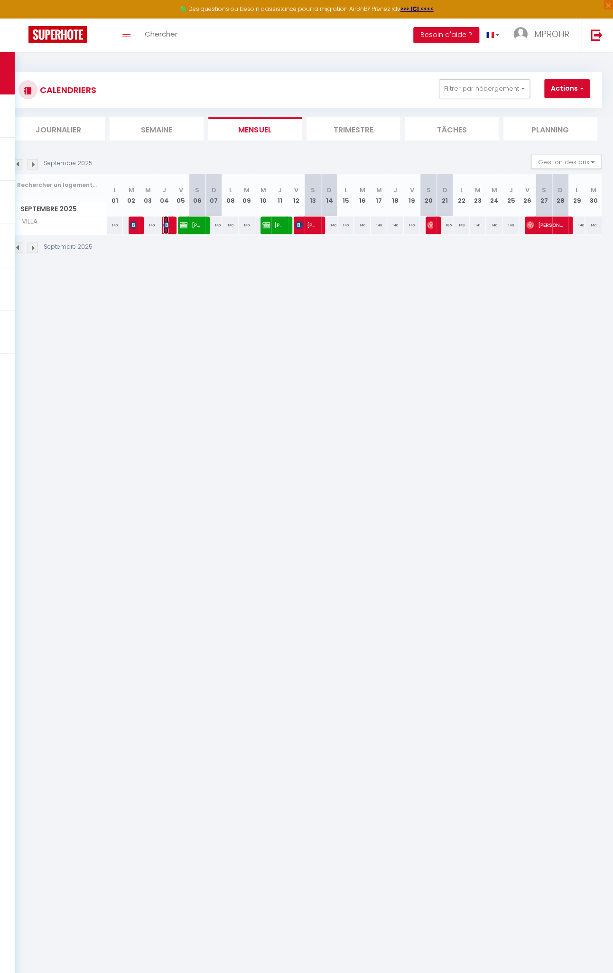
click at [165, 228] on span "[PERSON_NAME]" at bounding box center [165, 225] width 5 height 18
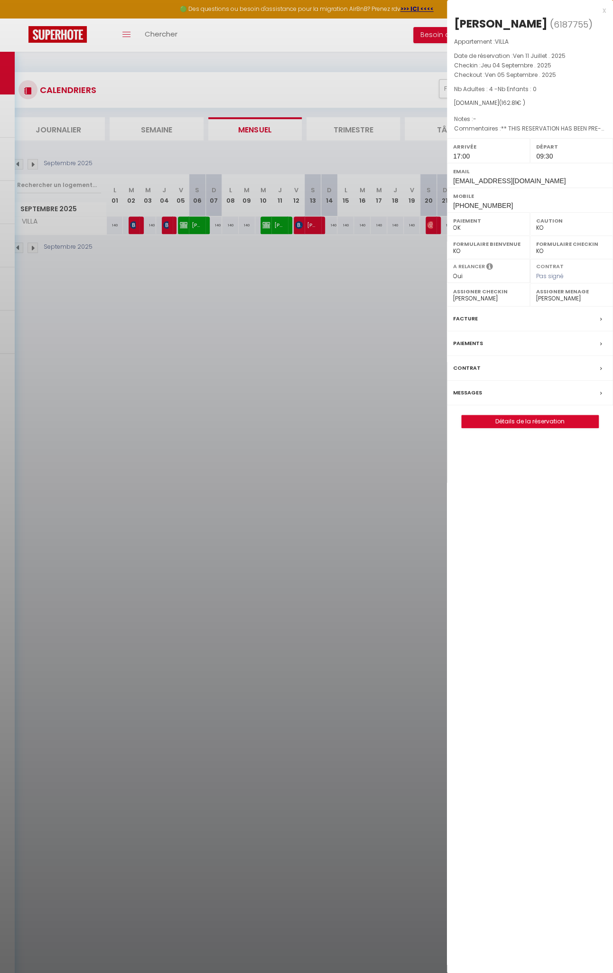
click at [298, 229] on div at bounding box center [306, 486] width 613 height 973
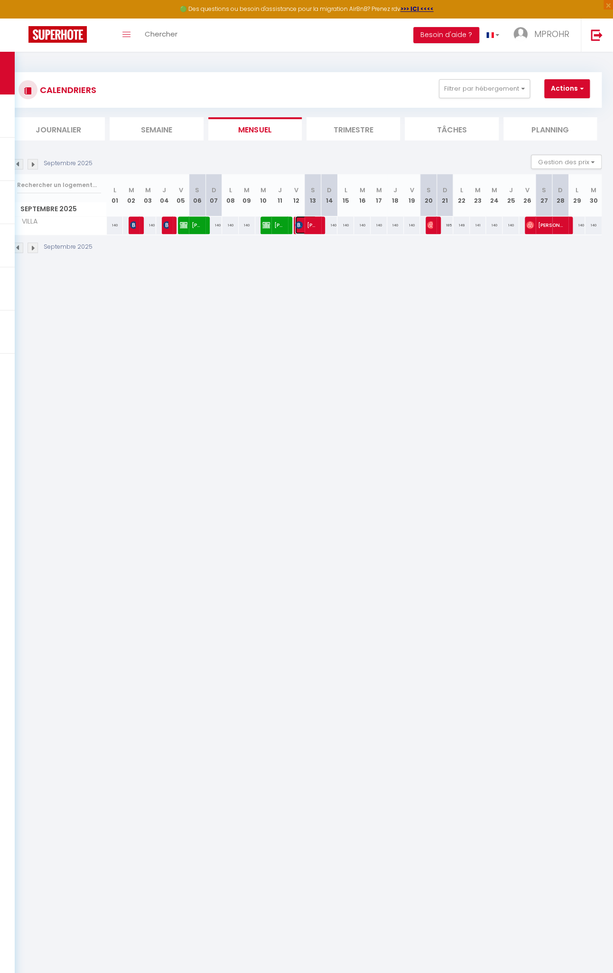
click at [295, 229] on span "[PERSON_NAME]" at bounding box center [305, 225] width 21 height 18
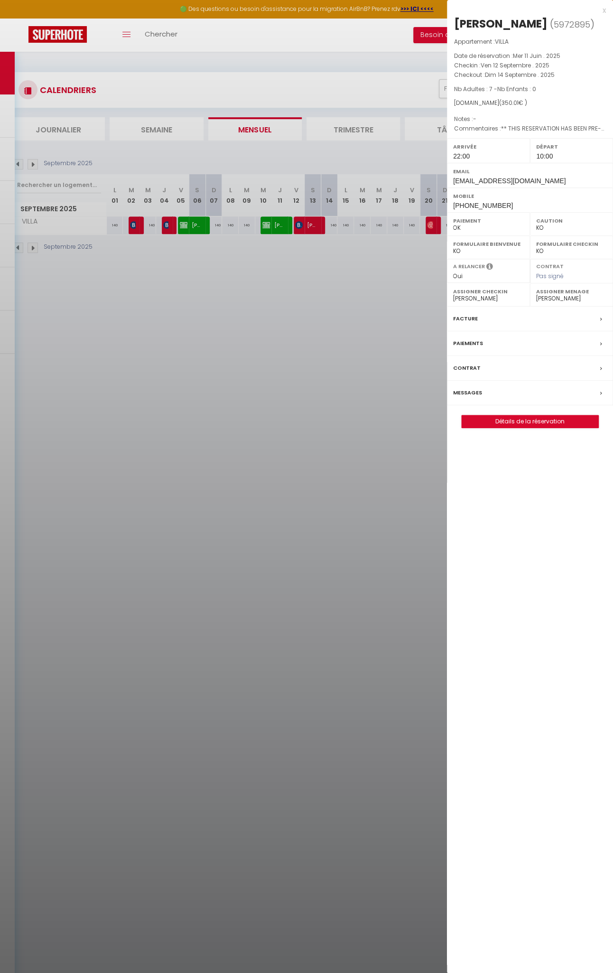
click at [422, 229] on div at bounding box center [306, 486] width 613 height 973
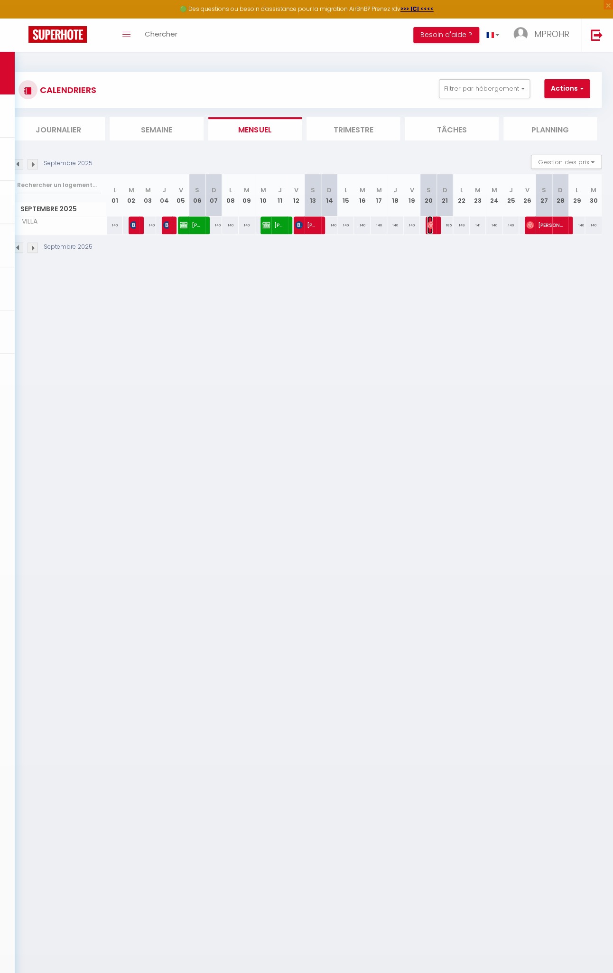
click at [427, 226] on img at bounding box center [431, 225] width 8 height 8
select select "OK"
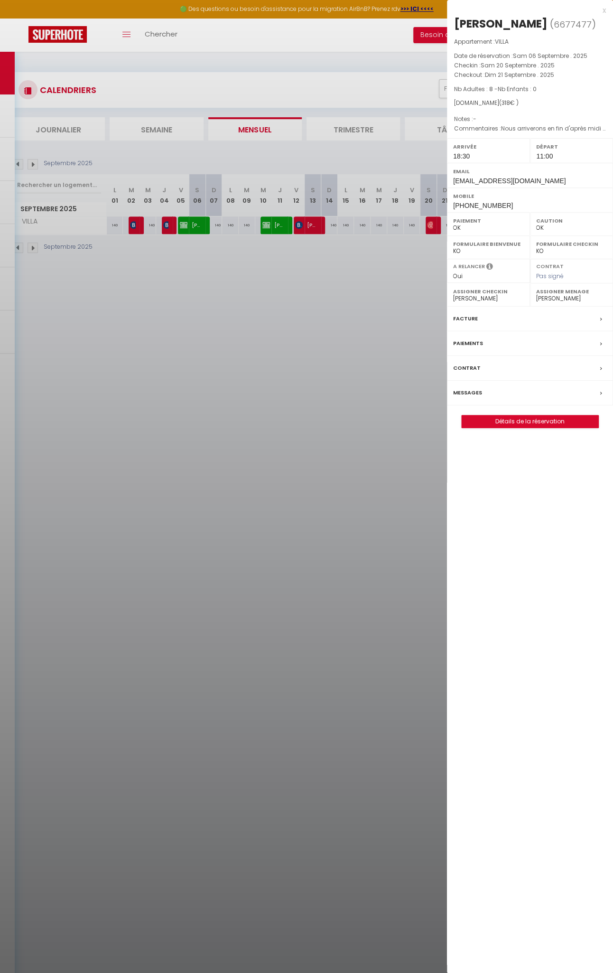
click at [376, 255] on div at bounding box center [306, 486] width 613 height 973
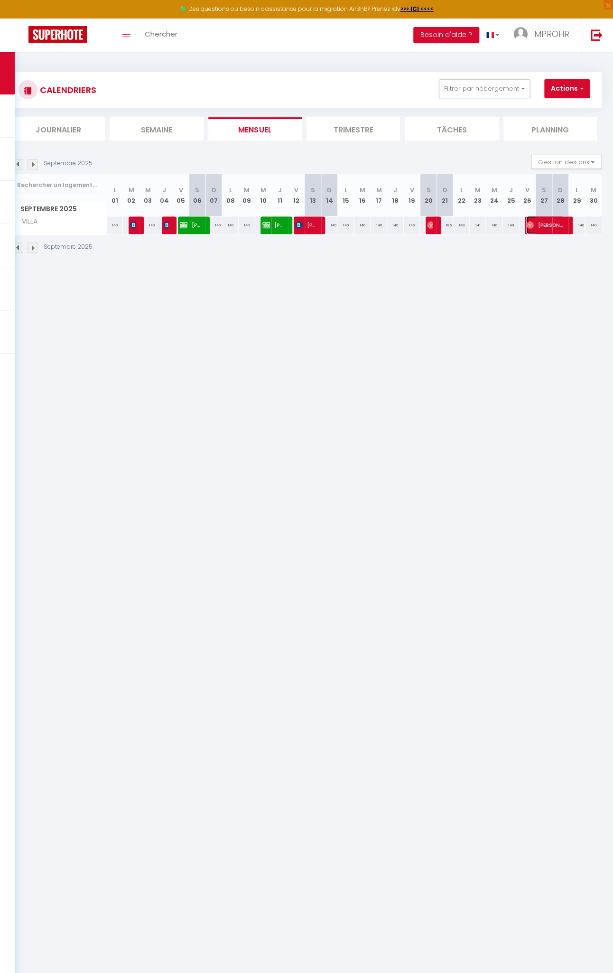
click at [527, 225] on img at bounding box center [531, 225] width 8 height 8
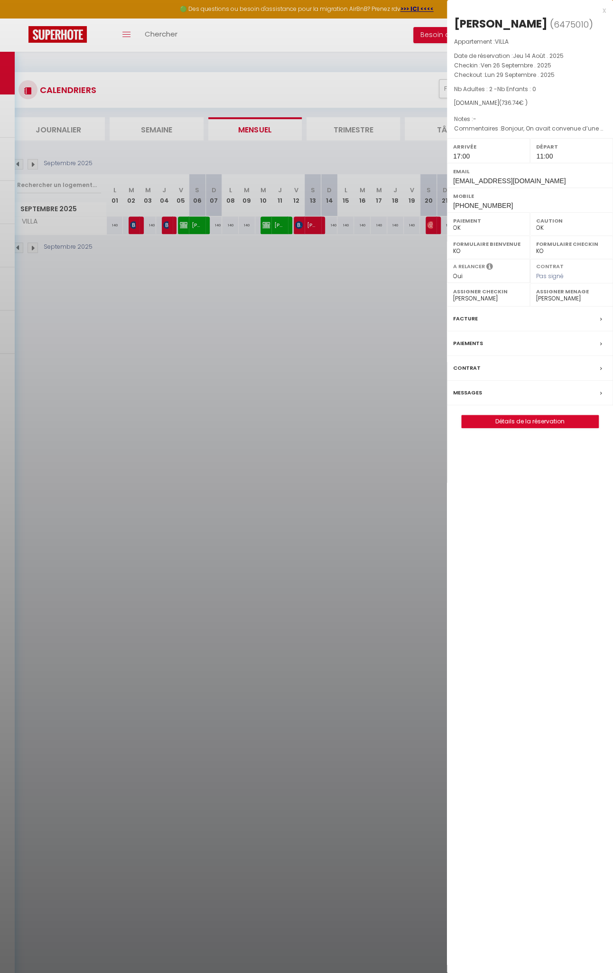
click at [371, 259] on div at bounding box center [306, 486] width 613 height 973
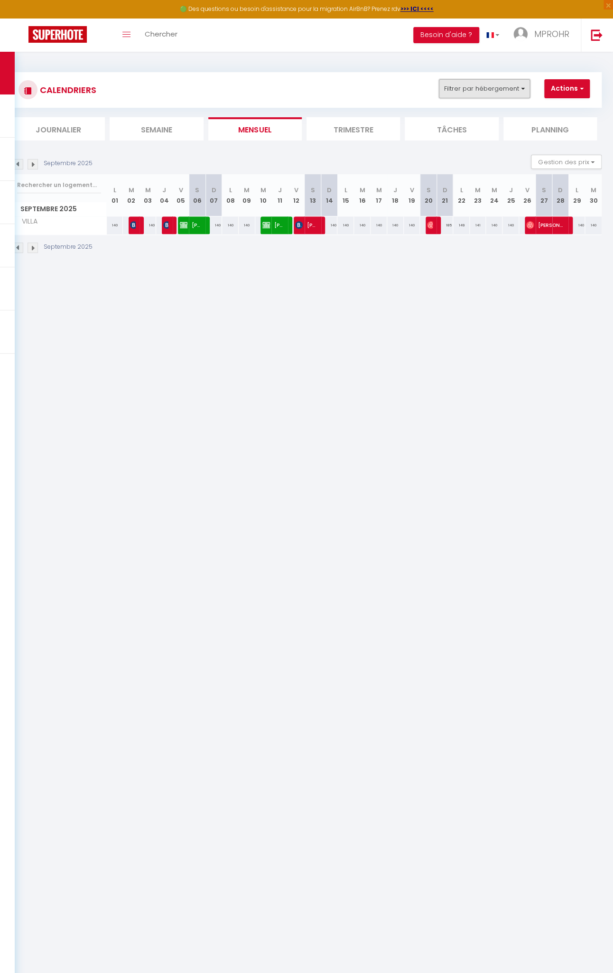
click at [478, 89] on button "Filtrer par hébergement" at bounding box center [484, 88] width 91 height 19
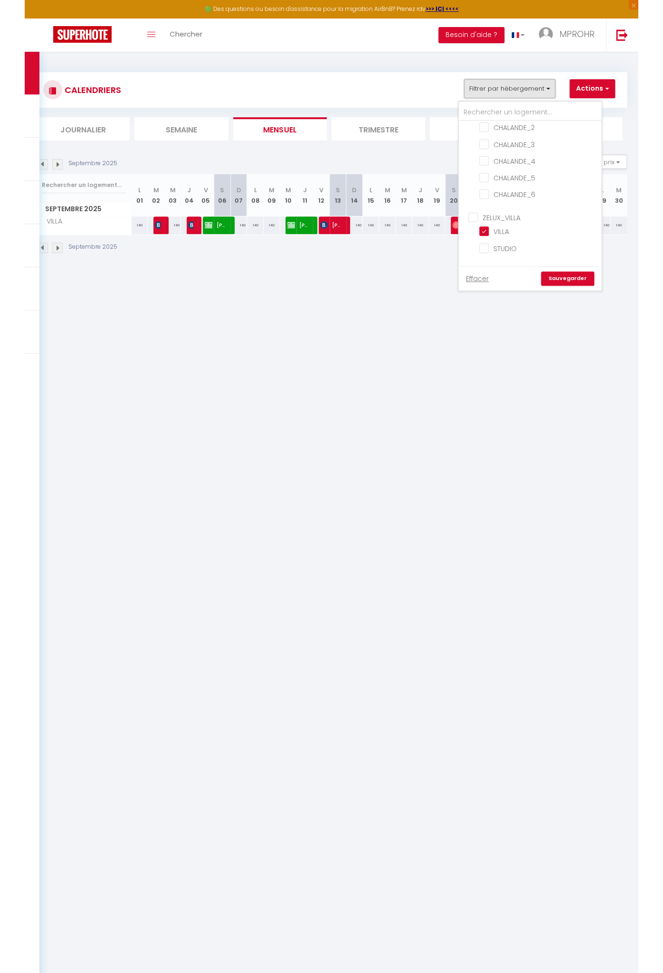
scroll to position [63, 0]
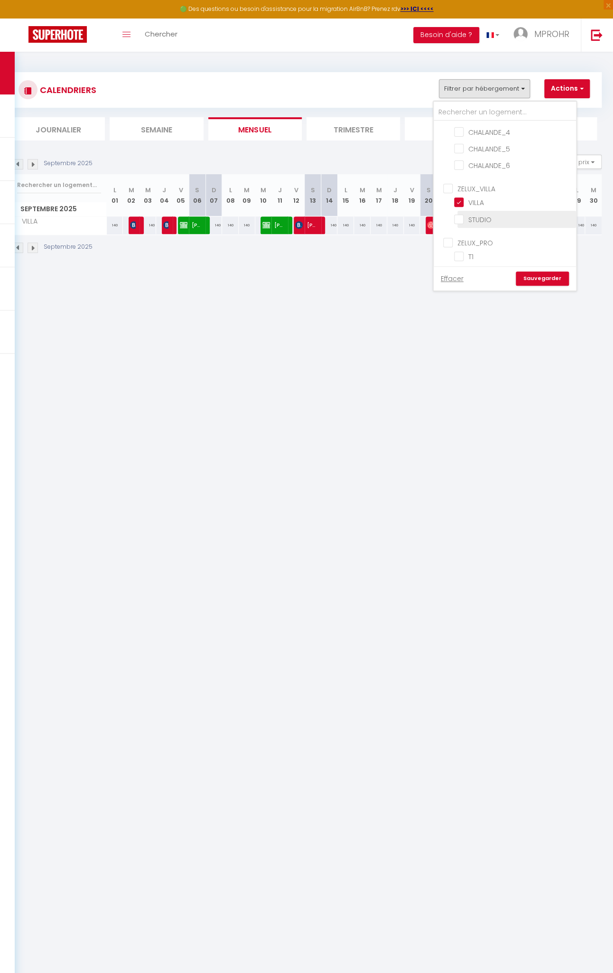
click at [461, 214] on input "STUDIO" at bounding box center [513, 218] width 119 height 9
checkbox input "true"
click at [461, 198] on input "VILLA" at bounding box center [513, 201] width 119 height 9
checkbox input "false"
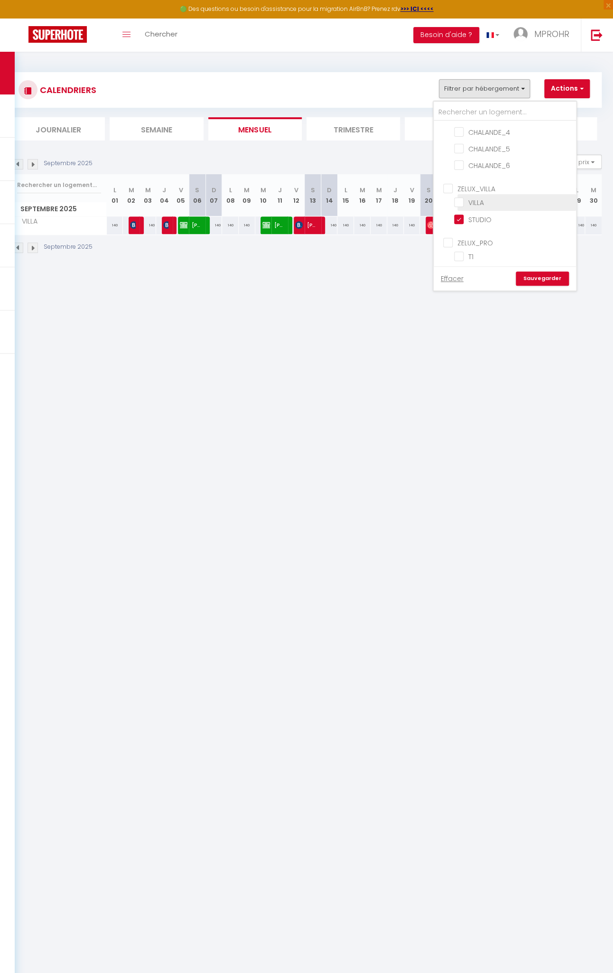
checkbox input "false"
click at [538, 275] on link "Sauvegarder" at bounding box center [542, 279] width 53 height 14
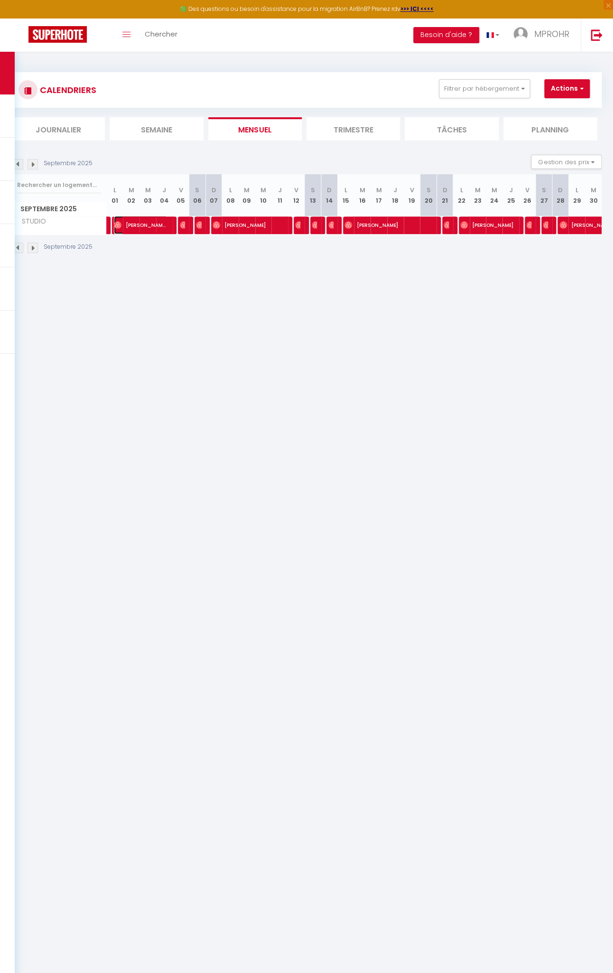
click at [117, 226] on img at bounding box center [118, 225] width 8 height 8
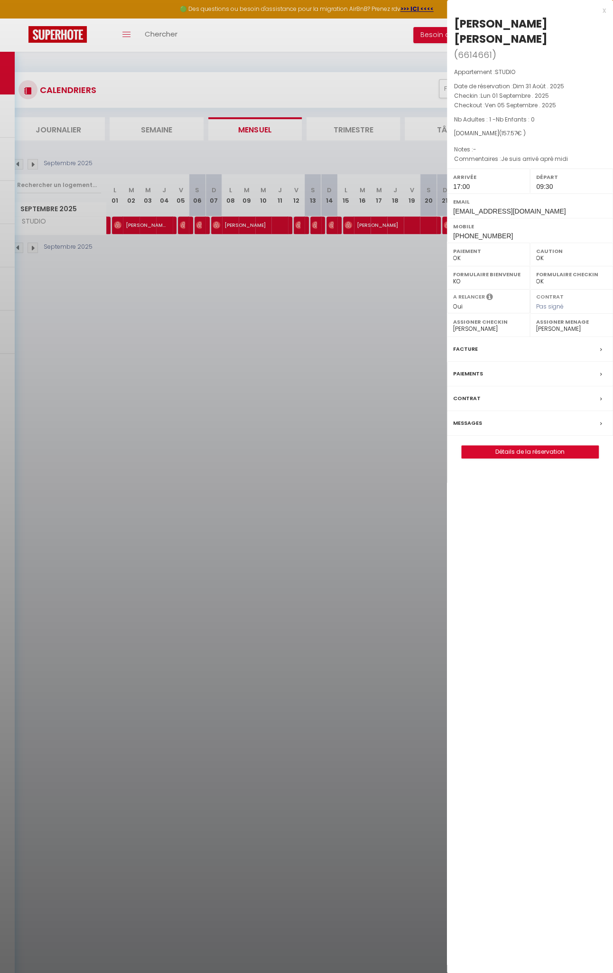
click at [182, 224] on div at bounding box center [306, 486] width 613 height 973
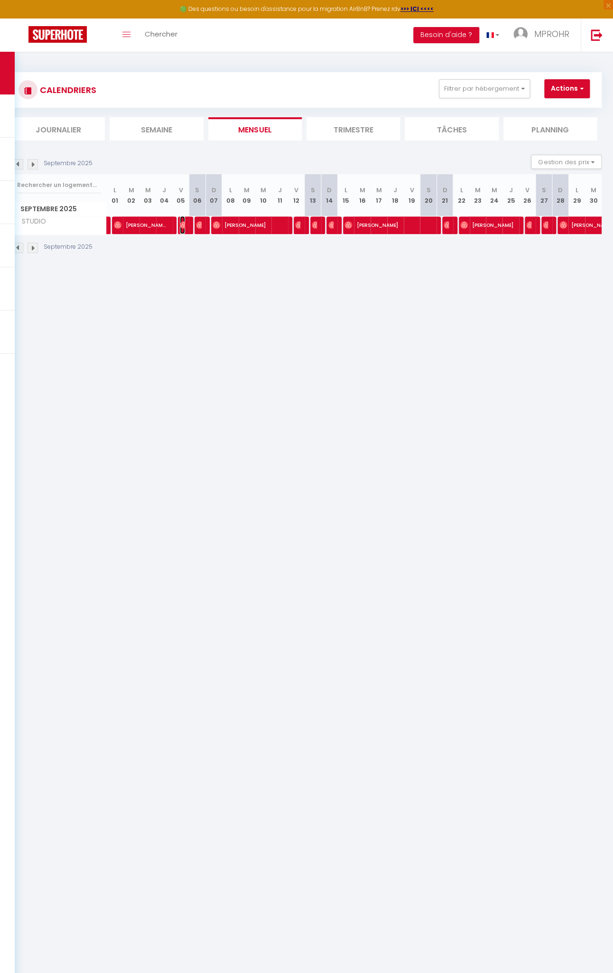
click at [182, 224] on img at bounding box center [184, 225] width 8 height 8
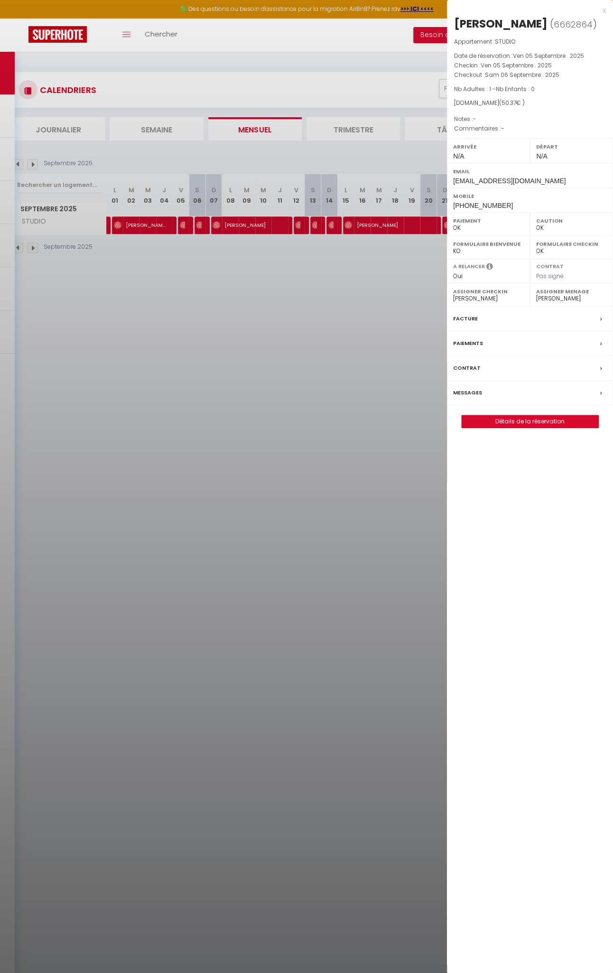
click at [198, 225] on div at bounding box center [306, 486] width 613 height 973
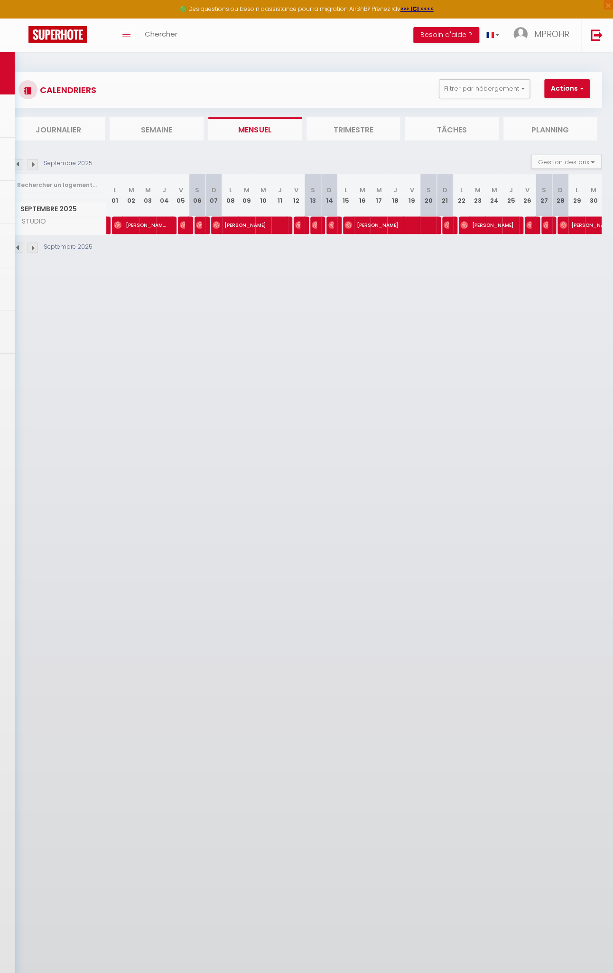
click at [198, 225] on body "🟢 Des questions ou besoin d'assistance pour la migration AirBnB? Prenez rdv >>>…" at bounding box center [306, 538] width 613 height 973
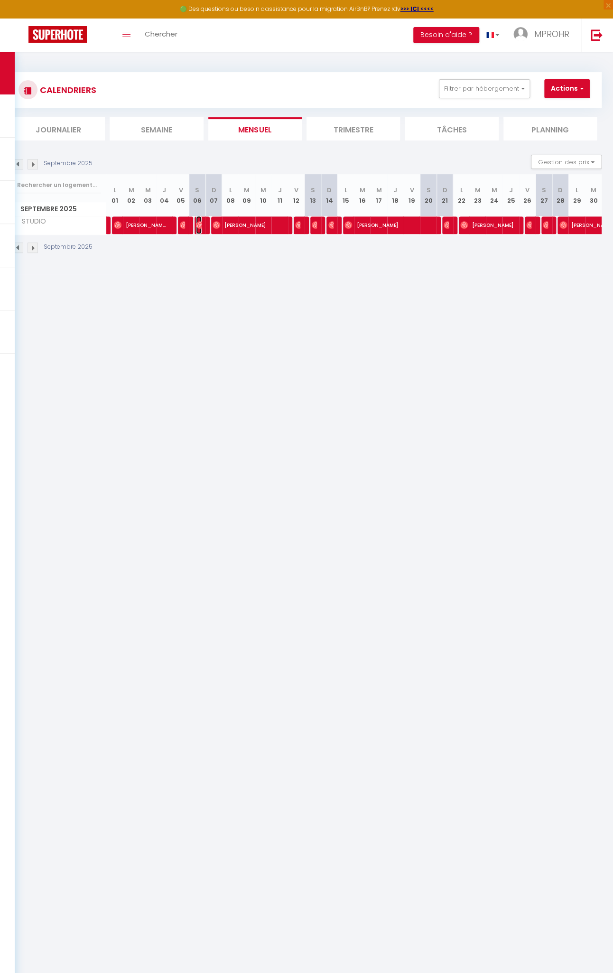
click at [198, 225] on img at bounding box center [200, 225] width 8 height 8
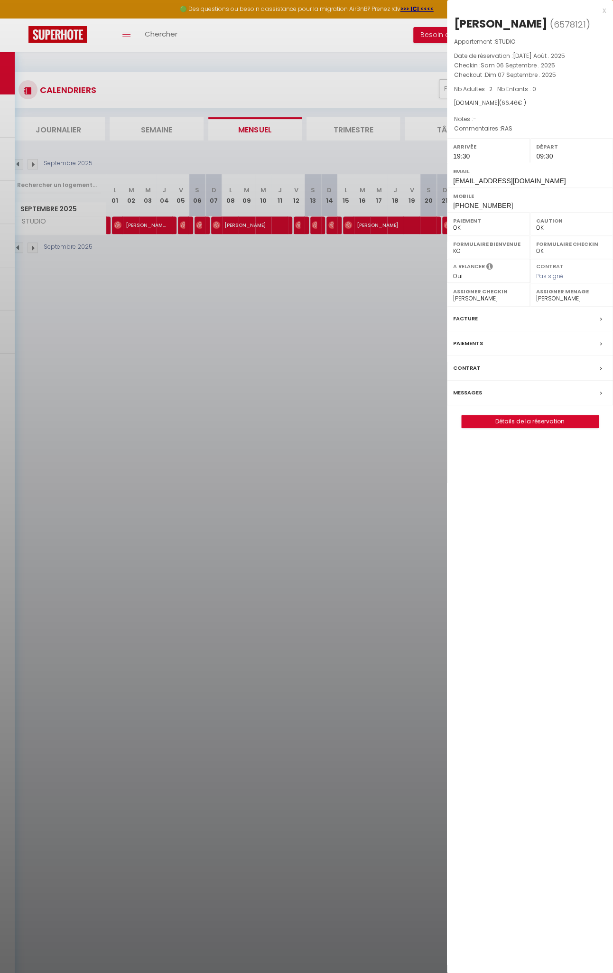
click at [215, 220] on div at bounding box center [306, 486] width 613 height 973
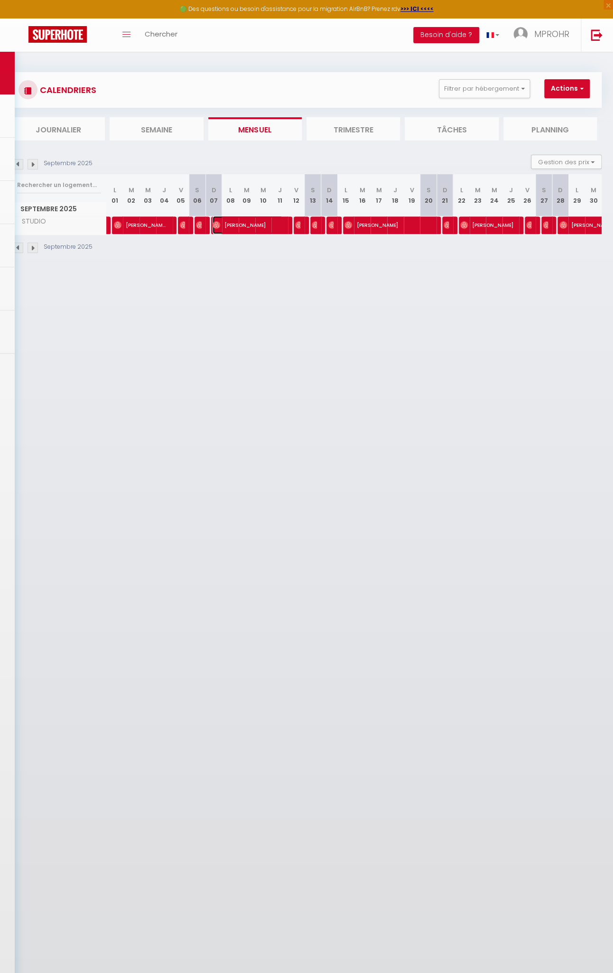
click at [217, 222] on img at bounding box center [217, 225] width 8 height 8
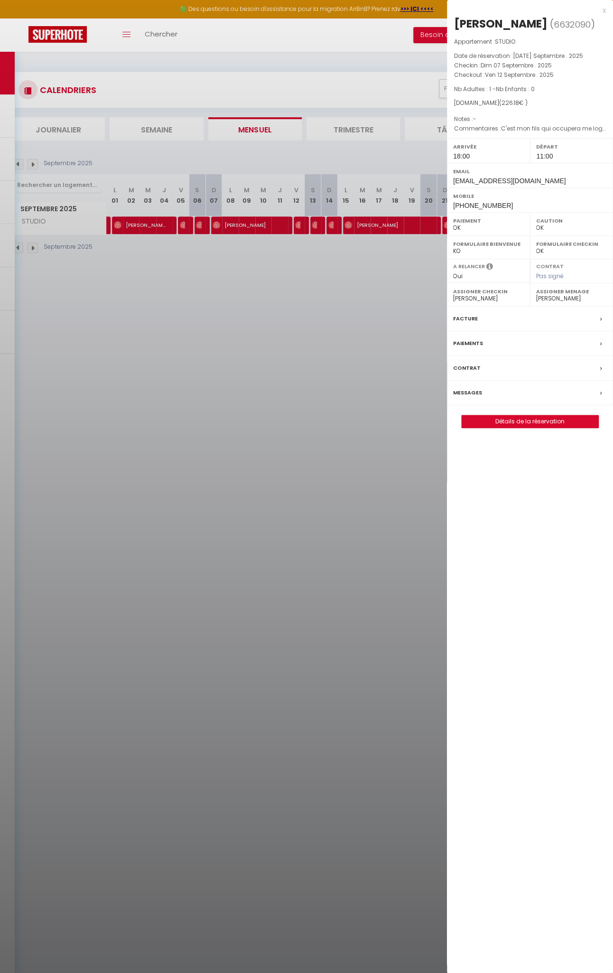
click at [297, 224] on div at bounding box center [306, 486] width 613 height 973
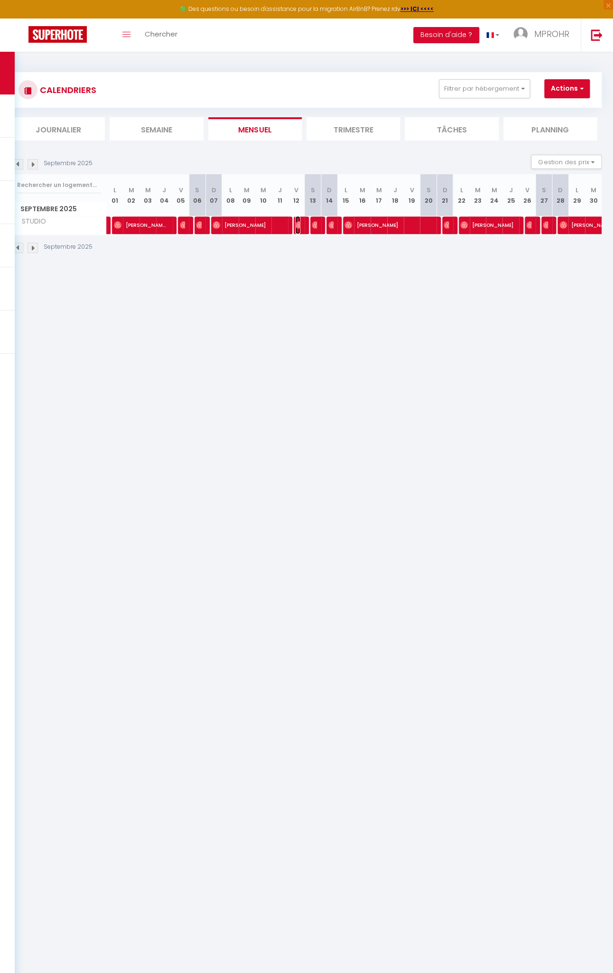
click at [295, 223] on img at bounding box center [299, 225] width 8 height 8
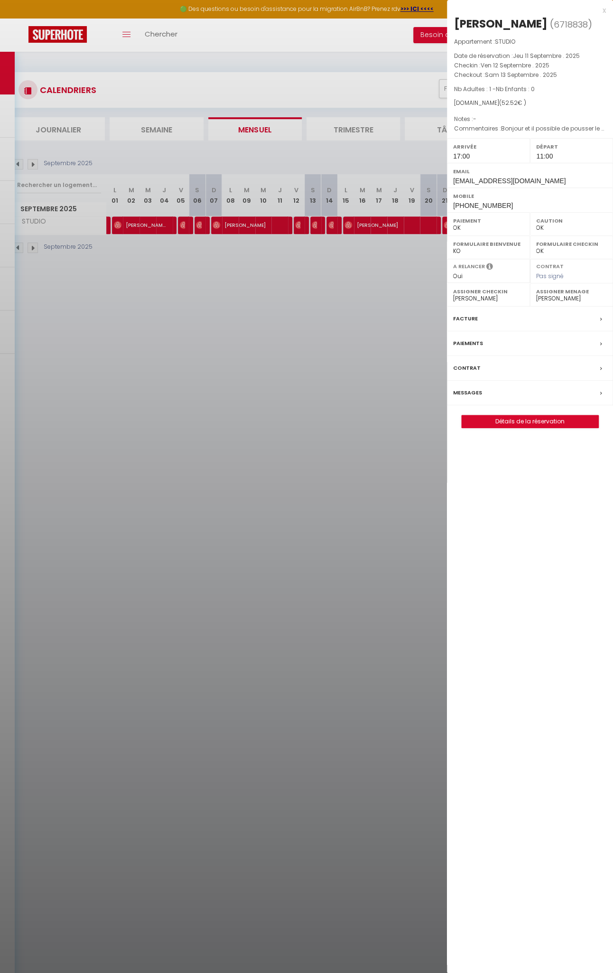
drag, startPoint x: 311, startPoint y: 219, endPoint x: 317, endPoint y: 230, distance: 12.3
click at [312, 220] on div at bounding box center [306, 486] width 613 height 973
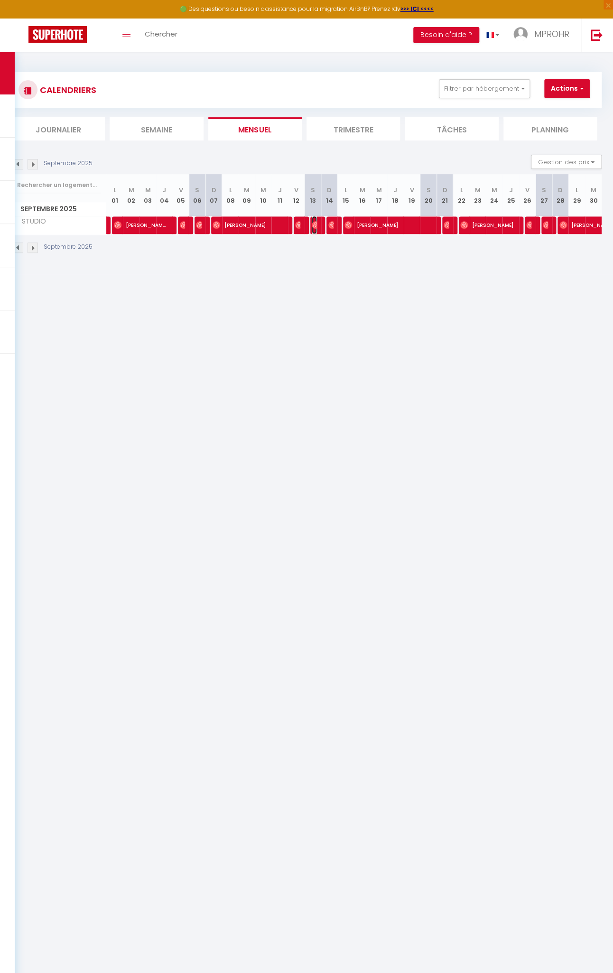
click at [312, 224] on img at bounding box center [316, 225] width 8 height 8
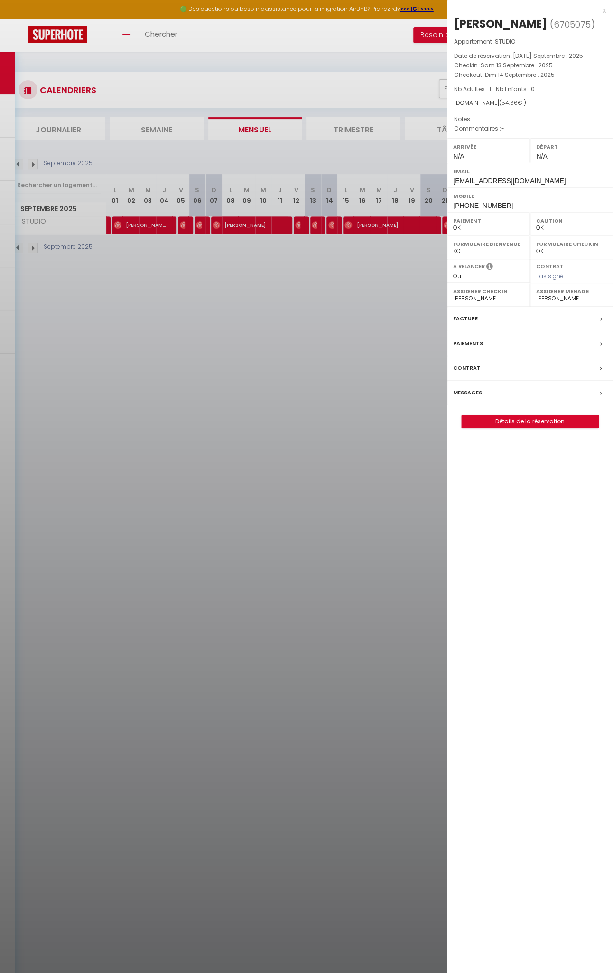
click at [326, 224] on div at bounding box center [306, 486] width 613 height 973
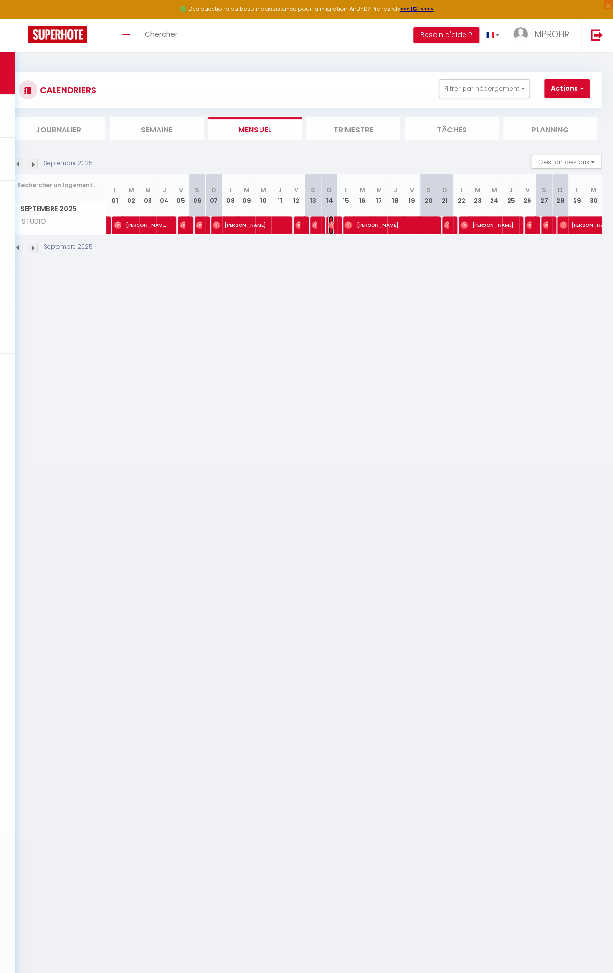
click at [329, 224] on img at bounding box center [333, 225] width 8 height 8
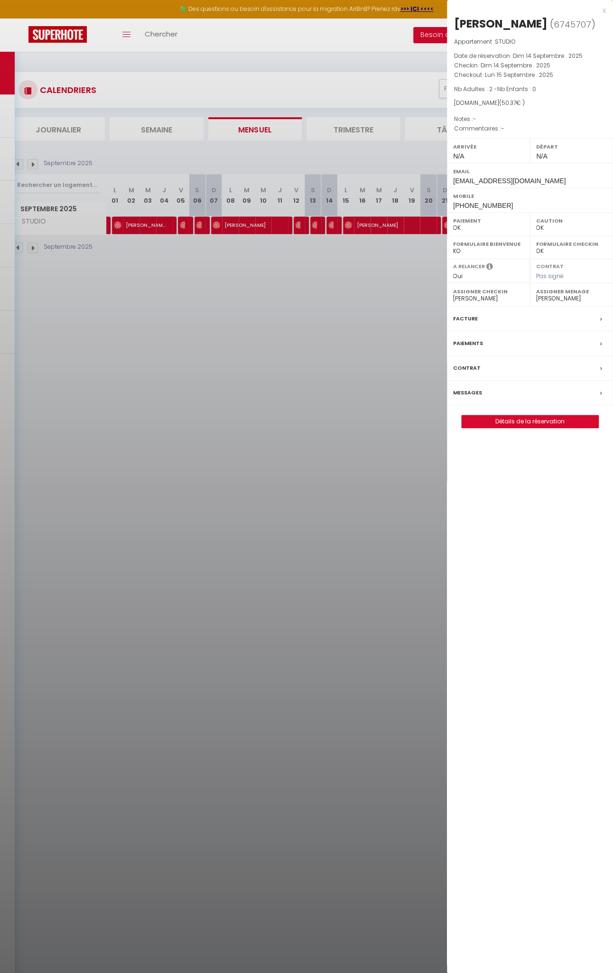
click at [342, 222] on div at bounding box center [306, 486] width 613 height 973
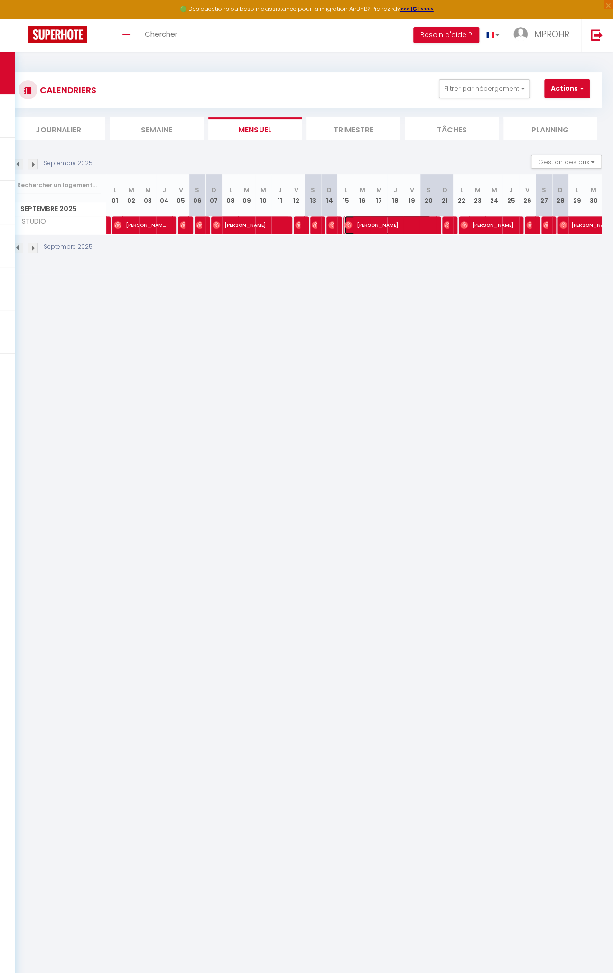
click at [345, 223] on img at bounding box center [349, 225] width 8 height 8
select select "1"
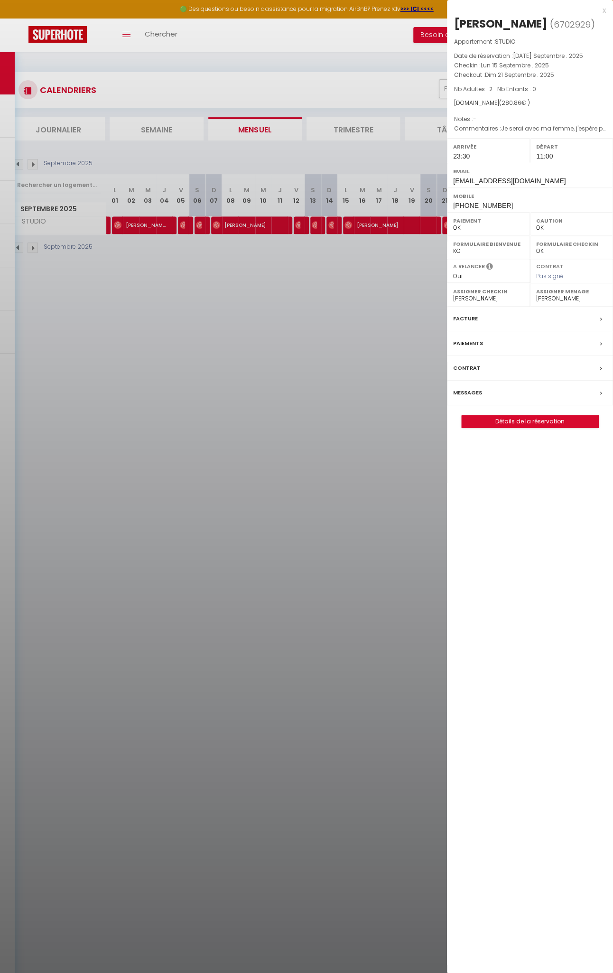
click at [442, 225] on div at bounding box center [306, 486] width 613 height 973
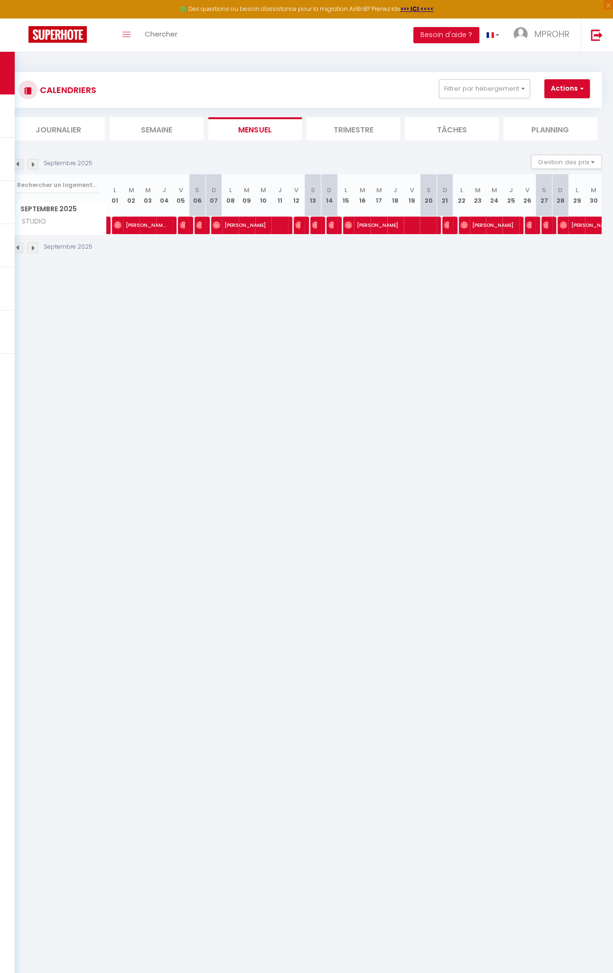
click at [441, 224] on body "🟢 Des questions ou besoin d'assistance pour la migration AirBnB? Prenez rdv >>>…" at bounding box center [306, 538] width 613 height 973
click at [444, 224] on img at bounding box center [448, 225] width 8 height 8
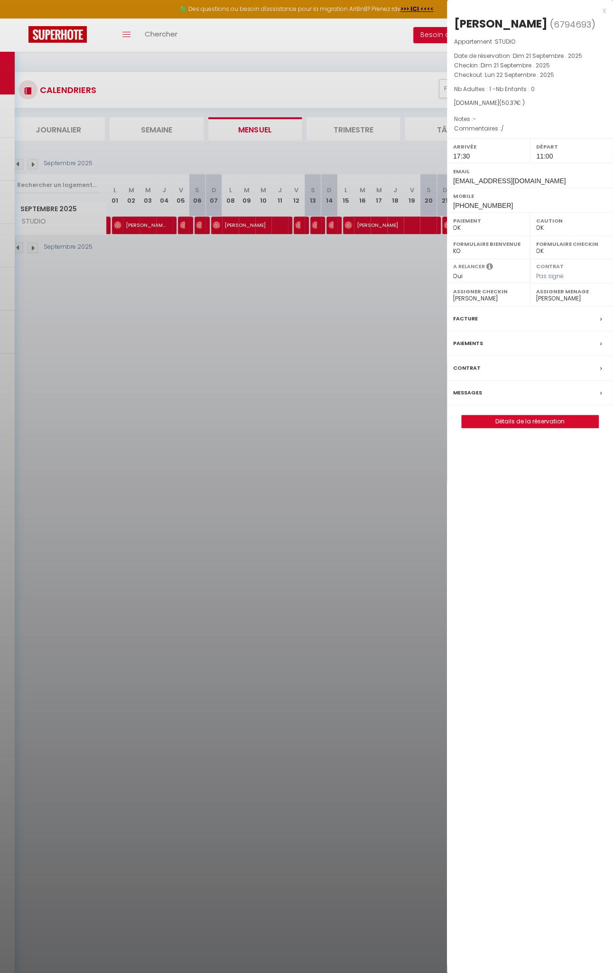
click at [406, 251] on div at bounding box center [306, 486] width 613 height 973
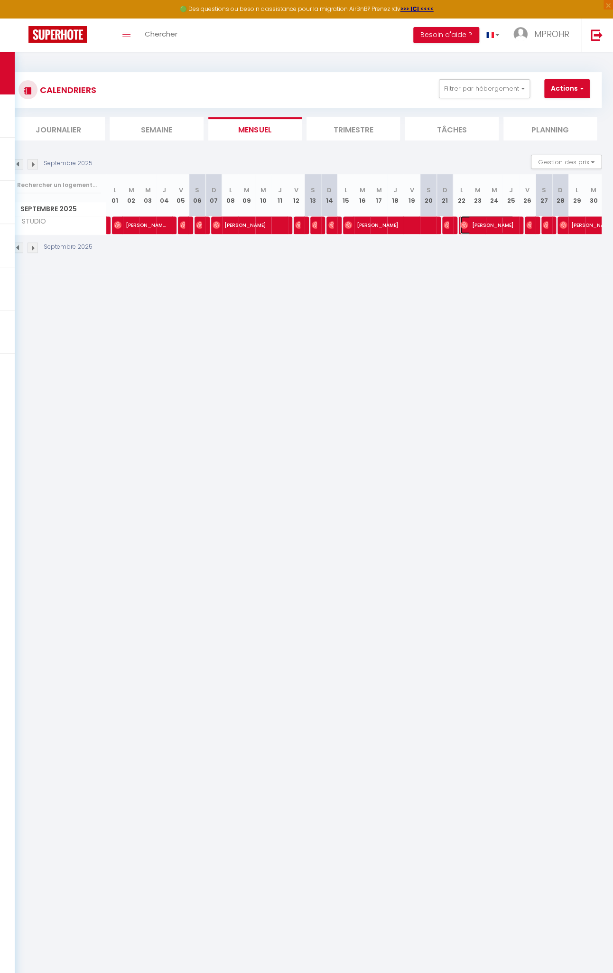
click at [461, 224] on img at bounding box center [465, 225] width 8 height 8
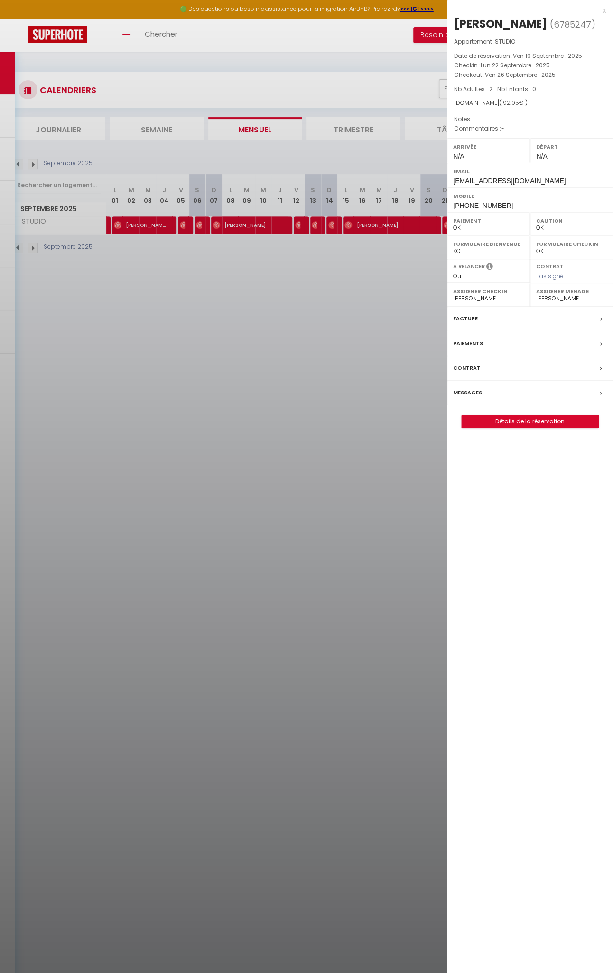
click at [410, 256] on div at bounding box center [306, 486] width 613 height 973
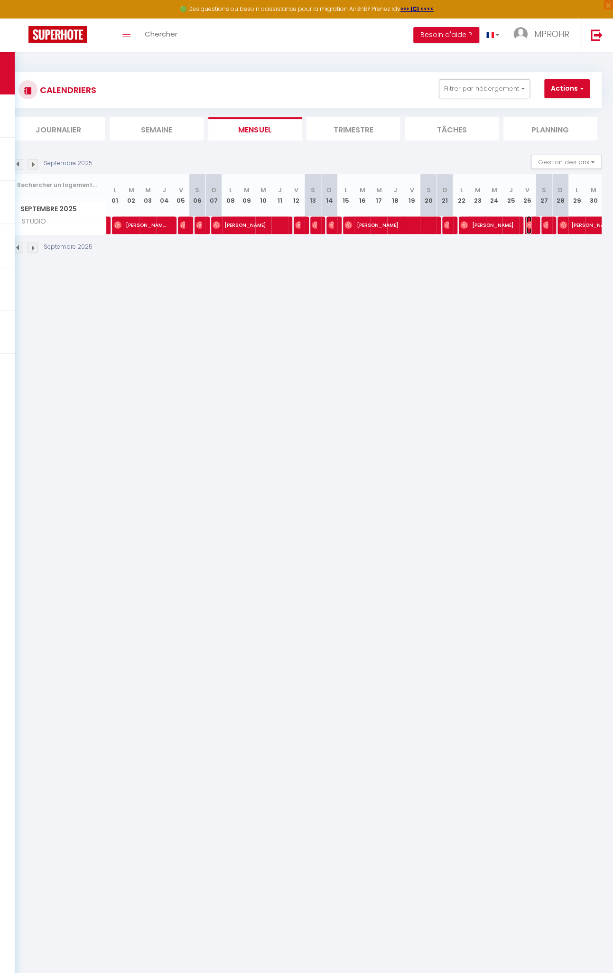
click at [527, 224] on img at bounding box center [531, 225] width 8 height 8
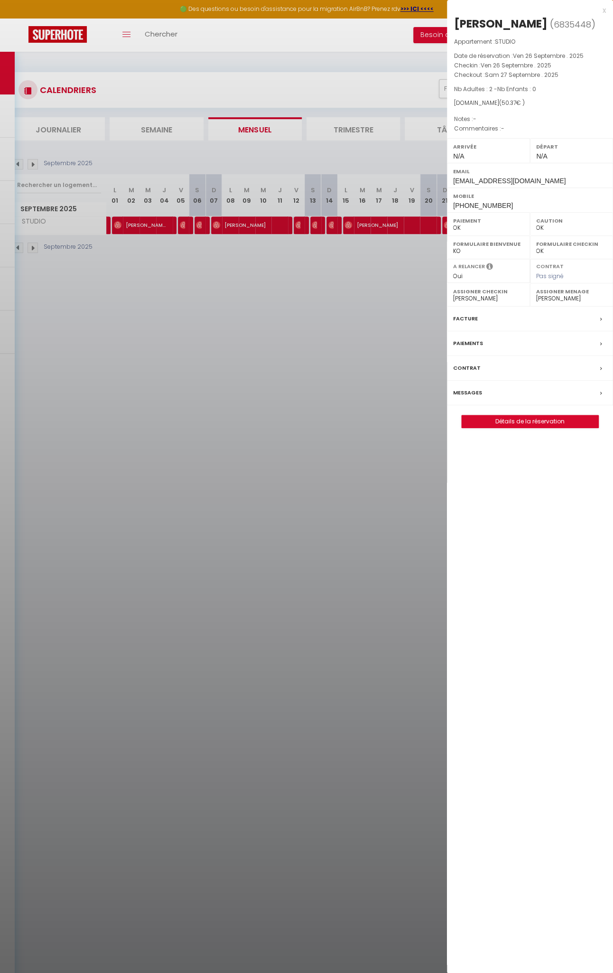
click at [418, 240] on div at bounding box center [306, 486] width 613 height 973
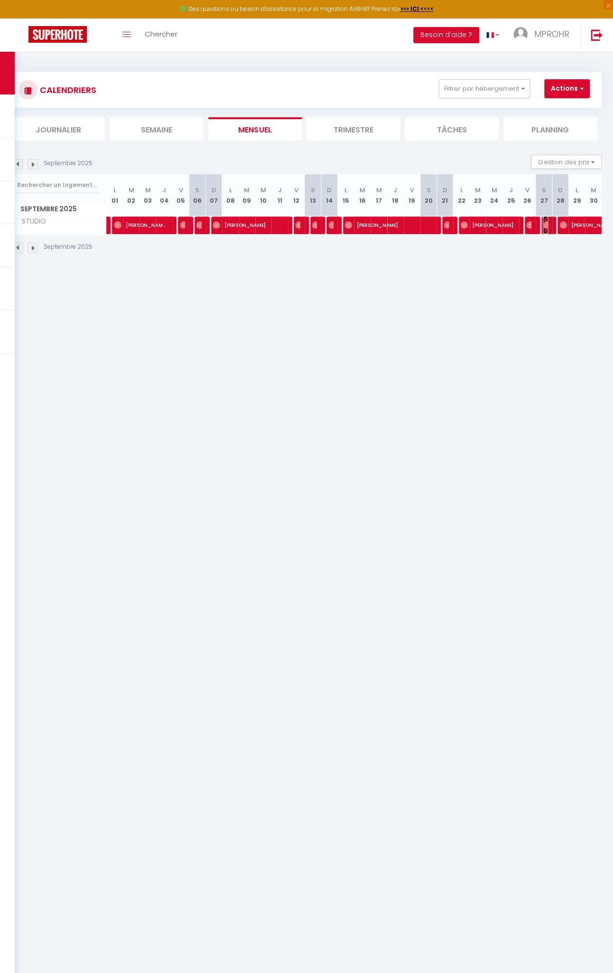
click at [543, 225] on img at bounding box center [547, 225] width 8 height 8
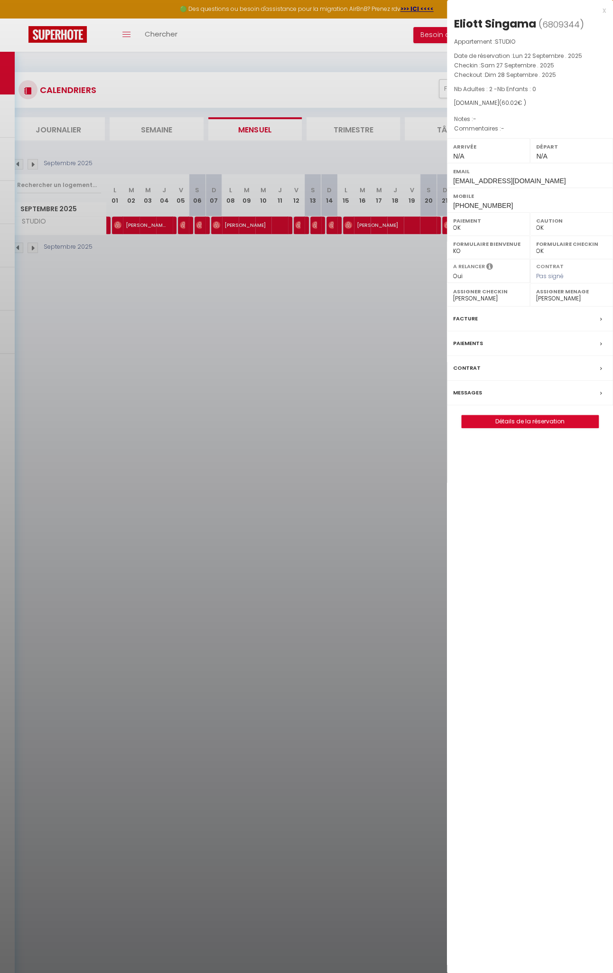
click at [414, 253] on div at bounding box center [306, 486] width 613 height 973
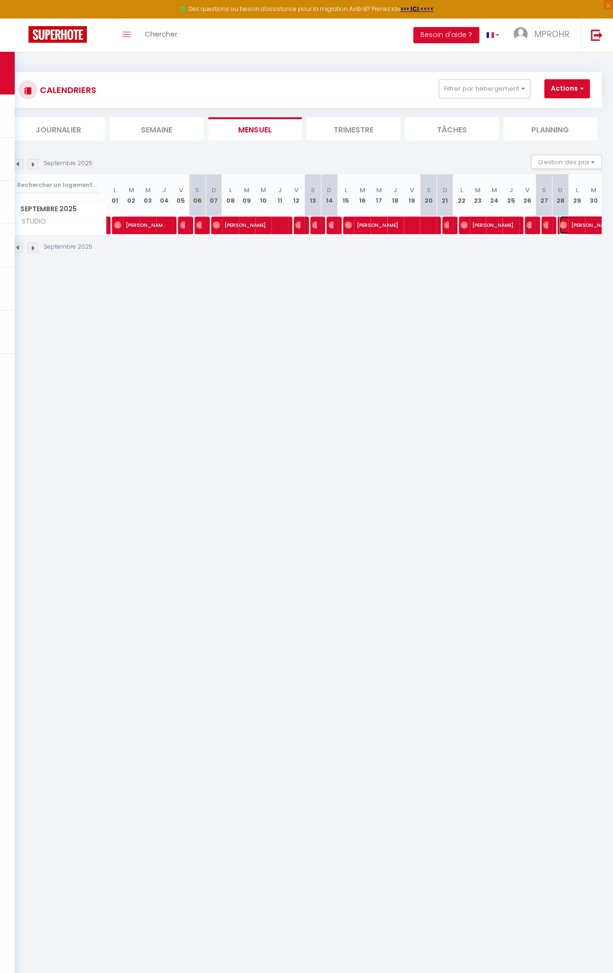
click at [560, 226] on img at bounding box center [564, 225] width 8 height 8
select select "9925"
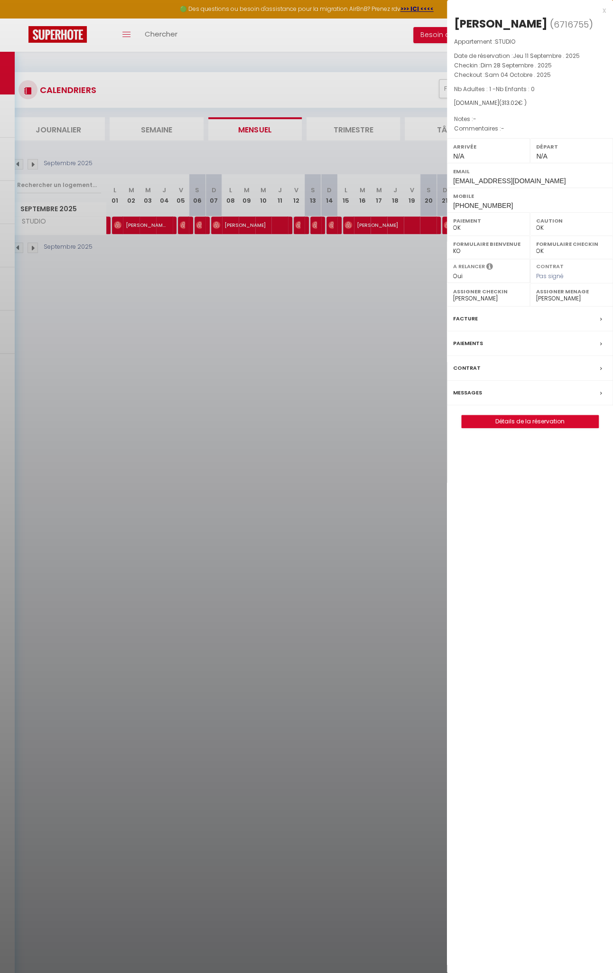
click at [427, 260] on div at bounding box center [306, 486] width 613 height 973
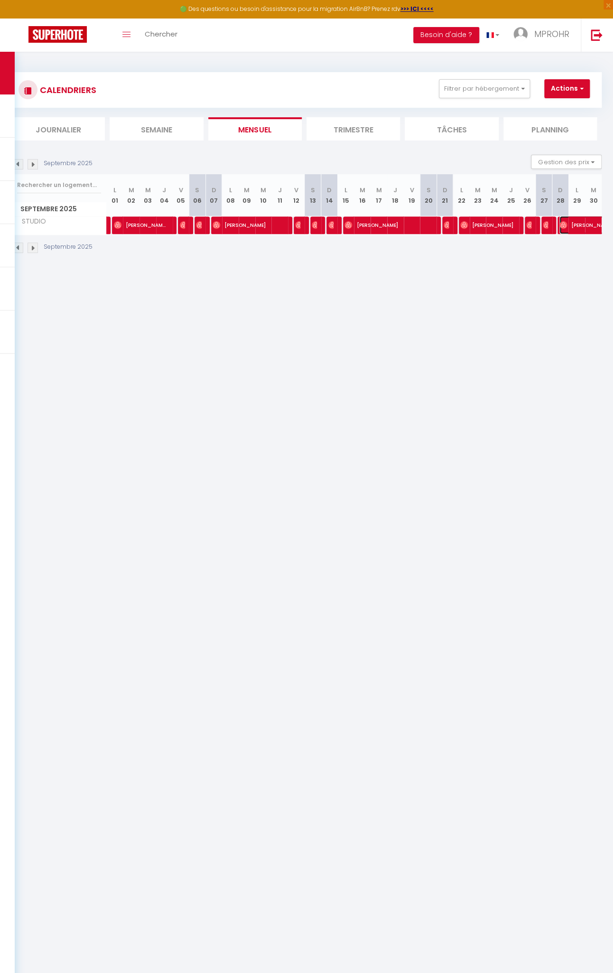
click at [560, 225] on img at bounding box center [564, 225] width 8 height 8
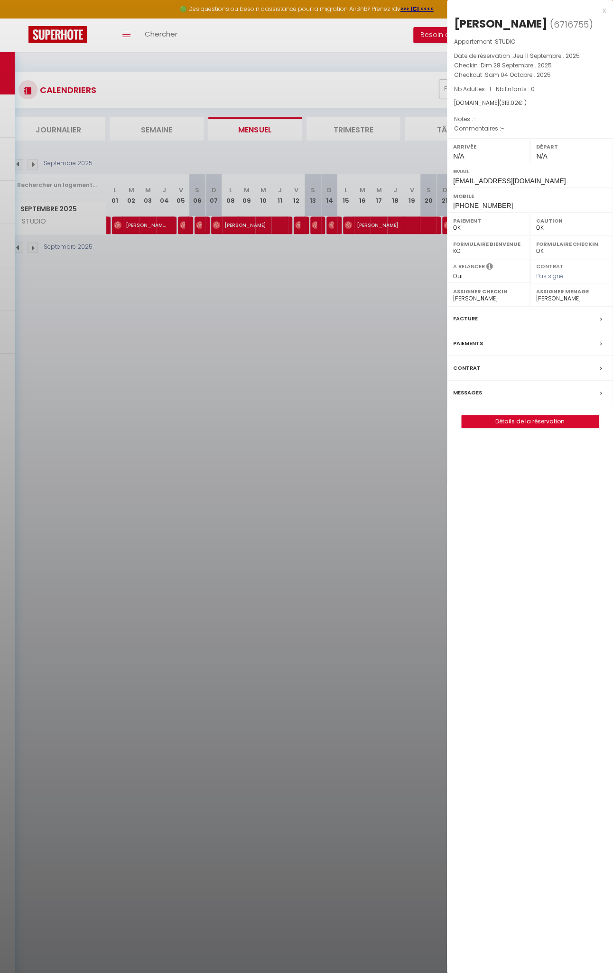
click at [360, 303] on div at bounding box center [306, 486] width 613 height 973
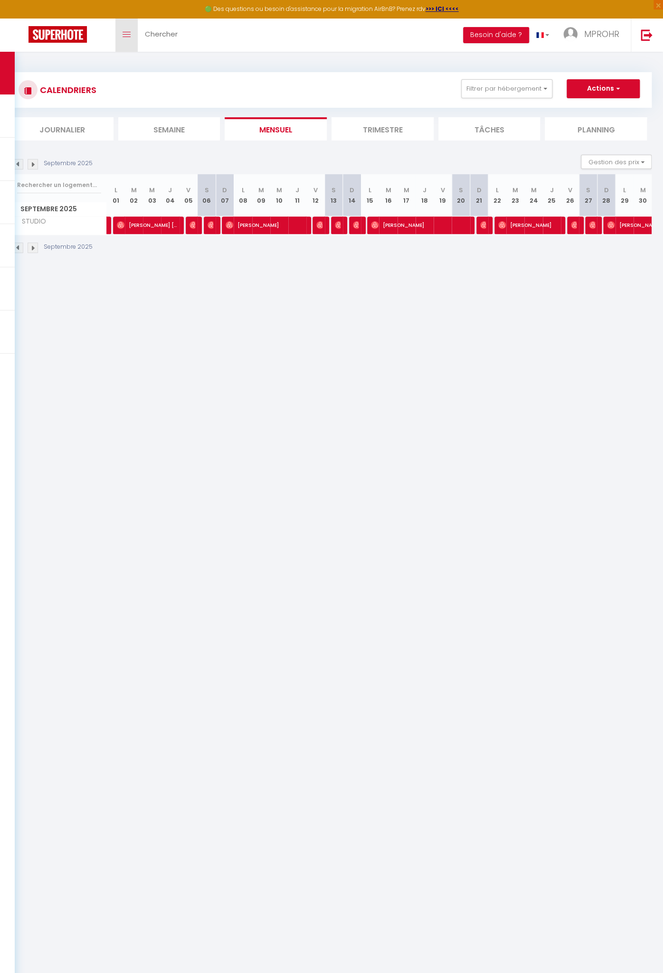
click at [123, 35] on icon "Toggle menubar" at bounding box center [127, 35] width 8 height 6
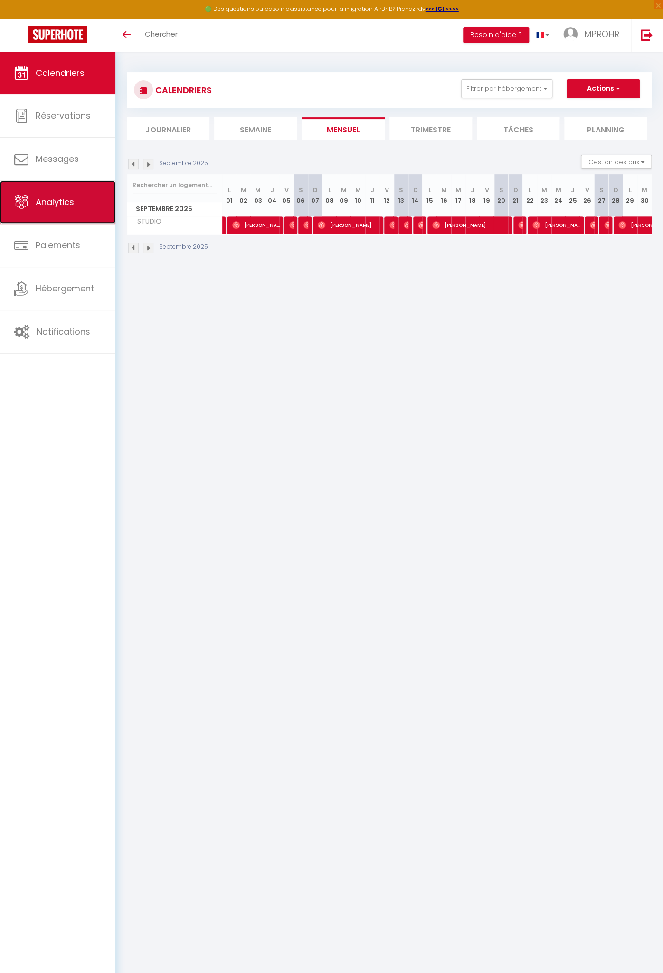
click at [71, 202] on span "Analytics" at bounding box center [55, 202] width 38 height 12
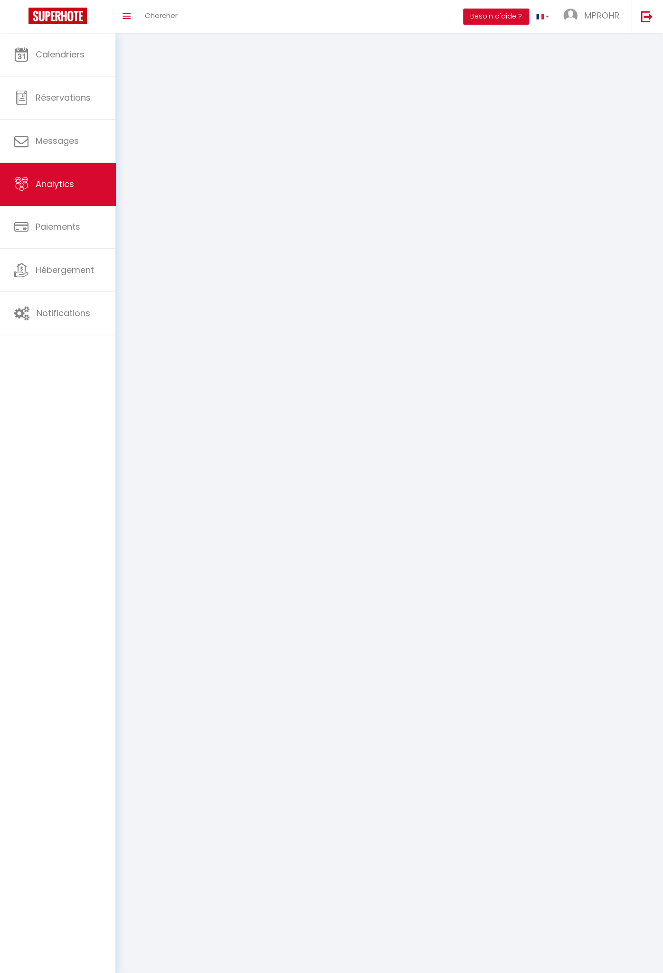
select select "2025"
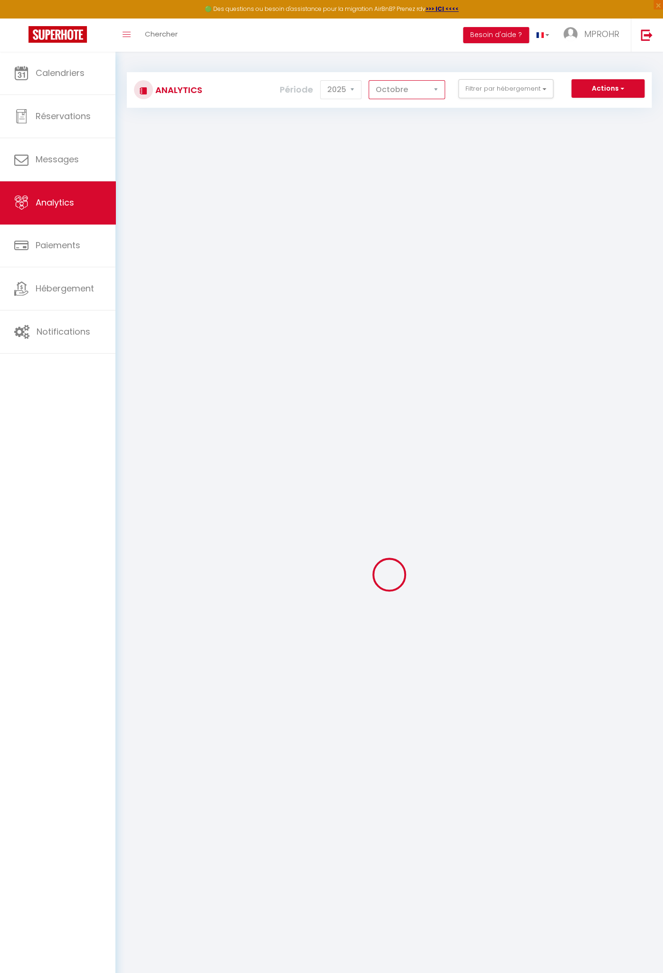
click at [406, 91] on select "[PERSON_NAME] Mars [PERSON_NAME] Juin Juillet Août Septembre Octobre Novembre D…" at bounding box center [406, 89] width 76 height 19
select select "9"
click at [370, 80] on select "[PERSON_NAME] Mars [PERSON_NAME] Juin Juillet Août Septembre Octobre Novembre D…" at bounding box center [406, 89] width 76 height 19
checkbox input "false"
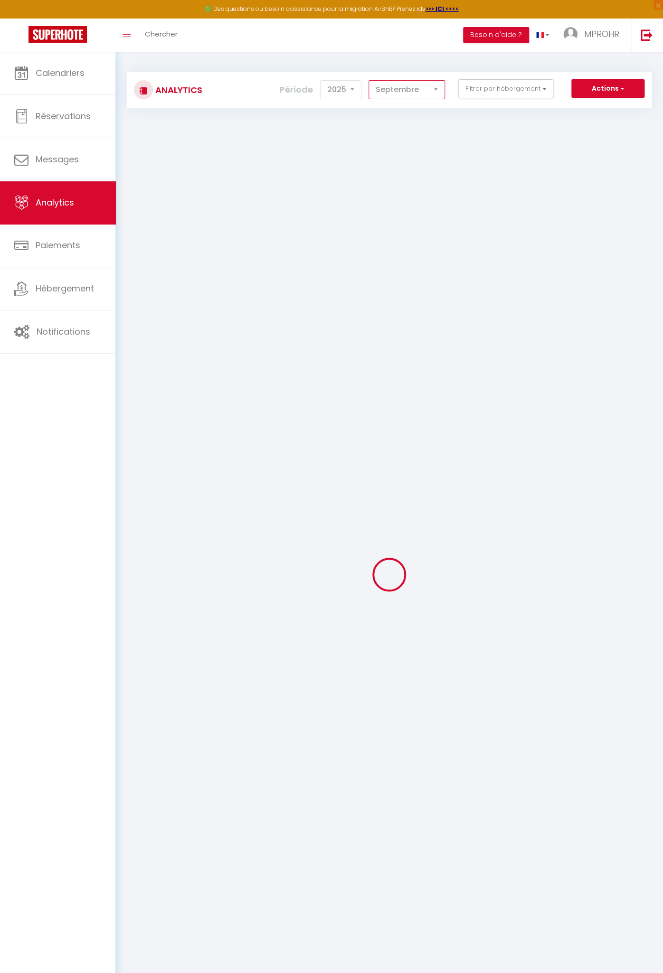
checkbox input "false"
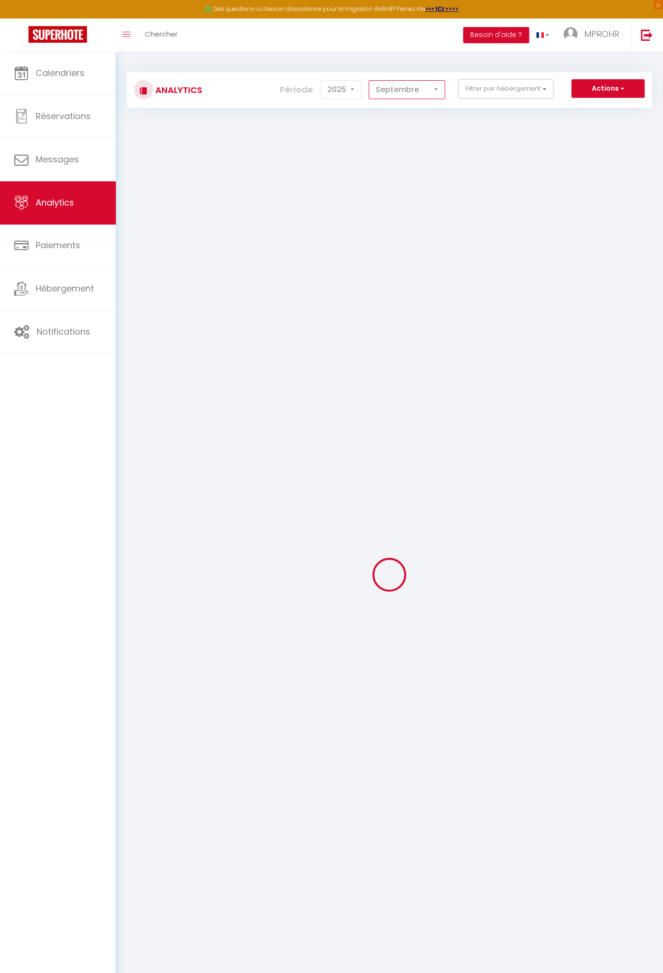
checkbox input "false"
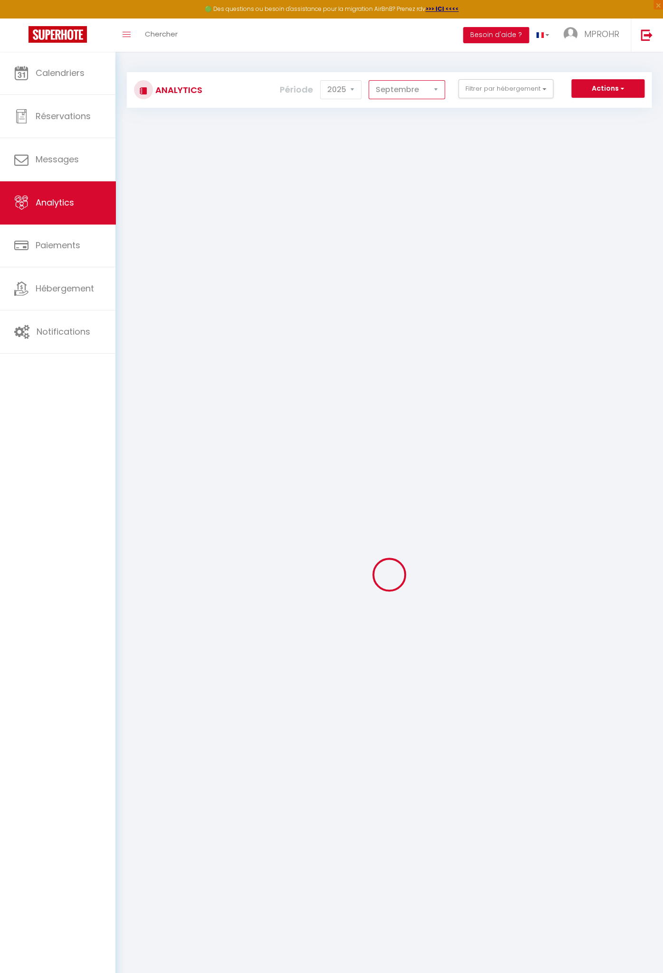
checkbox input "false"
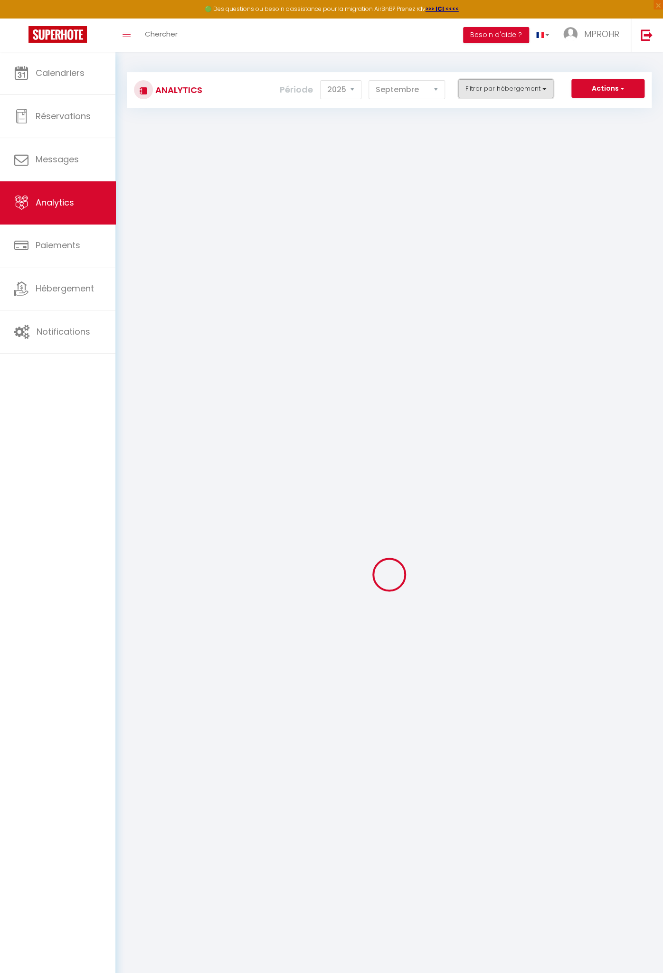
click at [484, 94] on button "Filtrer par hébergement" at bounding box center [505, 88] width 95 height 19
checkbox input "false"
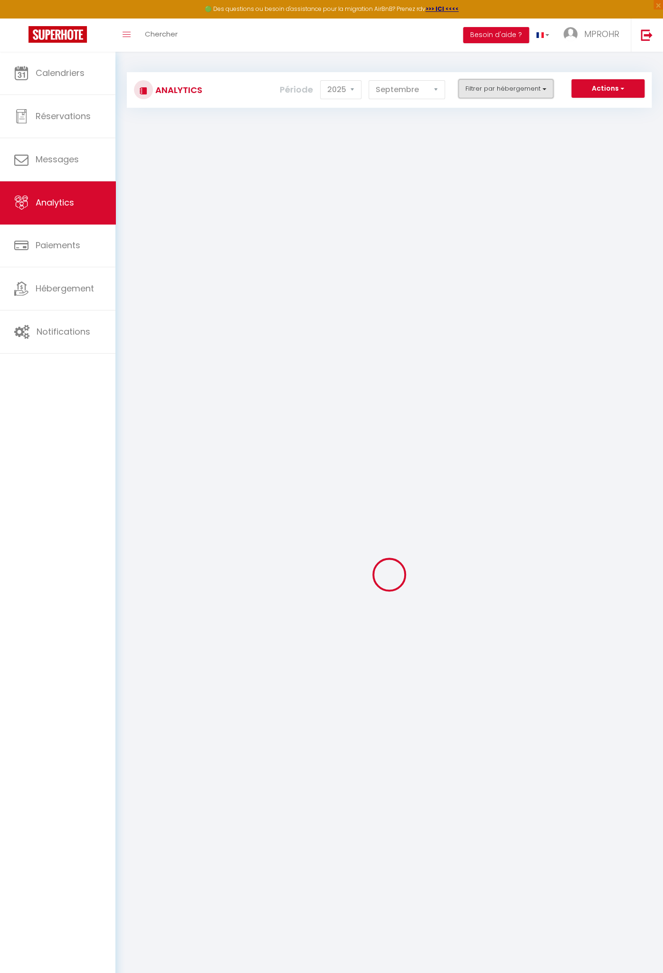
checkbox input "false"
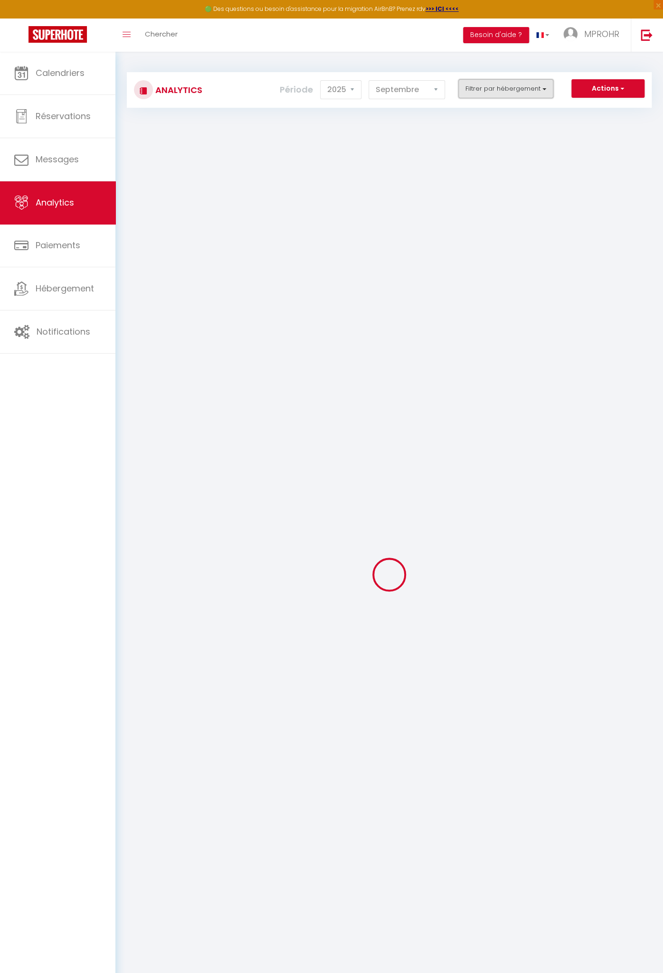
checkbox input "false"
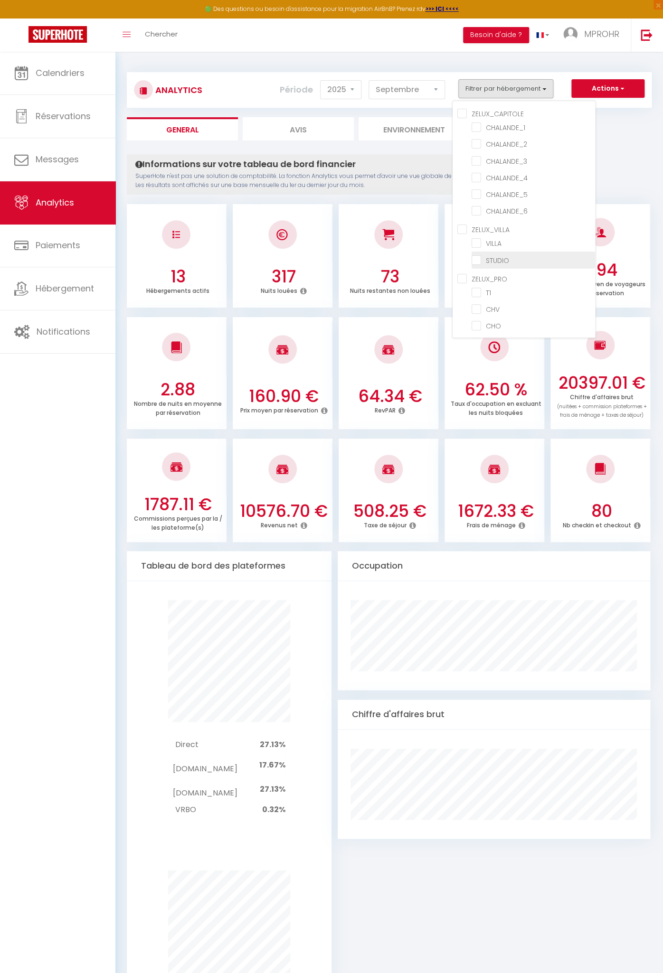
click at [499, 255] on input "checkbox" at bounding box center [533, 259] width 123 height 9
click at [505, 256] on input "checkbox" at bounding box center [533, 259] width 123 height 9
click at [496, 255] on input "checkbox" at bounding box center [533, 259] width 123 height 9
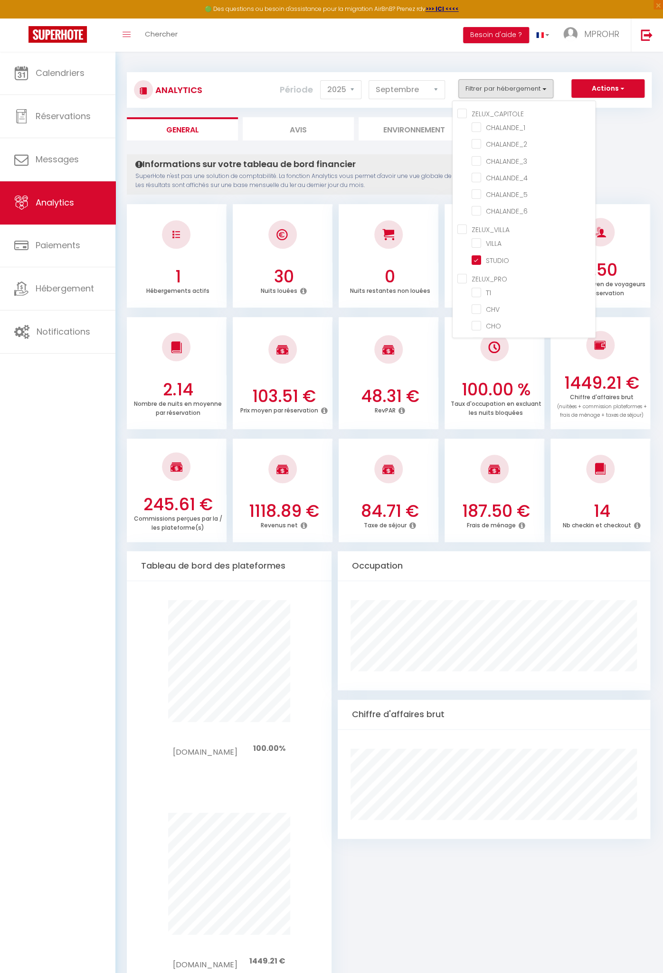
click at [433, 483] on div at bounding box center [389, 469] width 100 height 56
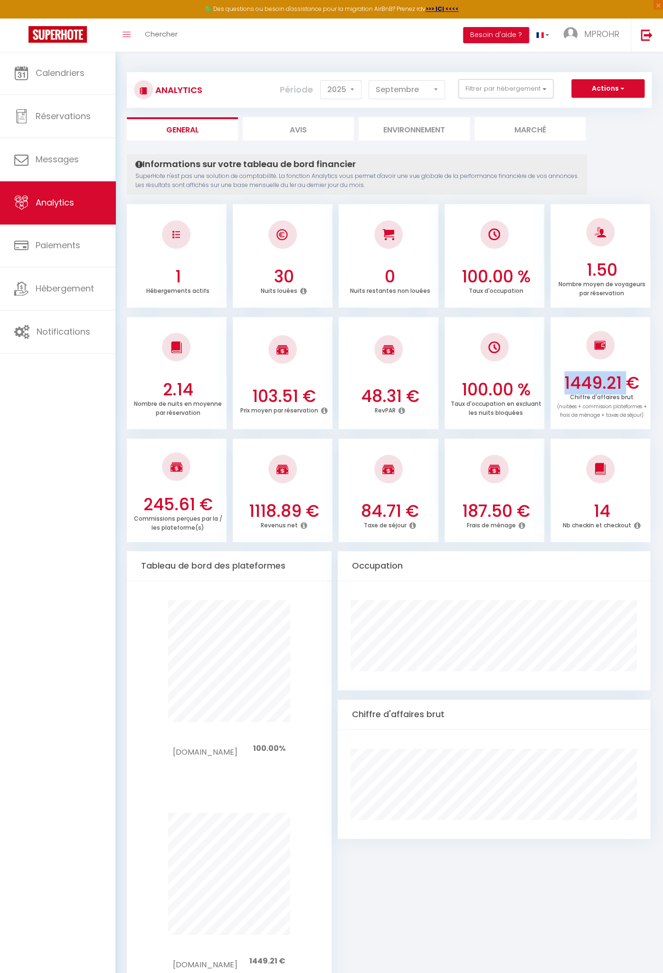
drag, startPoint x: 566, startPoint y: 381, endPoint x: 625, endPoint y: 382, distance: 59.4
click at [625, 382] on h3 "1449.21 €" at bounding box center [602, 383] width 92 height 20
click at [127, 38] on link "Toggle menubar" at bounding box center [126, 35] width 22 height 33
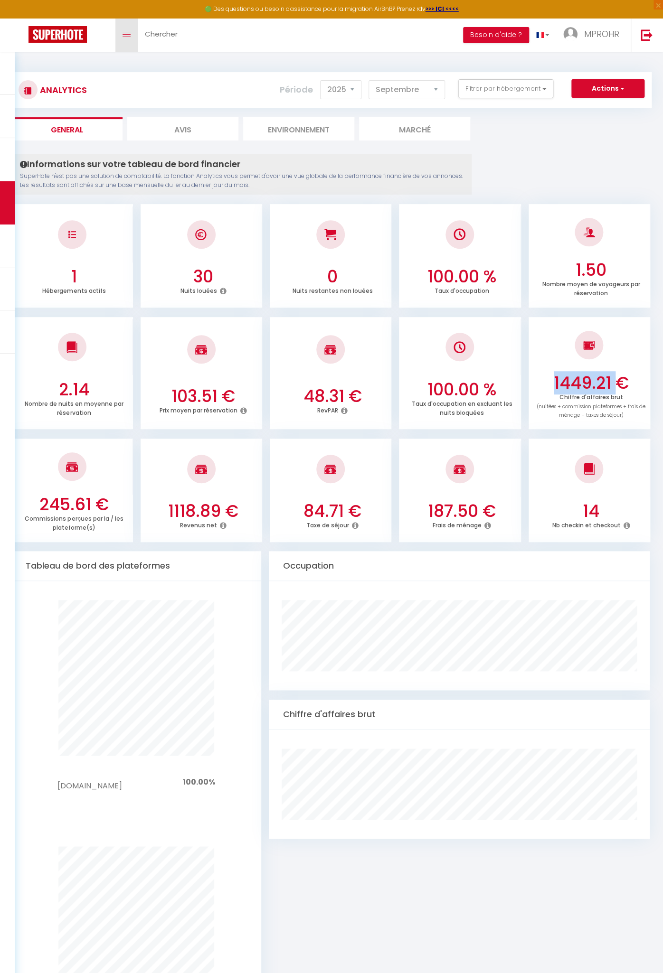
click at [127, 37] on link "Toggle menubar" at bounding box center [126, 35] width 22 height 33
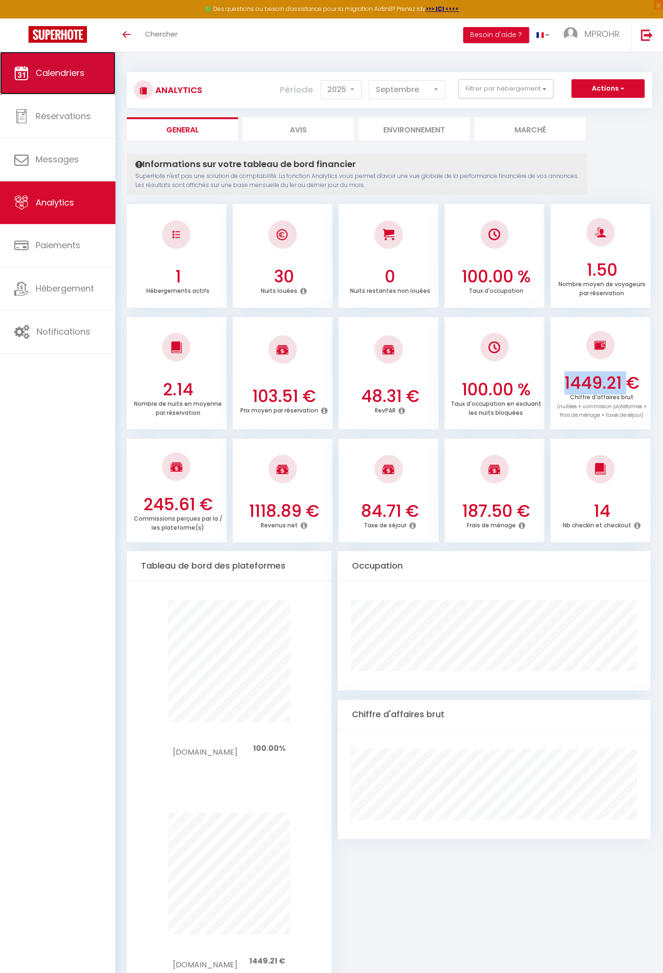
click at [90, 78] on link "Calendriers" at bounding box center [57, 73] width 115 height 43
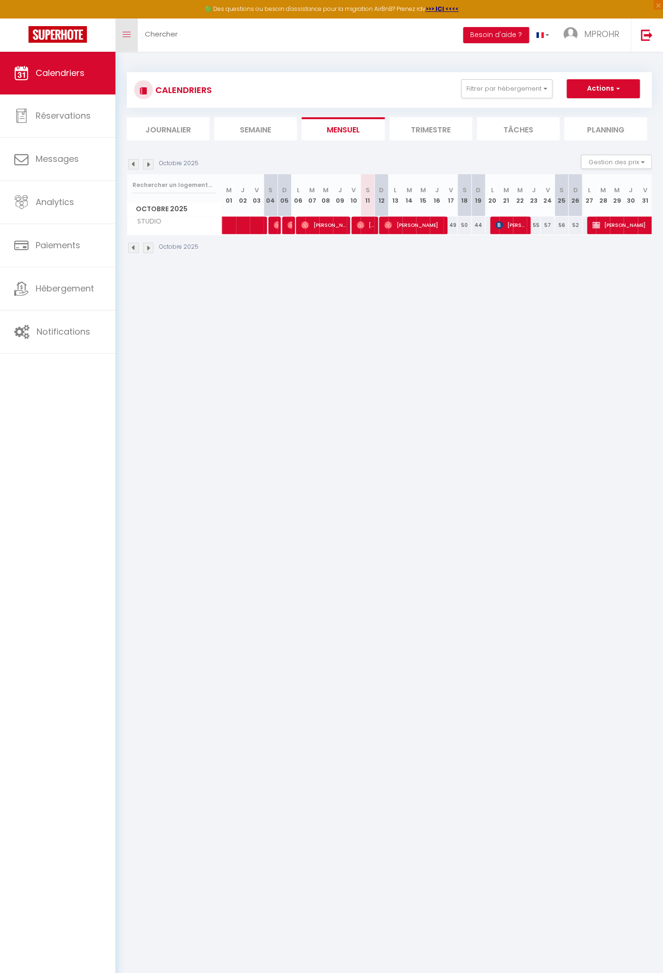
click at [125, 34] on span at bounding box center [127, 34] width 8 height 1
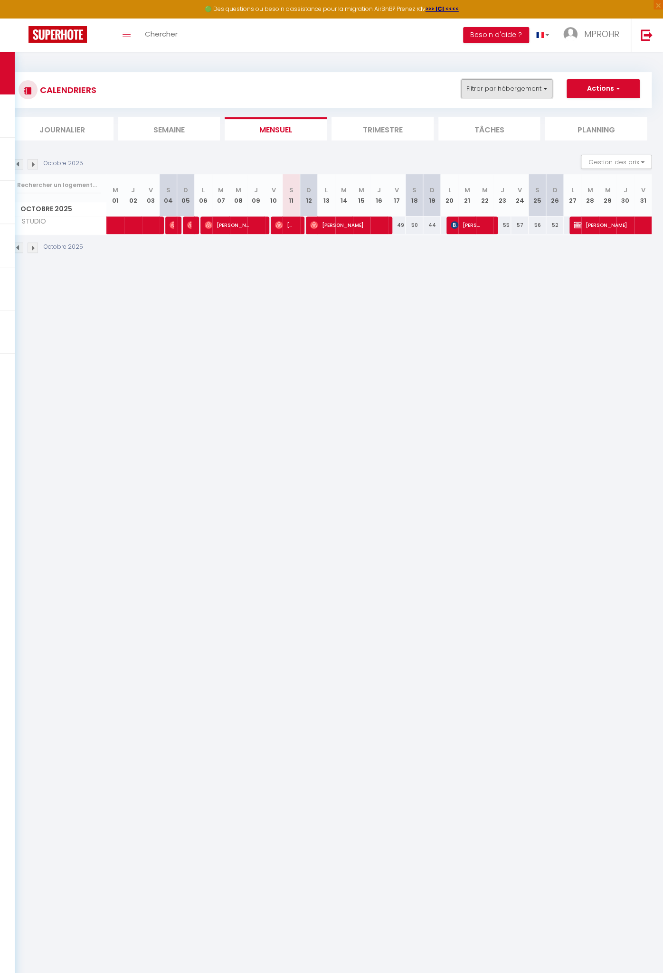
click at [499, 88] on button "Filtrer par hébergement" at bounding box center [506, 88] width 91 height 19
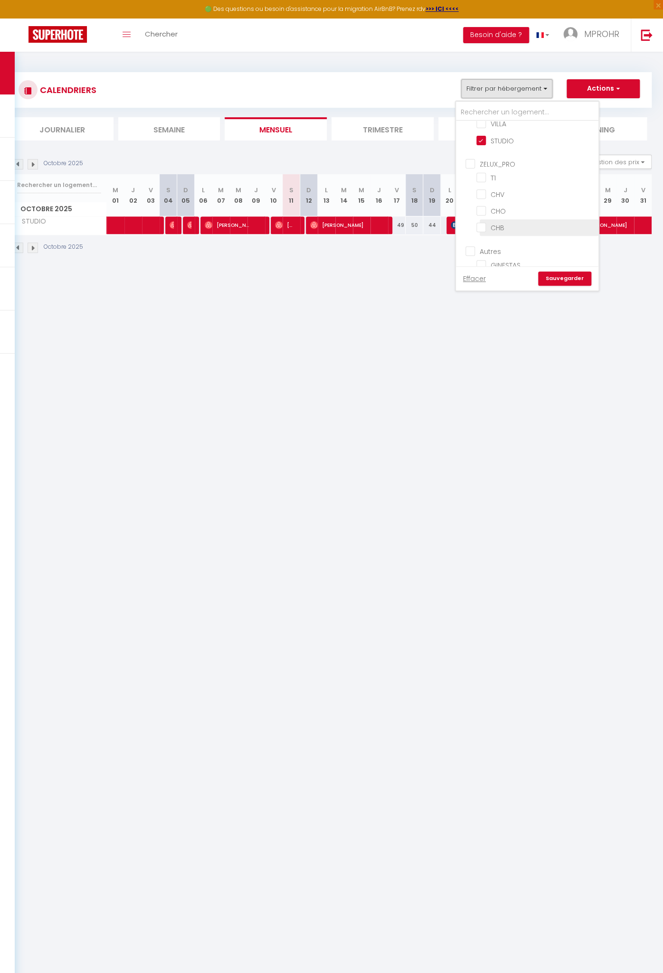
scroll to position [146, 0]
click at [487, 169] on input "T1" at bounding box center [535, 173] width 119 height 9
click at [483, 132] on input "STUDIO" at bounding box center [535, 135] width 119 height 9
click at [561, 277] on link "Sauvegarder" at bounding box center [564, 279] width 53 height 14
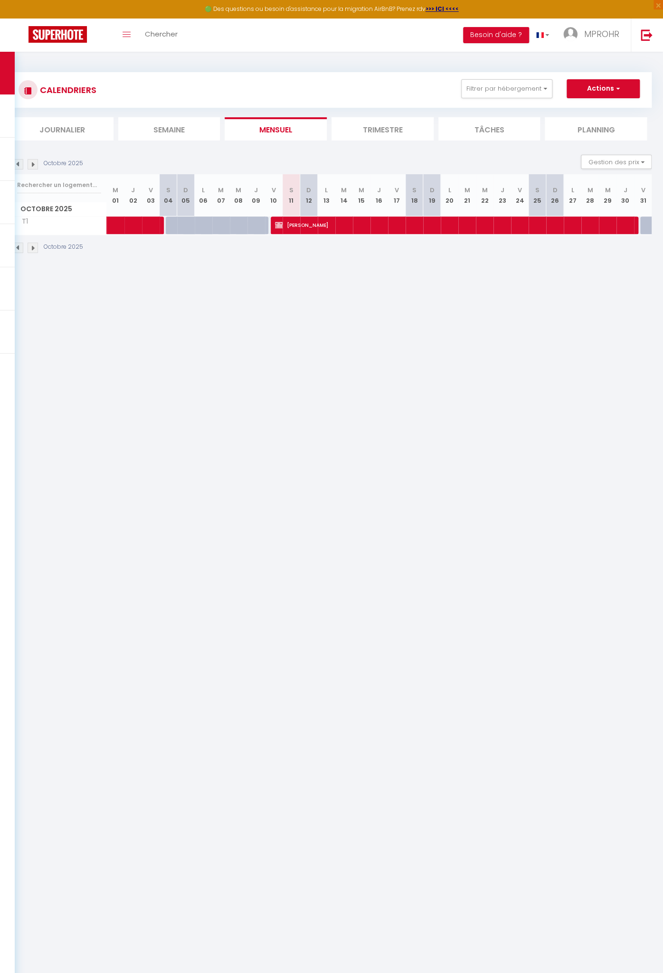
click at [19, 166] on img at bounding box center [18, 164] width 10 height 10
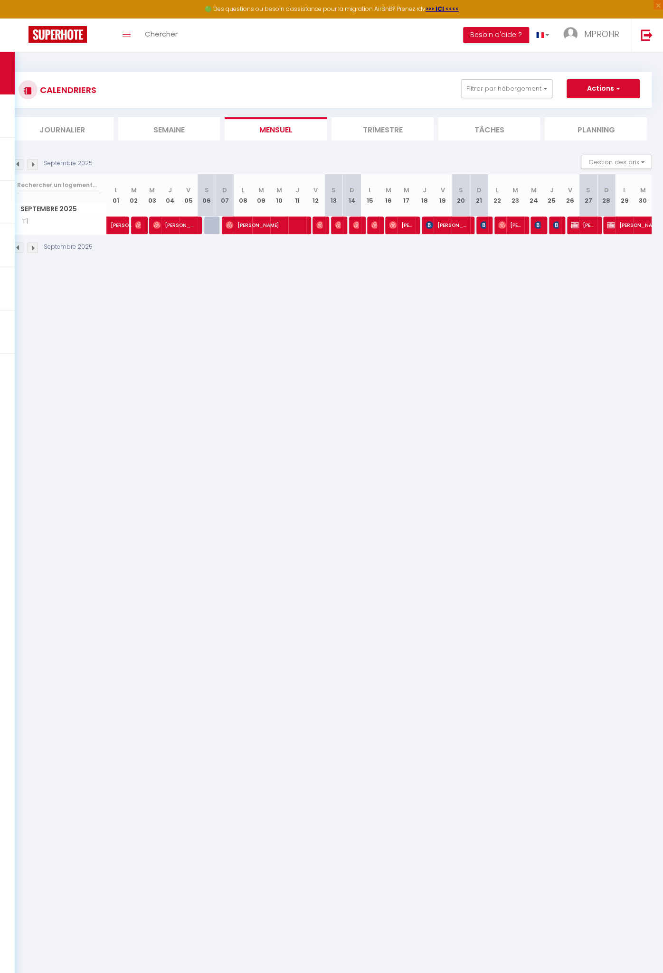
click at [20, 166] on img at bounding box center [18, 164] width 10 height 10
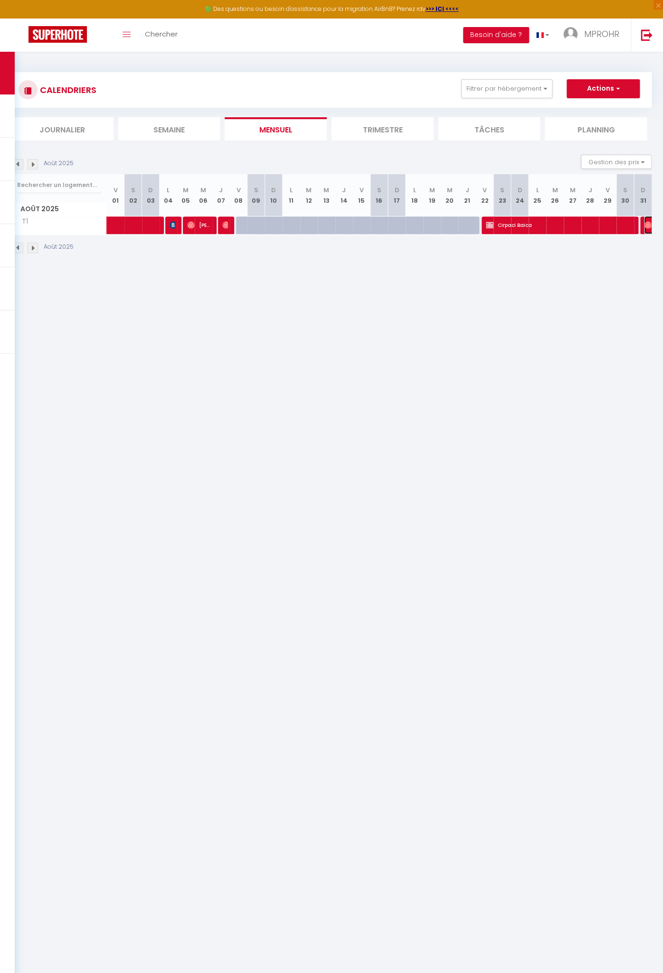
click at [644, 224] on img at bounding box center [648, 225] width 8 height 8
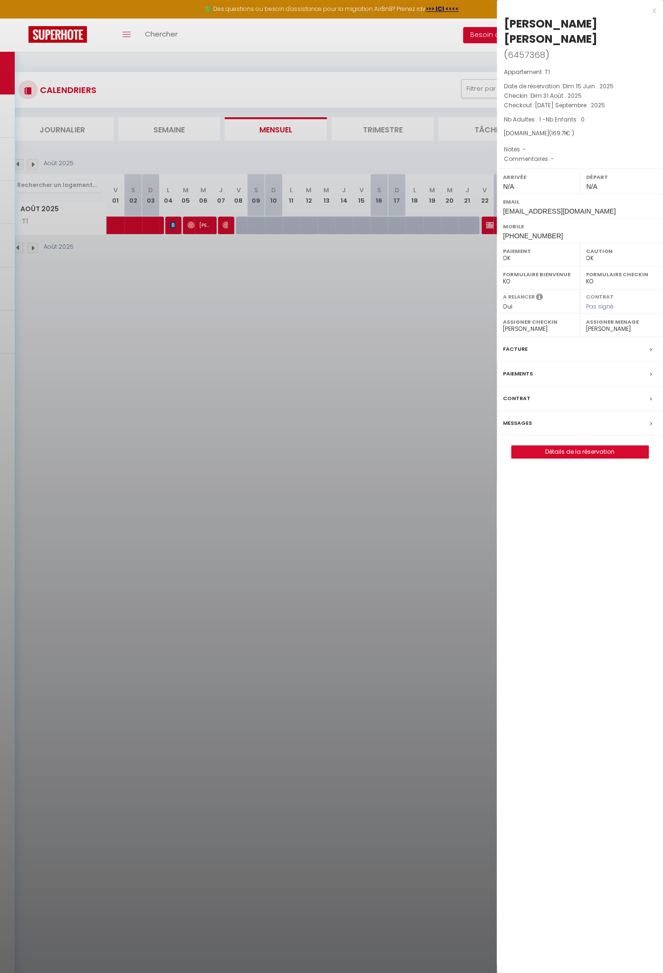
click at [33, 162] on div at bounding box center [331, 486] width 663 height 973
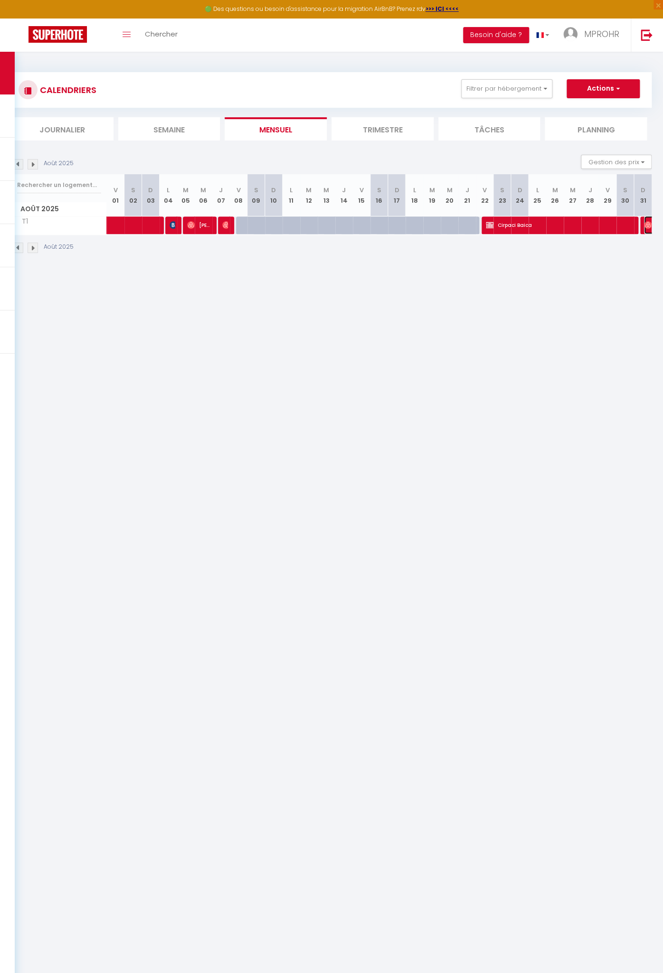
click at [646, 223] on img at bounding box center [648, 225] width 8 height 8
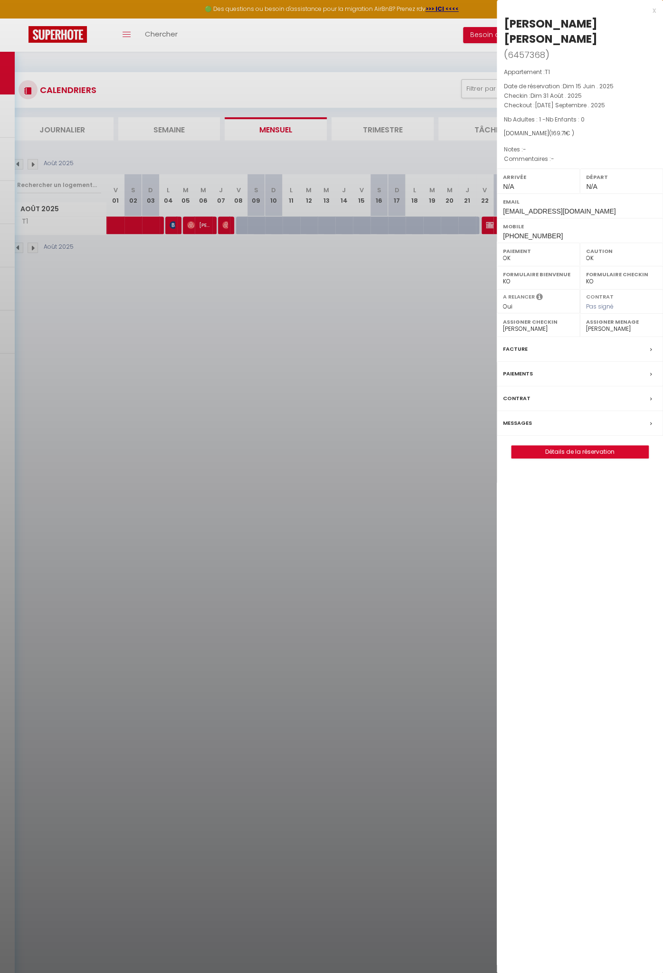
click at [471, 270] on div at bounding box center [331, 486] width 663 height 973
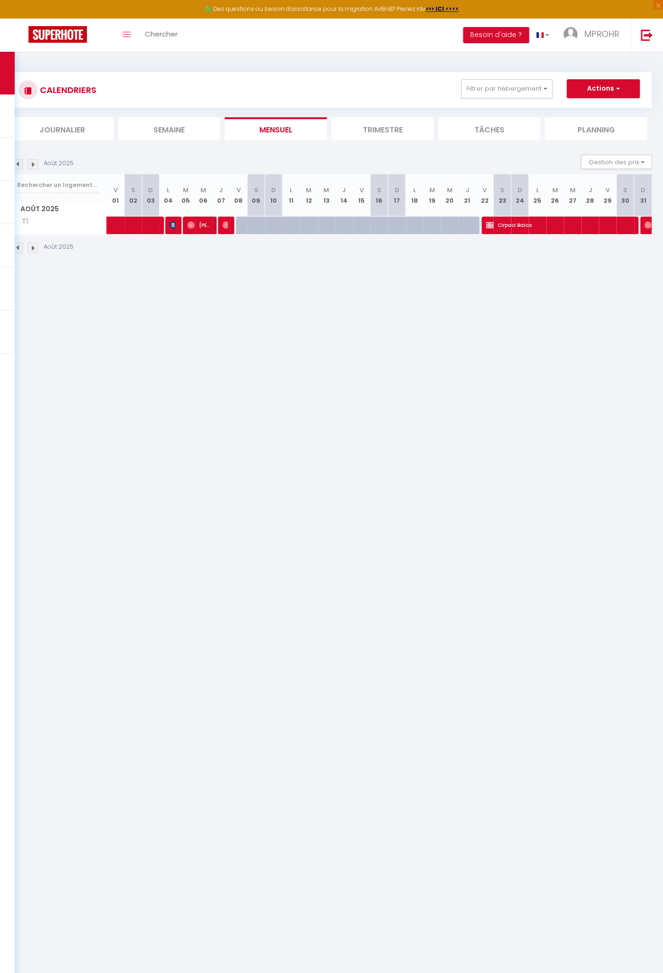
click at [32, 166] on img at bounding box center [33, 164] width 10 height 10
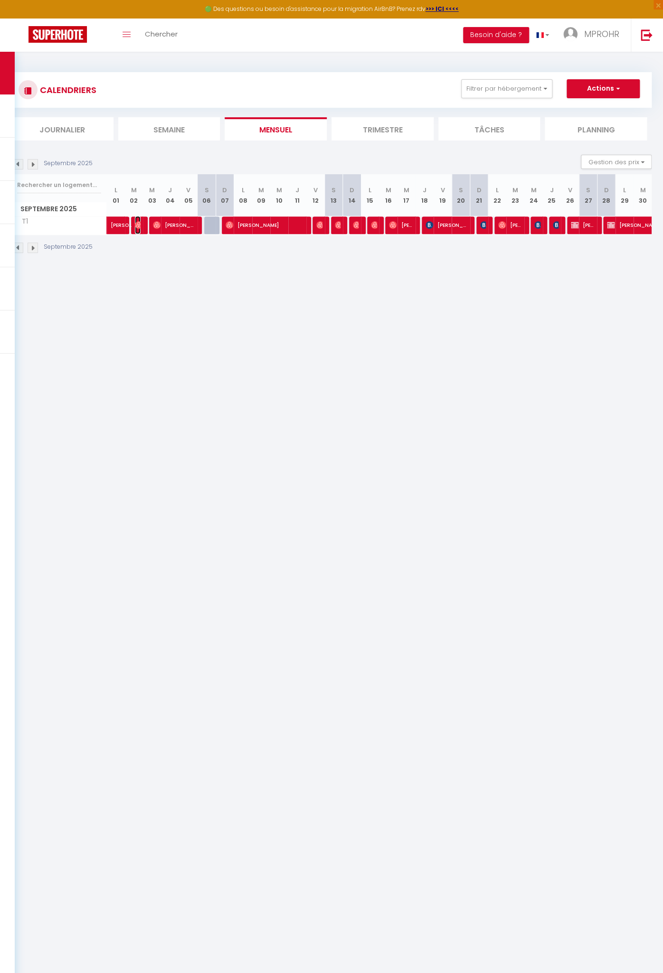
click at [137, 228] on img at bounding box center [139, 225] width 8 height 8
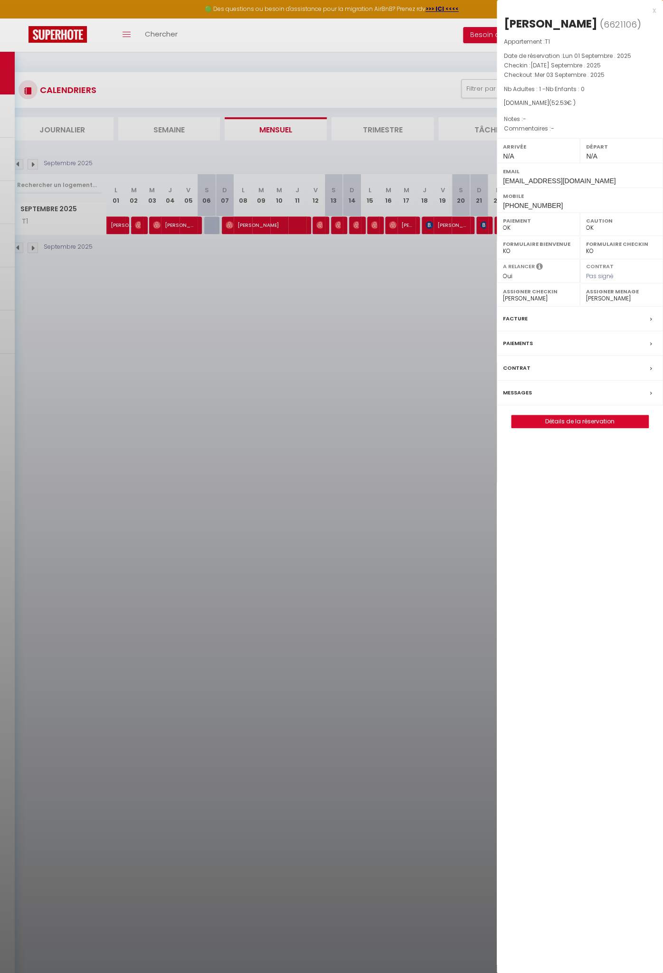
click at [153, 223] on div at bounding box center [331, 486] width 663 height 973
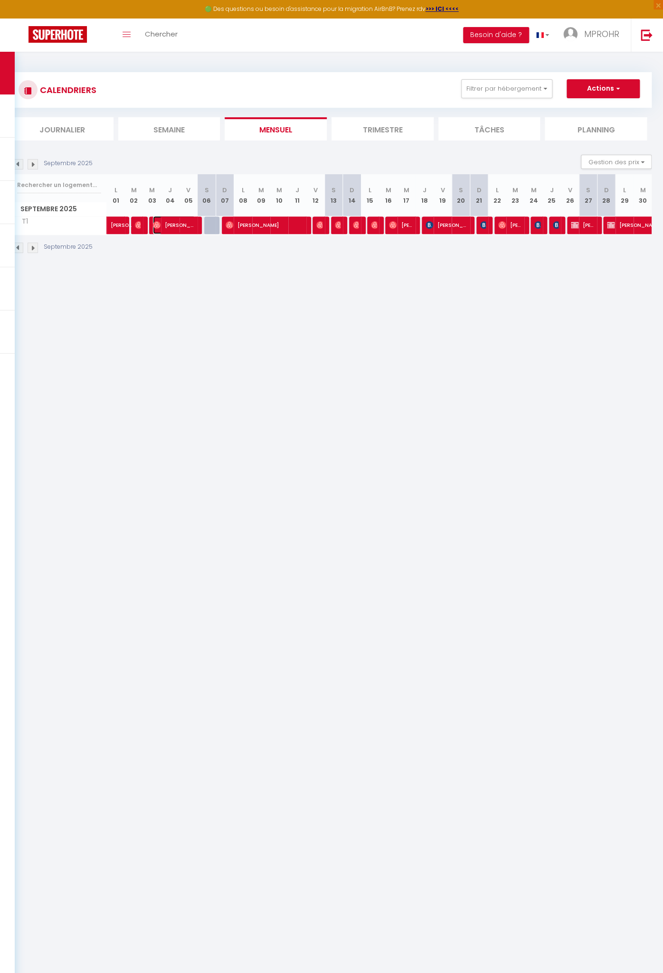
click at [154, 225] on img at bounding box center [157, 225] width 8 height 8
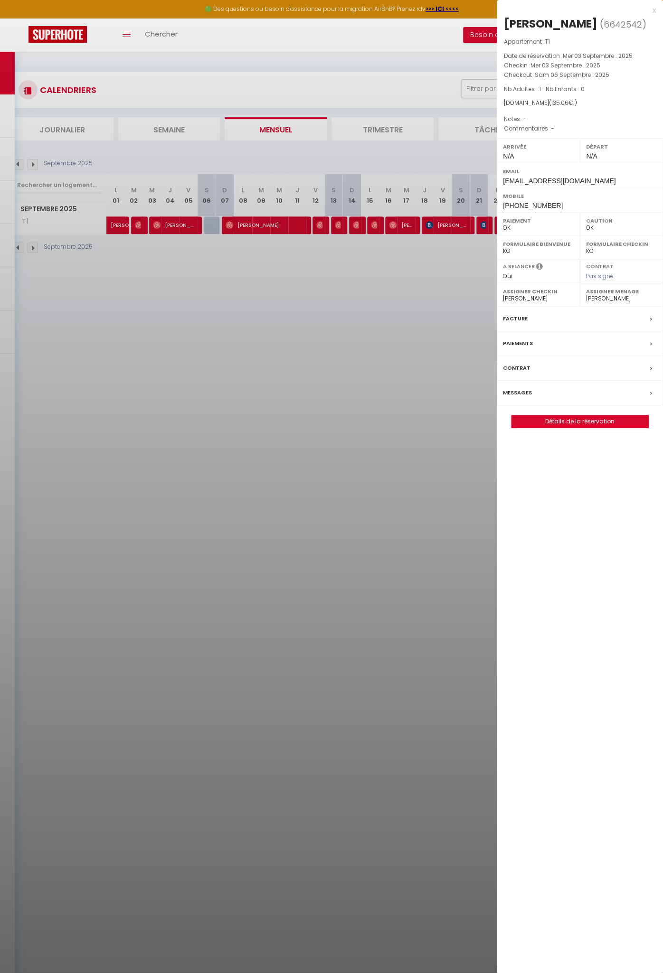
click at [230, 223] on div at bounding box center [331, 486] width 663 height 973
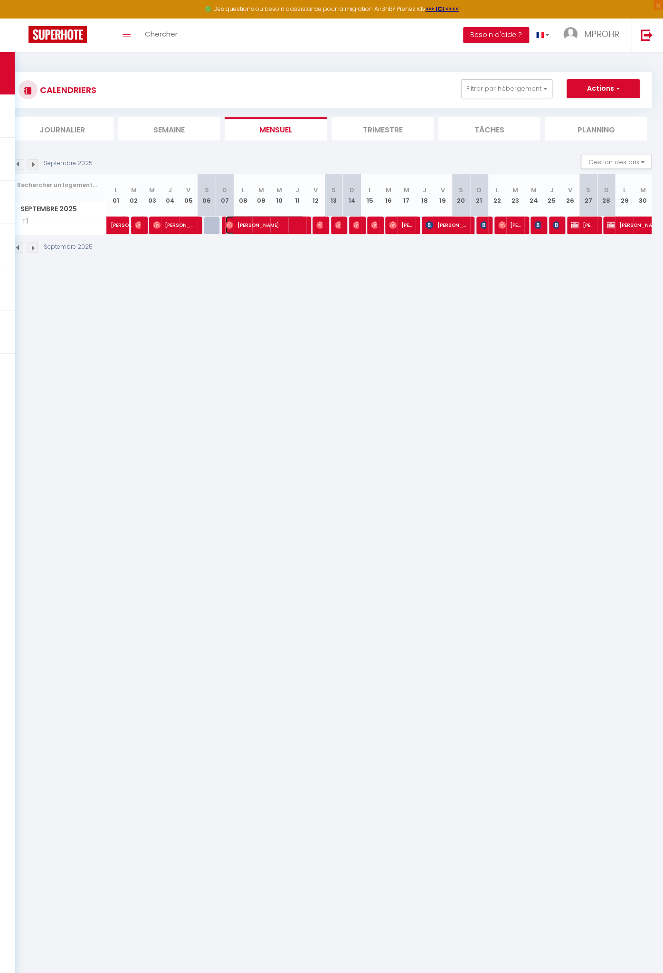
click at [230, 224] on img at bounding box center [230, 225] width 8 height 8
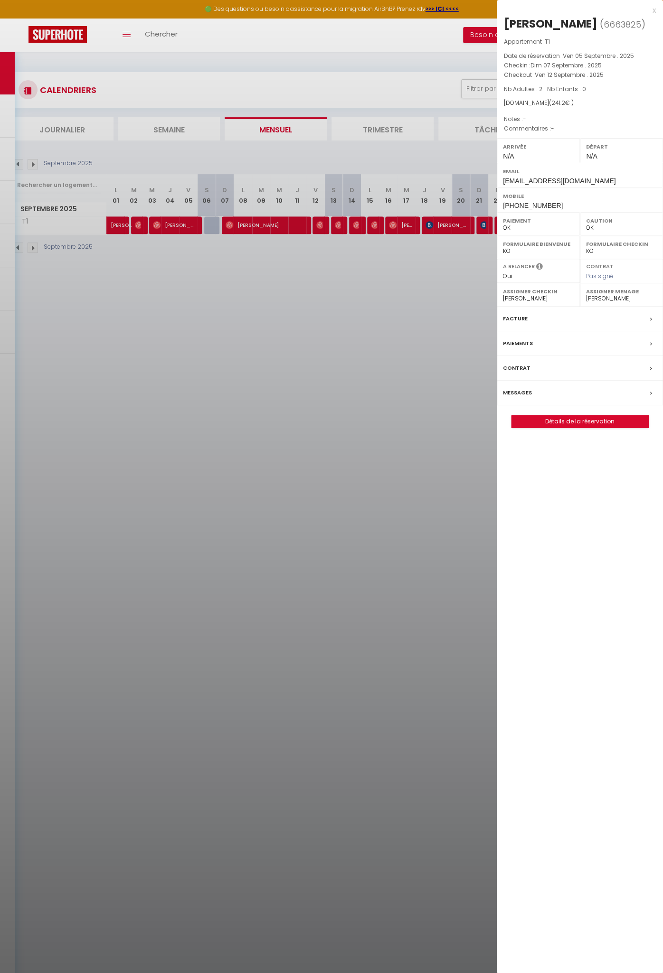
click at [321, 225] on div at bounding box center [331, 486] width 663 height 973
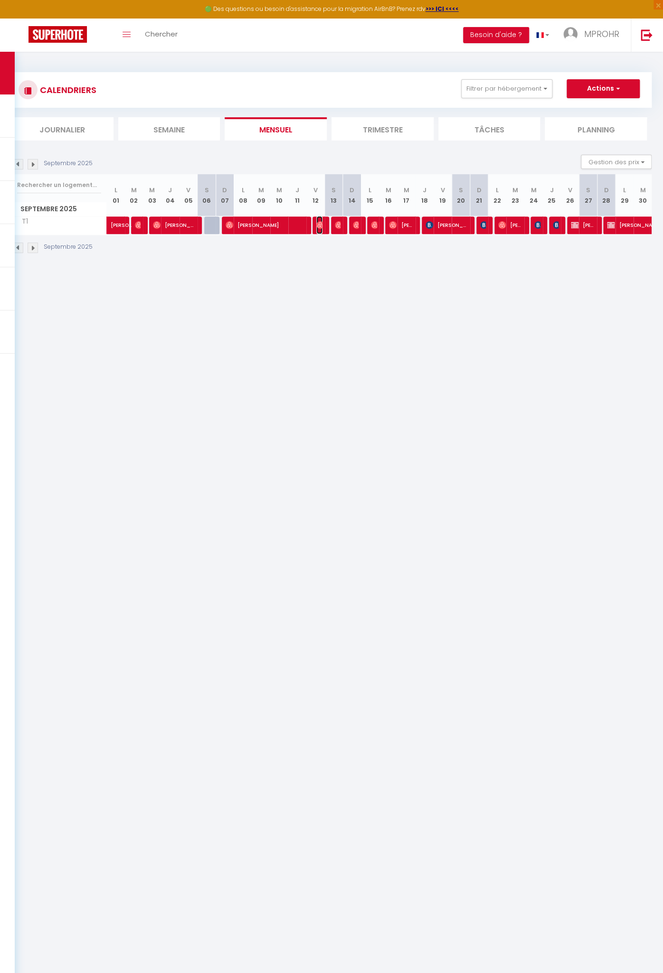
click at [321, 225] on img at bounding box center [320, 225] width 8 height 8
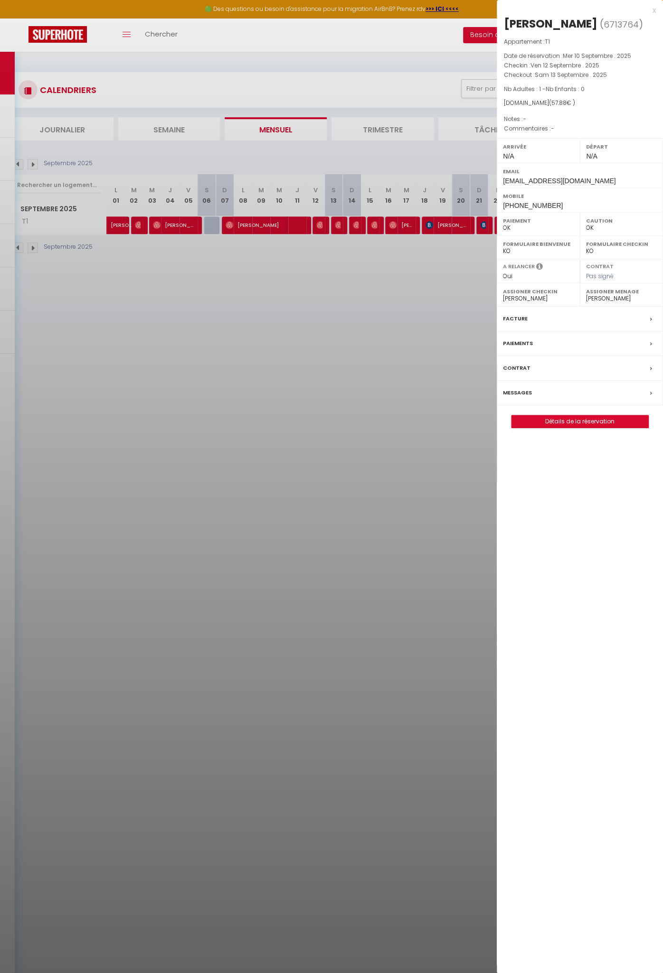
click at [336, 226] on div at bounding box center [331, 486] width 663 height 973
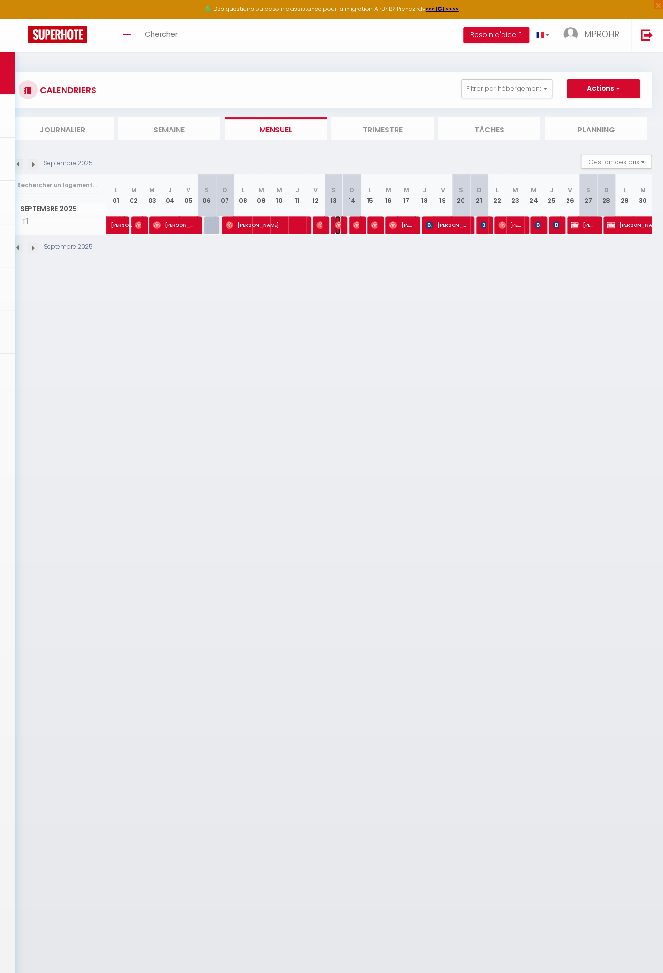
click at [336, 226] on img at bounding box center [339, 225] width 8 height 8
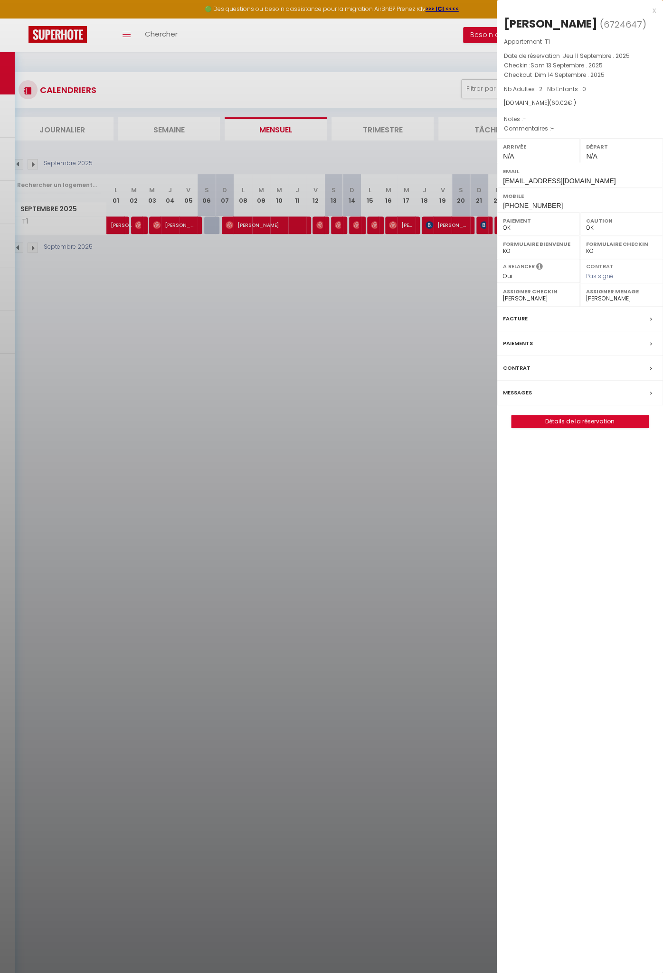
click at [358, 225] on div at bounding box center [331, 486] width 663 height 973
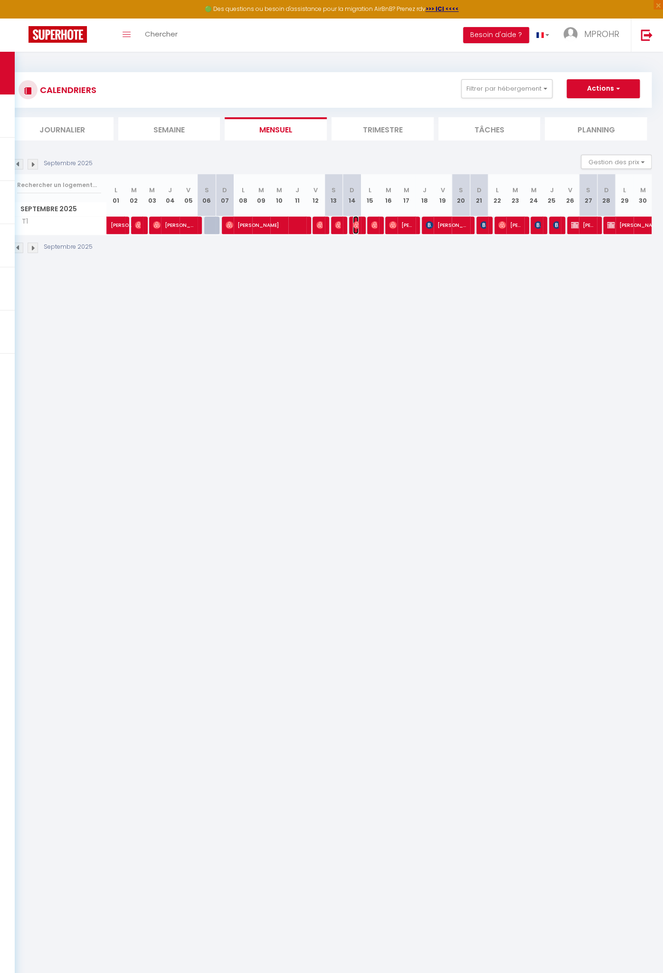
click at [356, 223] on img at bounding box center [357, 225] width 8 height 8
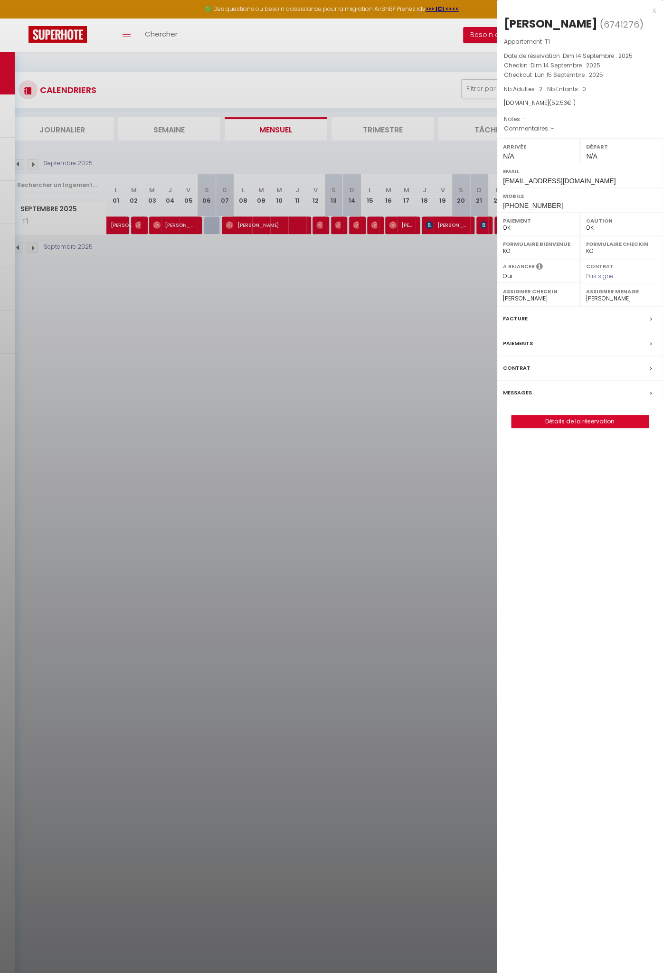
click at [374, 224] on div at bounding box center [331, 486] width 663 height 973
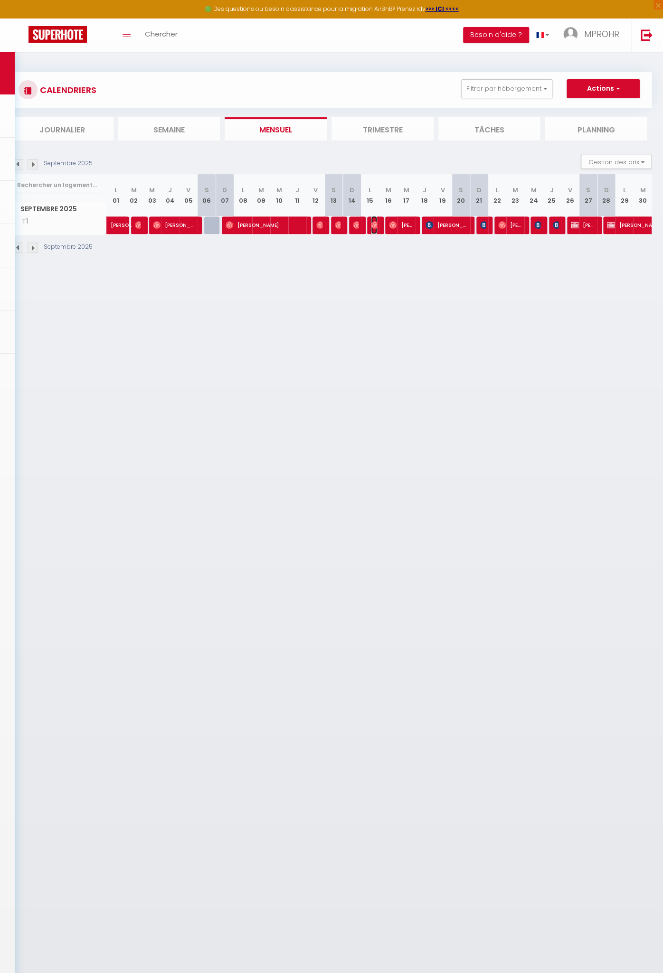
click at [374, 224] on img at bounding box center [375, 225] width 8 height 8
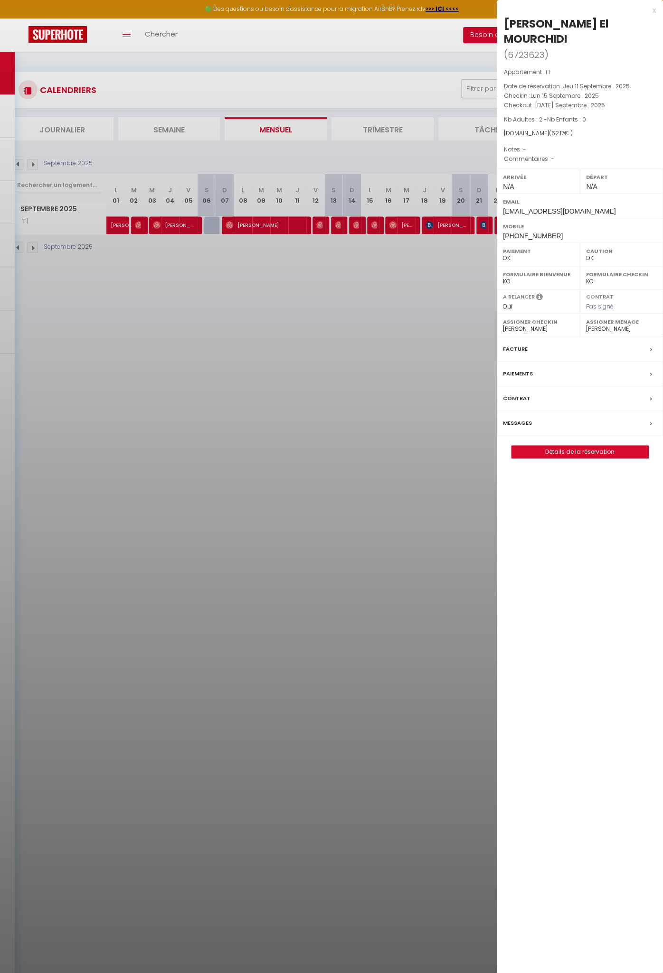
click at [387, 224] on div at bounding box center [331, 486] width 663 height 973
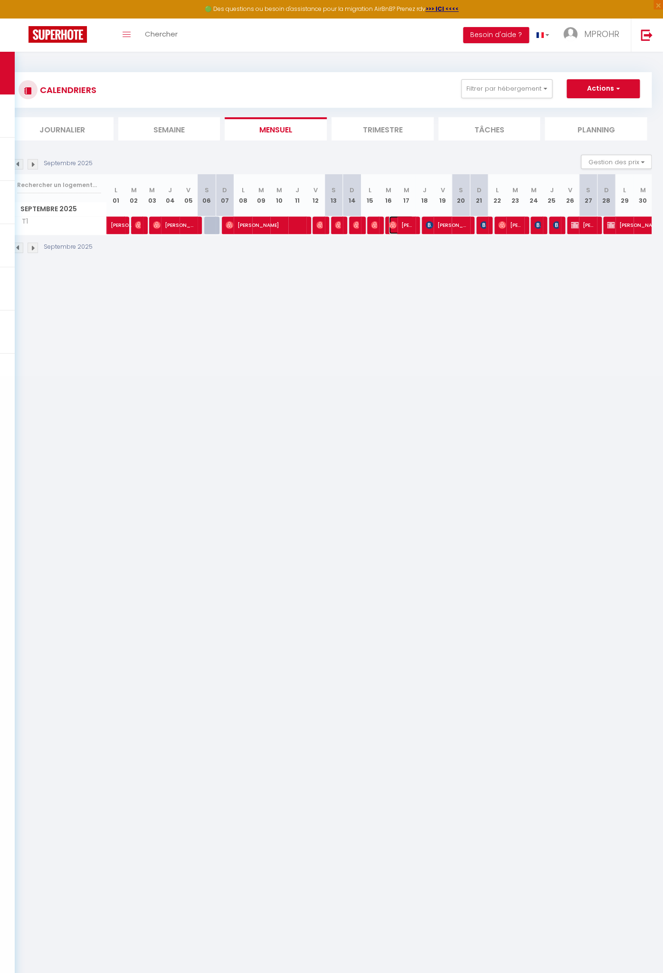
click at [390, 225] on img at bounding box center [393, 225] width 8 height 8
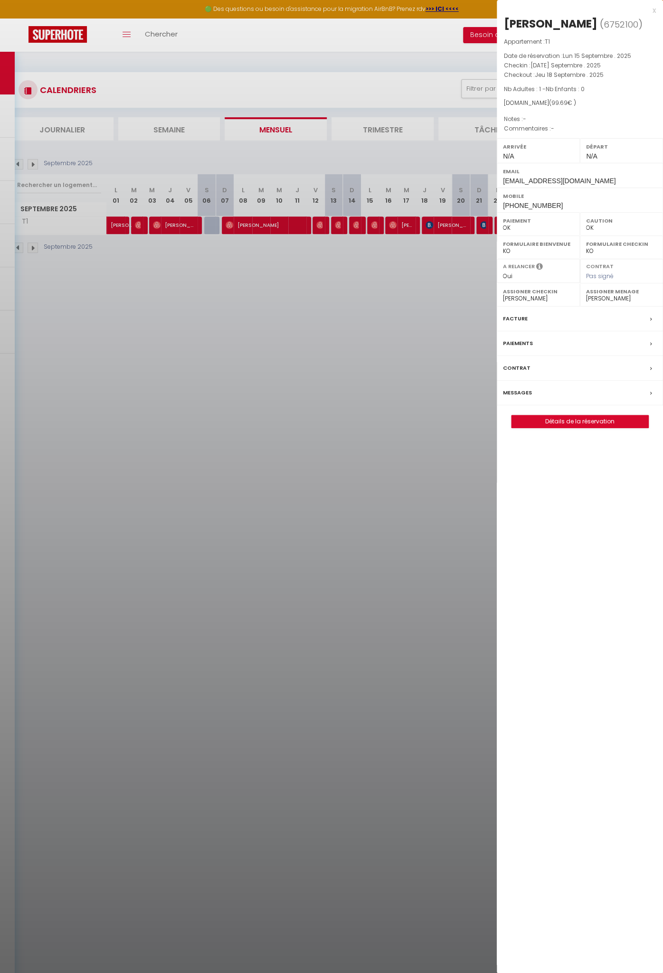
click at [430, 223] on div at bounding box center [331, 486] width 663 height 973
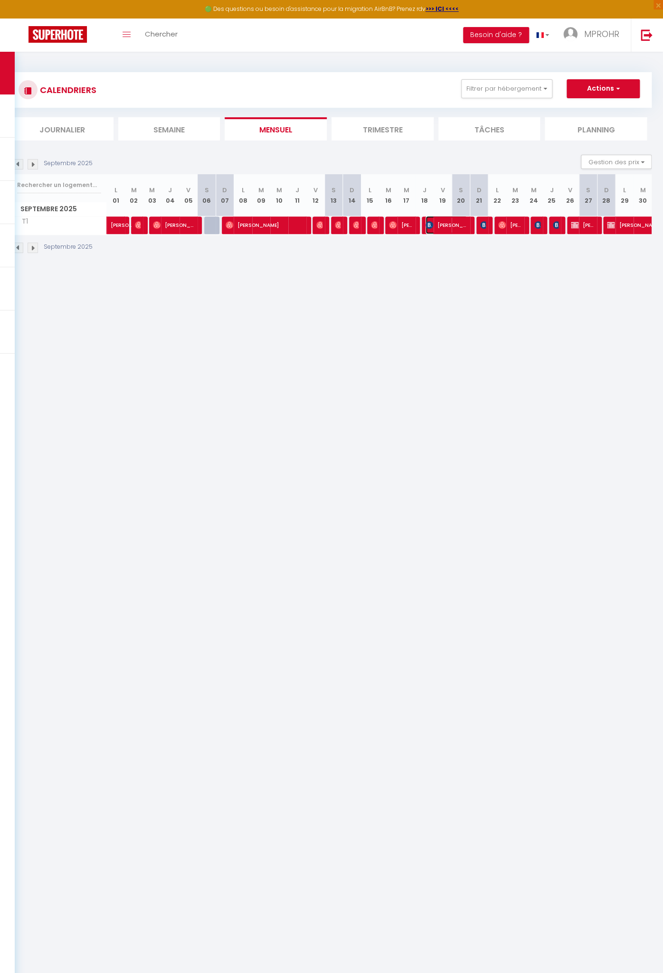
click at [427, 224] on img at bounding box center [429, 225] width 8 height 8
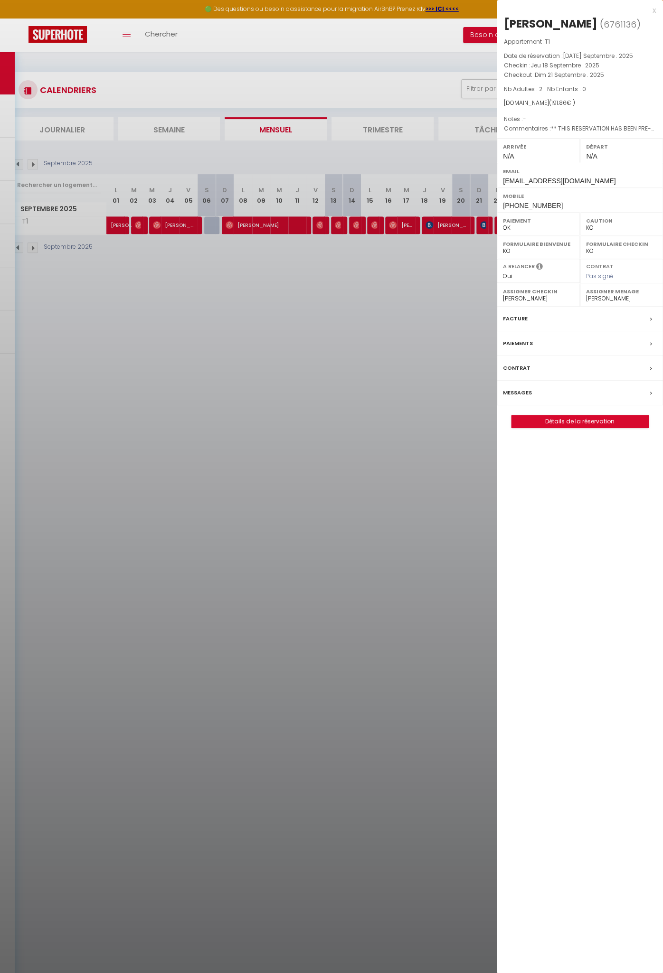
click at [479, 228] on div at bounding box center [331, 486] width 663 height 973
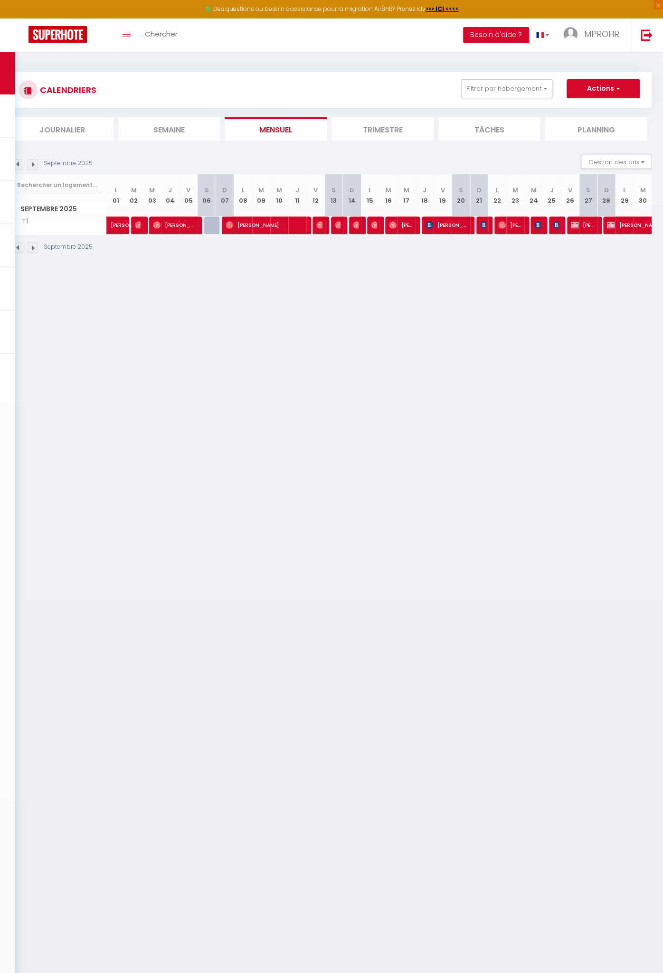
click at [479, 228] on div at bounding box center [485, 226] width 18 height 18
click at [482, 222] on img at bounding box center [484, 225] width 8 height 8
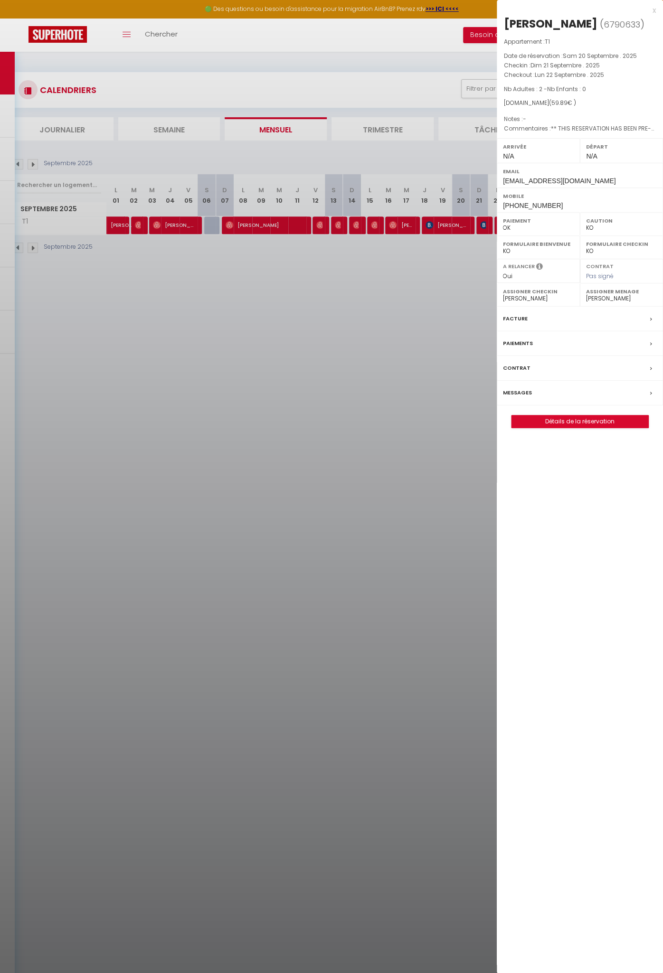
click at [461, 329] on div at bounding box center [331, 486] width 663 height 973
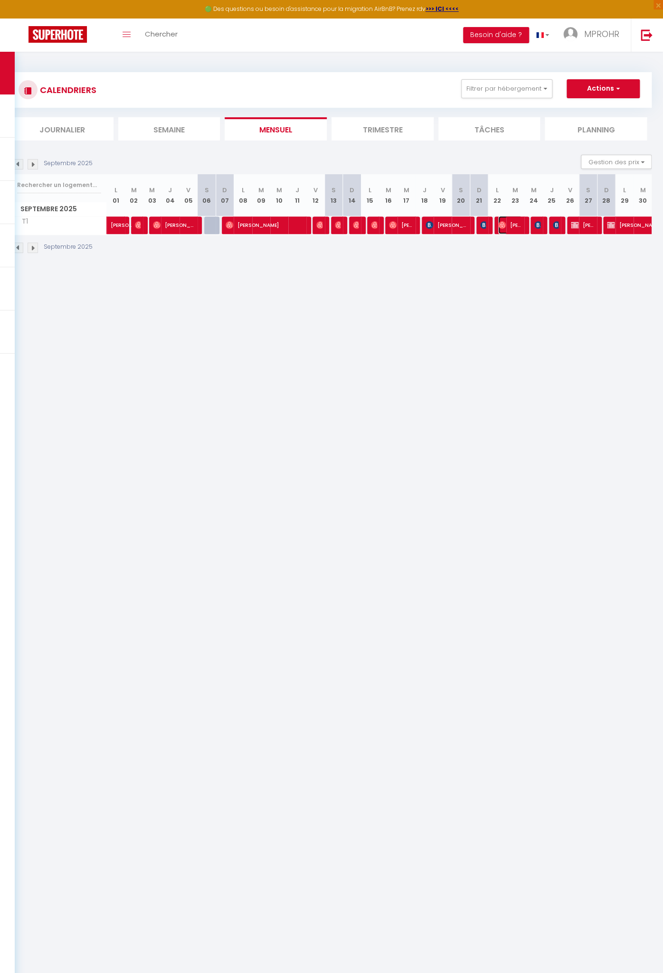
click at [500, 224] on img at bounding box center [502, 225] width 8 height 8
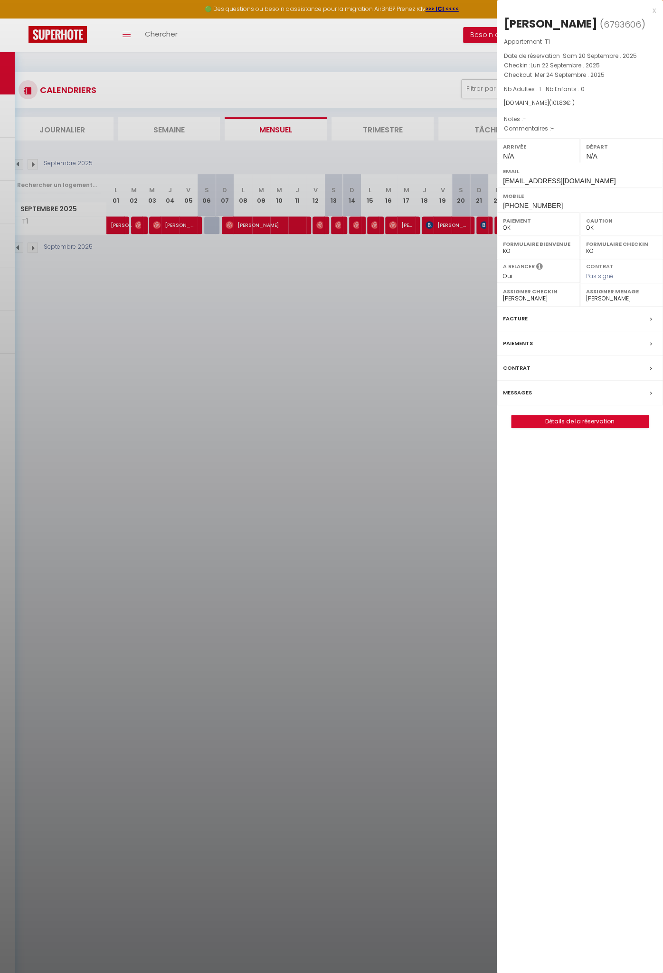
click at [471, 257] on div at bounding box center [331, 486] width 663 height 973
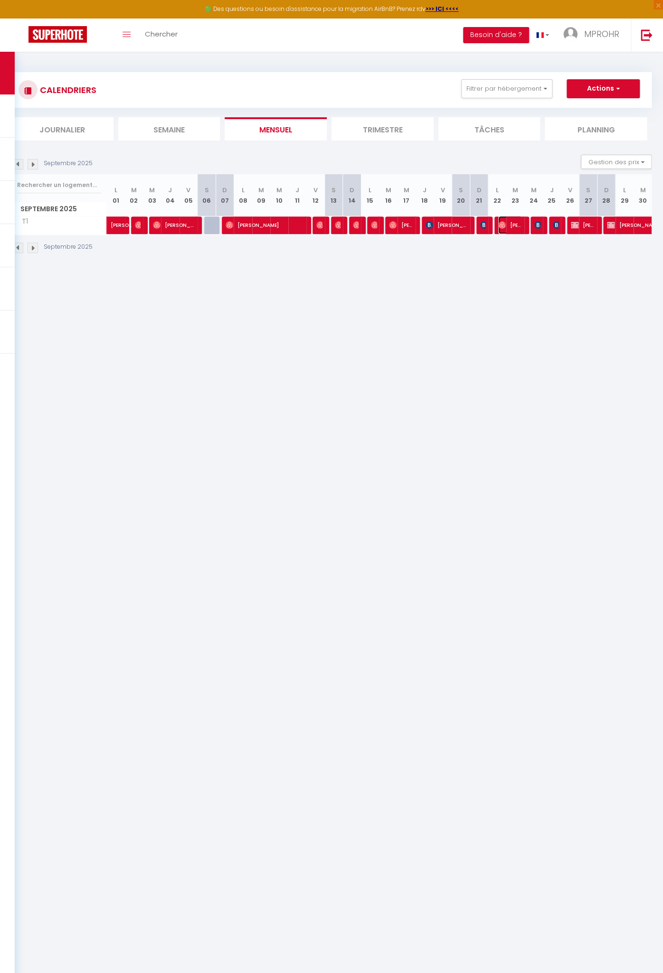
click at [499, 225] on img at bounding box center [502, 225] width 8 height 8
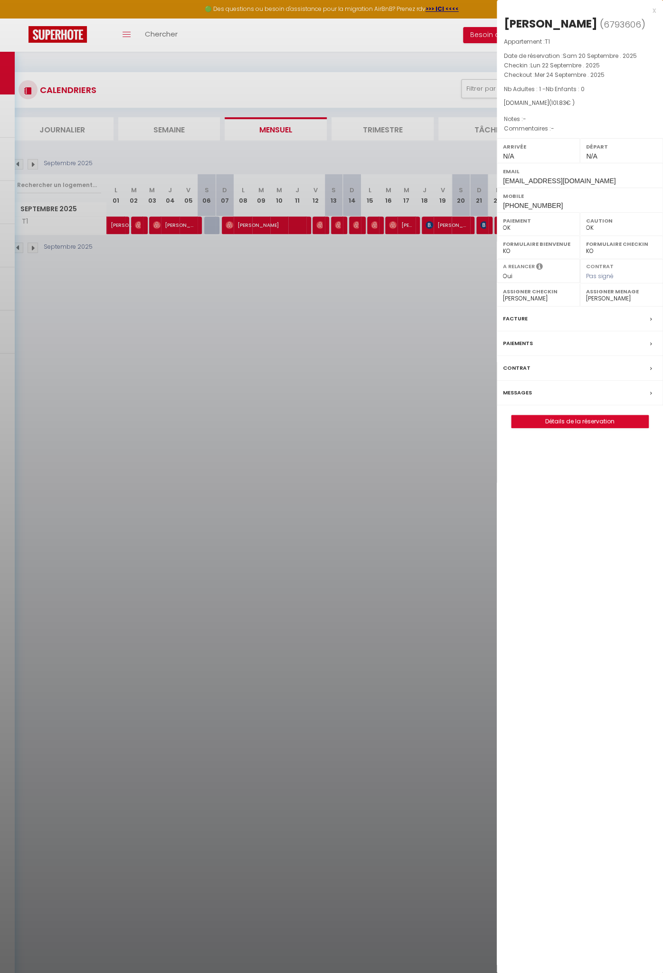
click at [349, 350] on div at bounding box center [331, 486] width 663 height 973
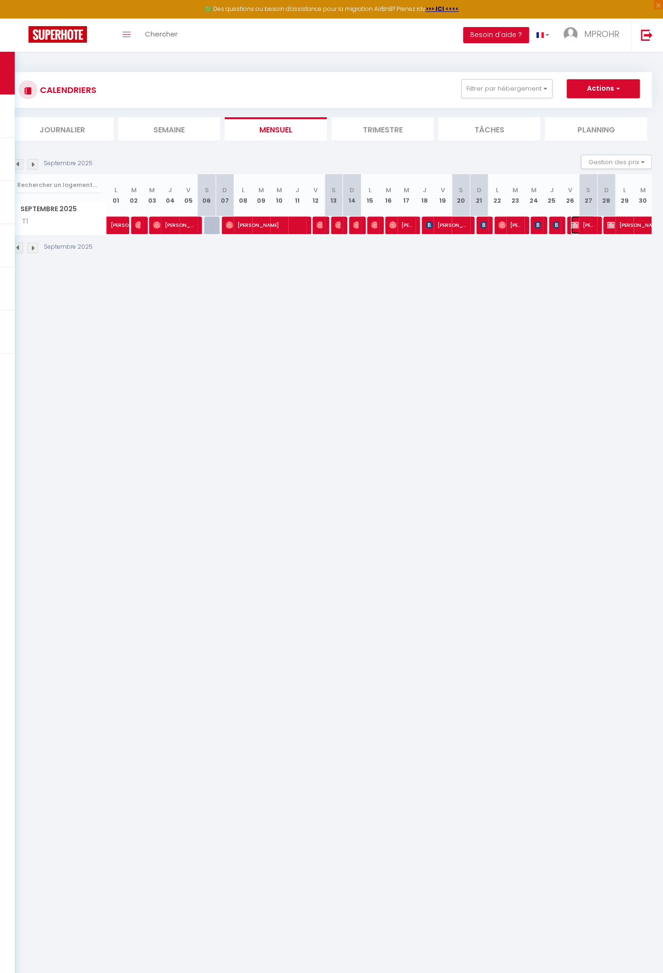
click at [575, 223] on img at bounding box center [575, 225] width 8 height 8
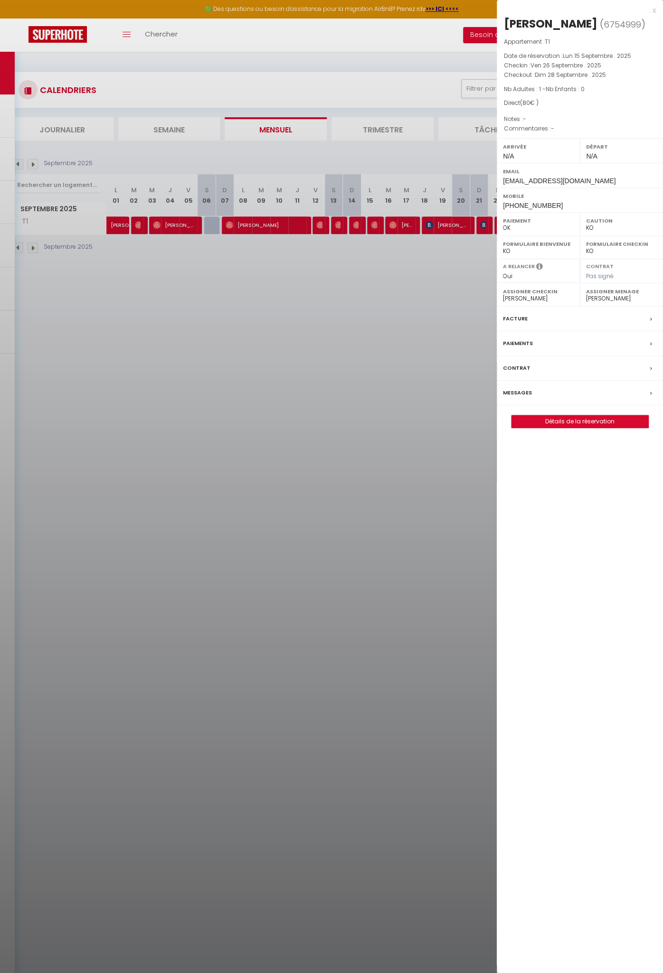
click at [451, 266] on div at bounding box center [331, 486] width 663 height 973
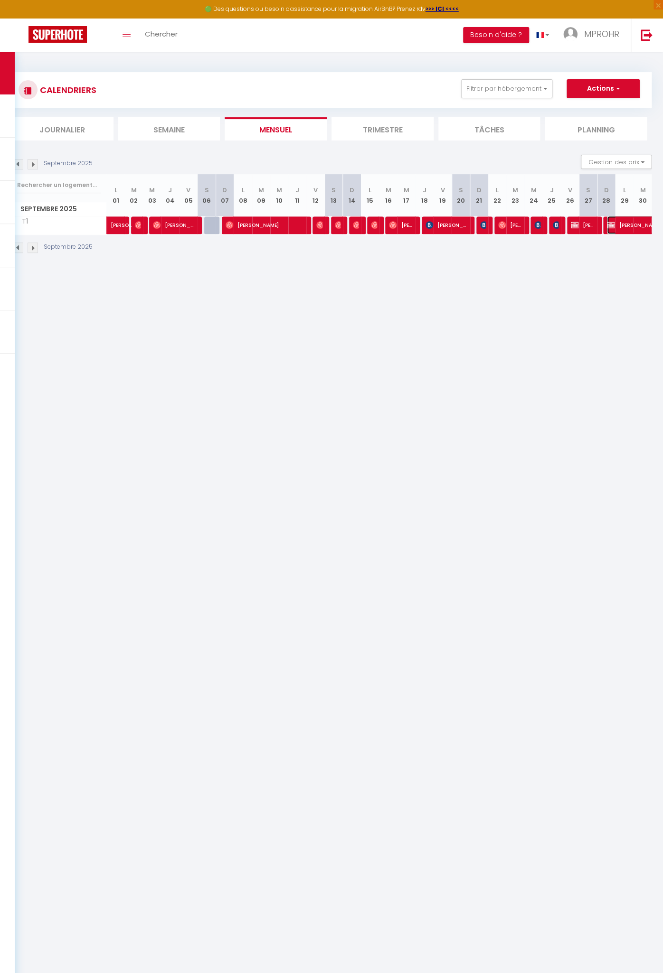
click at [613, 225] on img at bounding box center [611, 225] width 8 height 8
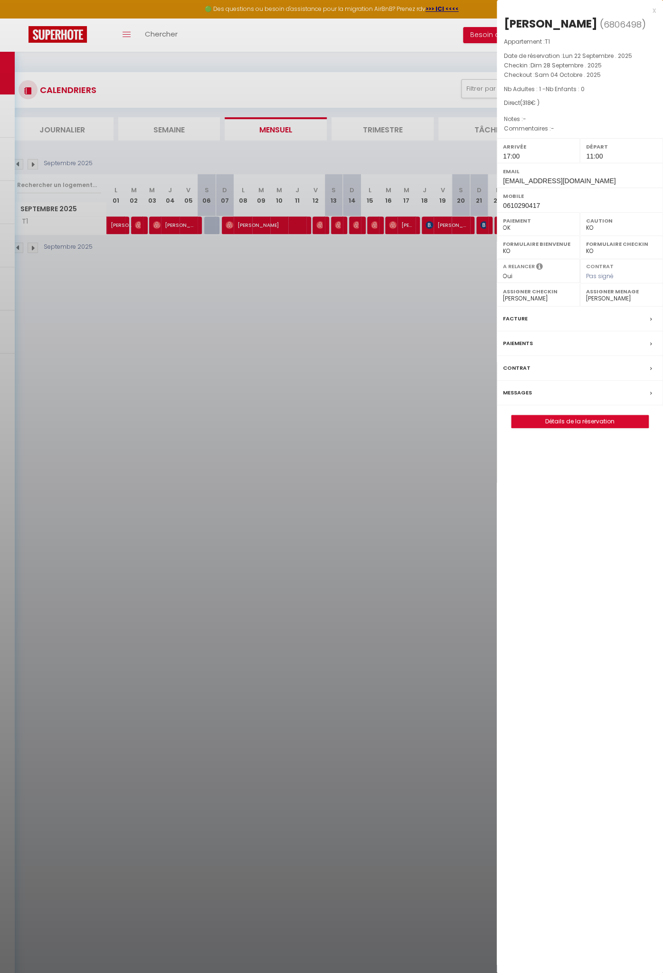
click at [475, 266] on div at bounding box center [331, 486] width 663 height 973
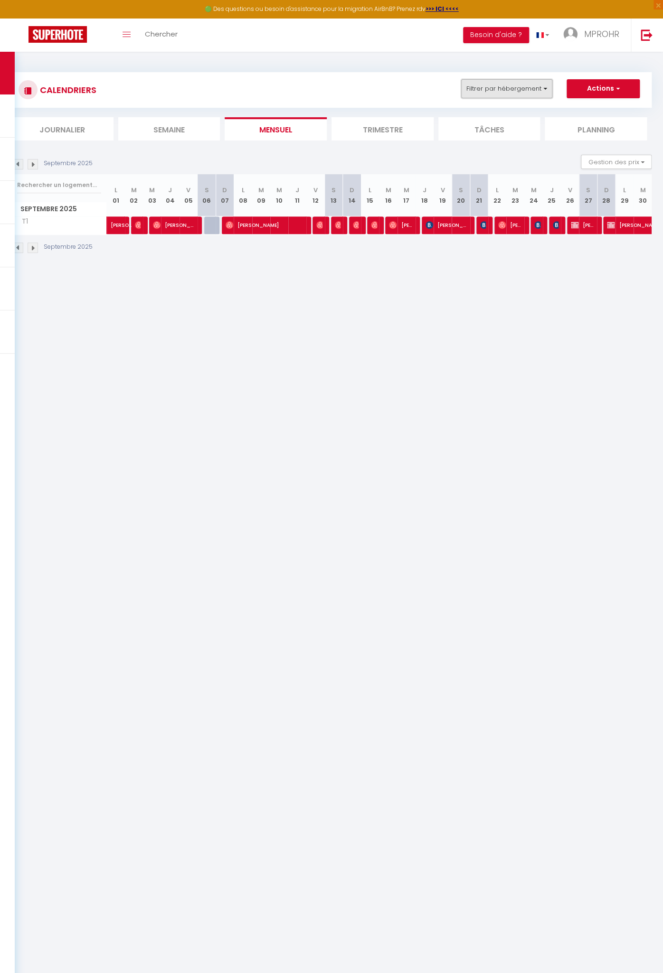
click at [491, 93] on button "Filtrer par hébergement" at bounding box center [506, 88] width 91 height 19
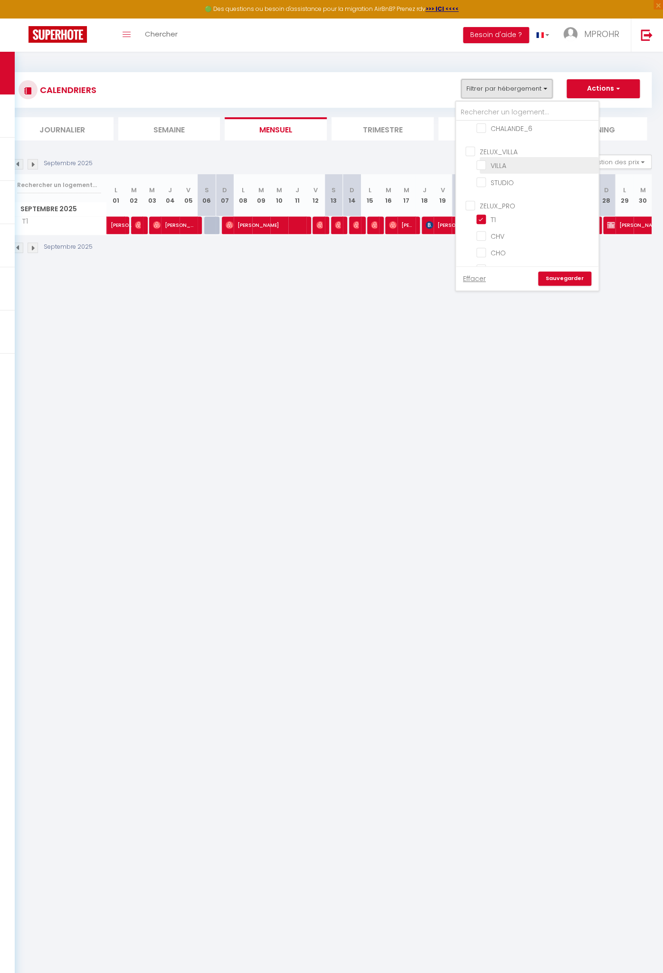
scroll to position [126, 0]
click at [481, 221] on input "CHO" at bounding box center [535, 225] width 119 height 9
click at [482, 188] on input "T1" at bounding box center [535, 192] width 119 height 9
click at [554, 280] on link "Sauvegarder" at bounding box center [564, 279] width 53 height 14
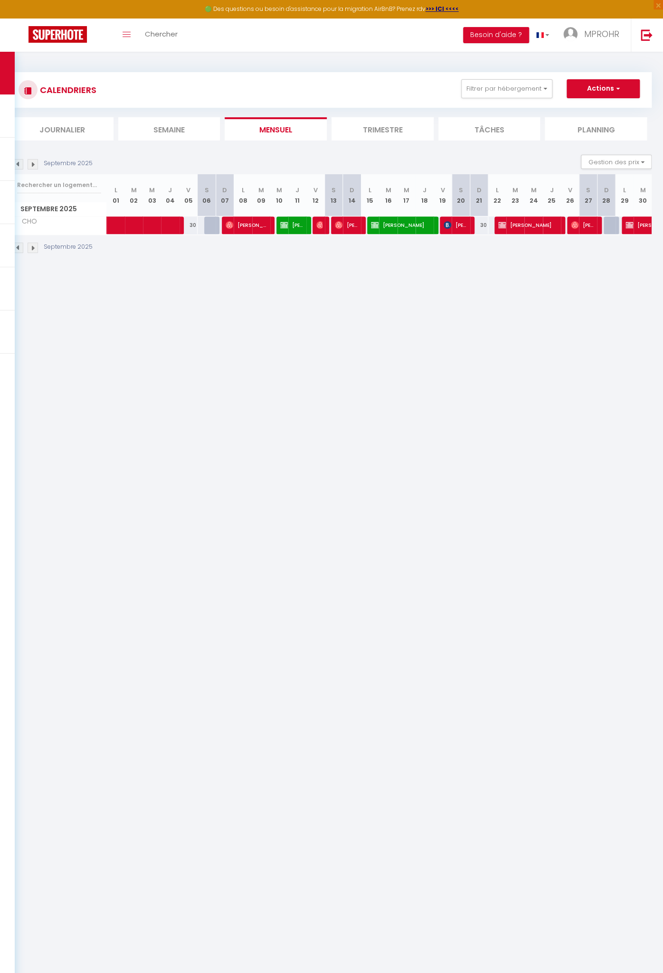
click at [20, 164] on img at bounding box center [18, 164] width 10 height 10
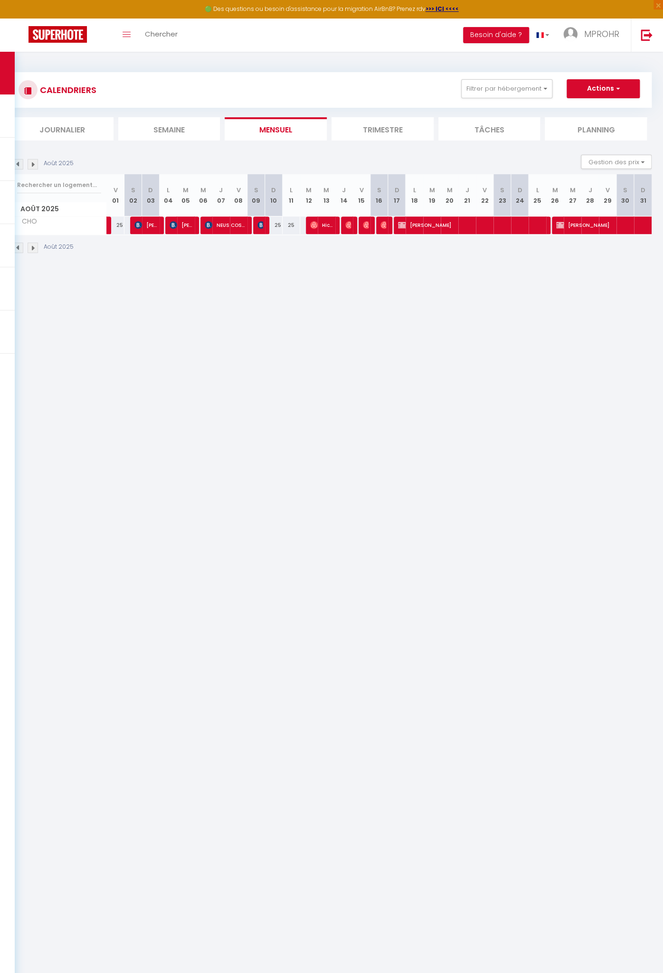
click at [31, 164] on img at bounding box center [33, 164] width 10 height 10
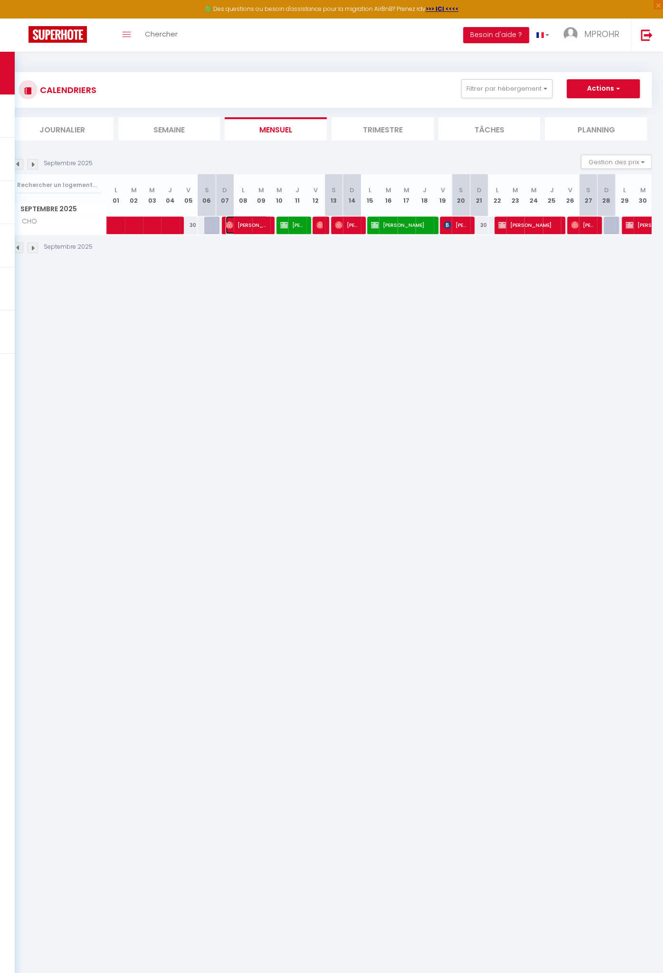
click at [226, 226] on img at bounding box center [230, 225] width 8 height 8
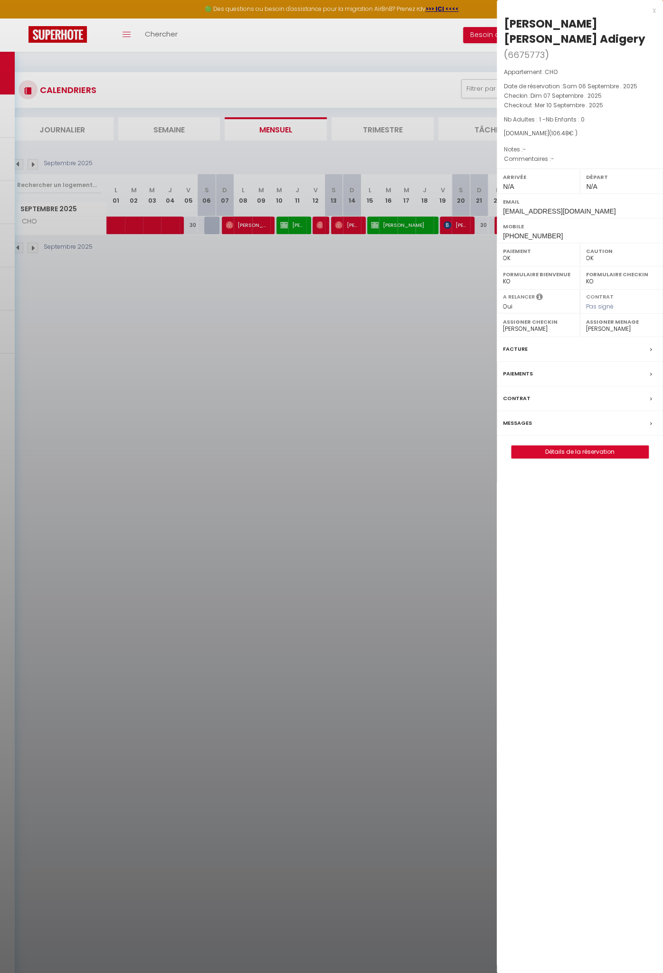
click at [318, 222] on div at bounding box center [331, 486] width 663 height 973
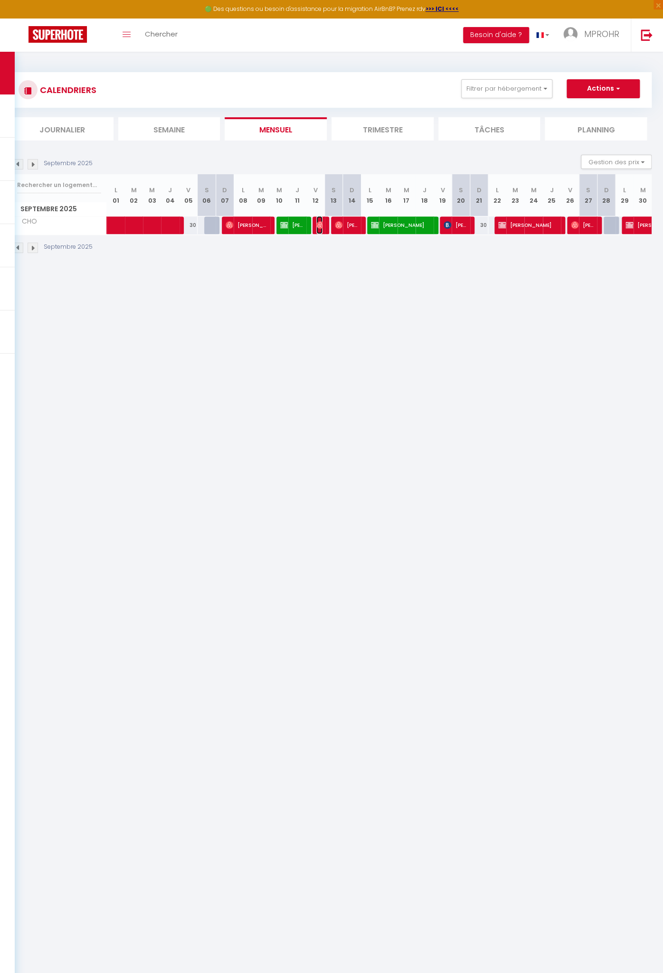
click at [318, 222] on img at bounding box center [320, 225] width 8 height 8
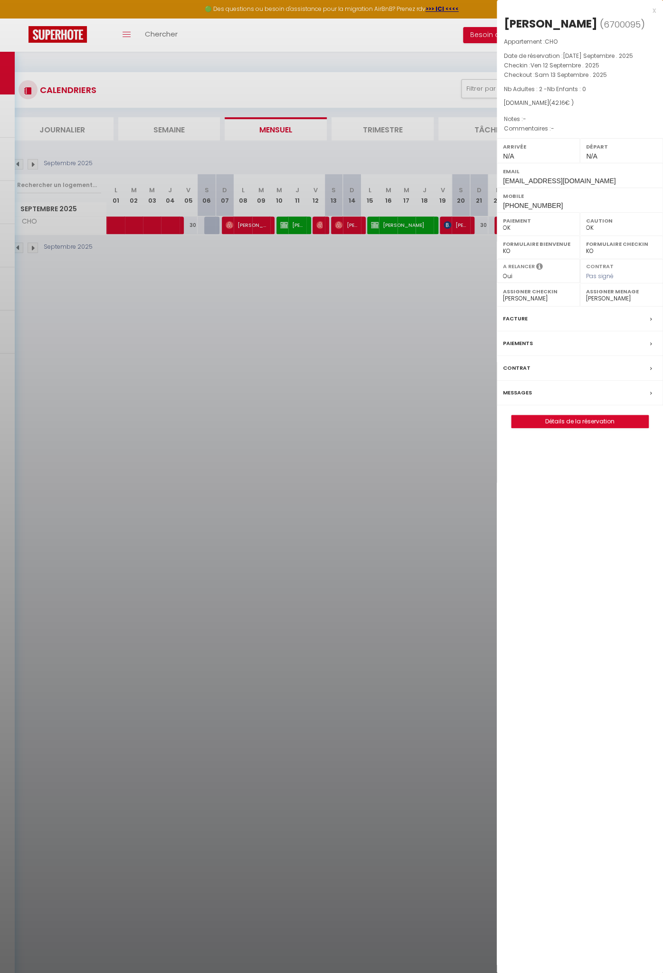
click at [335, 222] on div at bounding box center [331, 486] width 663 height 973
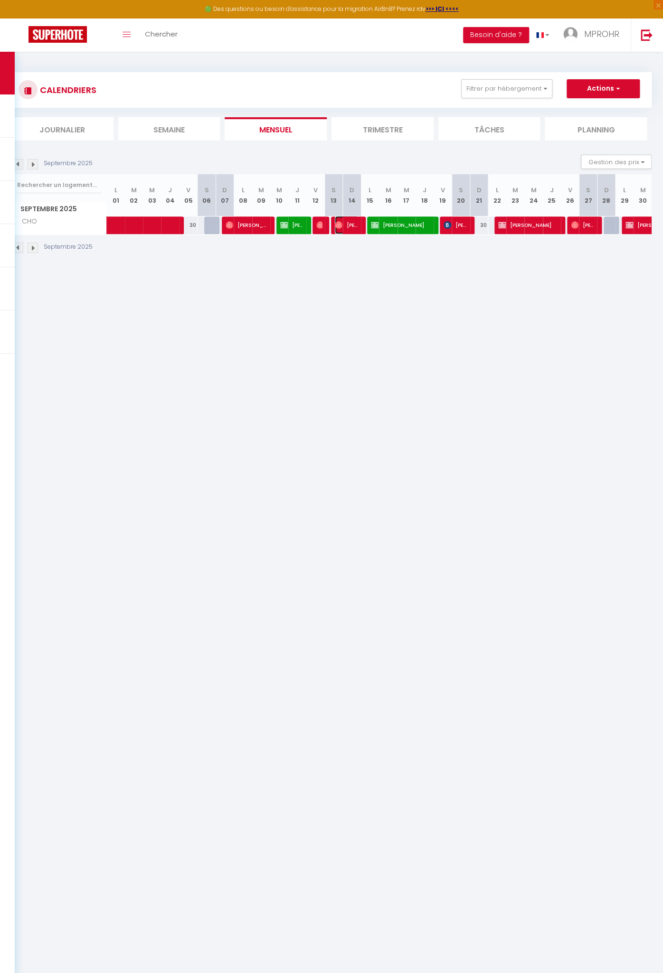
click at [335, 222] on img at bounding box center [339, 225] width 8 height 8
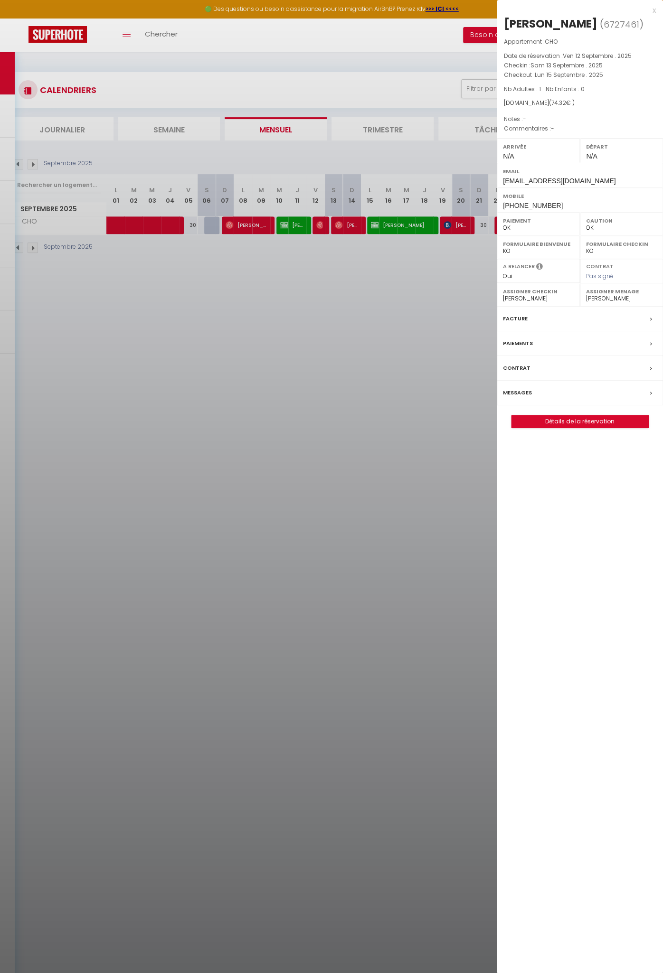
click at [444, 225] on div at bounding box center [331, 486] width 663 height 973
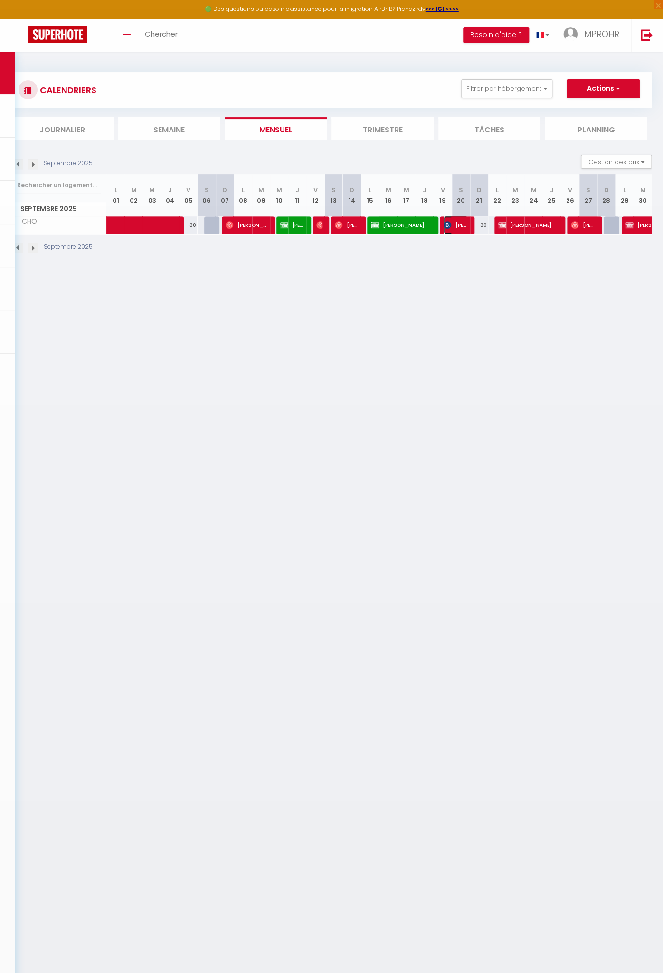
click at [444, 225] on img at bounding box center [447, 225] width 8 height 8
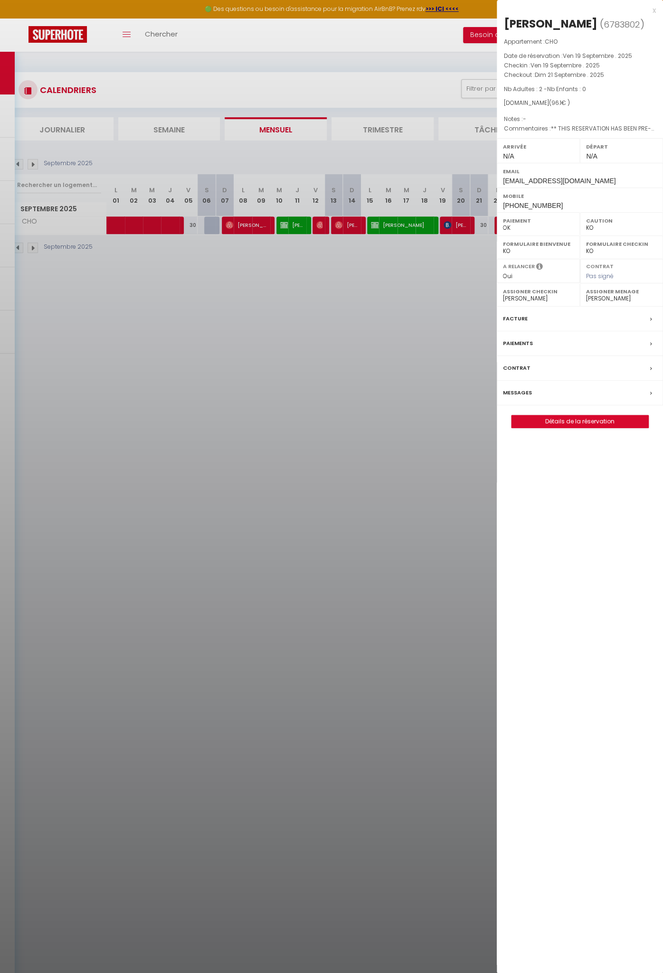
click at [343, 256] on div at bounding box center [331, 486] width 663 height 973
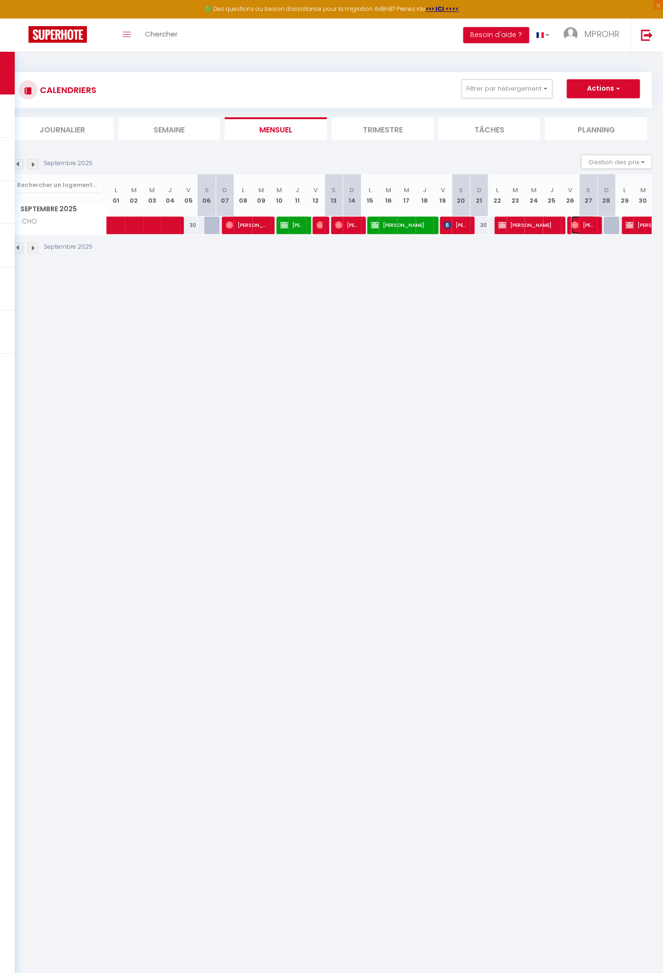
click at [574, 228] on span "[PERSON_NAME] Rouge" at bounding box center [583, 225] width 24 height 18
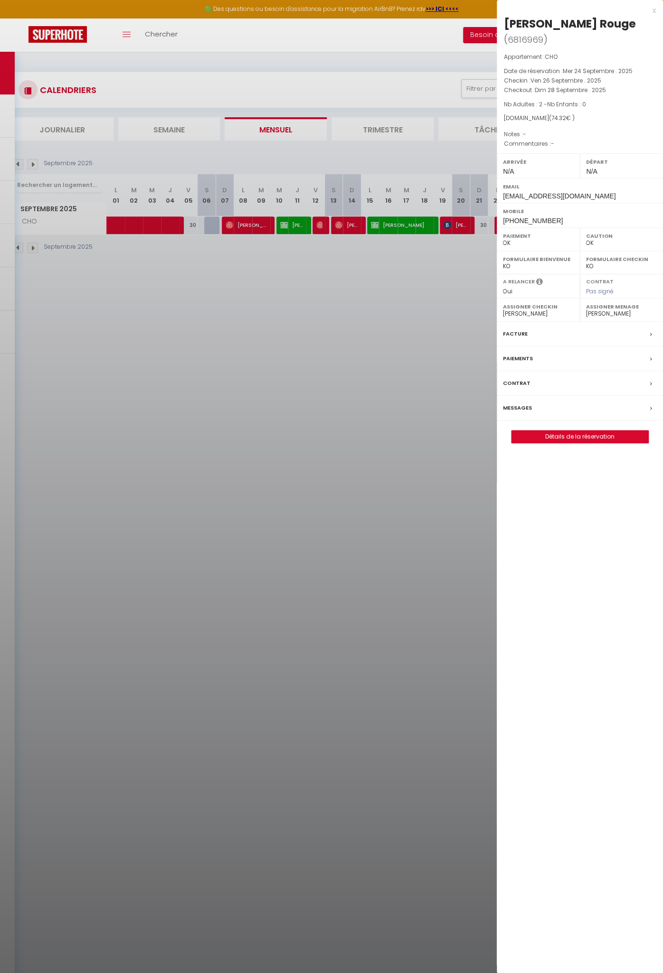
click at [449, 284] on div at bounding box center [331, 486] width 663 height 973
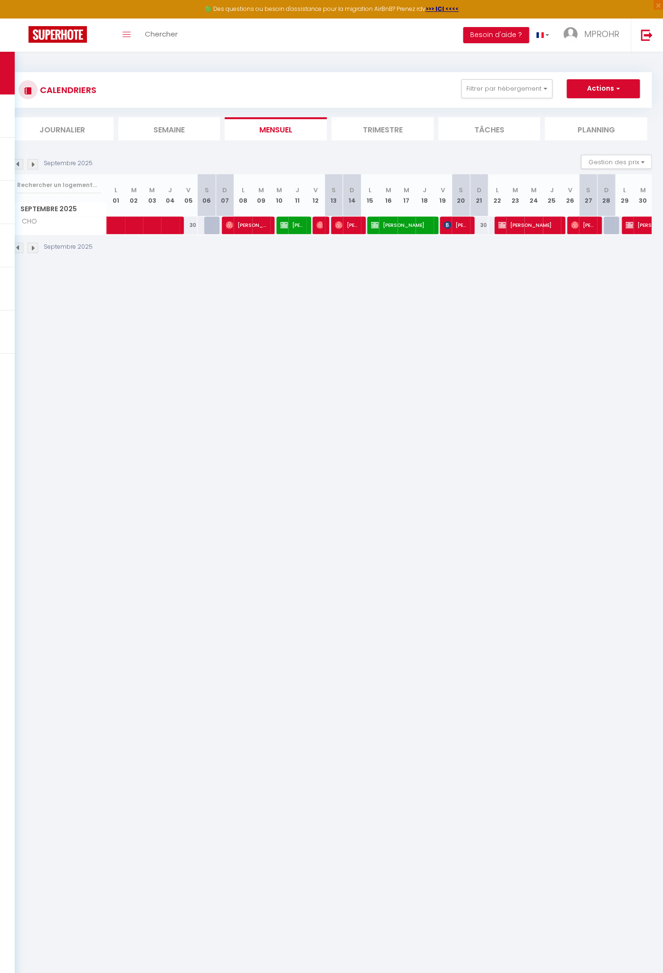
click at [605, 263] on div "CALENDRIERS Filtrer par hébergement ZELUX_CAPITOLE CHALANDE_1 CHALANDE_2 CHALAN…" at bounding box center [331, 163] width 663 height 223
click at [542, 93] on button "Filtrer par hébergement" at bounding box center [506, 88] width 91 height 19
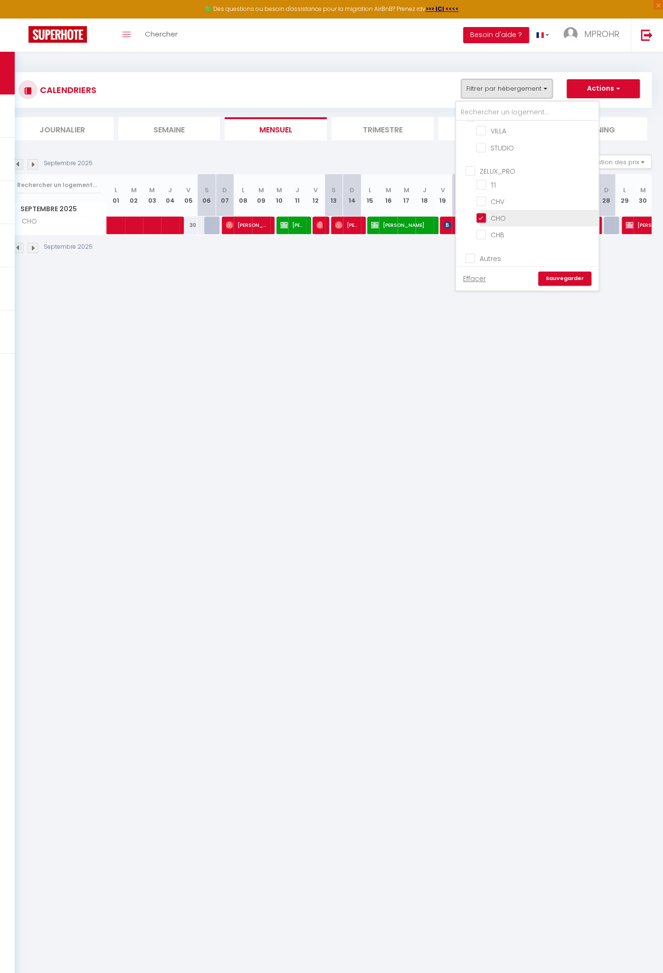
scroll to position [146, 0]
click at [486, 219] on input "CHB" at bounding box center [535, 222] width 119 height 9
click at [484, 202] on input "CHO" at bounding box center [535, 206] width 119 height 9
click at [566, 278] on link "Sauvegarder" at bounding box center [564, 279] width 53 height 14
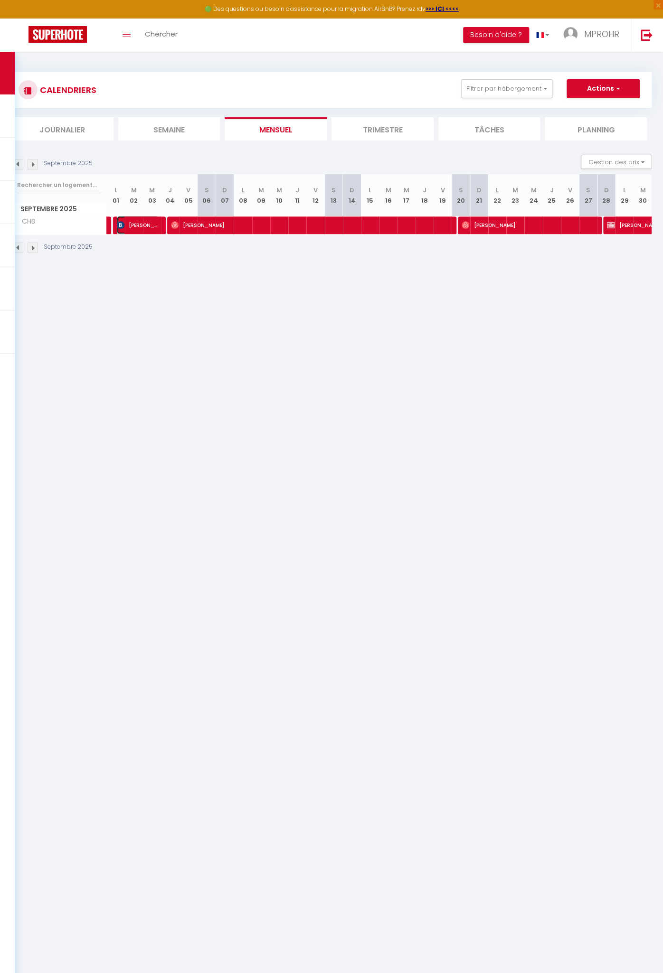
click at [120, 226] on img at bounding box center [121, 225] width 8 height 8
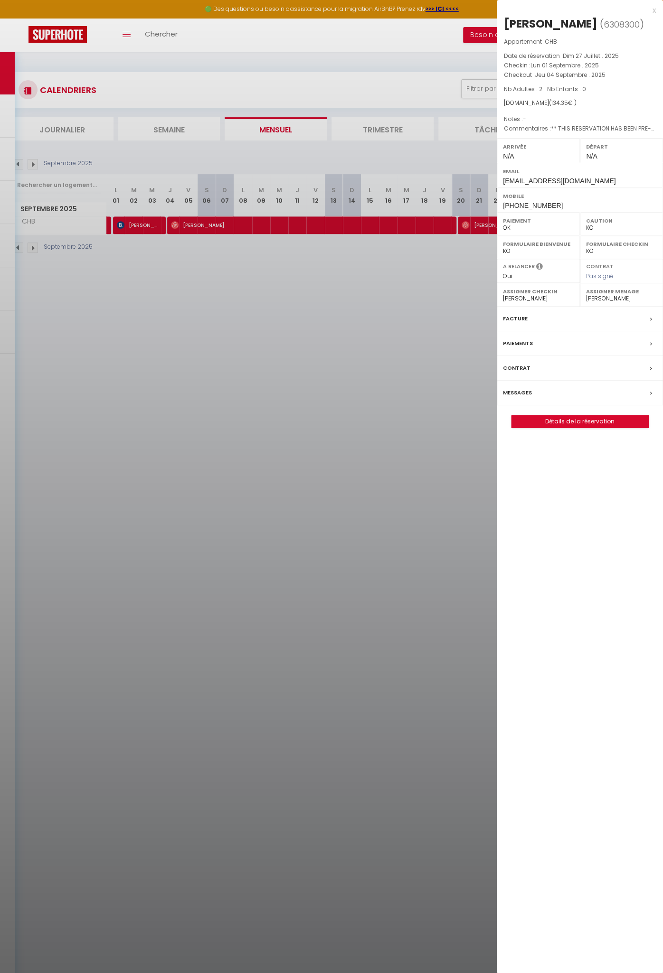
click at [175, 223] on div at bounding box center [331, 486] width 663 height 973
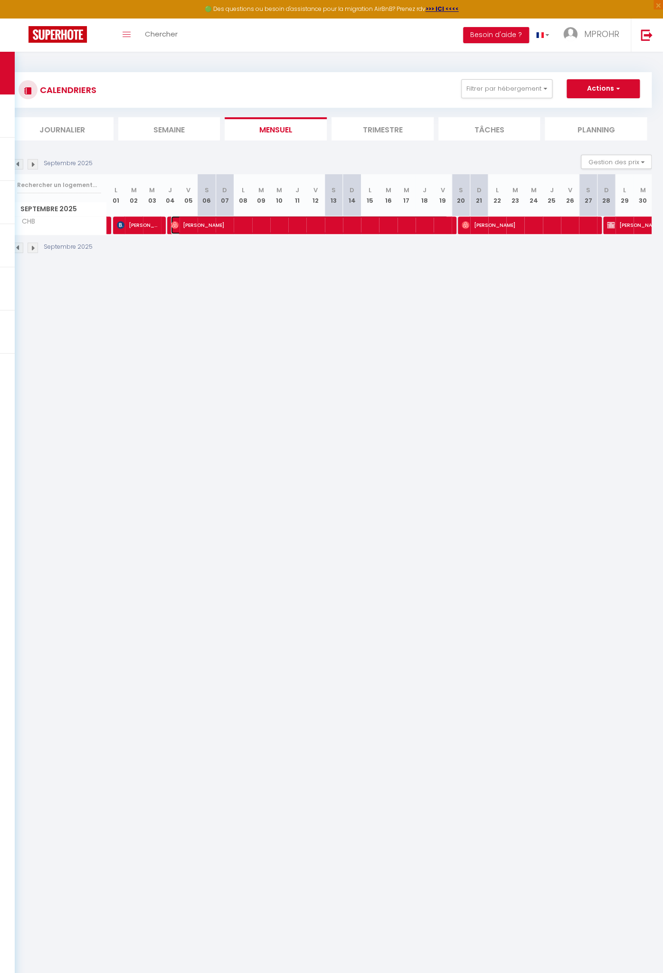
click at [175, 223] on img at bounding box center [175, 225] width 8 height 8
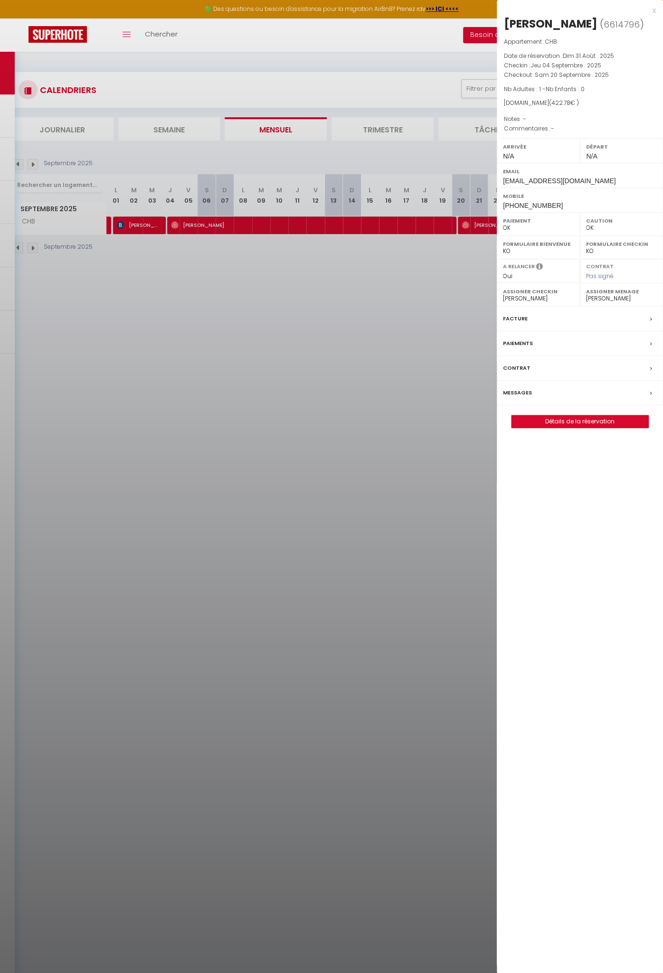
click at [462, 225] on div at bounding box center [331, 486] width 663 height 973
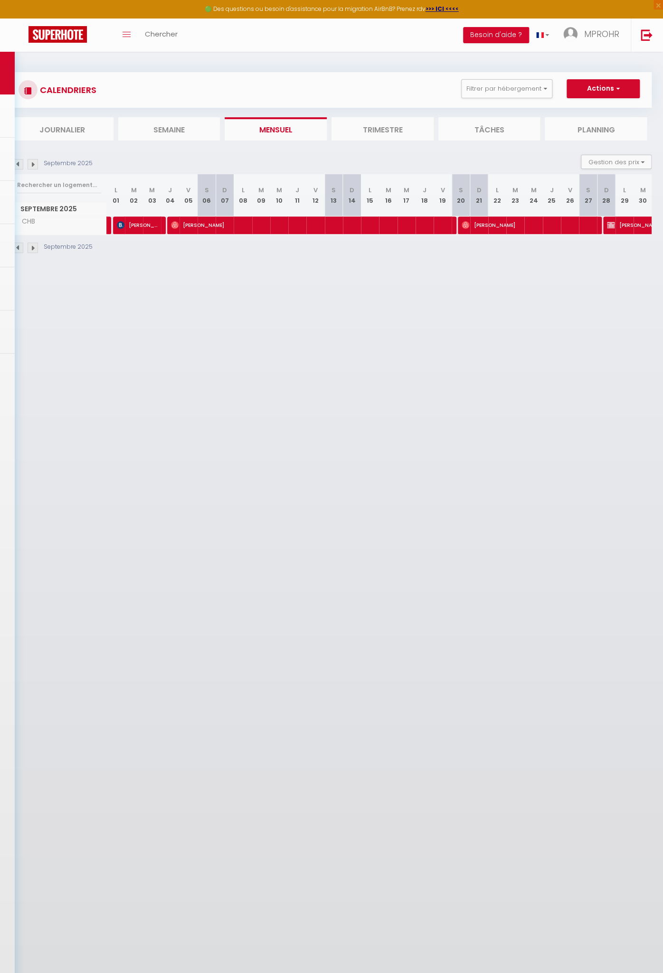
click at [462, 225] on body "🟢 Des questions ou besoin d'assistance pour la migration AirBnB? Prenez rdv >>>…" at bounding box center [331, 538] width 663 height 973
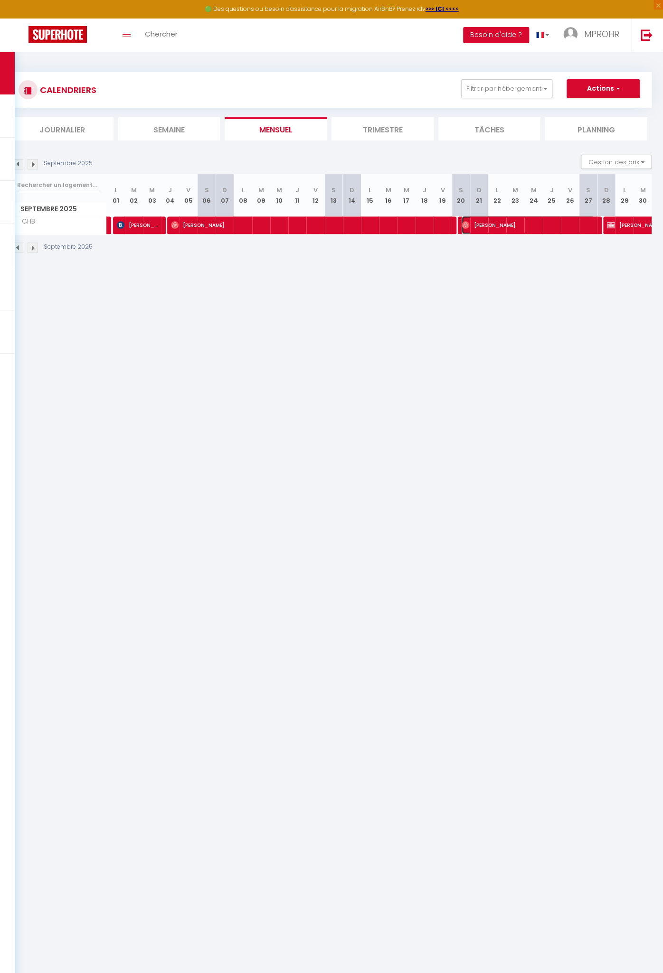
click at [463, 225] on img at bounding box center [466, 225] width 8 height 8
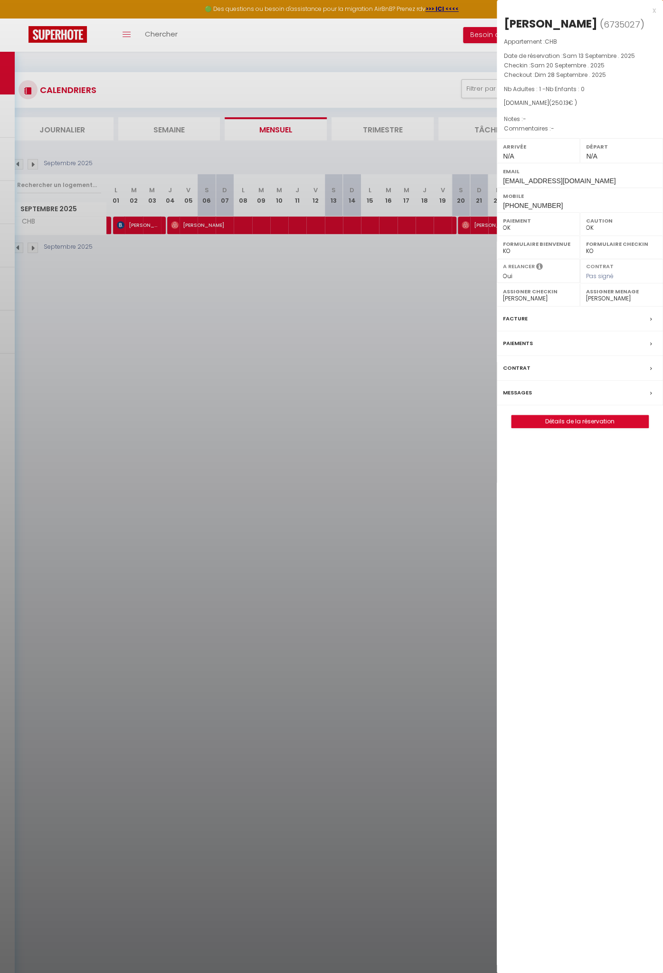
click at [336, 292] on div at bounding box center [331, 486] width 663 height 973
